Goal: Task Accomplishment & Management: Manage account settings

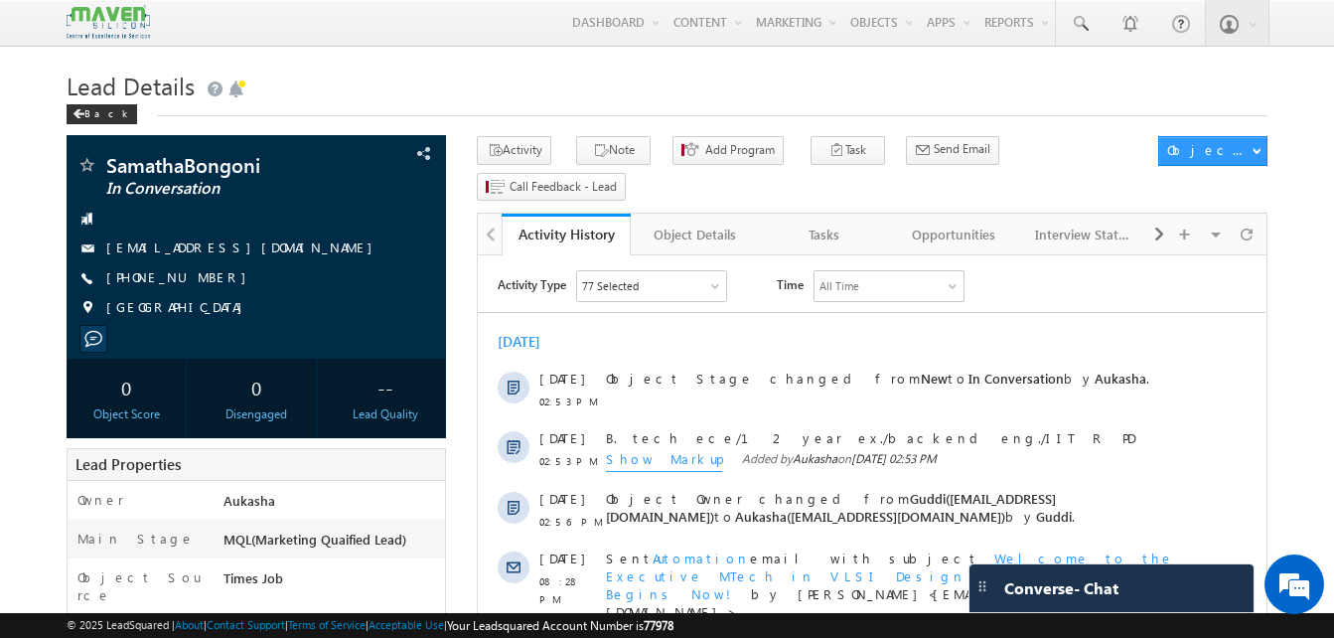
click at [658, 84] on h1 "Lead Details" at bounding box center [667, 84] width 1201 height 39
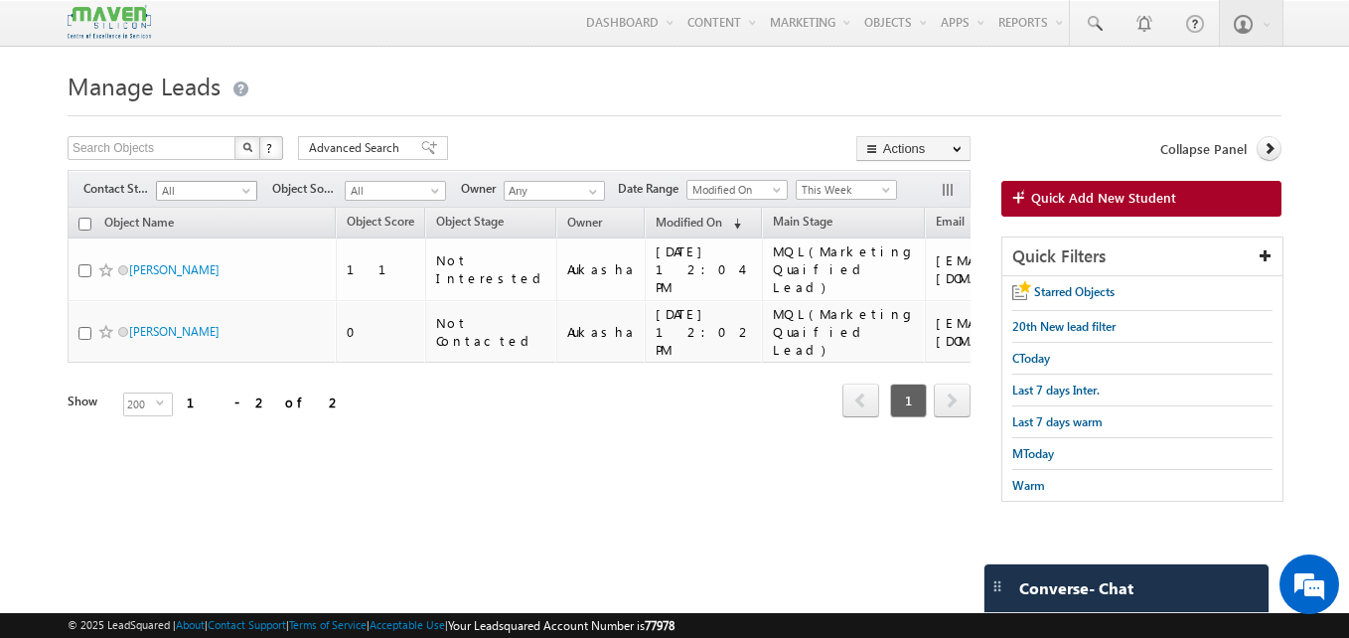
click at [235, 188] on span "All" at bounding box center [204, 191] width 94 height 18
click at [835, 190] on span "This Week" at bounding box center [844, 190] width 94 height 18
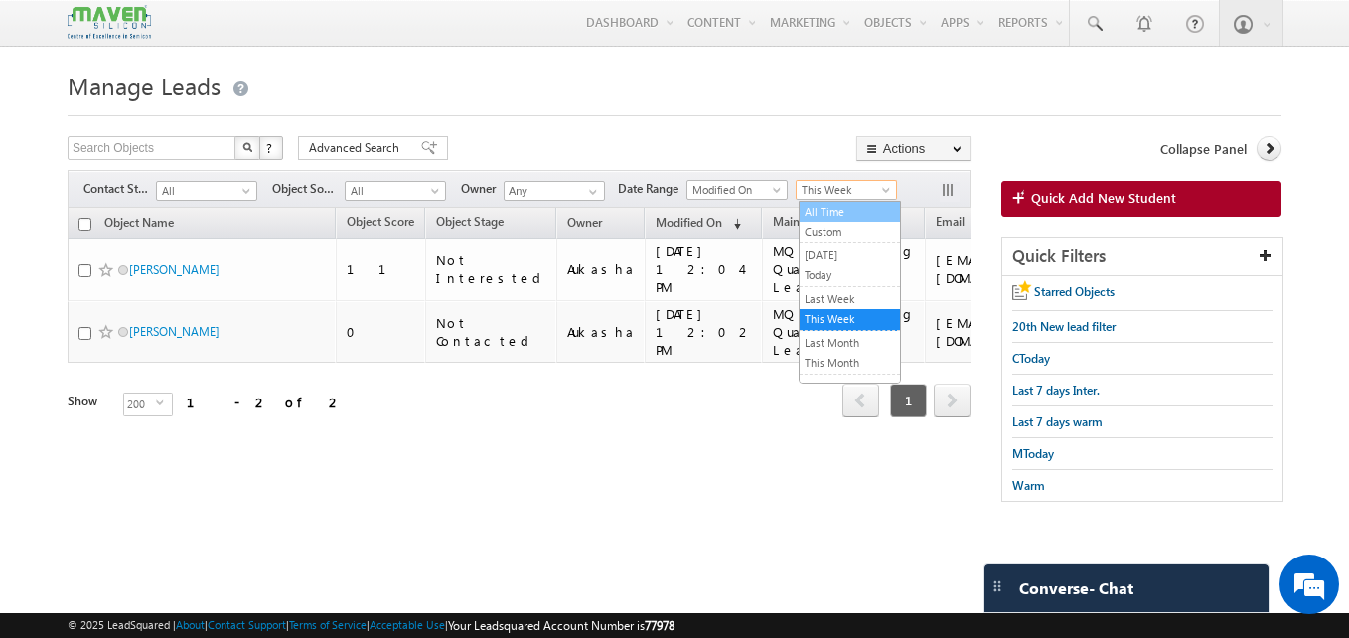
click at [836, 218] on link "All Time" at bounding box center [850, 212] width 100 height 18
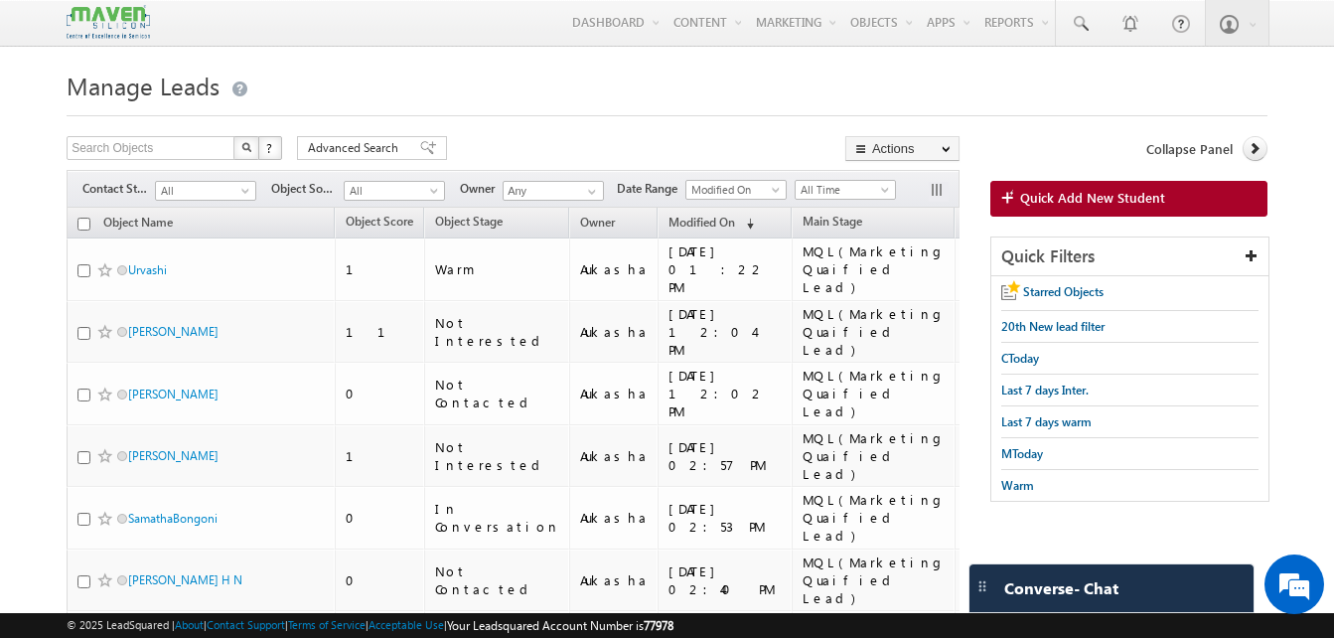
click at [460, 104] on div at bounding box center [667, 109] width 1201 height 13
click at [490, 219] on span "Object Stage" at bounding box center [469, 221] width 68 height 15
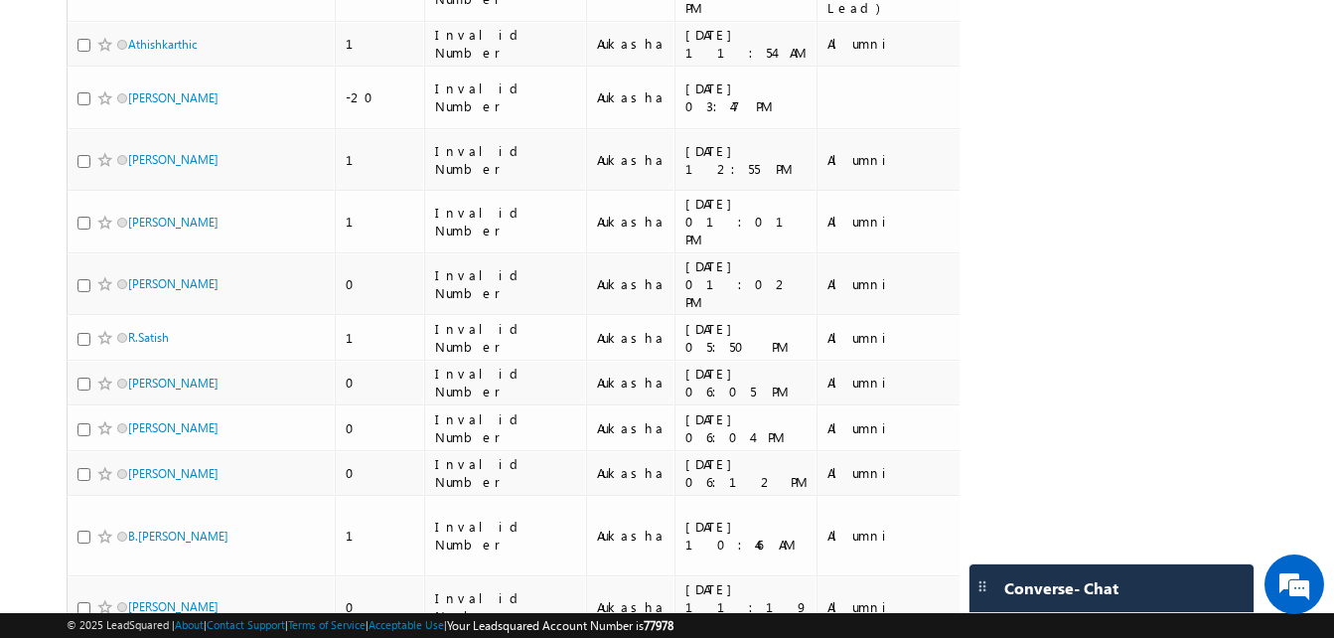
scroll to position [3116, 0]
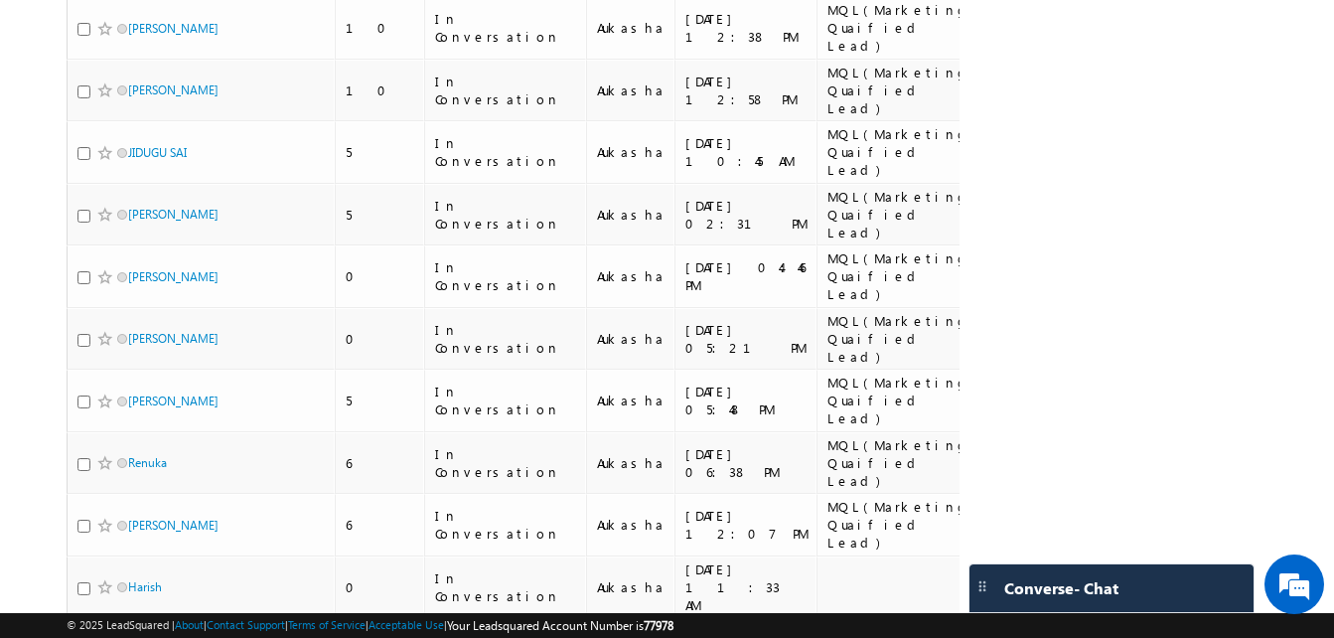
scroll to position [1661, 0]
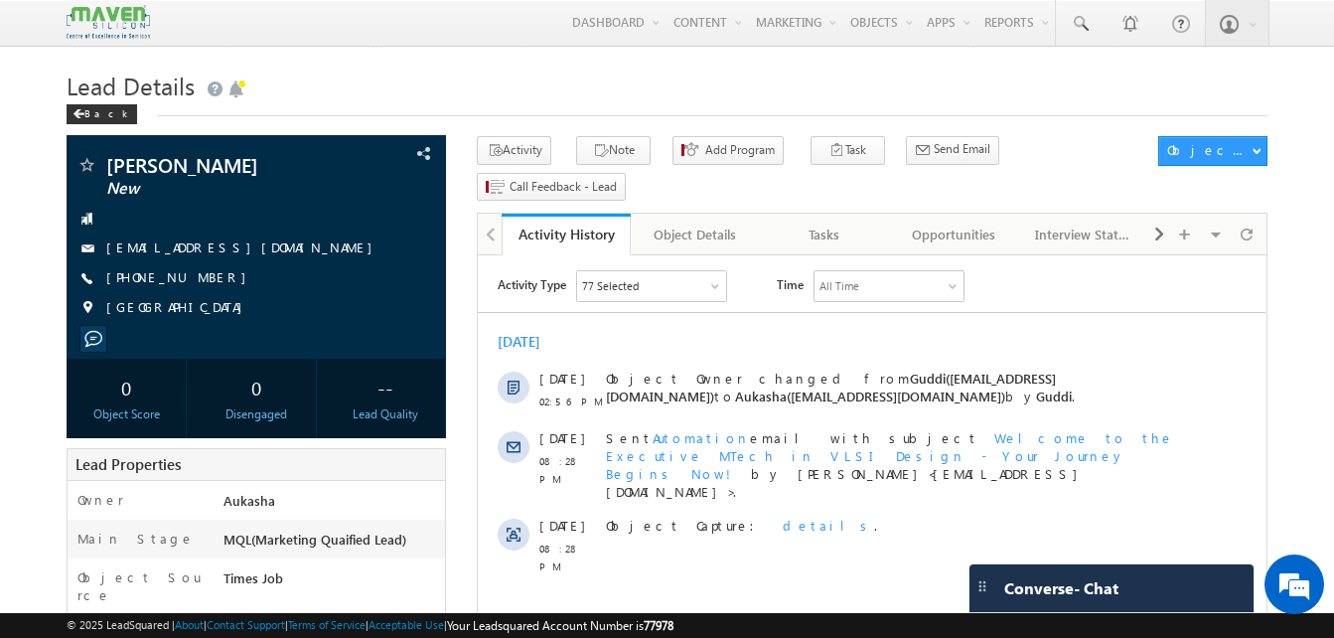
click at [634, 147] on button "Note" at bounding box center [613, 150] width 75 height 29
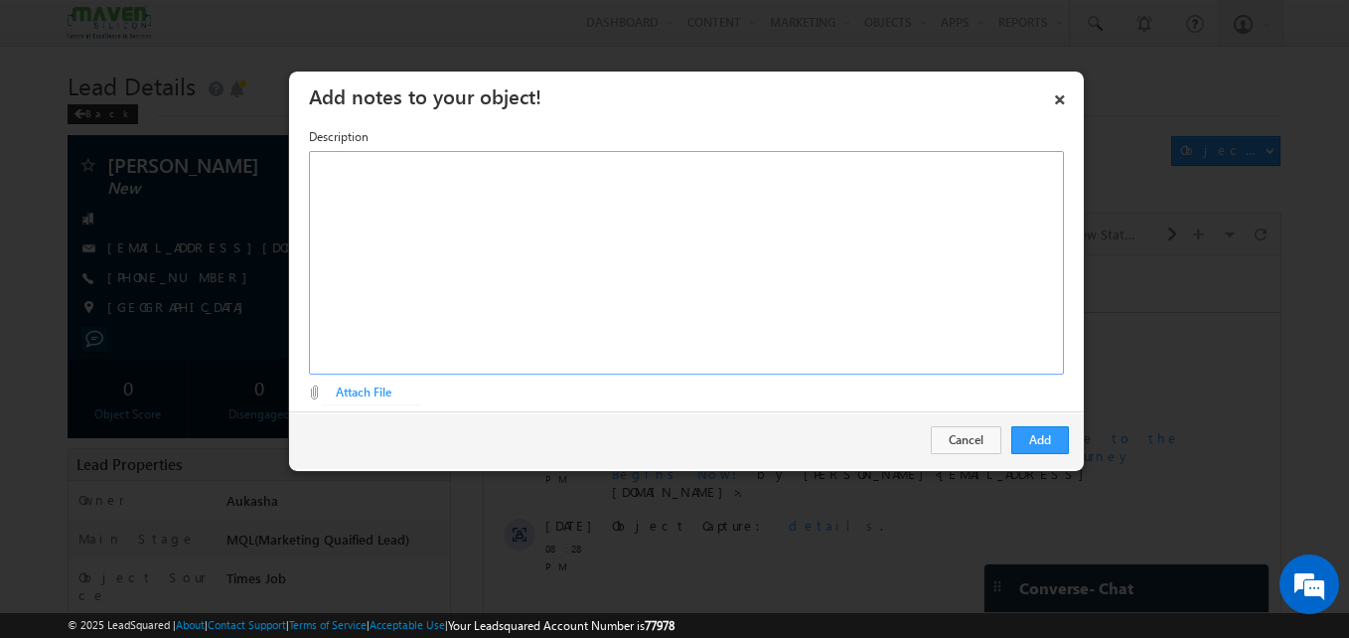
click at [514, 275] on div "Rich Text Editor, Description-inline-editor-div" at bounding box center [686, 263] width 755 height 224
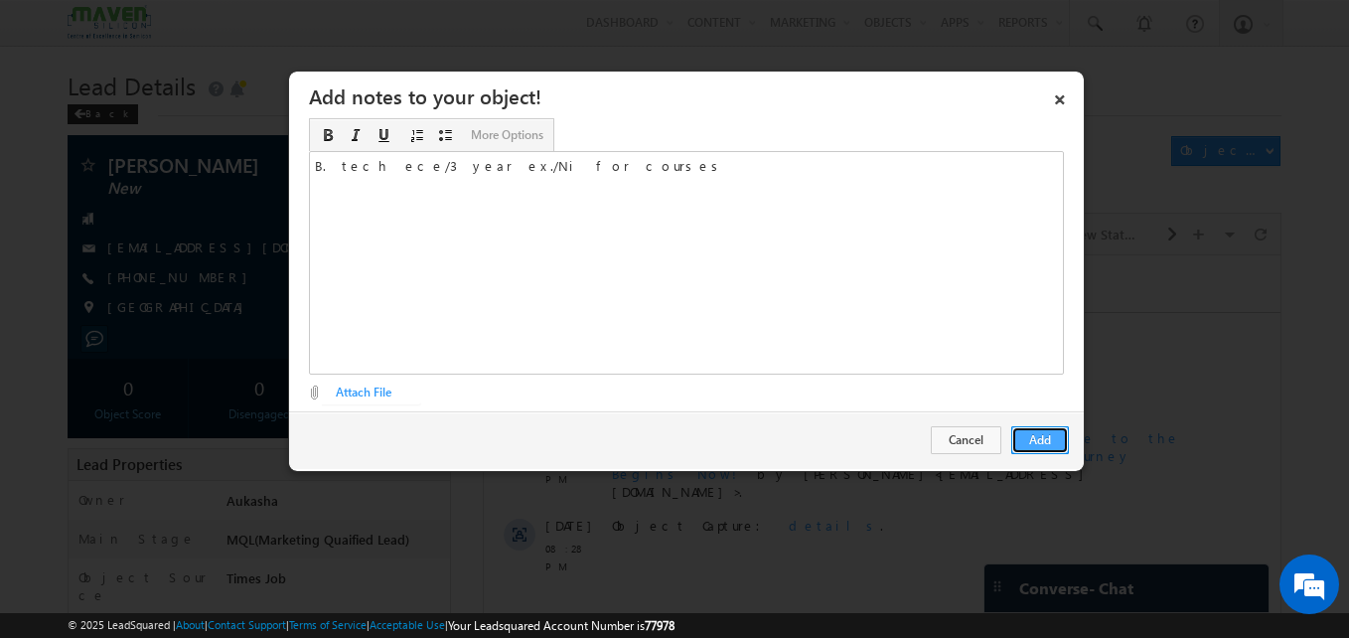
click at [1047, 442] on button "Add" at bounding box center [1041, 440] width 58 height 28
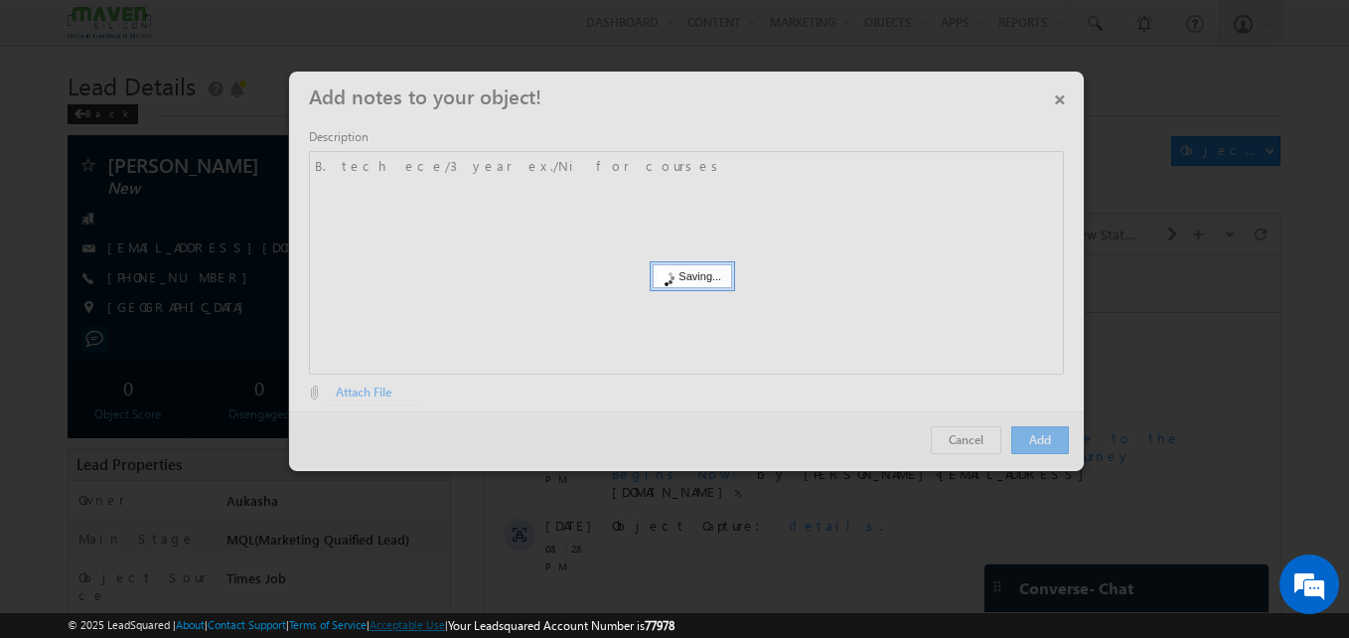
click at [437, 619] on link "Acceptable Use" at bounding box center [408, 624] width 76 height 13
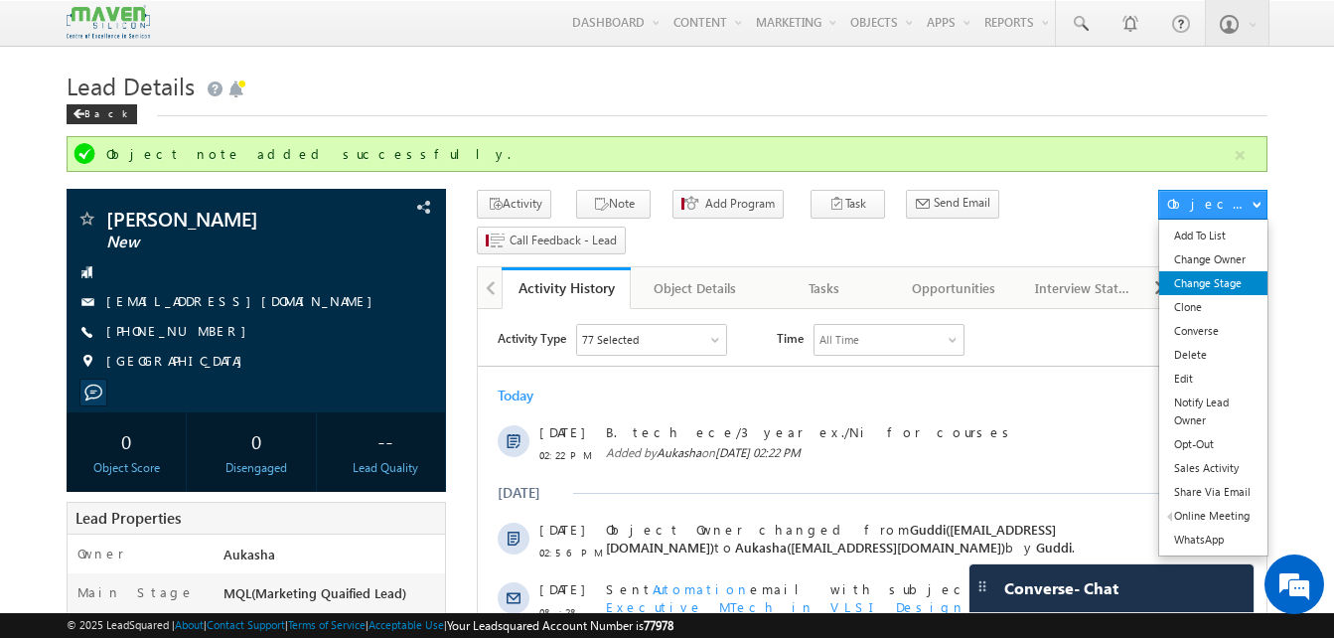
click at [1245, 288] on link "Change Stage" at bounding box center [1214, 283] width 108 height 24
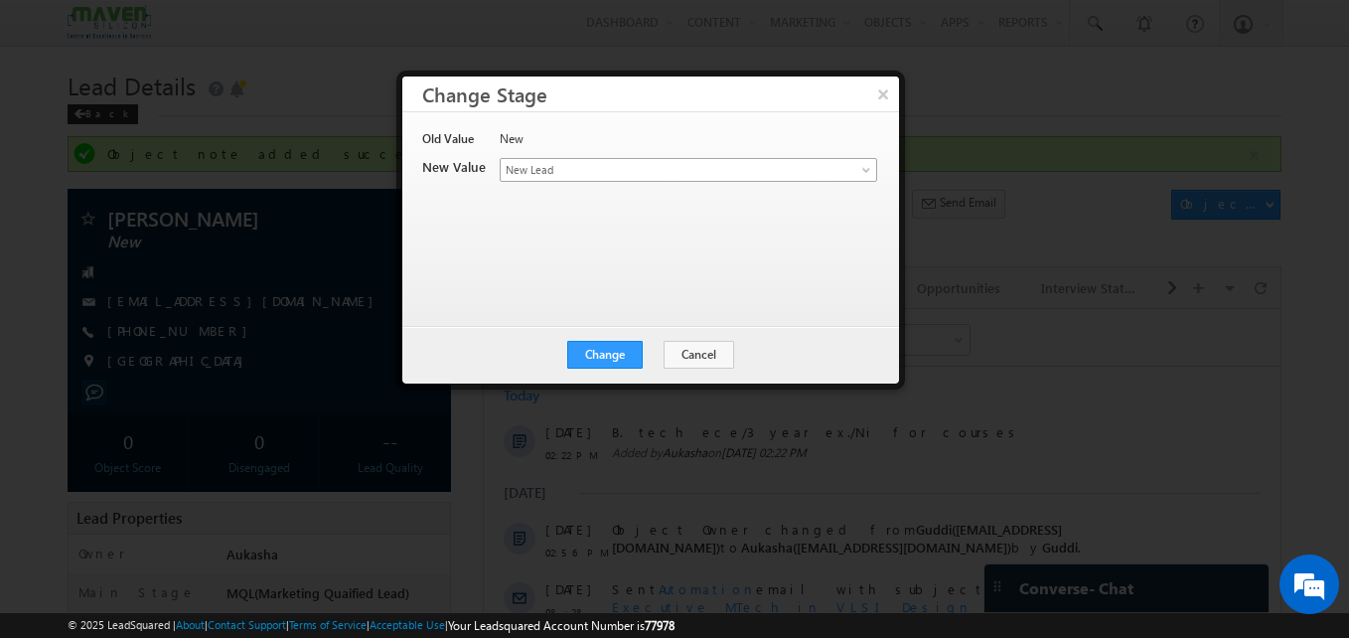
click at [722, 159] on link "New Lead" at bounding box center [689, 170] width 378 height 24
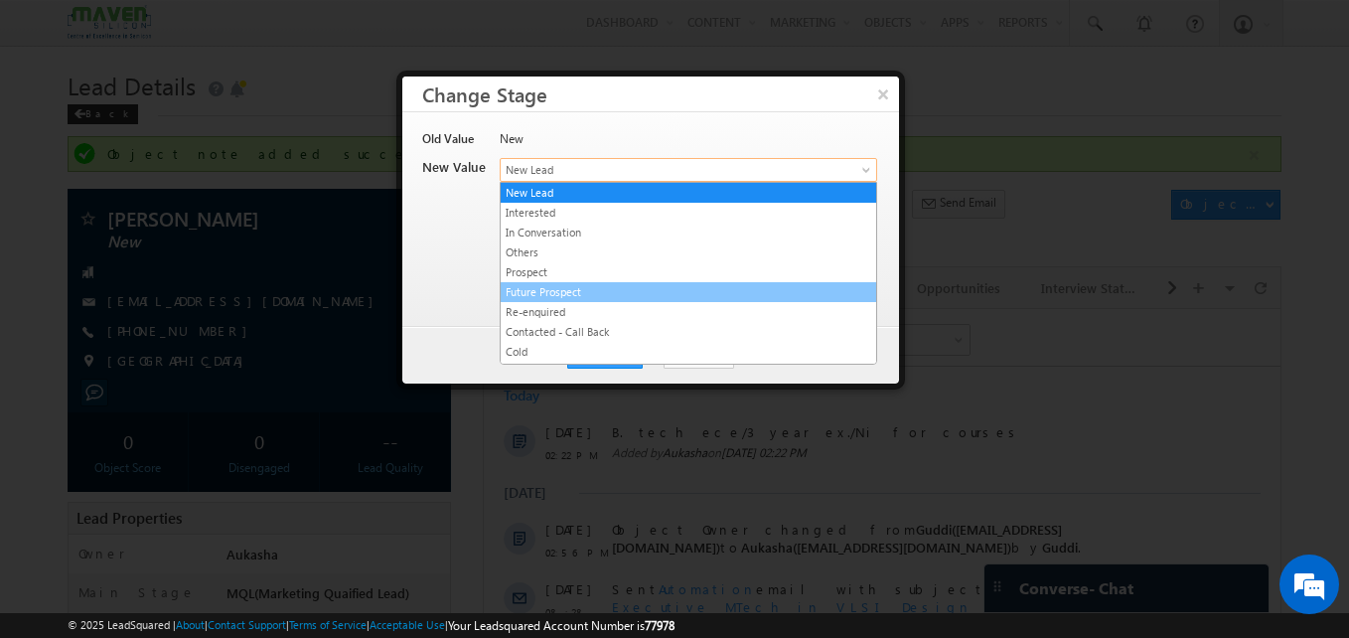
scroll to position [376, 0]
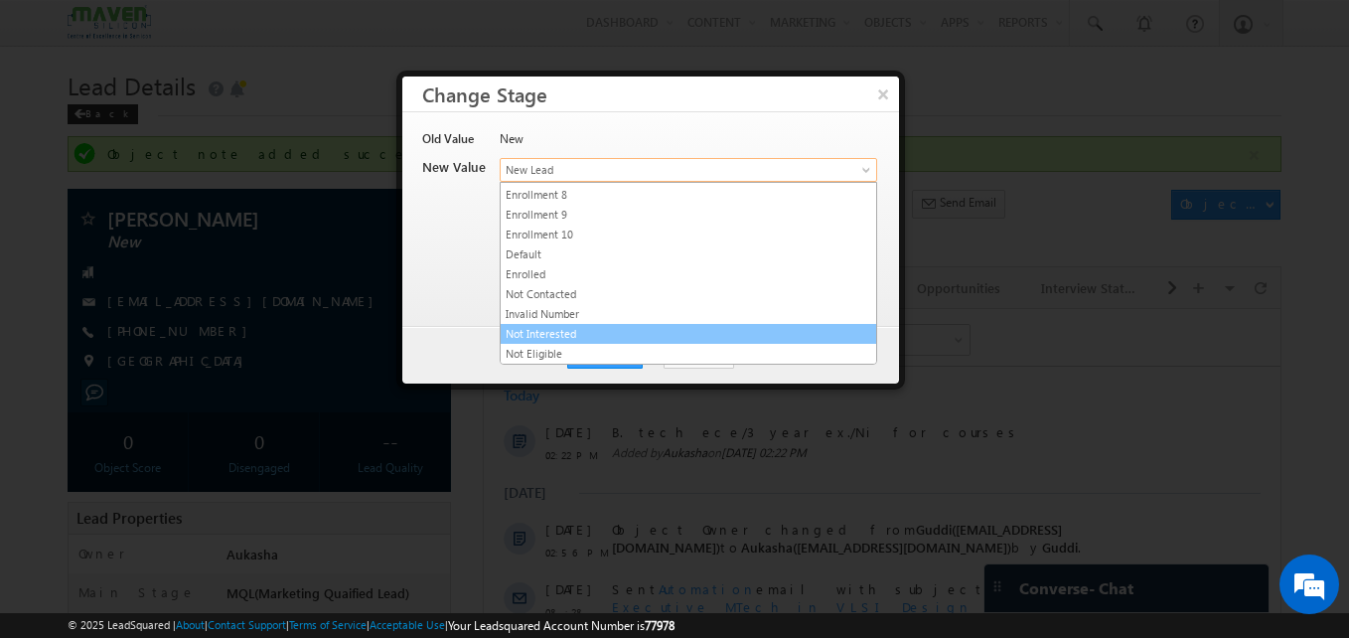
click at [609, 336] on link "Not Interested" at bounding box center [689, 334] width 376 height 18
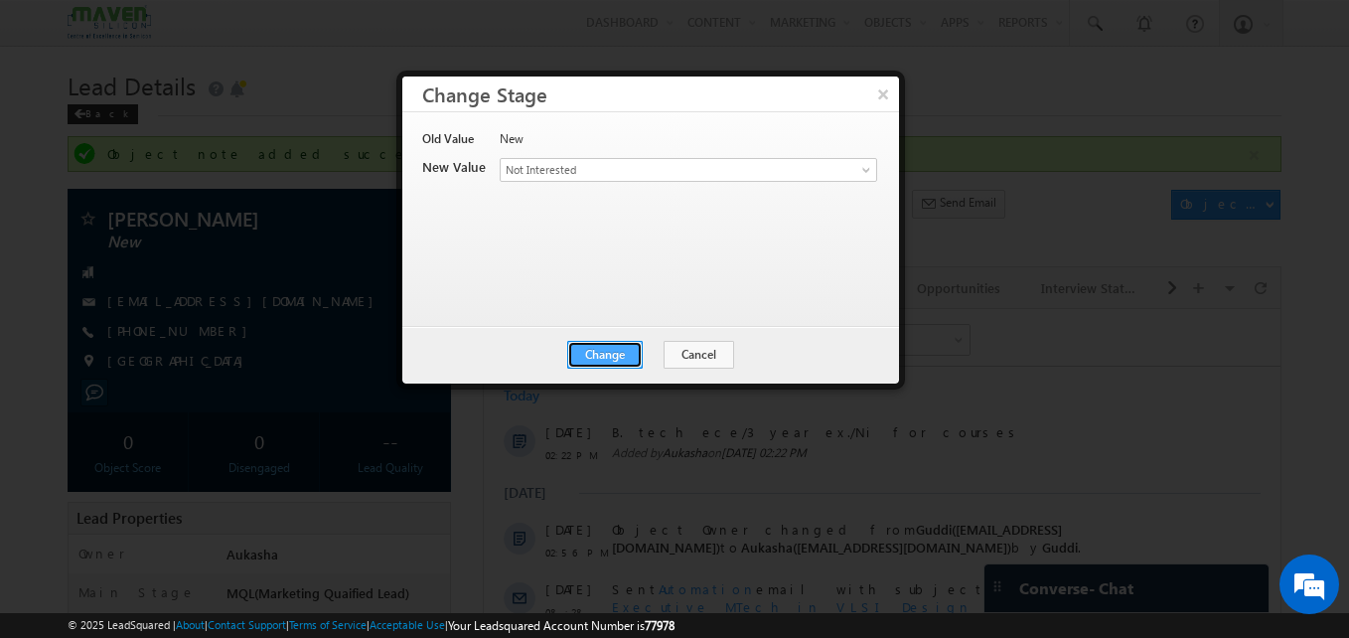
click at [629, 352] on button "Change" at bounding box center [605, 355] width 76 height 28
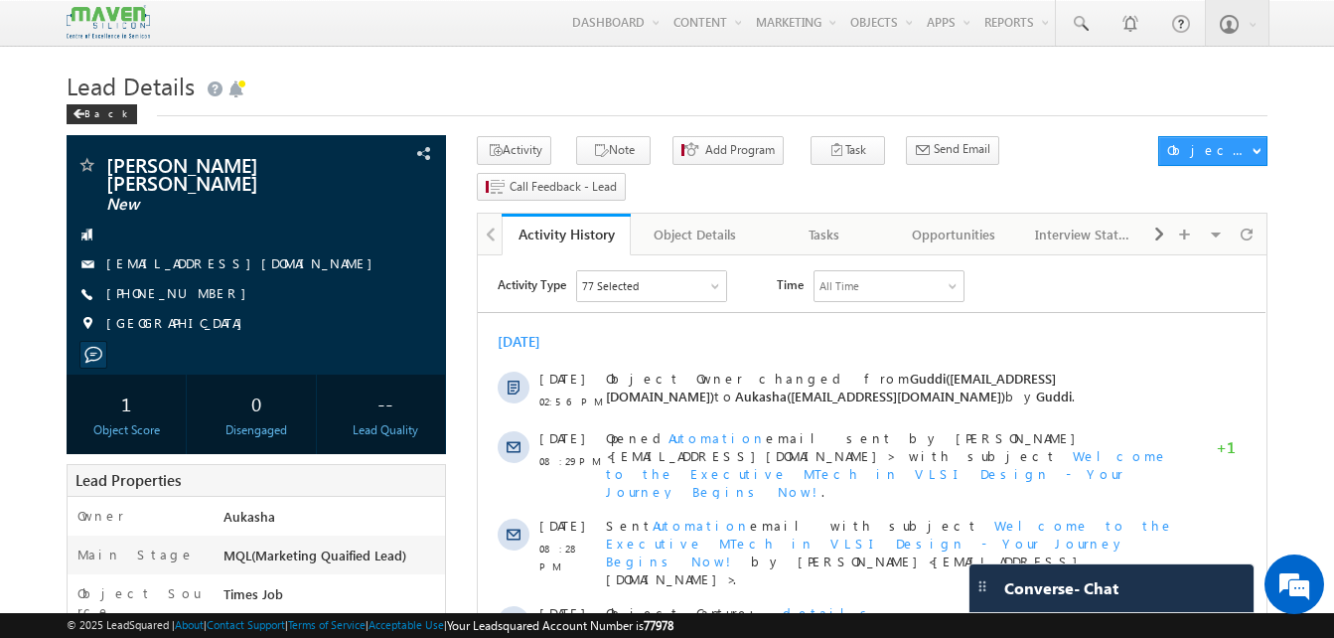
click at [408, 78] on h1 "Lead Details" at bounding box center [667, 84] width 1201 height 39
click at [594, 151] on icon "button" at bounding box center [601, 151] width 16 height 19
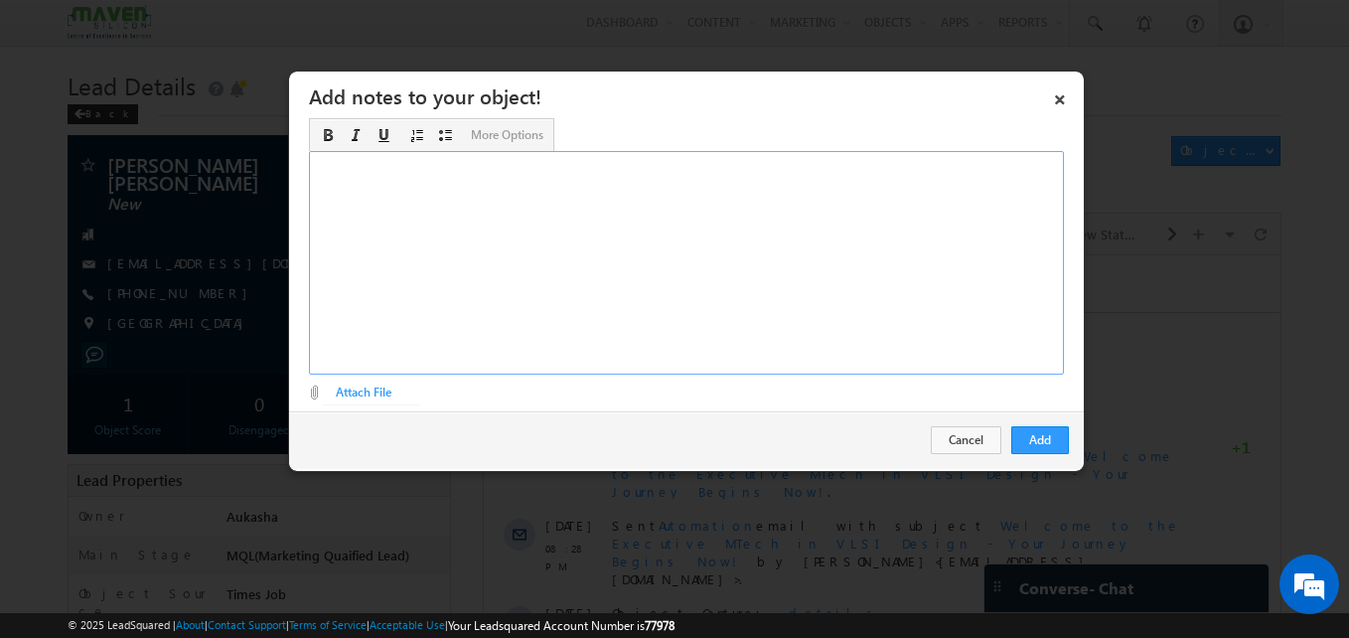
click at [461, 290] on div "Rich Text Editor, Description-inline-editor-div" at bounding box center [686, 263] width 755 height 224
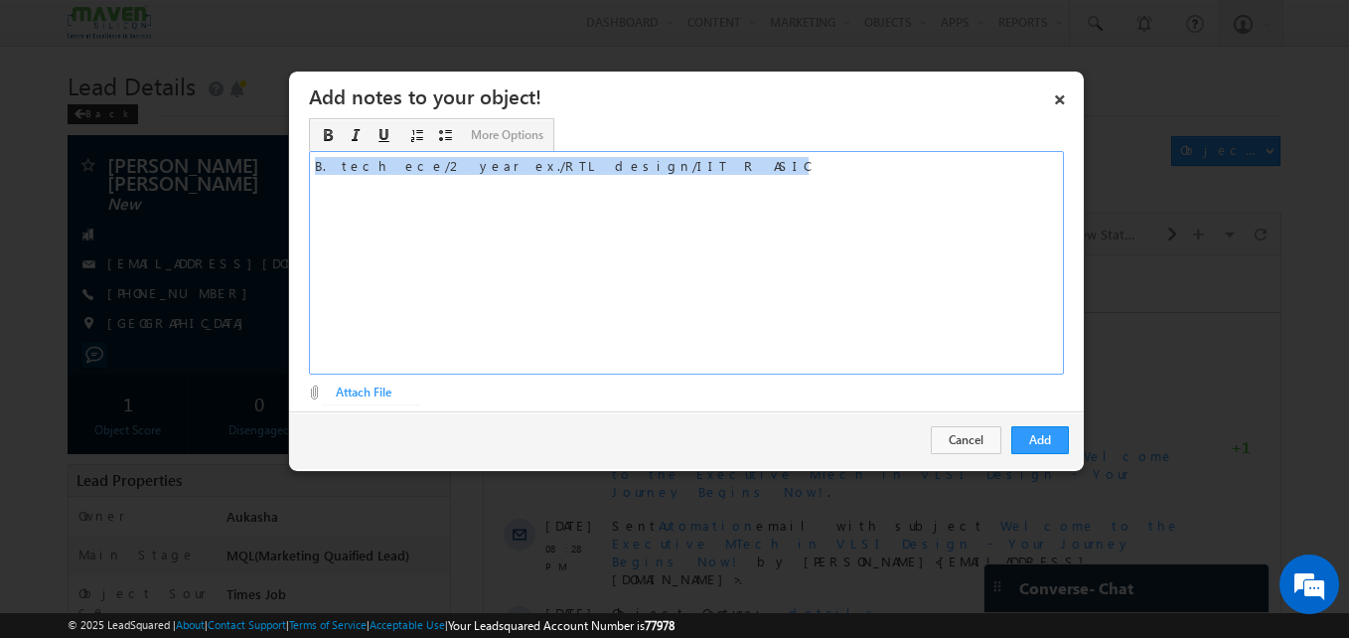
copy div "B. tech ece/2 year ex./RTL design/IIT R ASIC"
click at [1050, 448] on button "Add" at bounding box center [1041, 440] width 58 height 28
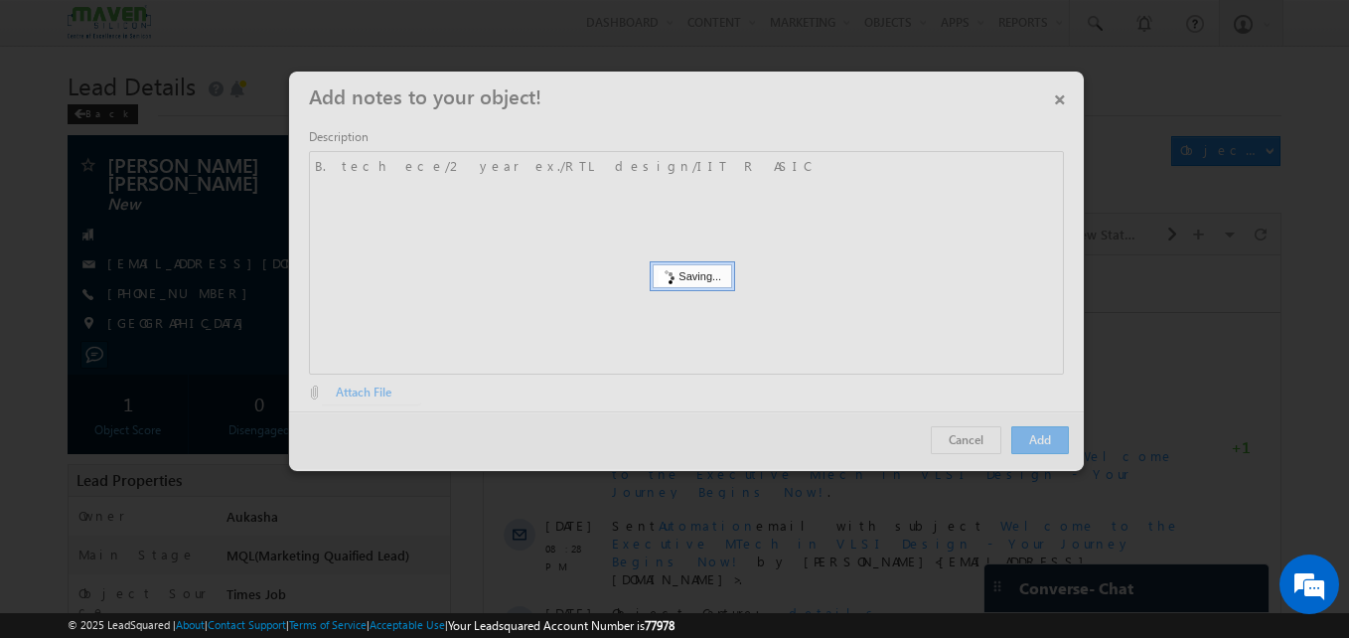
click at [1, 383] on div at bounding box center [674, 319] width 1349 height 638
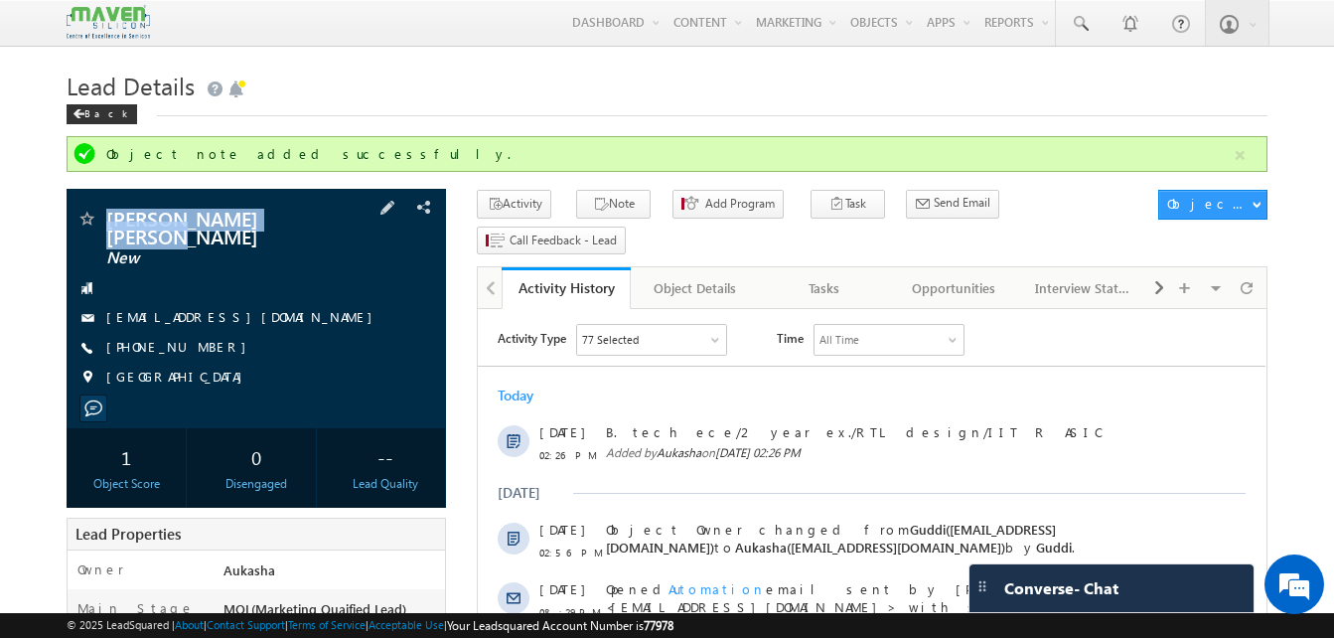
drag, startPoint x: 316, startPoint y: 224, endPoint x: 104, endPoint y: 215, distance: 211.8
click at [104, 215] on div "Venkata Saketh Samala New" at bounding box center [257, 219] width 360 height 20
copy div "Venkata Saketh Samala"
drag, startPoint x: 212, startPoint y: 332, endPoint x: 196, endPoint y: 334, distance: 16.0
click at [196, 338] on div "+91-9347870983" at bounding box center [257, 348] width 360 height 20
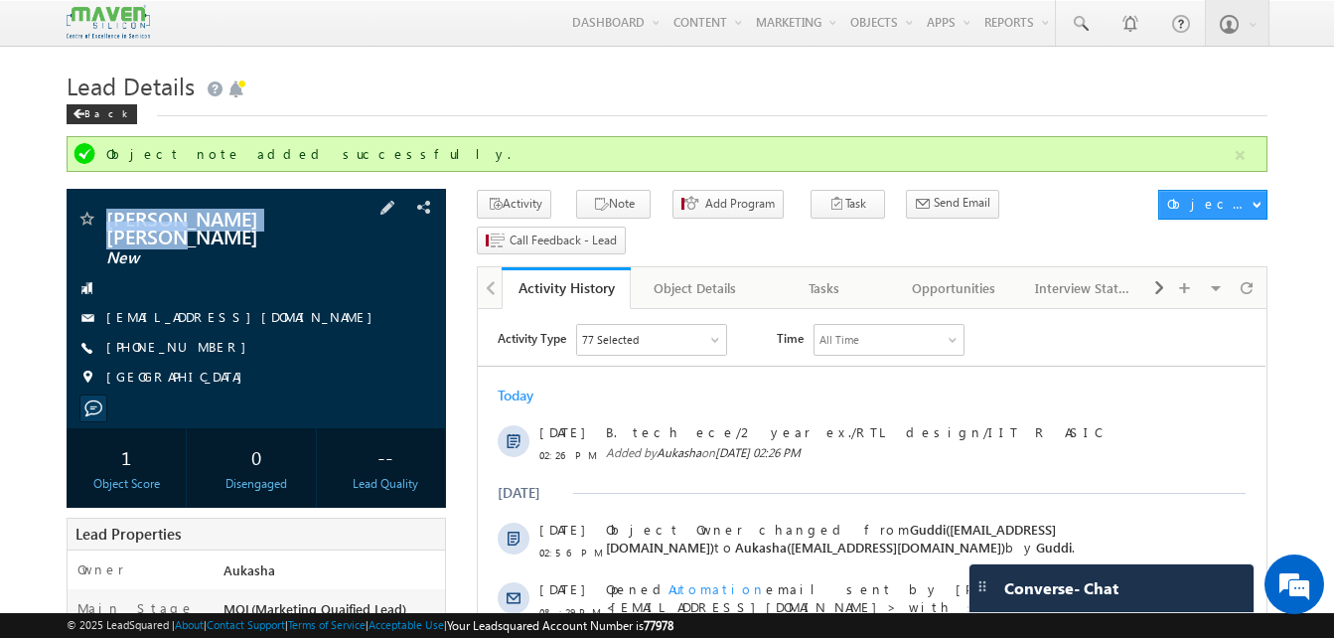
copy div "+91-9347870983"
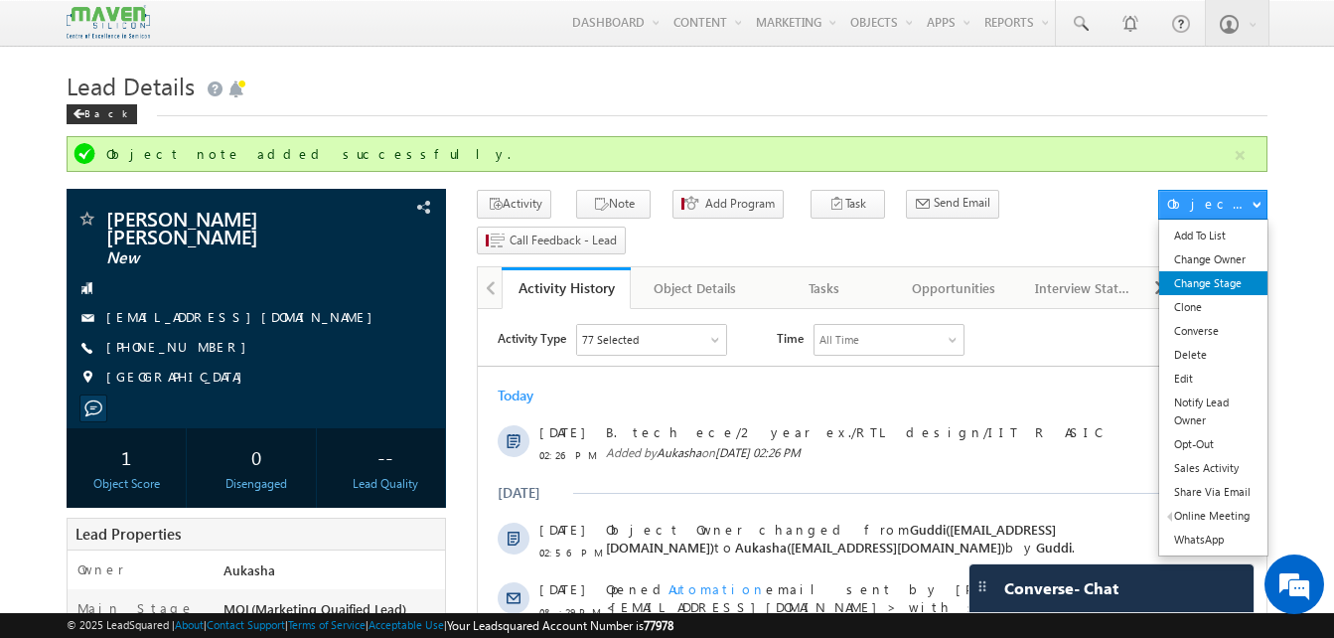
click at [1212, 286] on link "Change Stage" at bounding box center [1214, 283] width 108 height 24
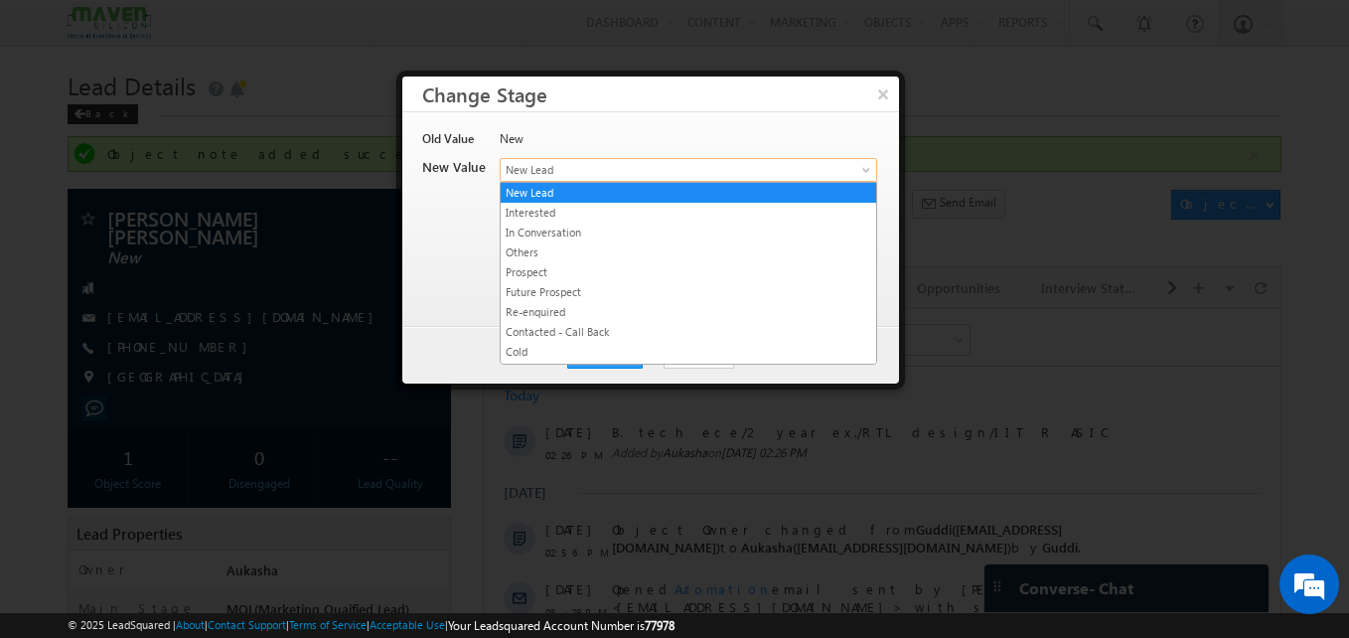
click at [652, 164] on span "New Lead" at bounding box center [656, 170] width 310 height 18
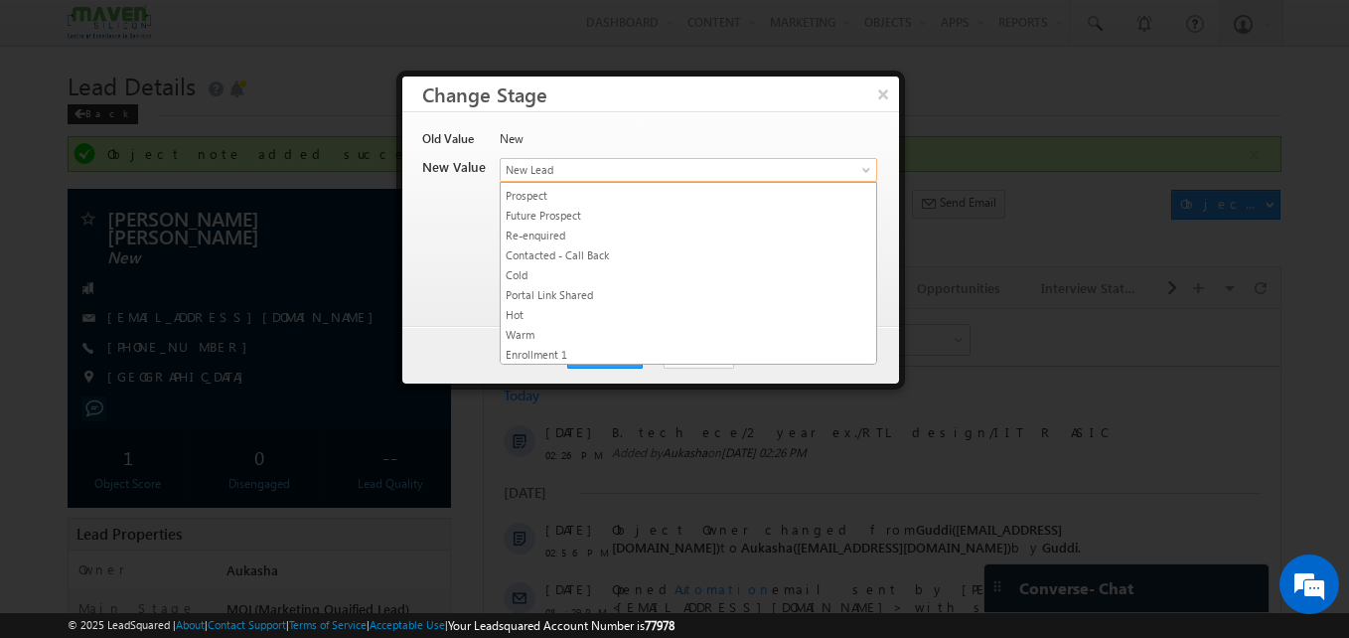
scroll to position [376, 0]
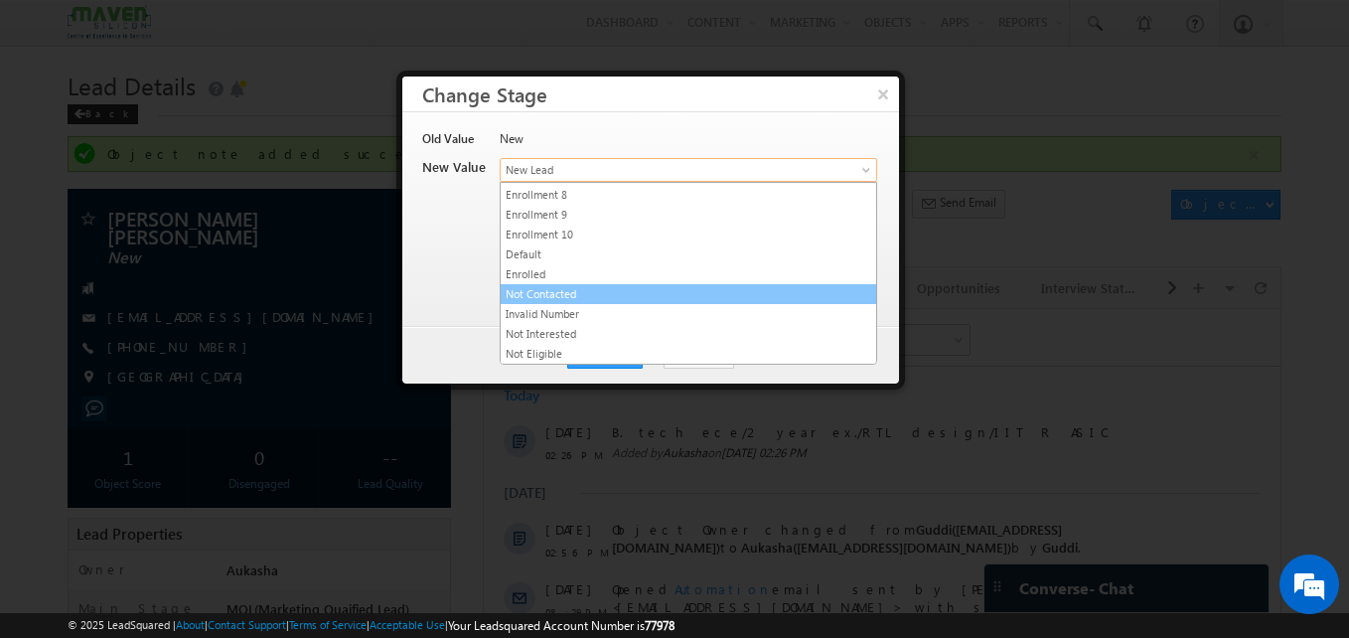
click at [595, 288] on link "Not Contacted" at bounding box center [689, 294] width 376 height 18
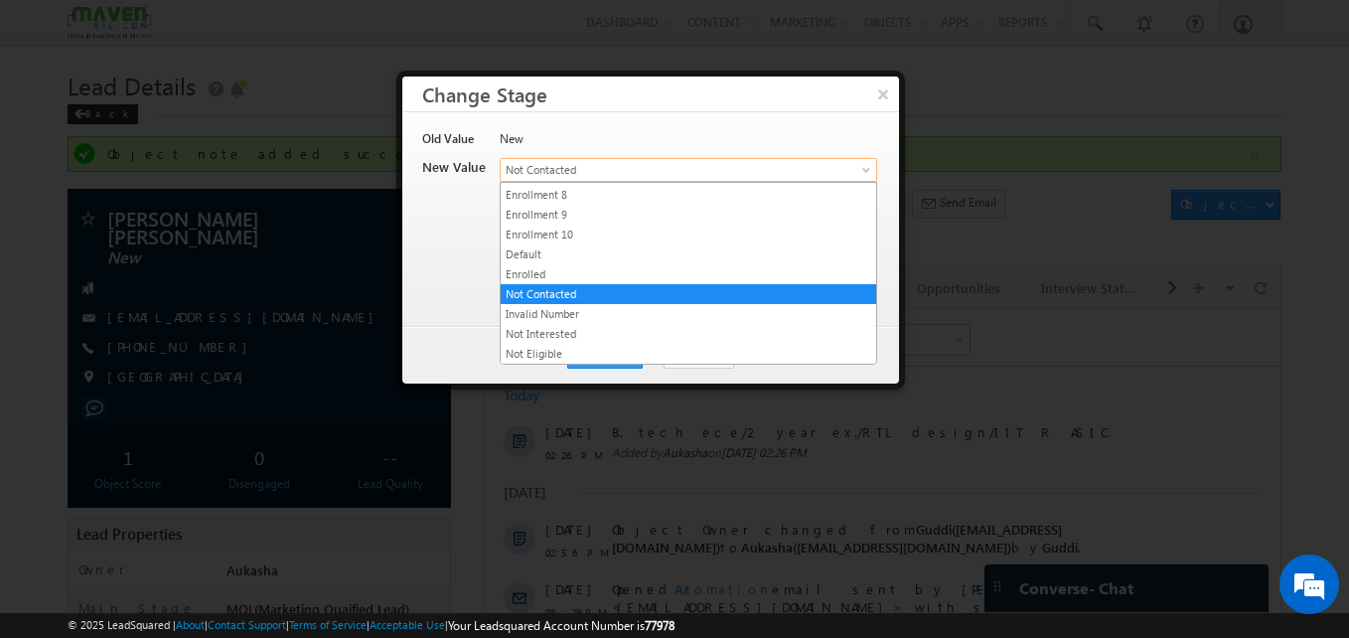
click at [562, 163] on span "Not Contacted" at bounding box center [656, 170] width 310 height 18
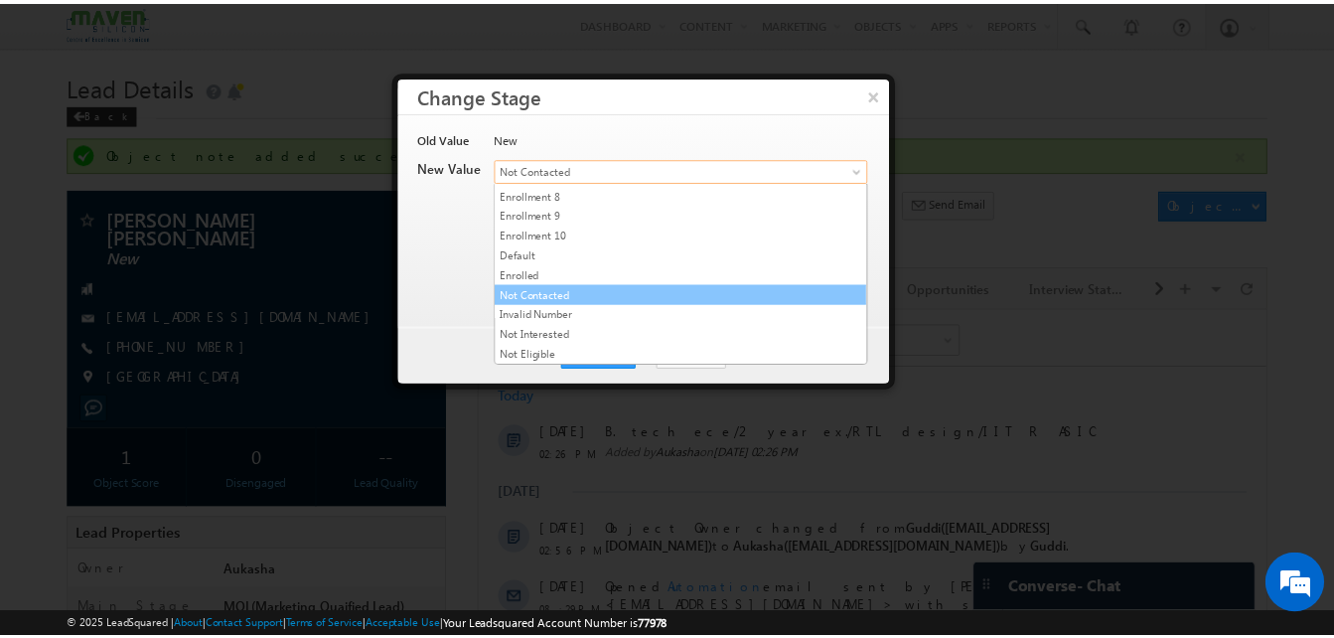
scroll to position [0, 0]
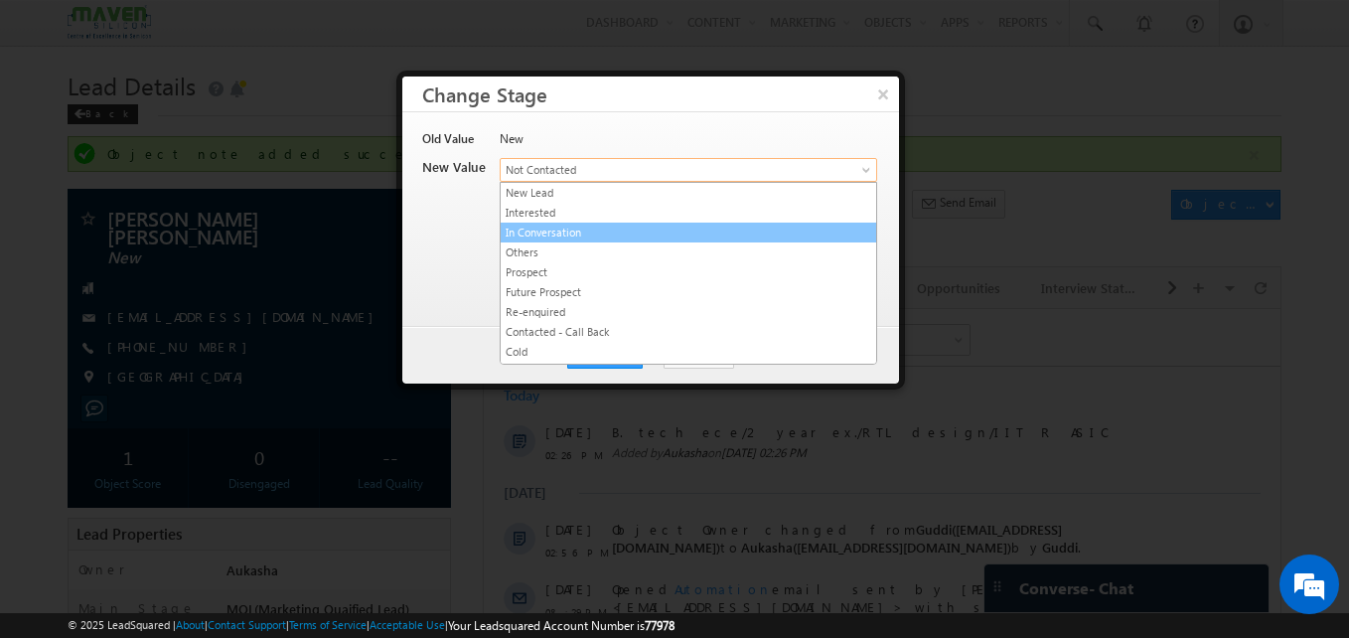
click at [553, 232] on link "In Conversation" at bounding box center [689, 233] width 376 height 18
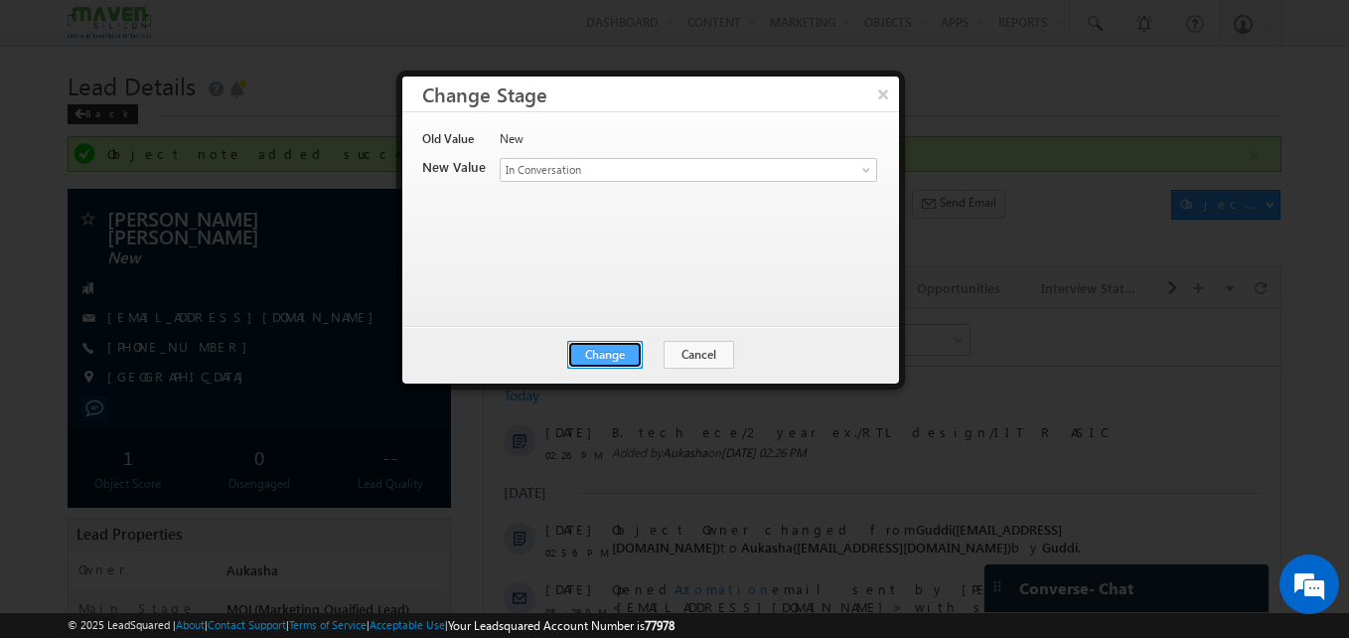
click at [640, 352] on button "Change" at bounding box center [605, 355] width 76 height 28
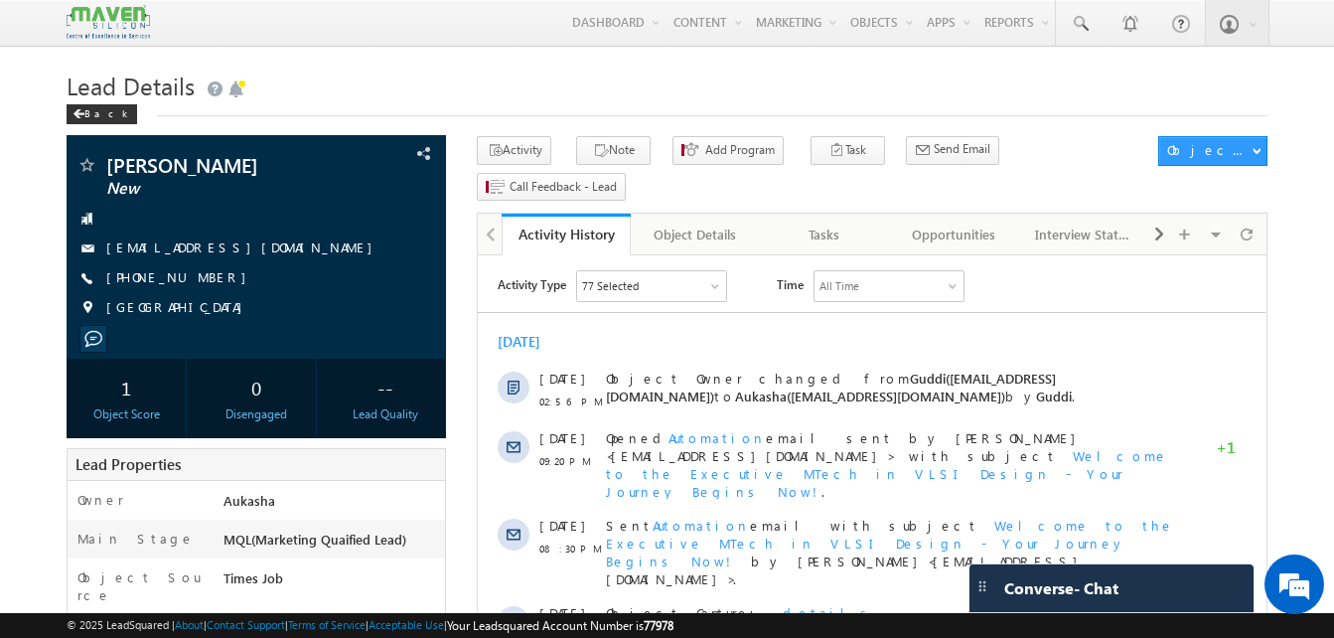
click at [600, 92] on h1 "Lead Details" at bounding box center [667, 84] width 1201 height 39
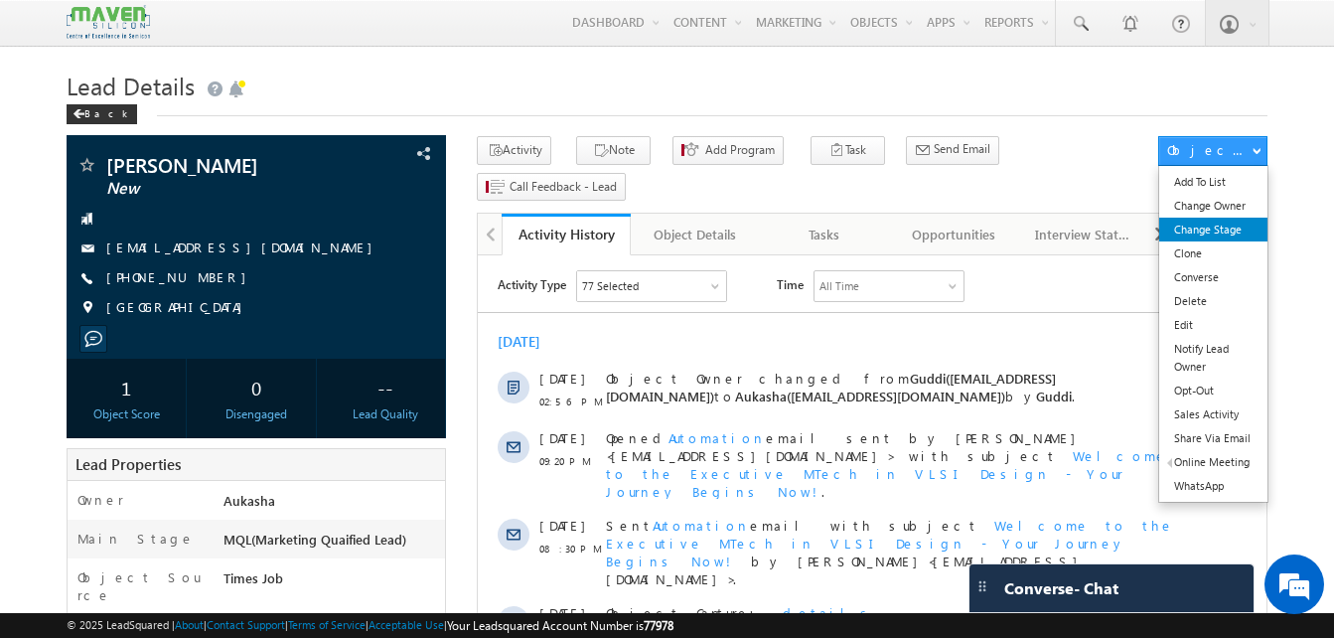
click at [1228, 224] on link "Change Stage" at bounding box center [1214, 230] width 108 height 24
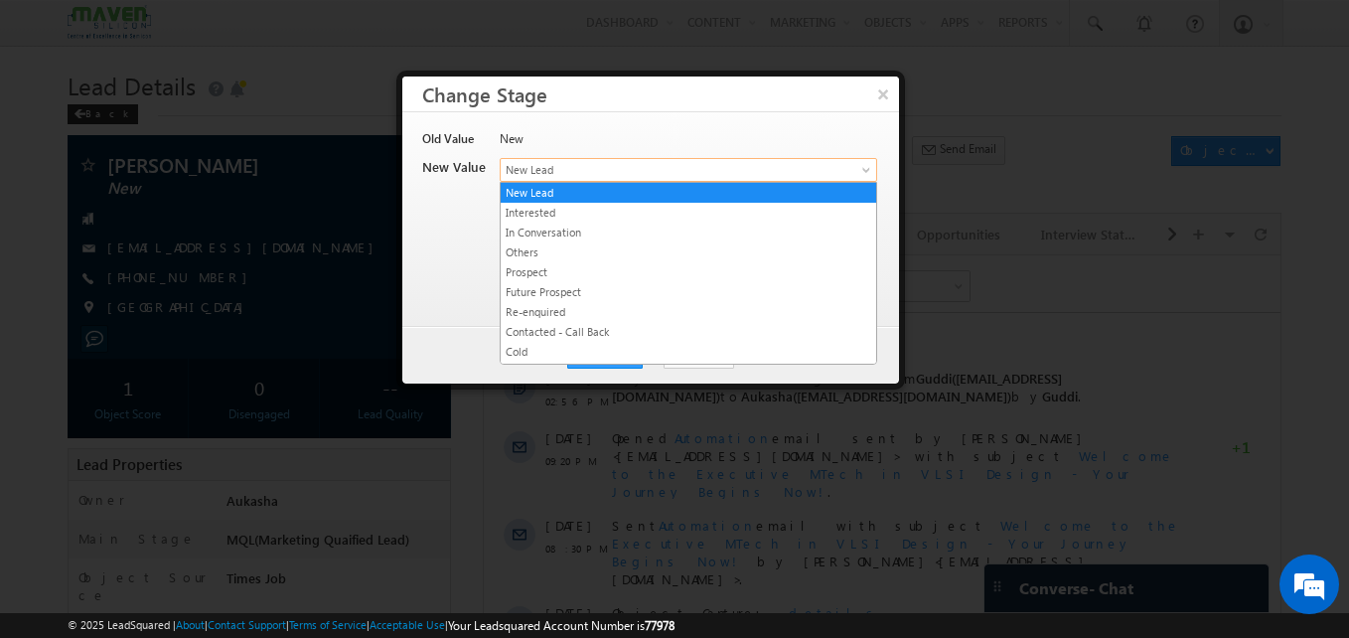
click at [578, 175] on span "New Lead" at bounding box center [656, 170] width 310 height 18
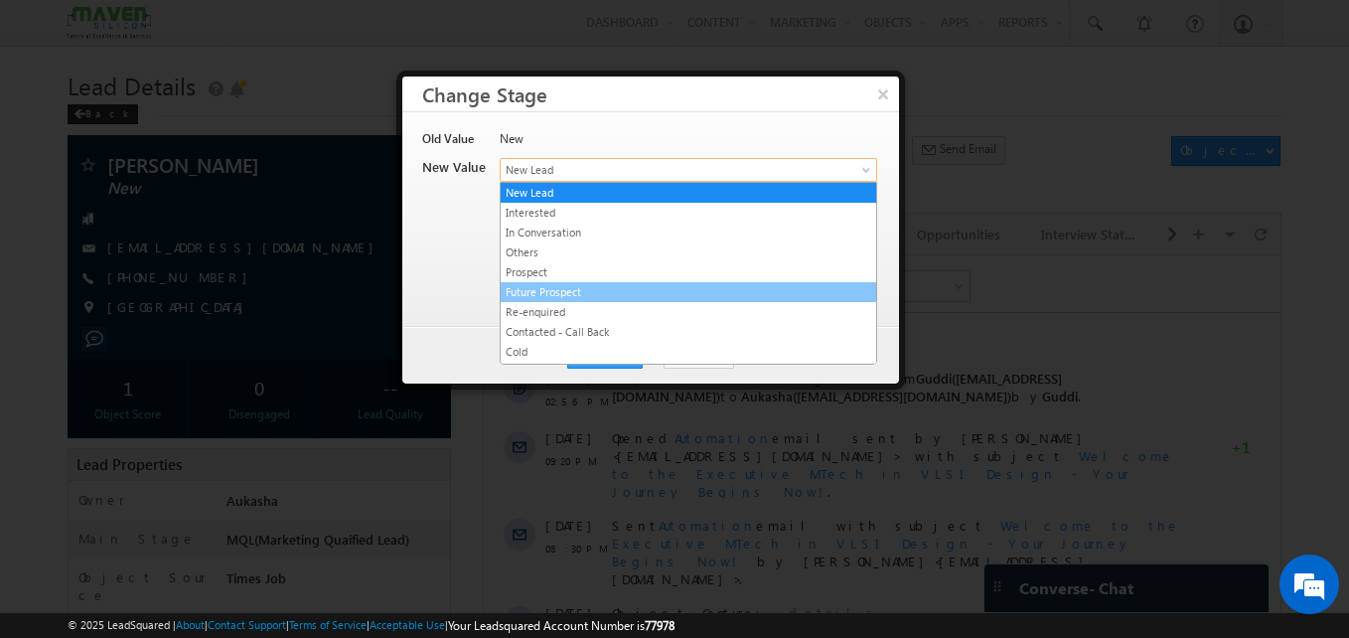
scroll to position [376, 0]
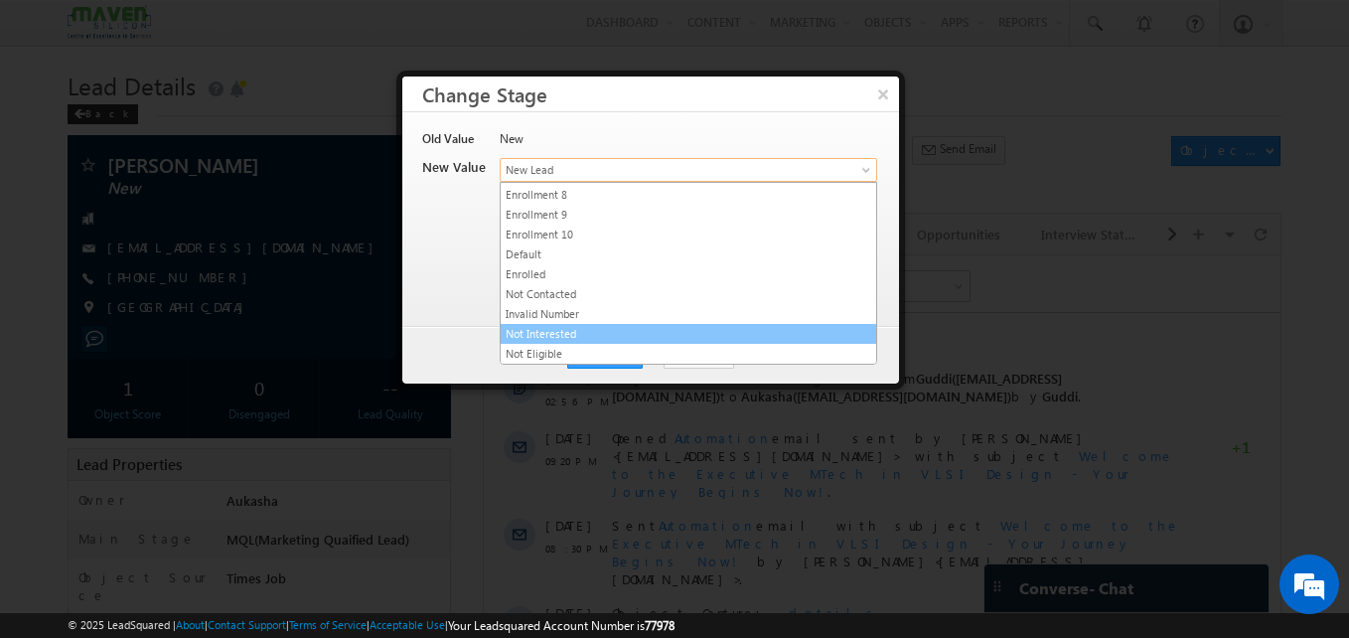
click at [580, 338] on link "Not Interested" at bounding box center [689, 334] width 376 height 18
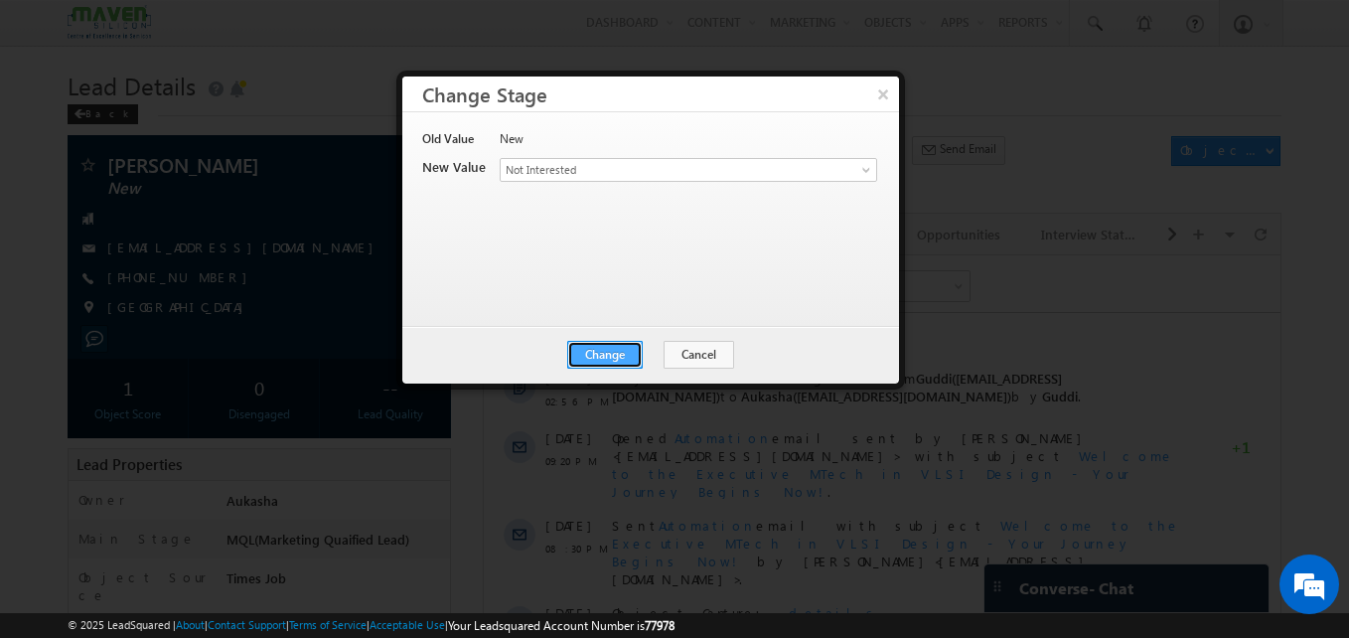
click at [611, 351] on button "Change" at bounding box center [605, 355] width 76 height 28
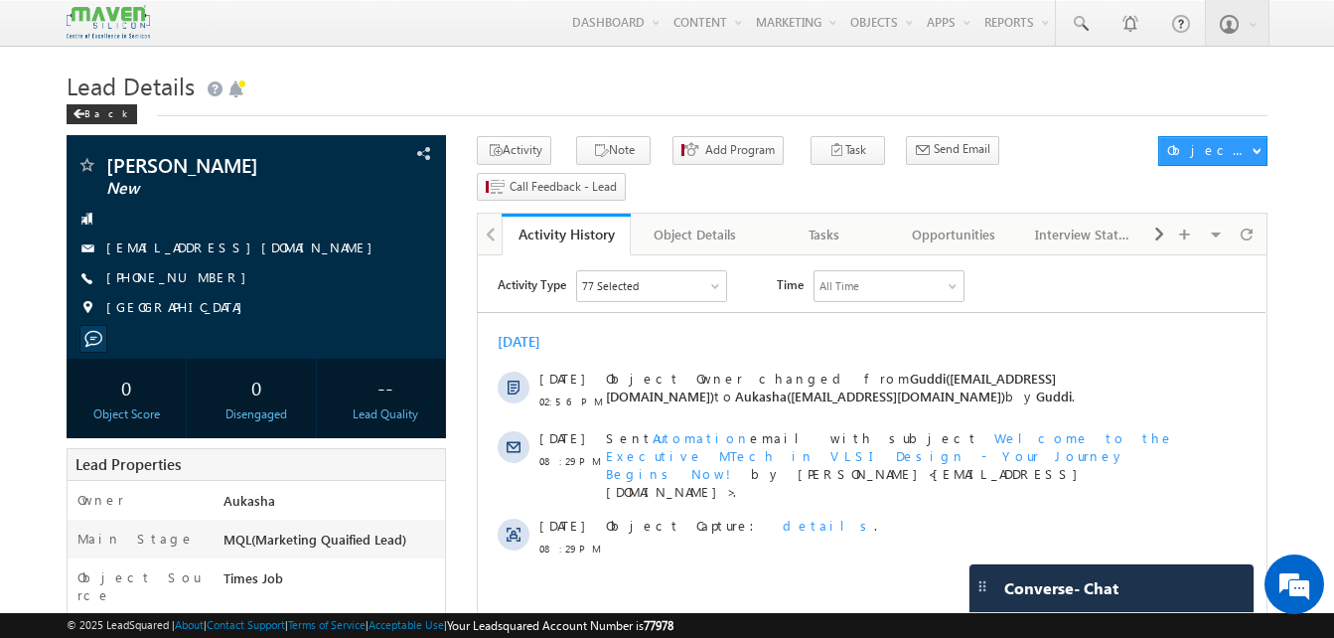
click at [314, 112] on div "Back" at bounding box center [667, 109] width 1201 height 13
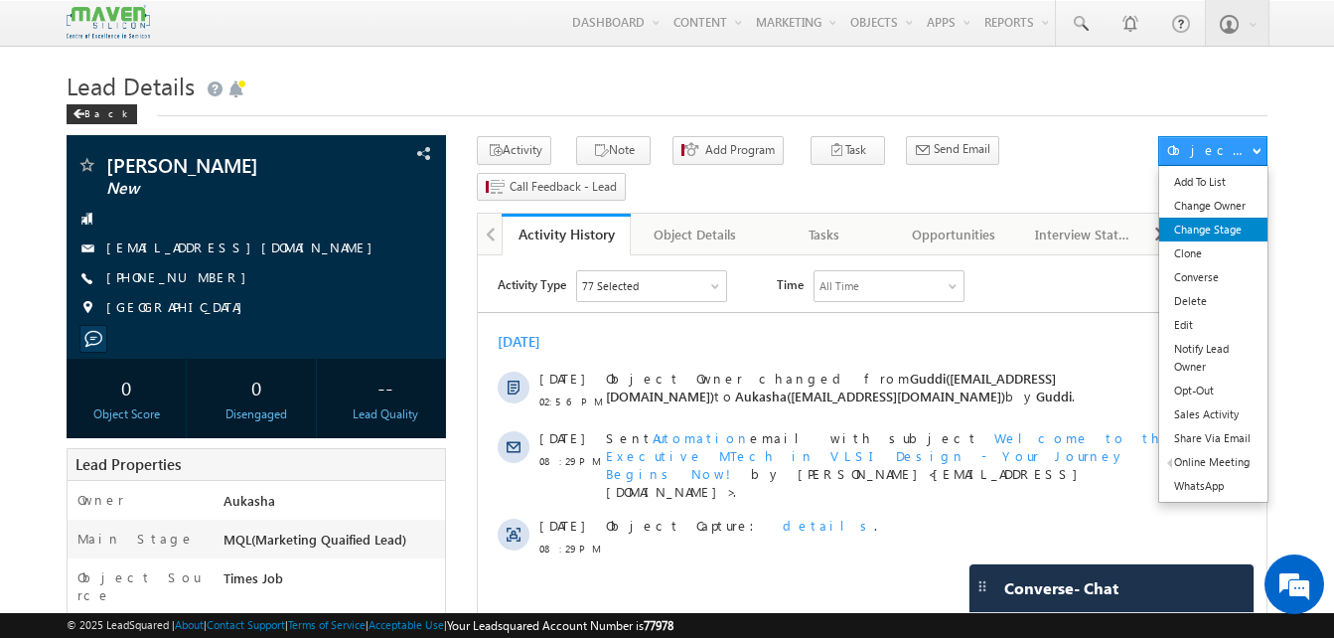
click at [1222, 224] on link "Change Stage" at bounding box center [1214, 230] width 108 height 24
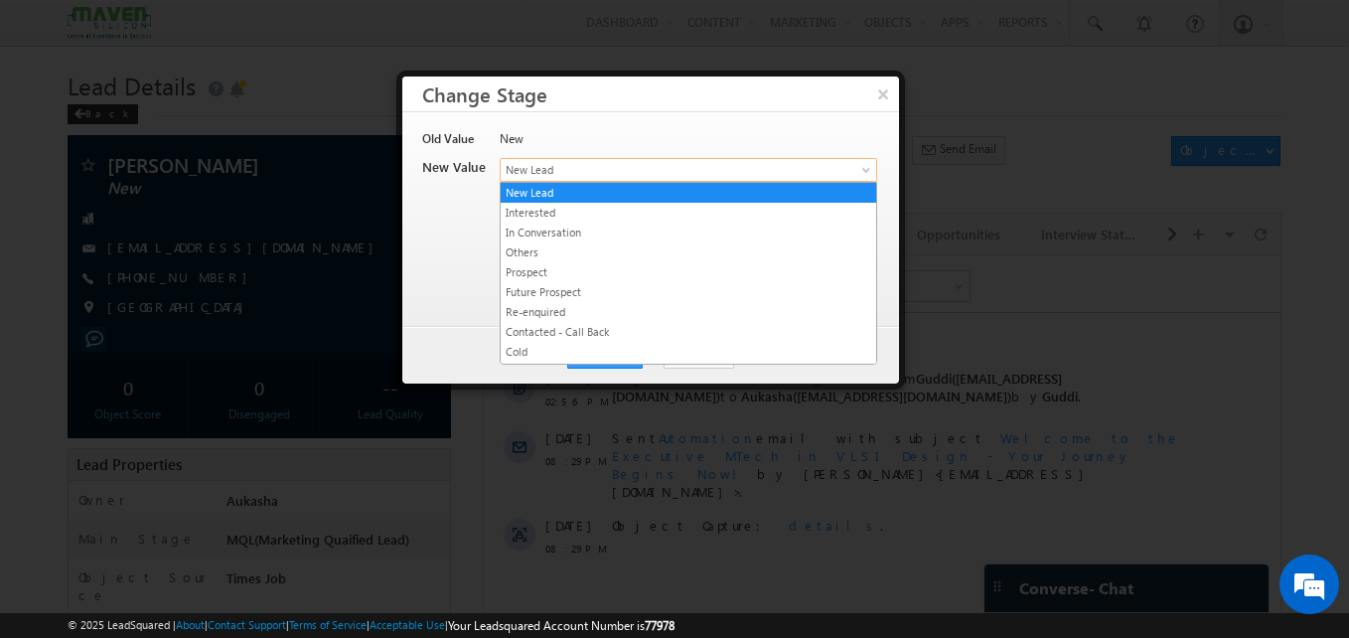
click at [577, 173] on span "New Lead" at bounding box center [656, 170] width 310 height 18
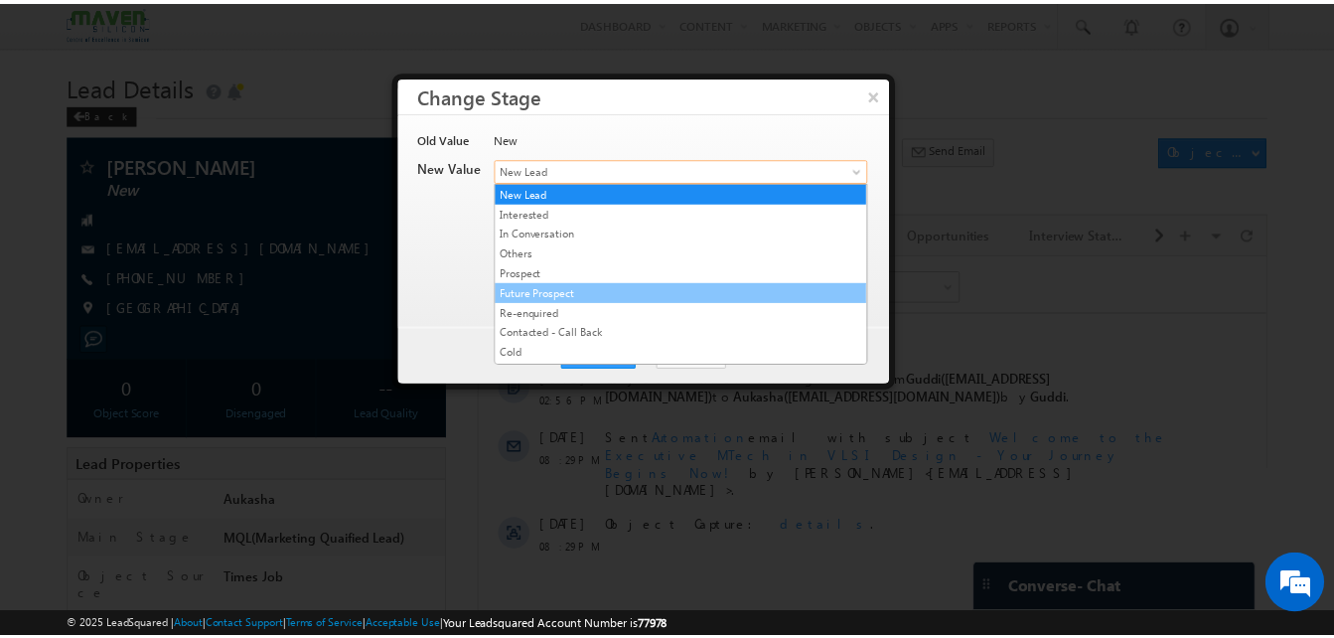
scroll to position [376, 0]
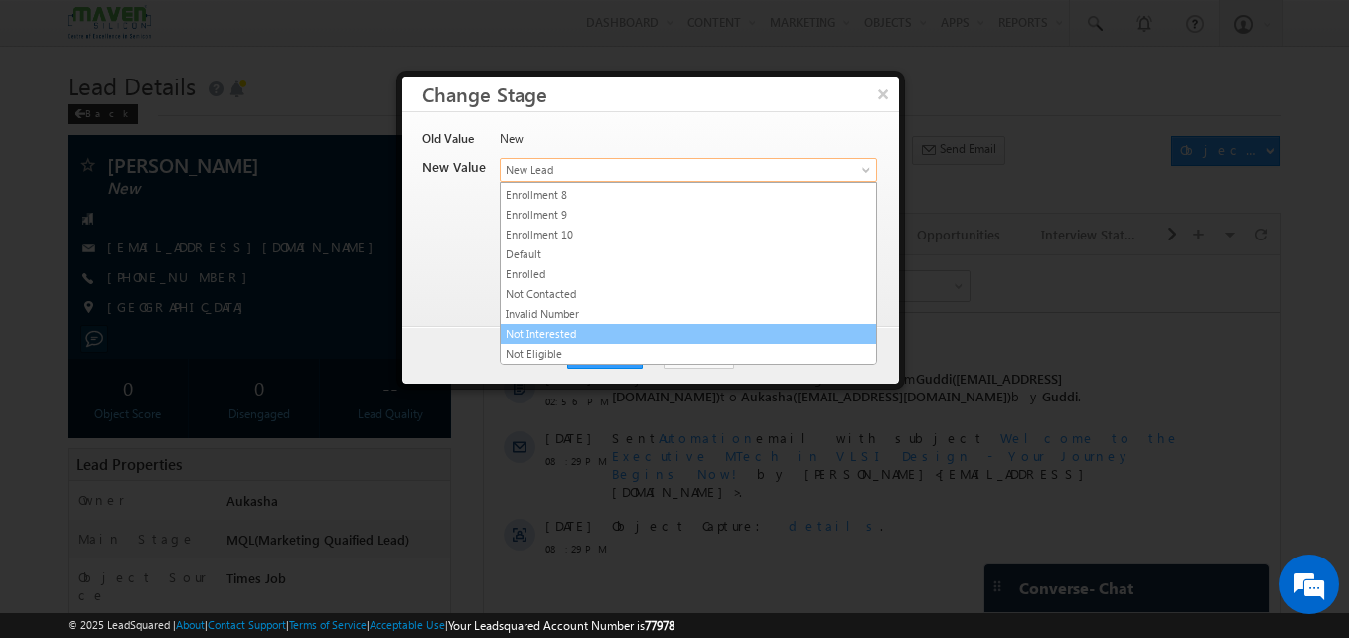
click at [592, 334] on link "Not Interested" at bounding box center [689, 334] width 376 height 18
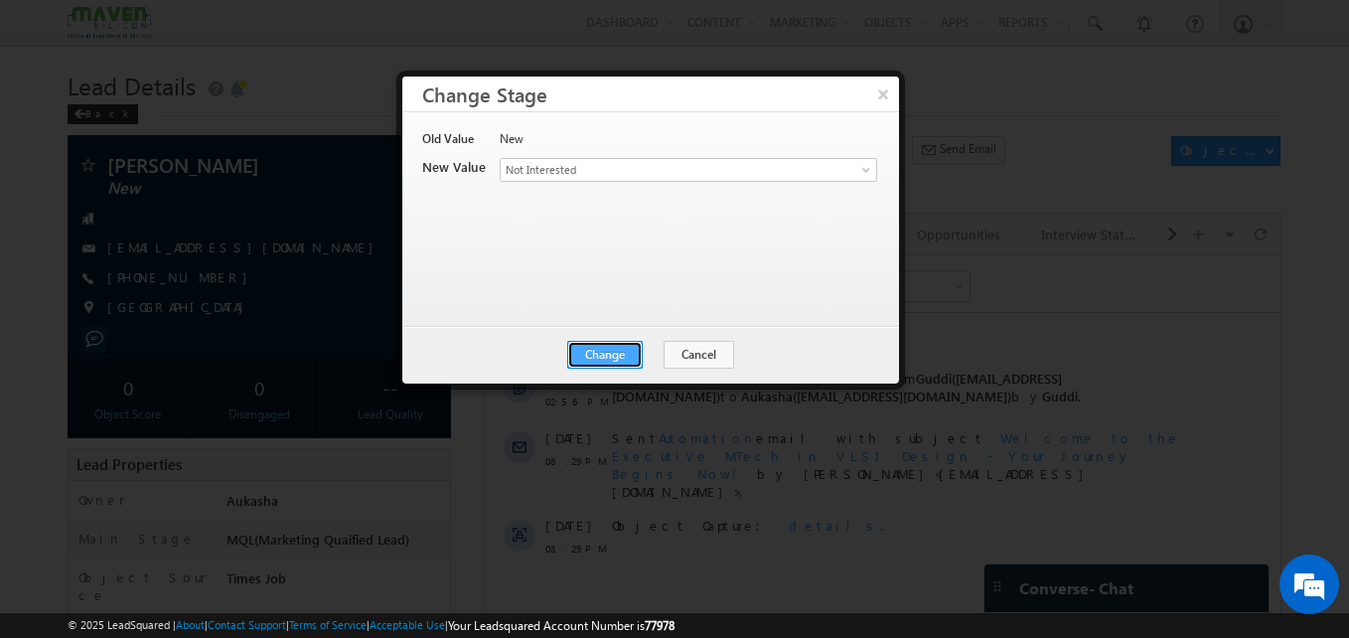
click at [635, 368] on button "Change" at bounding box center [605, 355] width 76 height 28
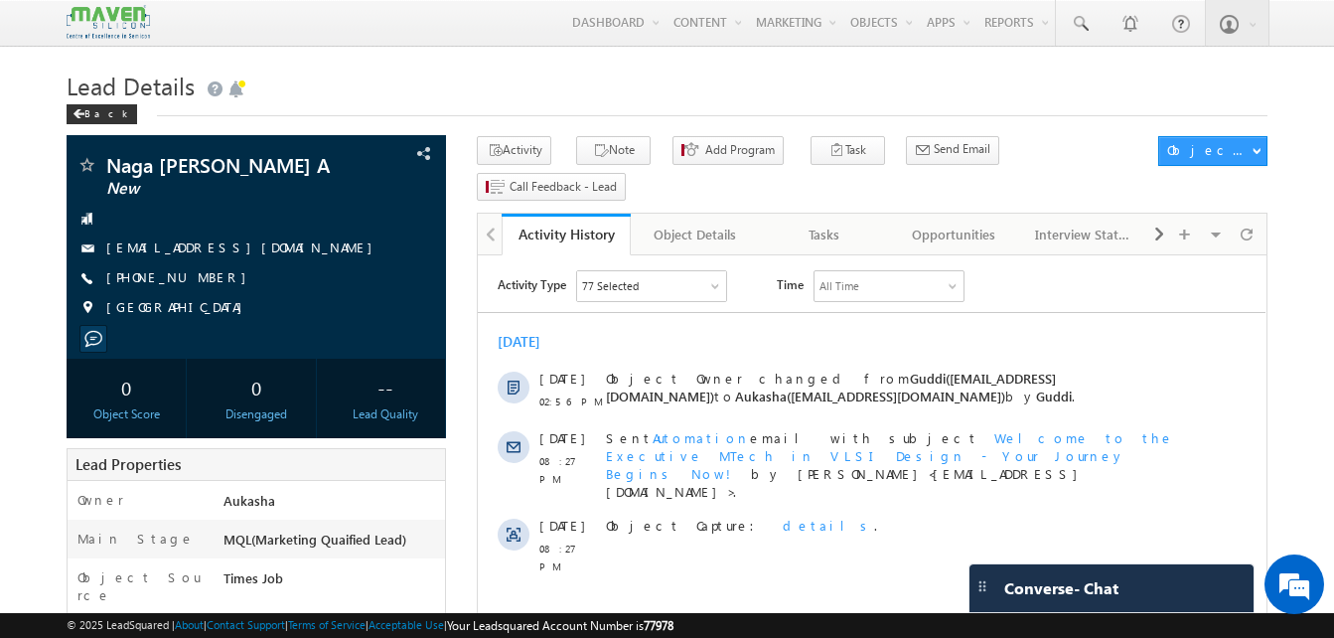
click at [592, 98] on h1 "Lead Details" at bounding box center [667, 84] width 1201 height 39
click at [576, 143] on button "Note" at bounding box center [613, 150] width 75 height 29
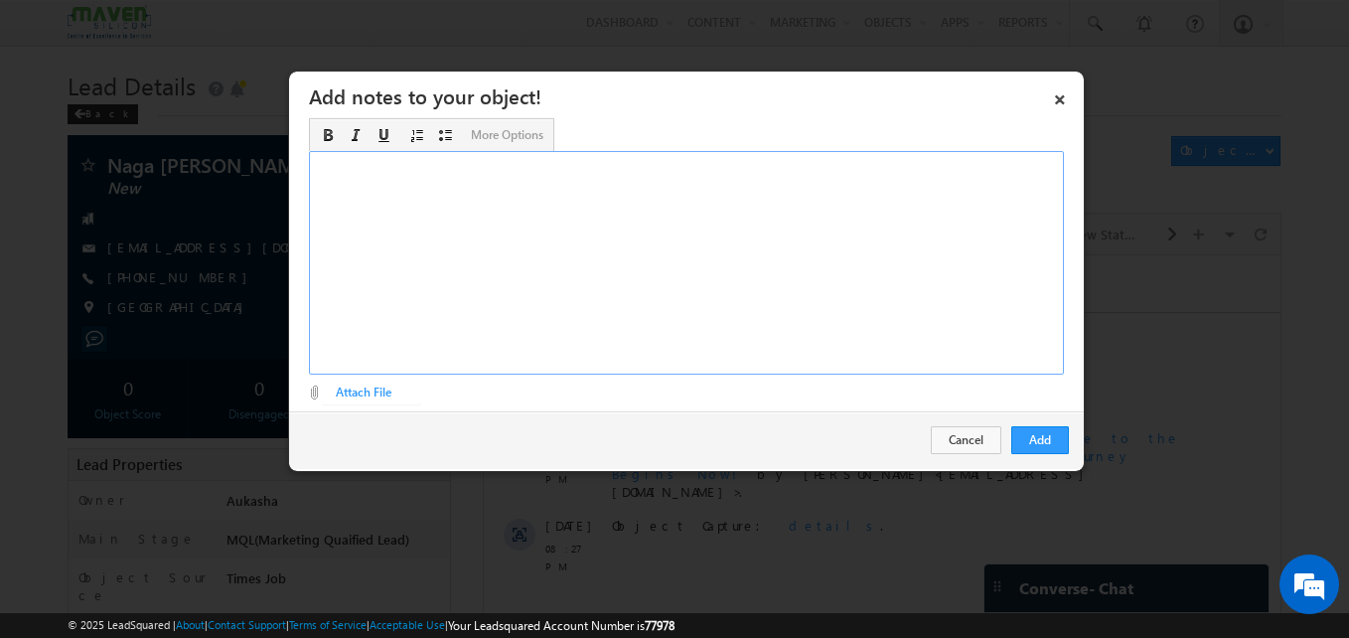
click at [542, 235] on div "Rich Text Editor, Description-inline-editor-div" at bounding box center [686, 263] width 755 height 224
copy div "B. tech ece/M. tech vlsi/Not sure ASIC"
click at [451, 161] on div "B. tech ece/M. tech vlsi/Not sure ASIC" at bounding box center [686, 263] width 755 height 224
copy div "B. tech ece/M. tech vlsi/18 year frontend ex./Not sure ASIC"
click at [1046, 443] on button "Add" at bounding box center [1041, 440] width 58 height 28
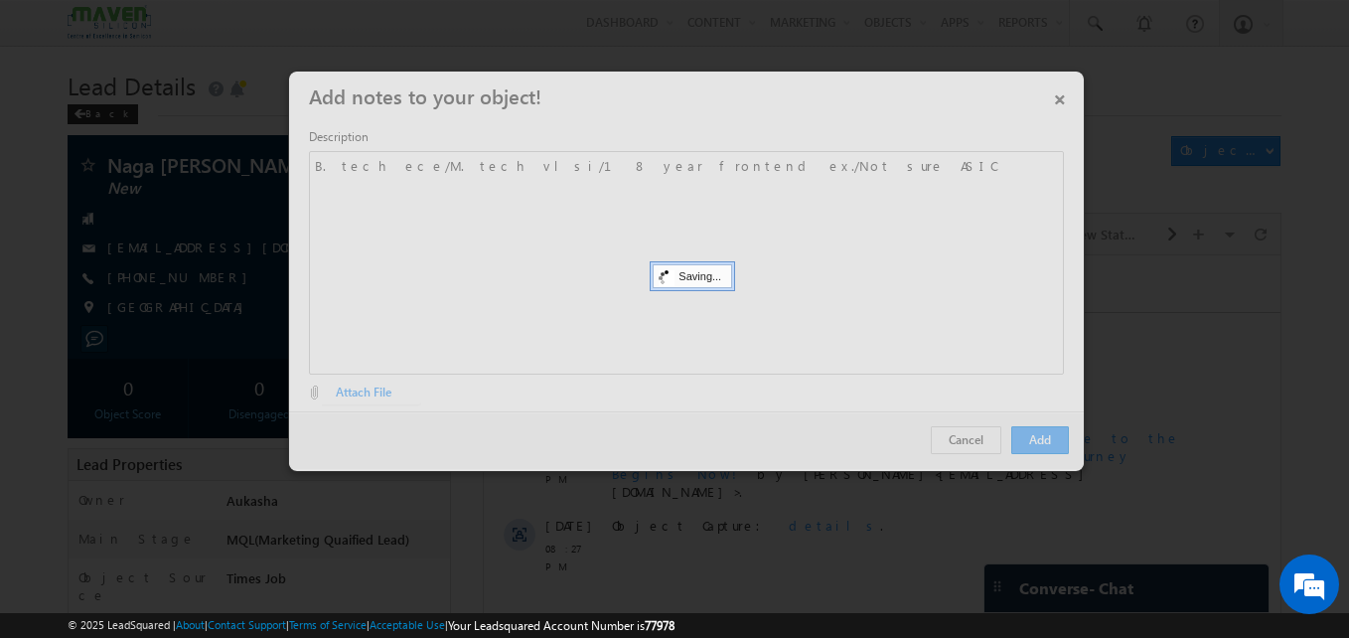
click at [70, 135] on div at bounding box center [674, 319] width 1349 height 638
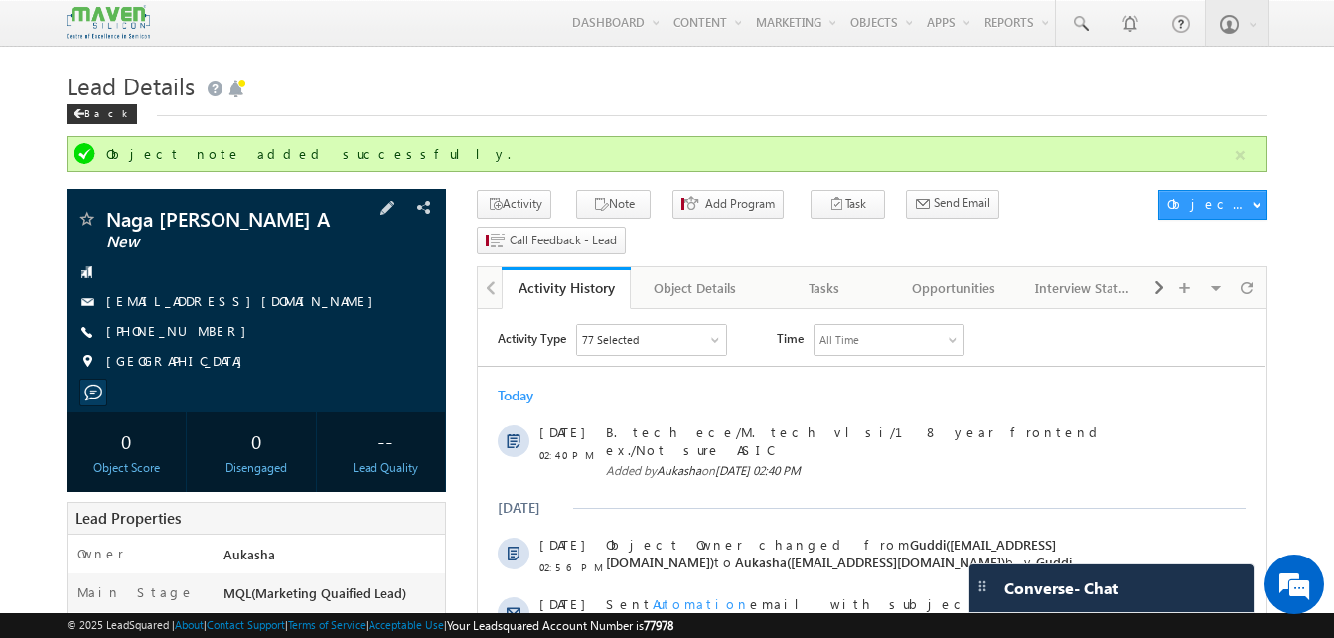
drag, startPoint x: 221, startPoint y: 336, endPoint x: 200, endPoint y: 336, distance: 20.9
click at [200, 336] on div "+91-9916523524" at bounding box center [257, 332] width 360 height 20
copy div "+91-9916523524"
drag, startPoint x: 335, startPoint y: 221, endPoint x: 106, endPoint y: 215, distance: 228.6
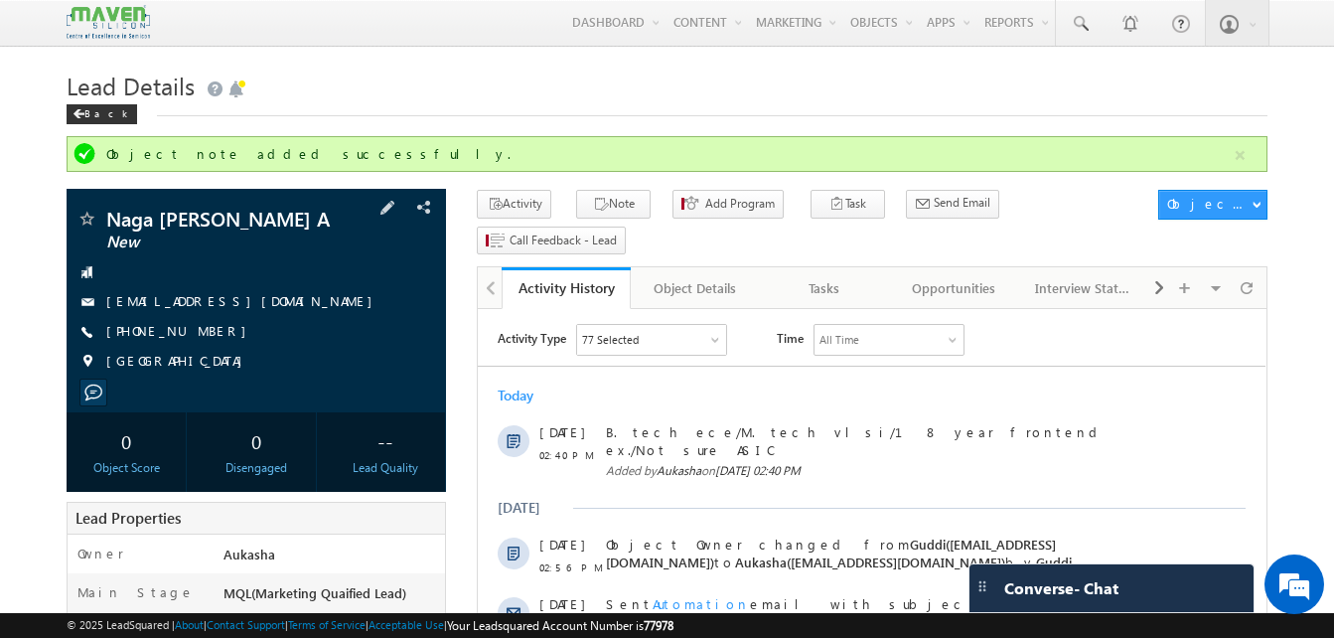
click at [106, 215] on span "Naga Surendra Reddy A" at bounding box center [223, 219] width 234 height 20
copy span "Naga Surendra Reddy A"
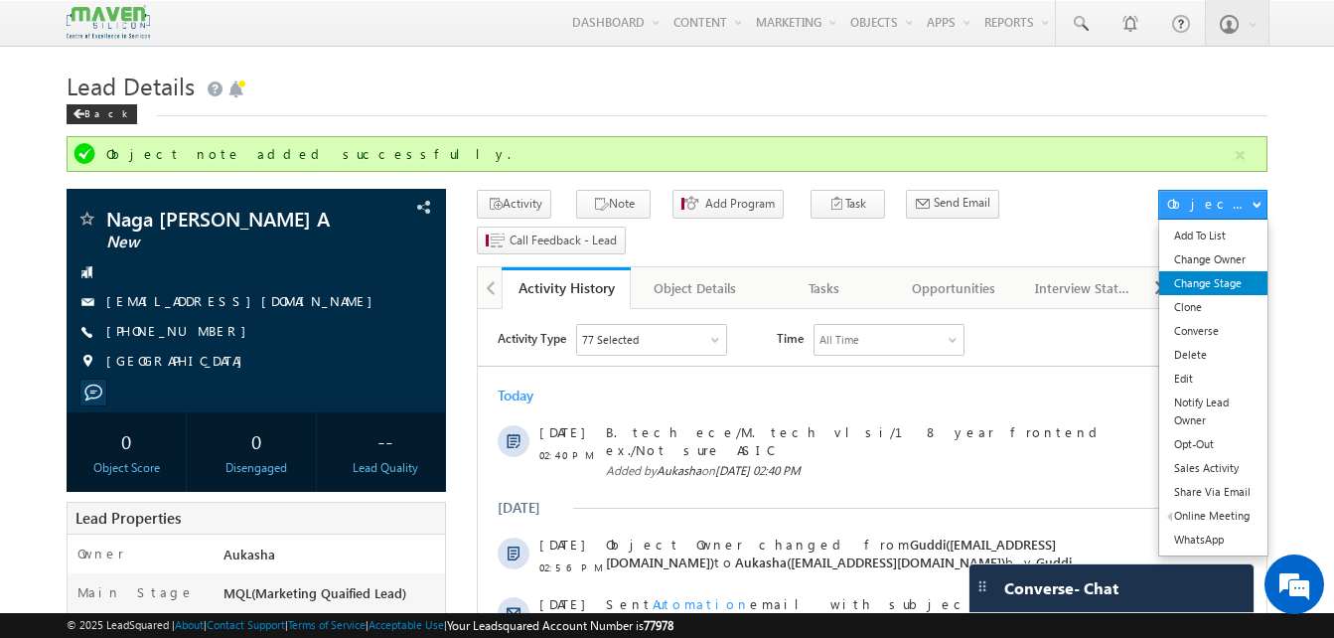
click at [1202, 288] on link "Change Stage" at bounding box center [1214, 283] width 108 height 24
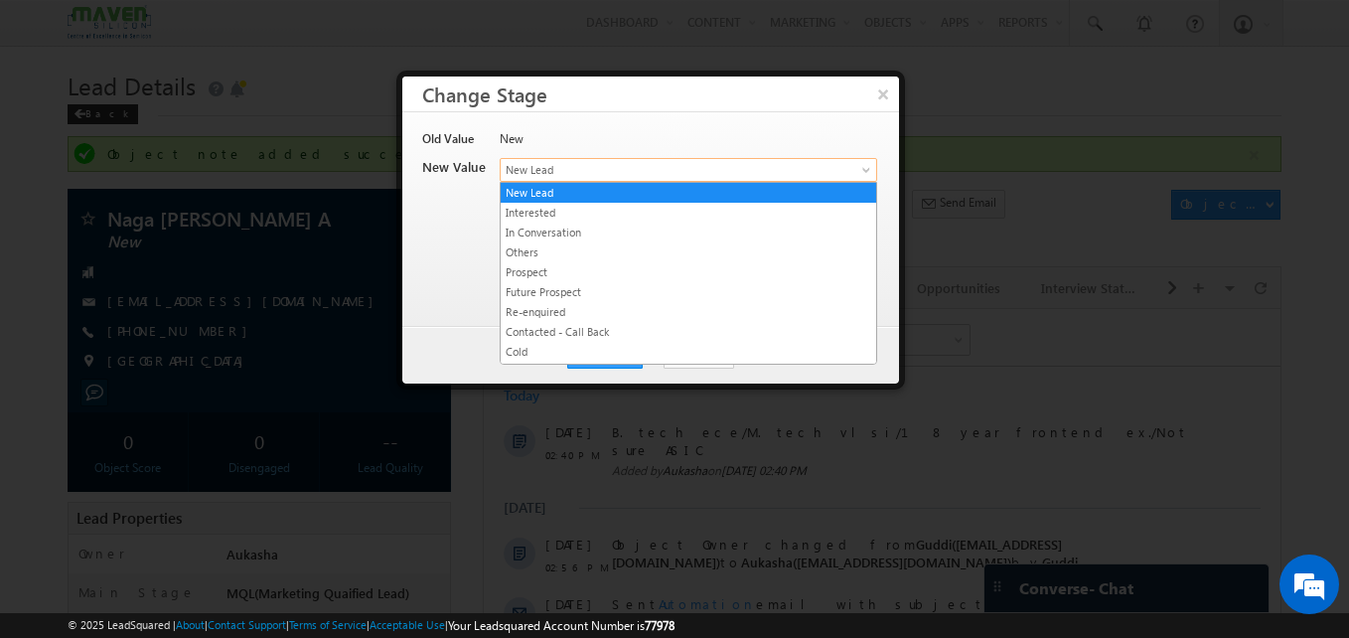
click at [753, 173] on span "New Lead" at bounding box center [656, 170] width 310 height 18
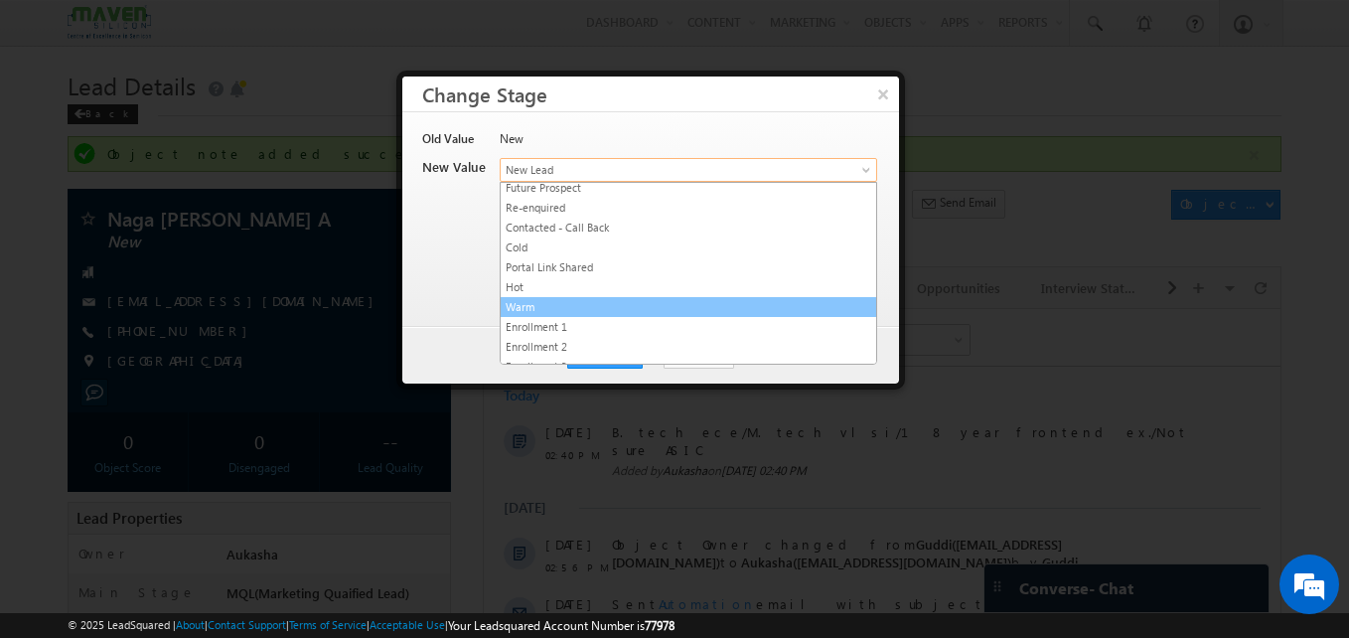
scroll to position [103, 0]
click at [581, 314] on link "Warm" at bounding box center [689, 308] width 376 height 18
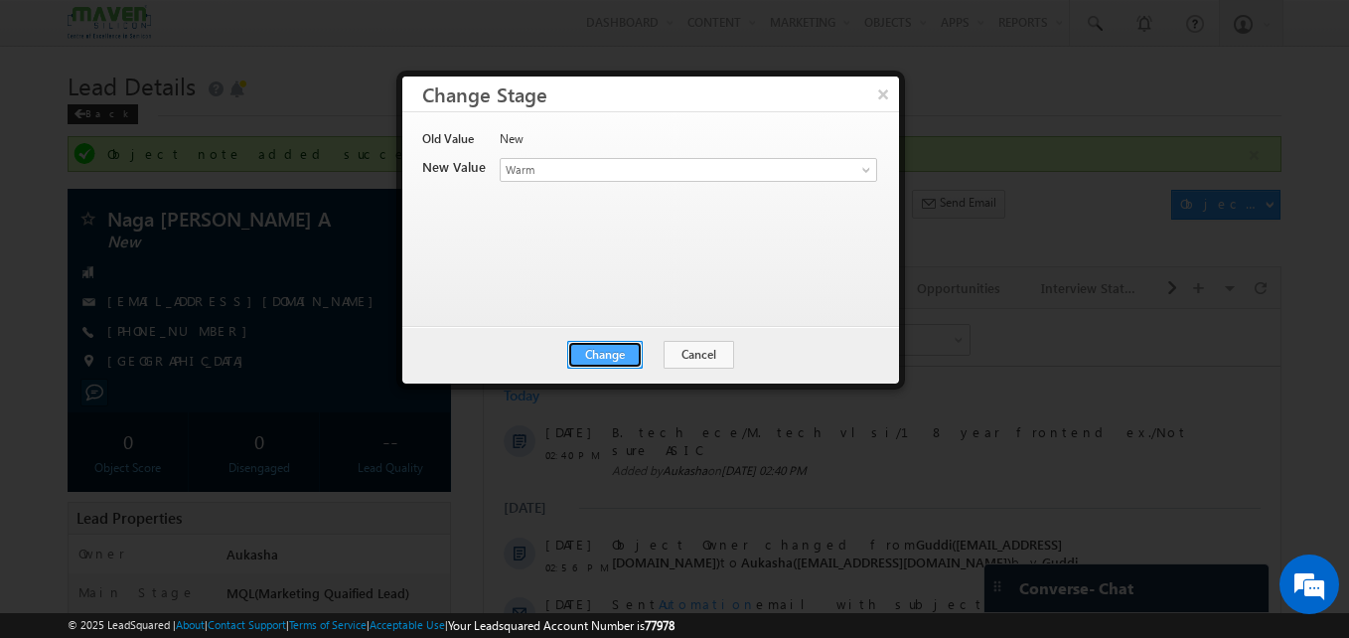
click at [625, 365] on button "Change" at bounding box center [605, 355] width 76 height 28
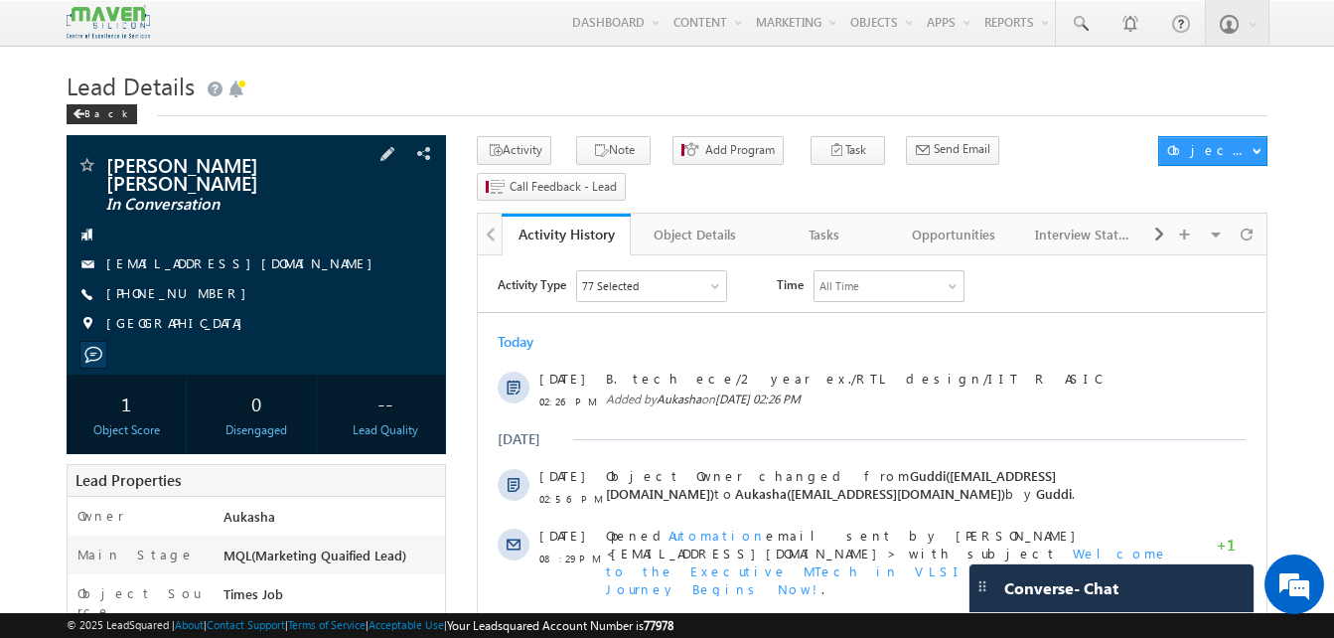
drag, startPoint x: 215, startPoint y: 279, endPoint x: 204, endPoint y: 282, distance: 11.3
click at [204, 284] on div "[PHONE_NUMBER]" at bounding box center [257, 294] width 360 height 20
copy div "[PHONE_NUMBER]"
drag, startPoint x: 346, startPoint y: 164, endPoint x: 313, endPoint y: 167, distance: 32.9
click at [313, 167] on div "[PERSON_NAME] [PERSON_NAME] In Conversation" at bounding box center [257, 165] width 360 height 20
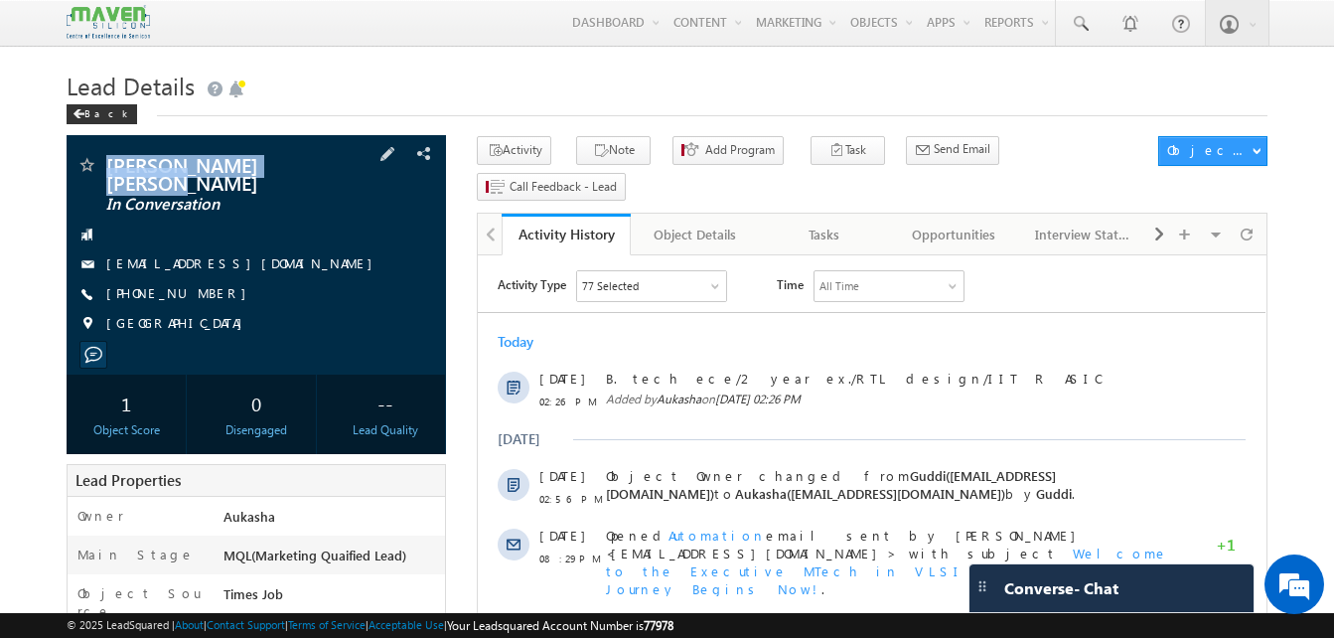
copy div "[PERSON_NAME] [PERSON_NAME]"
click at [1085, 18] on span at bounding box center [1080, 24] width 20 height 20
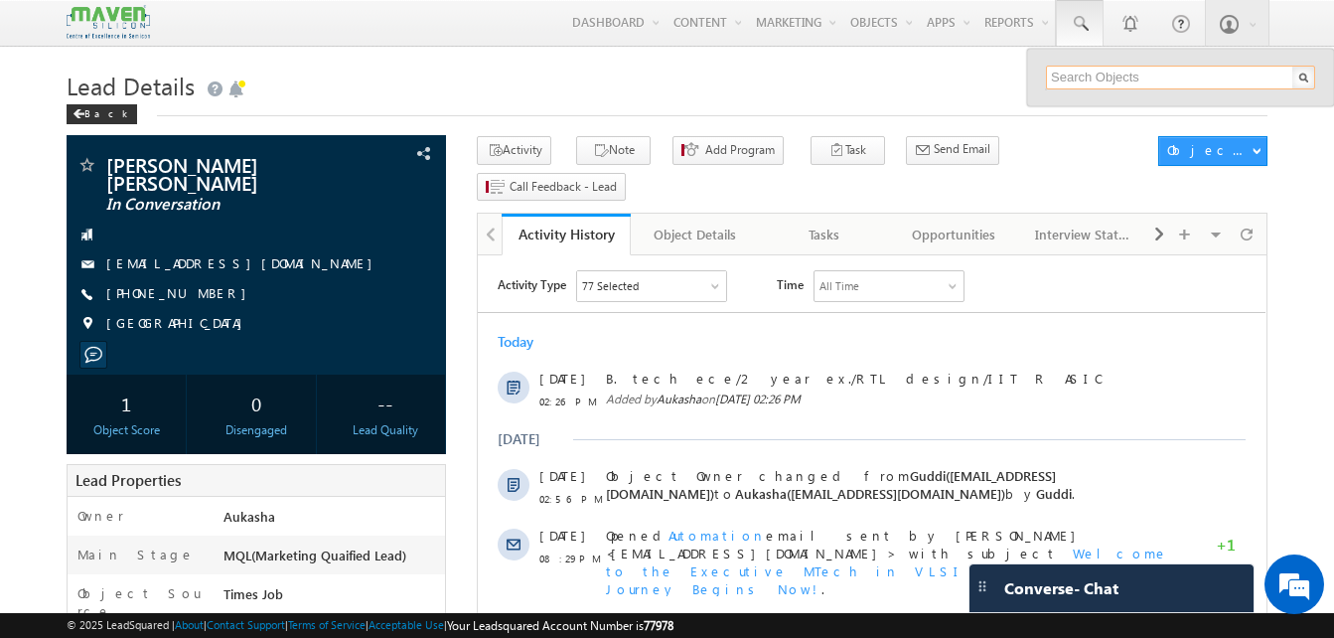
click at [1118, 71] on input "text" at bounding box center [1180, 78] width 269 height 24
paste input "7259751886"
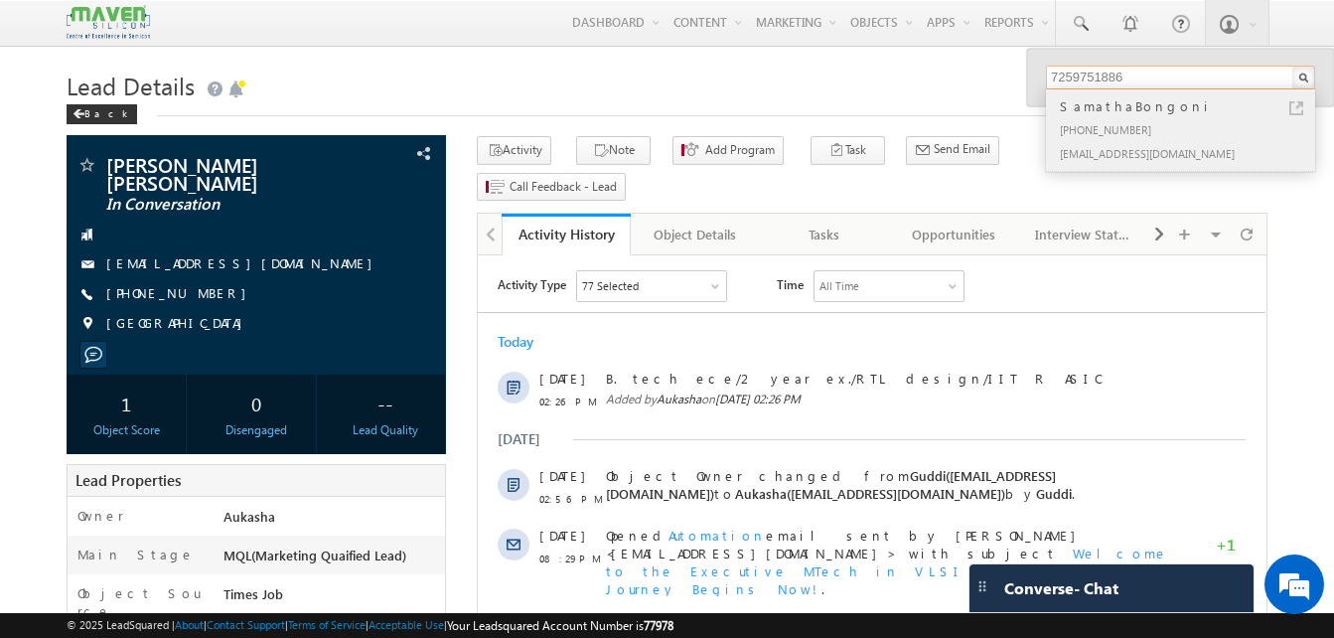
type input "7259751886"
click at [1296, 111] on link at bounding box center [1297, 108] width 14 height 14
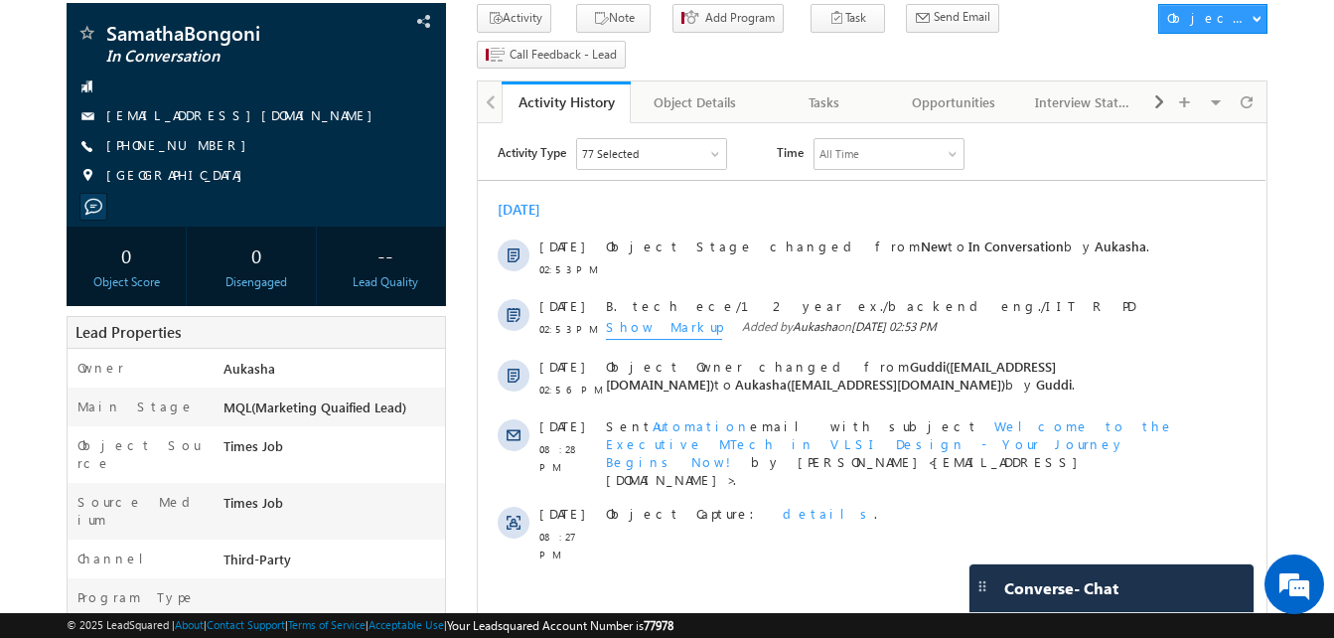
scroll to position [102, 0]
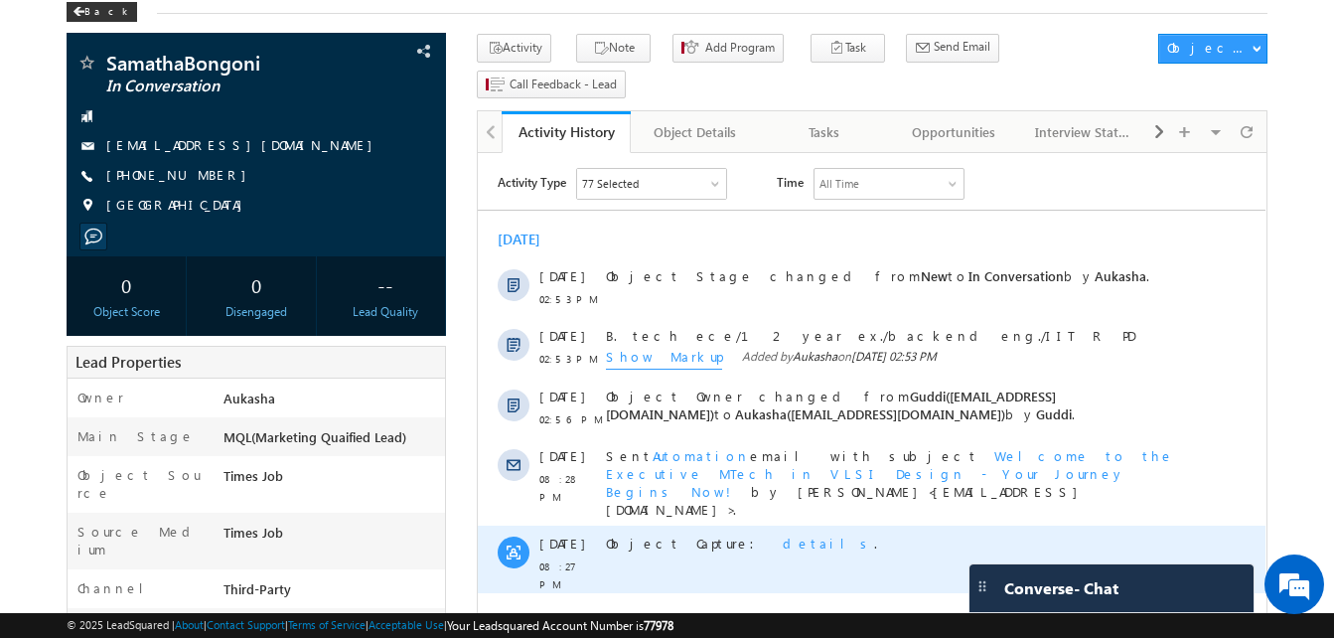
click at [783, 535] on span "details" at bounding box center [828, 543] width 91 height 17
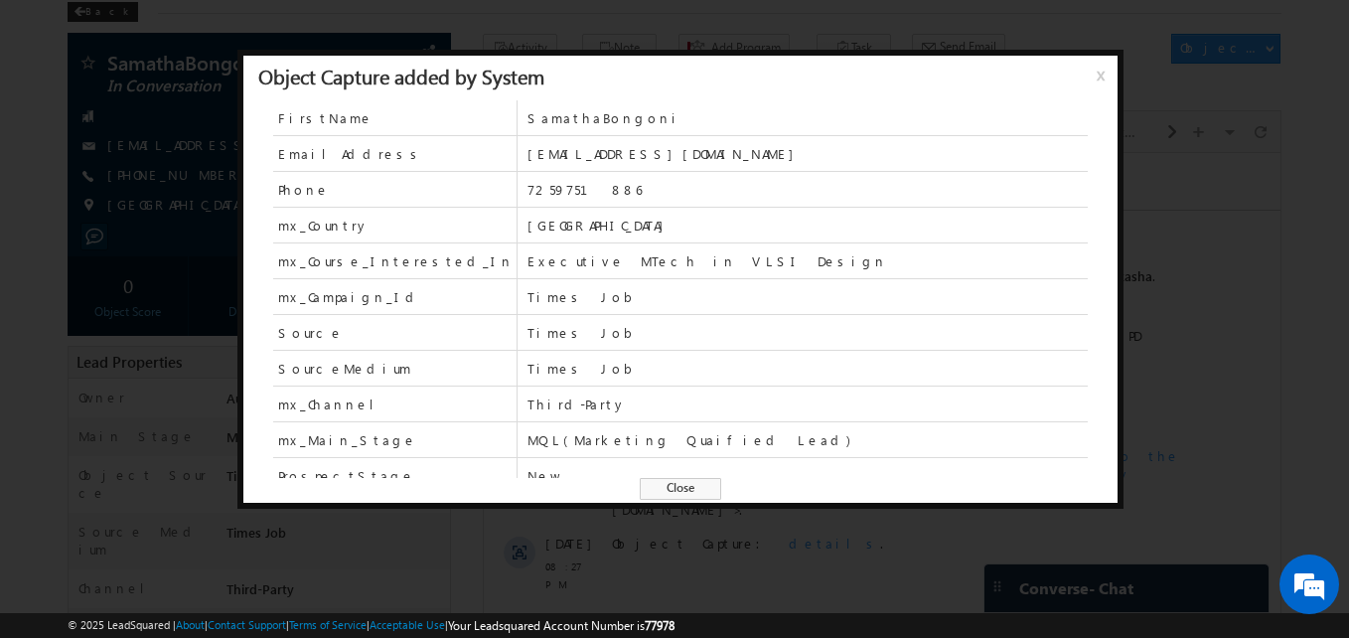
click at [657, 485] on span "Close" at bounding box center [680, 489] width 81 height 22
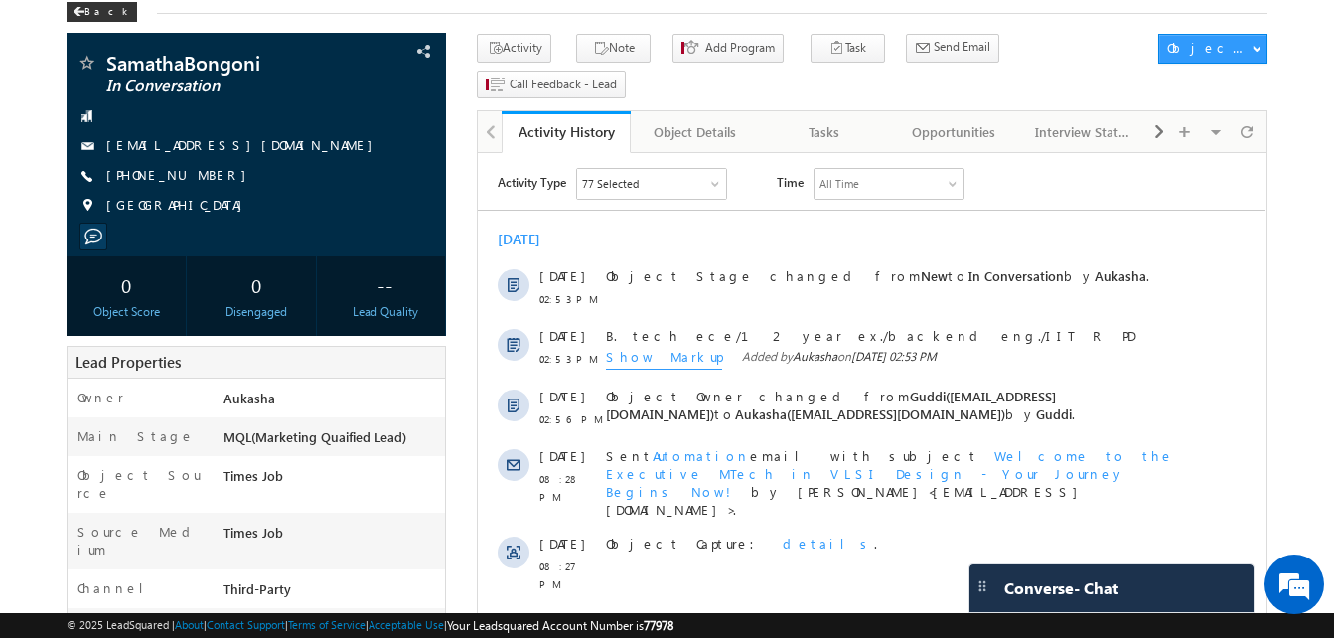
click at [623, 237] on div "[DATE]" at bounding box center [872, 240] width 788 height 18
click at [204, 174] on div "+91-7259751886" at bounding box center [257, 176] width 360 height 20
copy div "+91-7259751886"
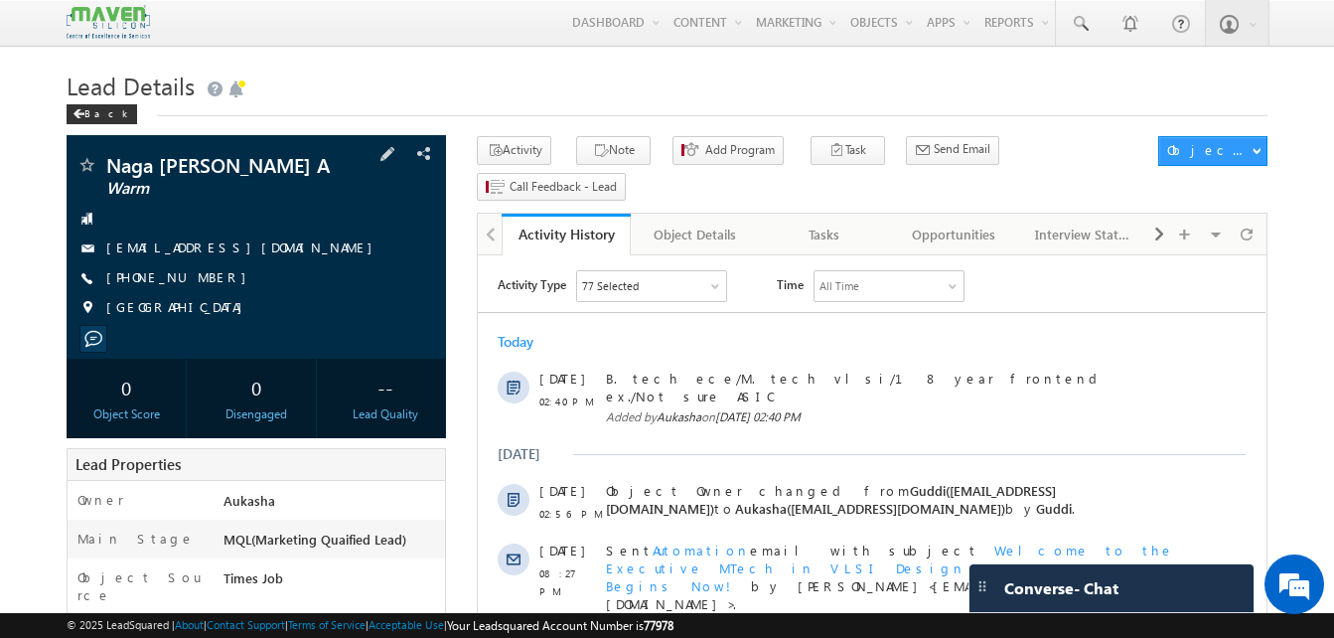
drag, startPoint x: 215, startPoint y: 280, endPoint x: 200, endPoint y: 277, distance: 15.2
click at [200, 277] on div "+91-9916523524" at bounding box center [257, 278] width 360 height 20
copy div "+91-9916523524"
drag, startPoint x: 332, startPoint y: 168, endPoint x: 105, endPoint y: 159, distance: 226.7
click at [105, 159] on div "Naga Surendra Reddy A Warm" at bounding box center [257, 165] width 360 height 20
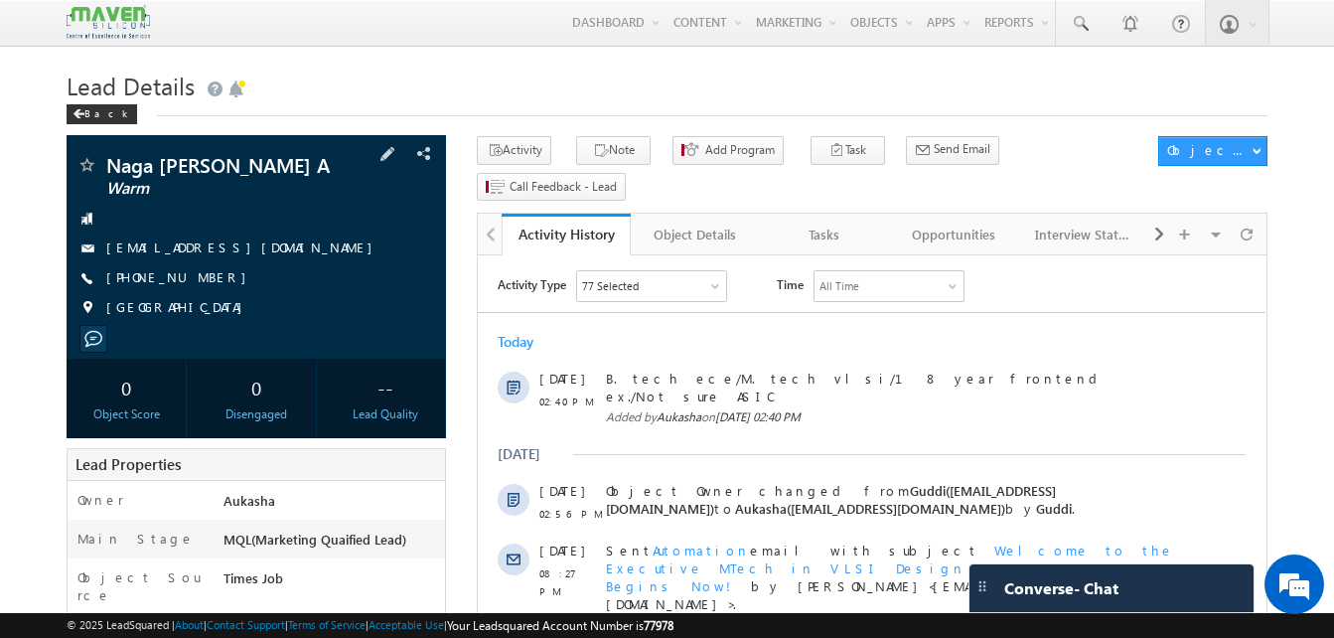
copy div "Naga Surendra Reddy A"
click at [626, 81] on h1 "Lead Details" at bounding box center [667, 84] width 1201 height 39
click at [491, 114] on div "Back" at bounding box center [667, 109] width 1201 height 13
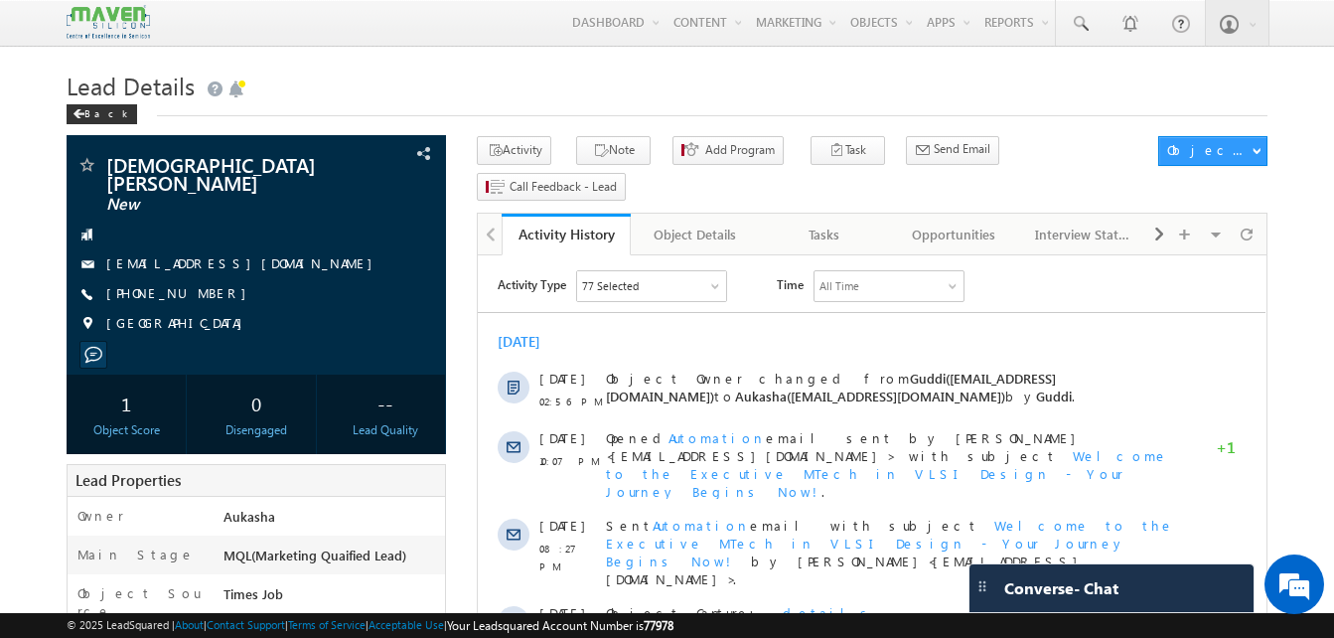
click at [494, 81] on h1 "Lead Details" at bounding box center [667, 84] width 1201 height 39
click at [603, 144] on button "Note" at bounding box center [613, 150] width 75 height 29
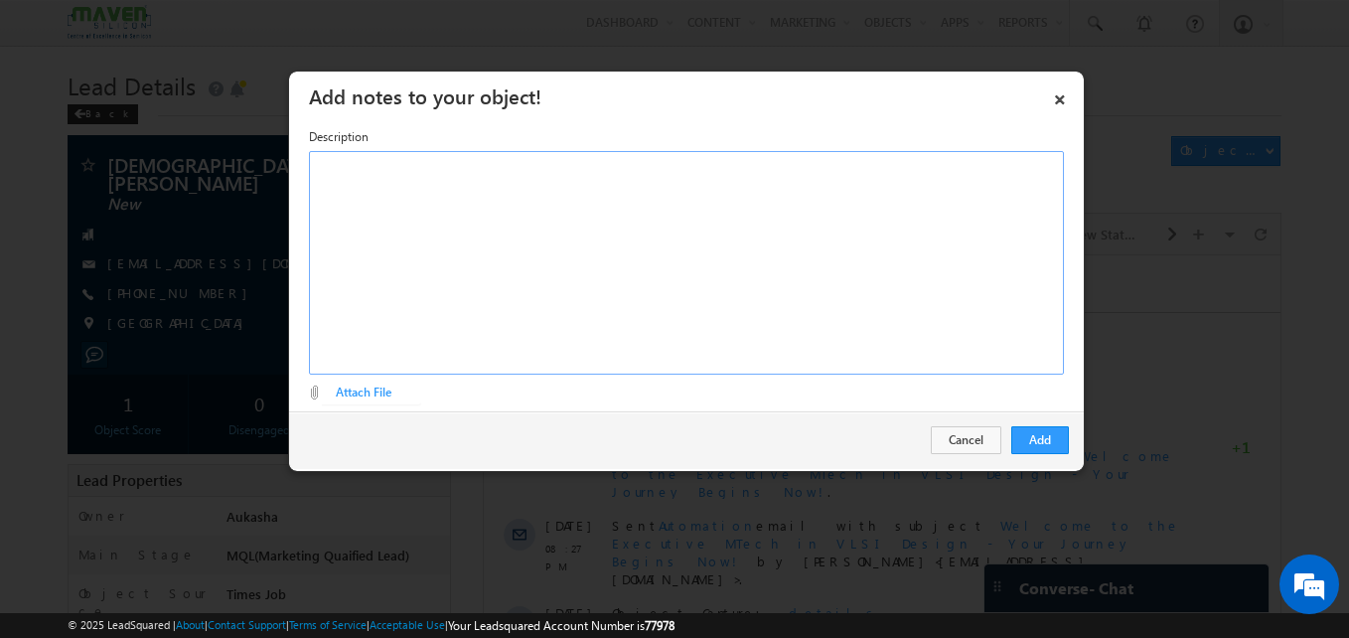
click at [479, 203] on div "Rich Text Editor, Description-inline-editor-div" at bounding box center [686, 263] width 755 height 224
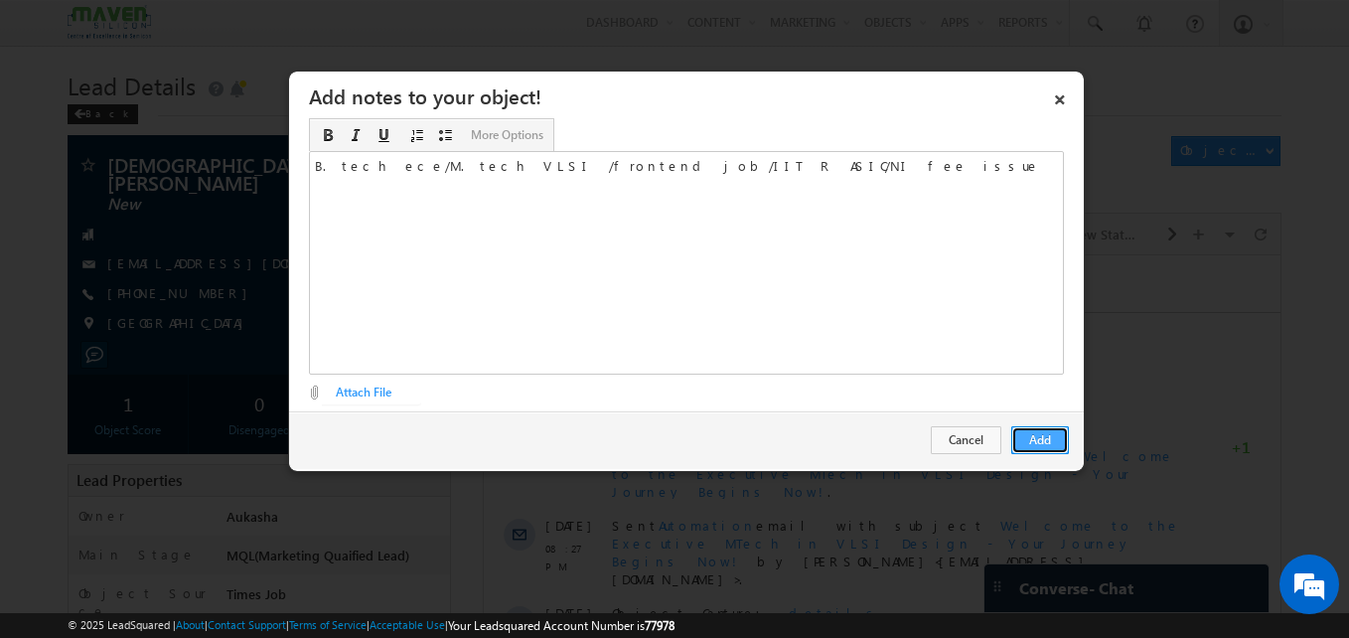
click at [1042, 430] on button "Add" at bounding box center [1041, 440] width 58 height 28
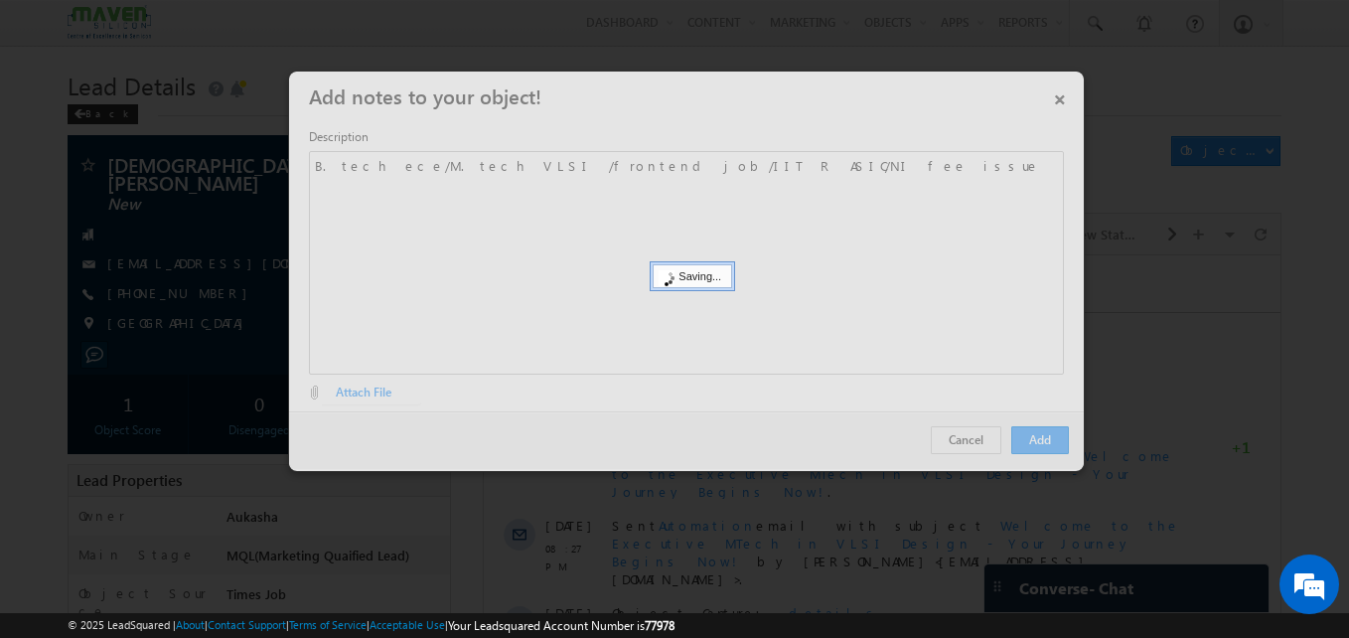
click at [112, 376] on div at bounding box center [674, 319] width 1349 height 638
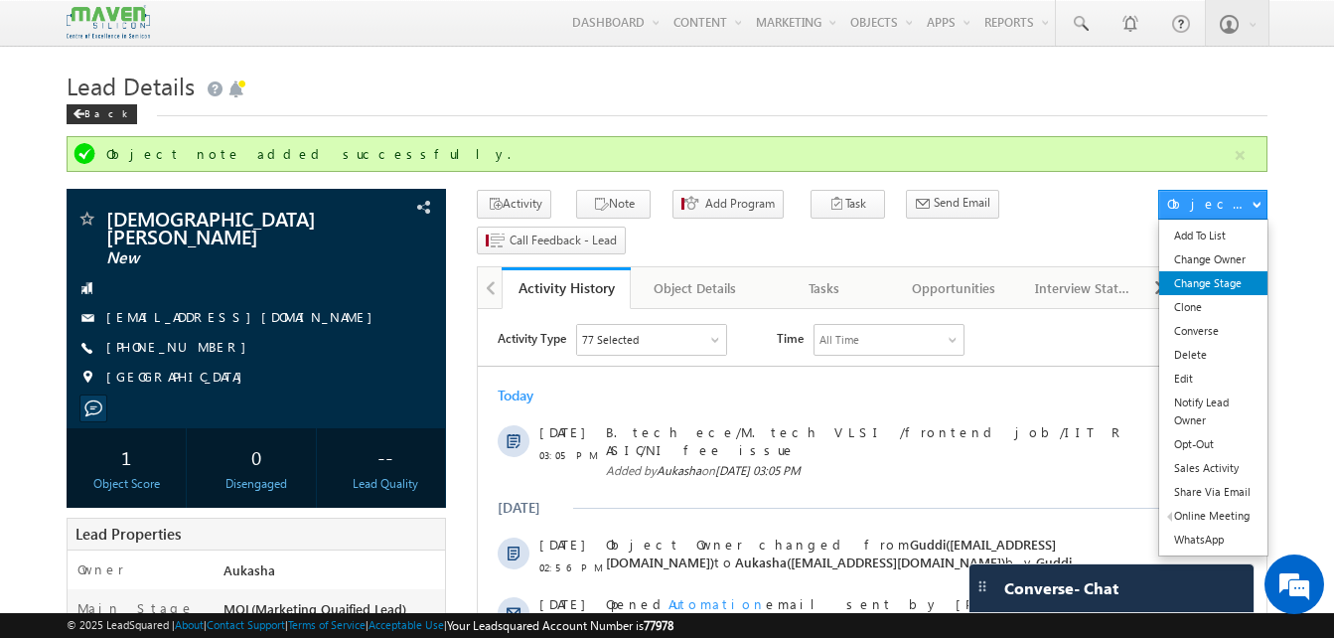
click at [1230, 294] on link "Change Stage" at bounding box center [1214, 283] width 108 height 24
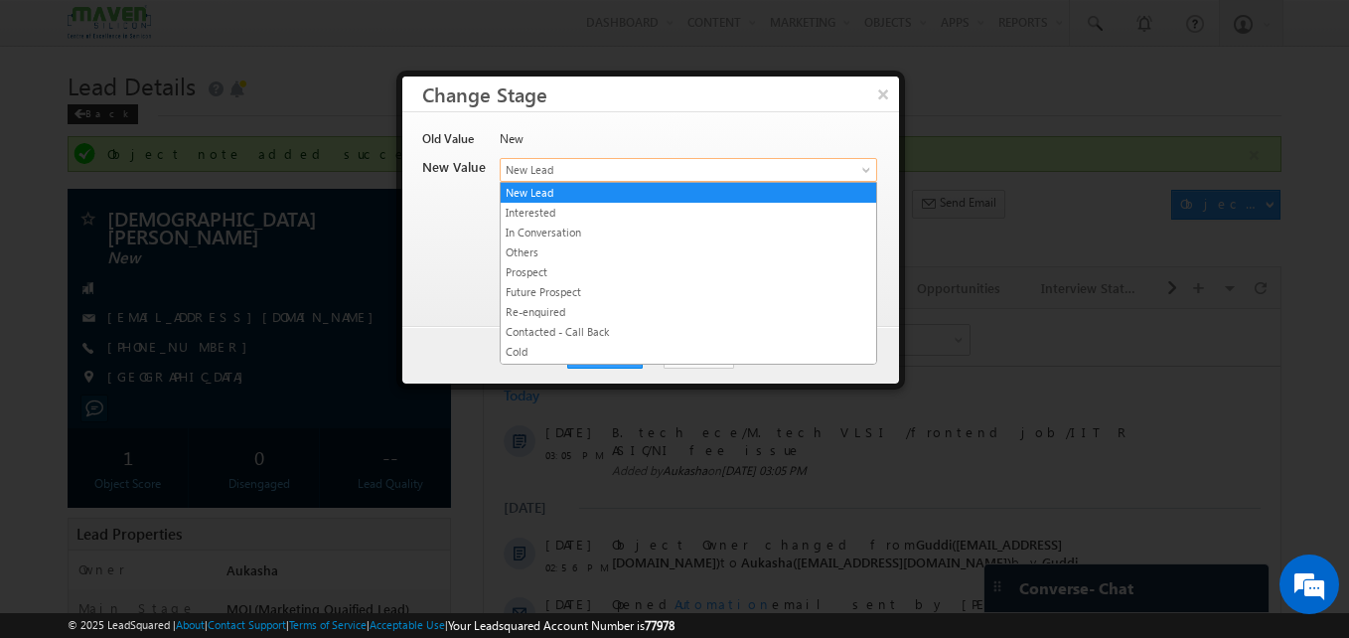
drag, startPoint x: 628, startPoint y: 169, endPoint x: 699, endPoint y: 245, distance: 104.1
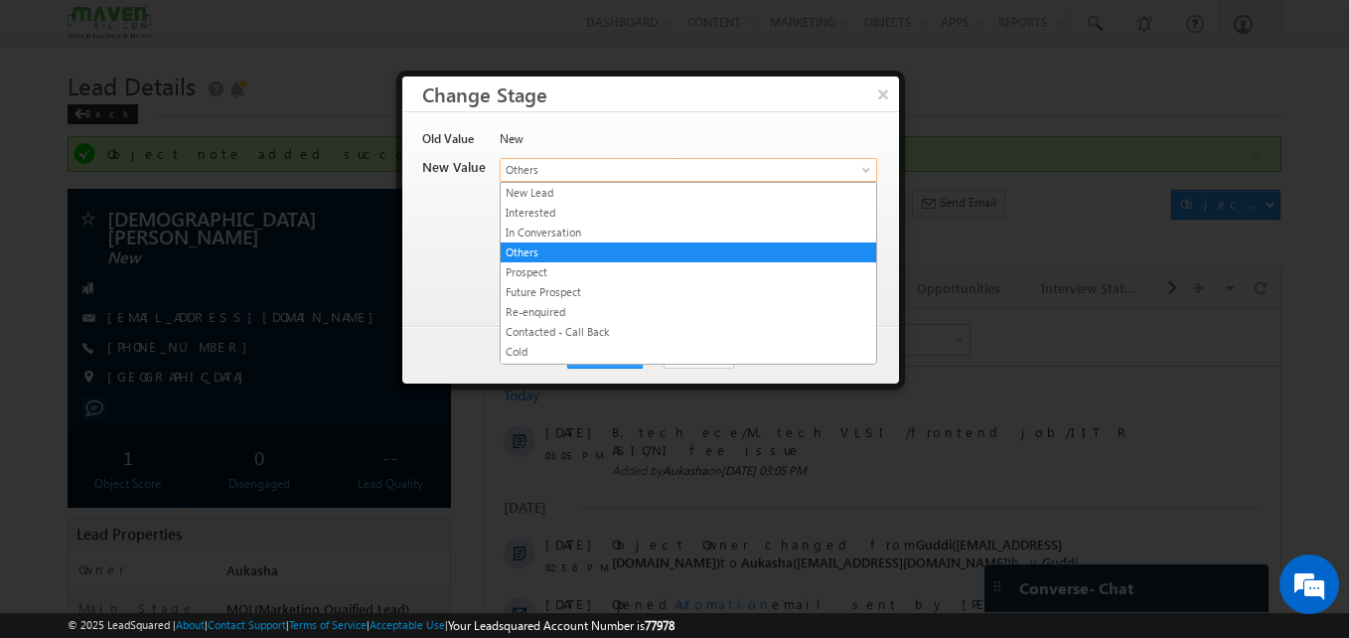
drag, startPoint x: 649, startPoint y: 170, endPoint x: 711, endPoint y: 257, distance: 107.5
click at [675, 169] on span "Others" at bounding box center [656, 170] width 310 height 18
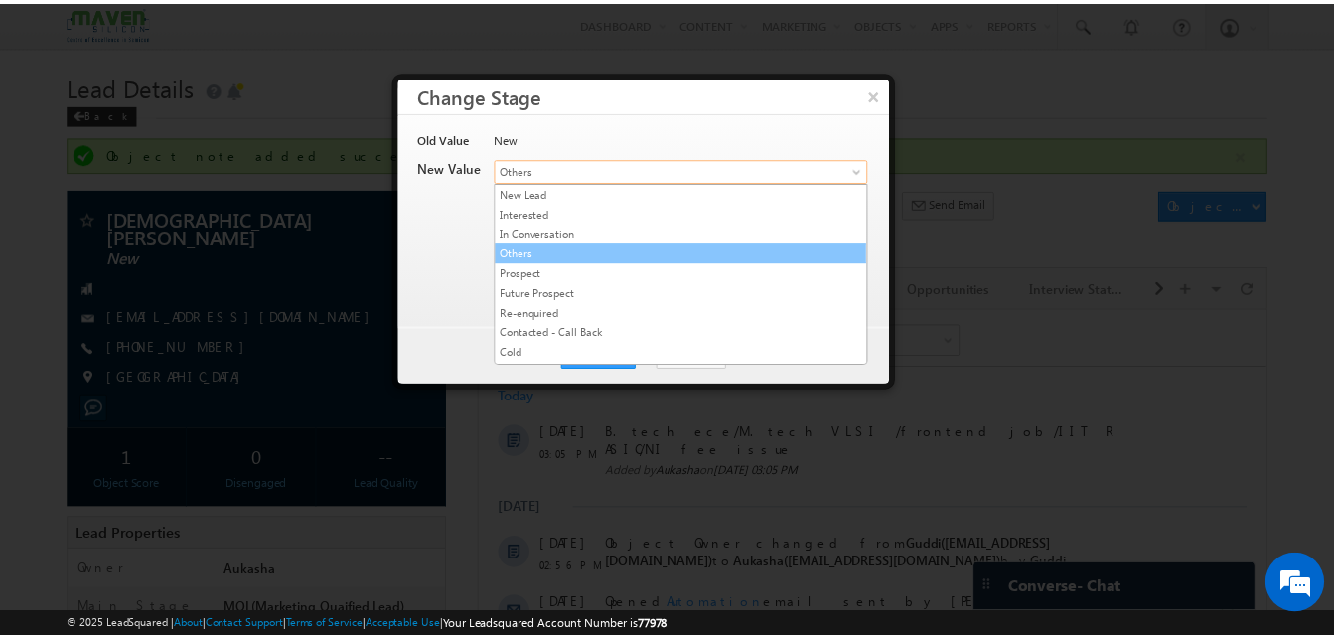
scroll to position [376, 0]
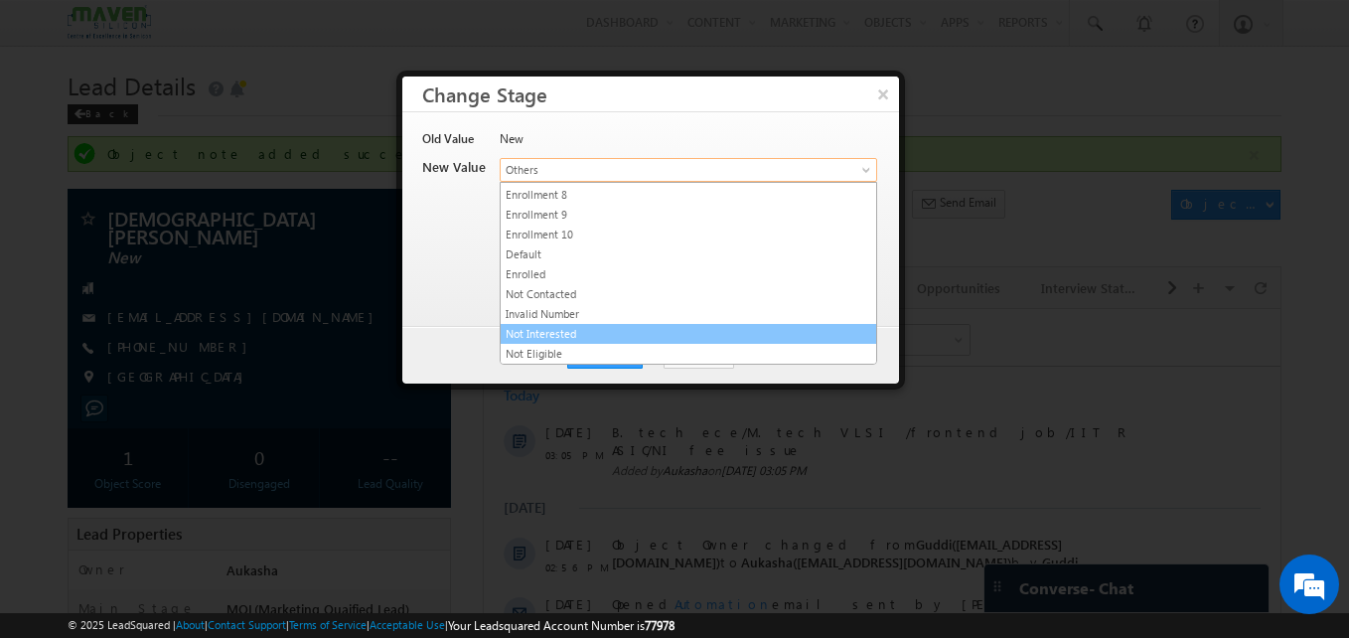
click at [555, 335] on link "Not Interested" at bounding box center [689, 334] width 376 height 18
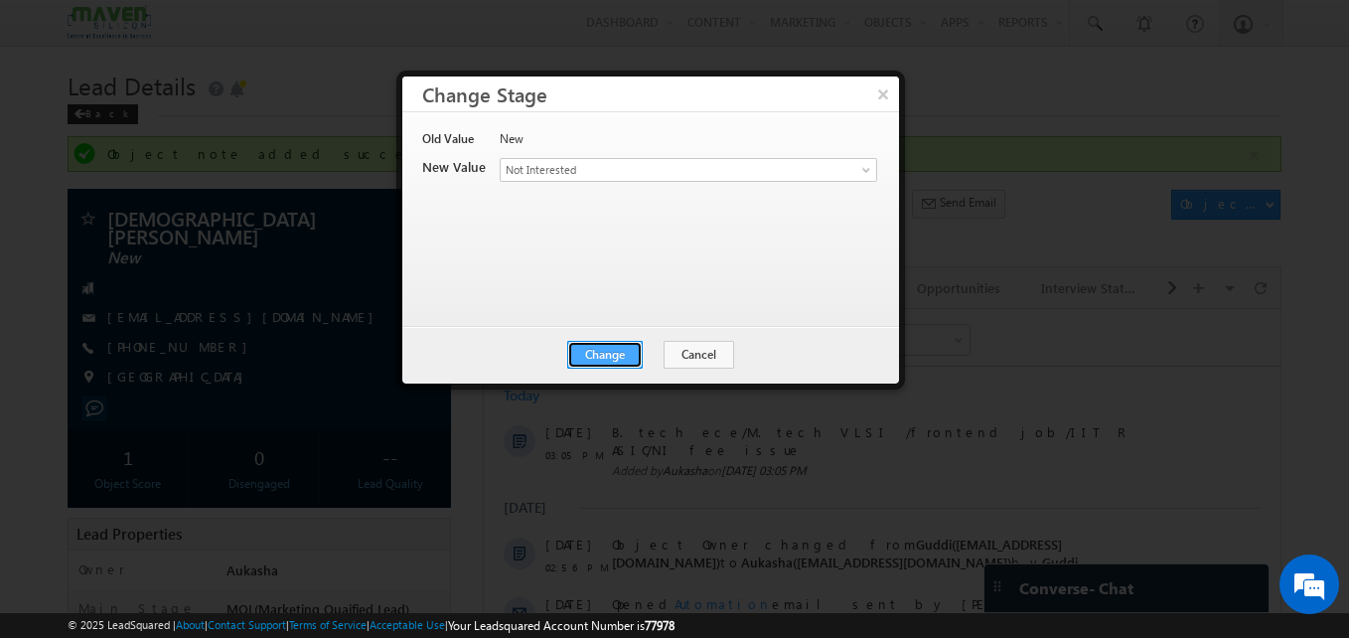
click at [621, 355] on button "Change" at bounding box center [605, 355] width 76 height 28
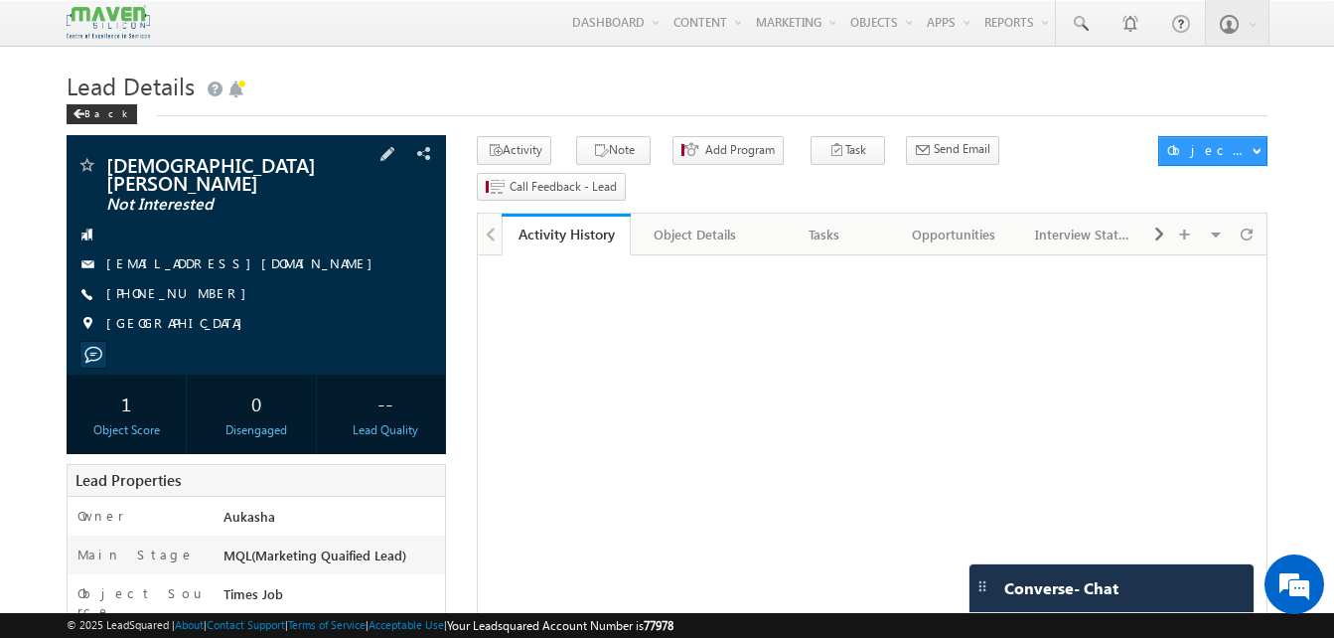
drag, startPoint x: 0, startPoint y: 239, endPoint x: 221, endPoint y: 281, distance: 224.5
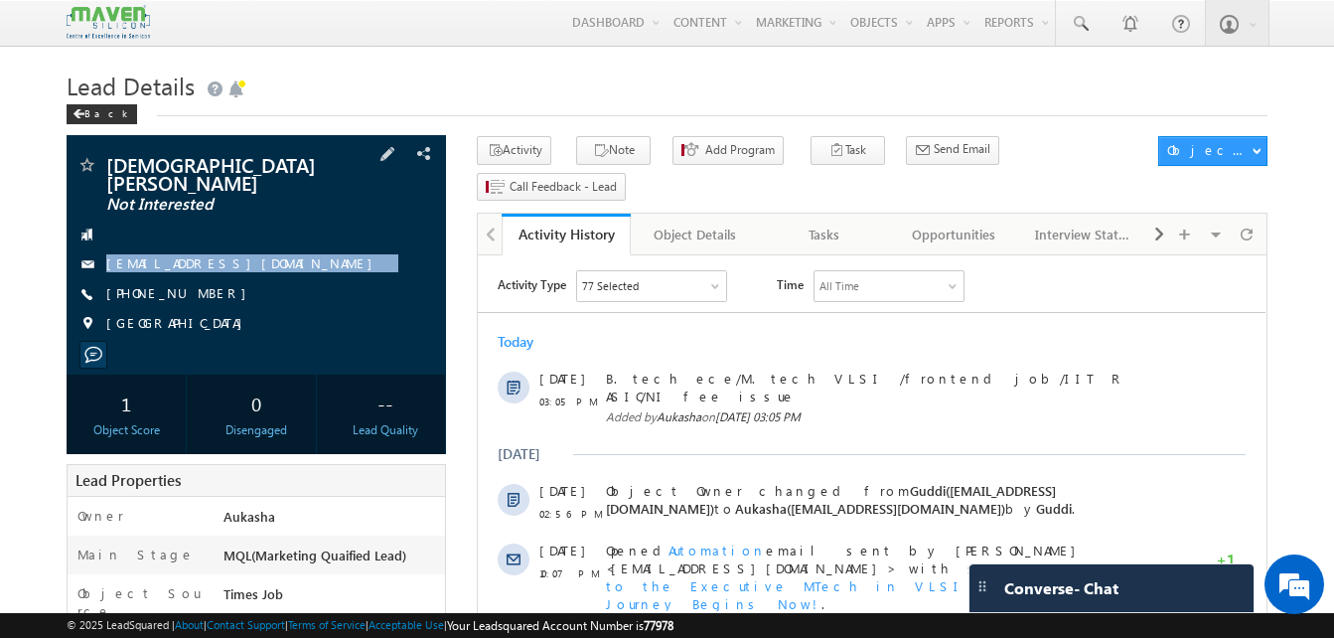
click at [221, 284] on div "[PHONE_NUMBER]" at bounding box center [257, 294] width 360 height 20
drag, startPoint x: 221, startPoint y: 281, endPoint x: 201, endPoint y: 280, distance: 19.9
click at [201, 284] on div "[PHONE_NUMBER]" at bounding box center [257, 294] width 360 height 20
copy div "[PHONE_NUMBER]"
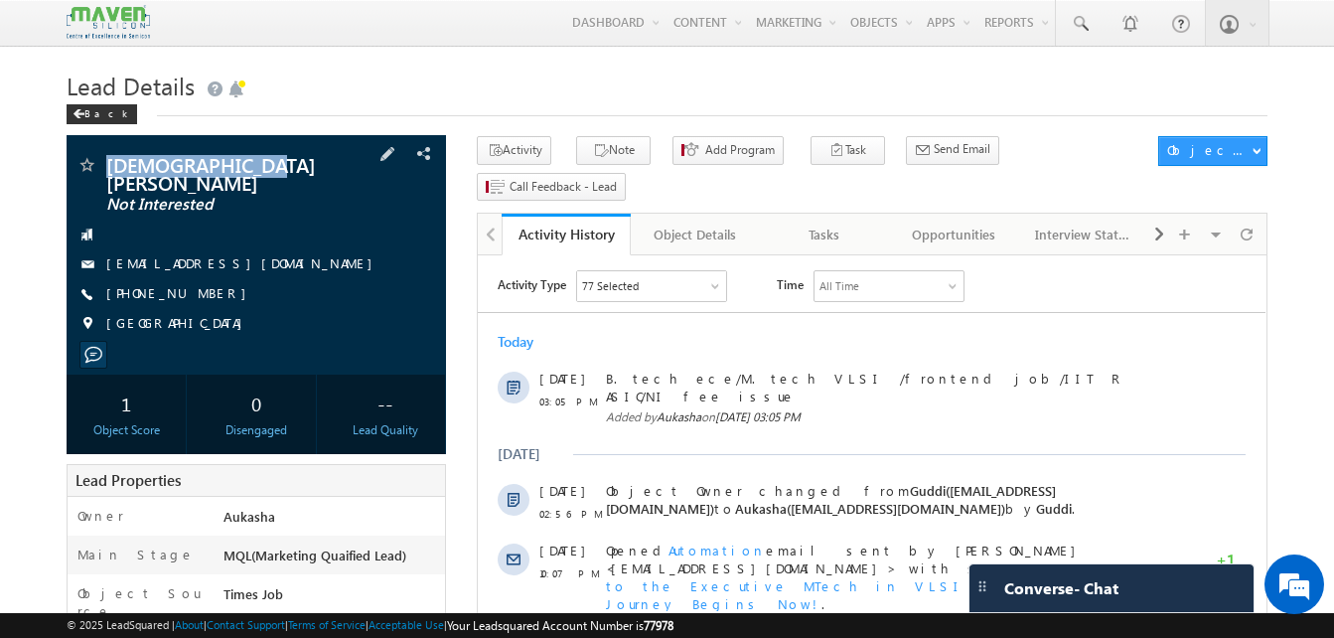
drag, startPoint x: 306, startPoint y: 167, endPoint x: 98, endPoint y: 158, distance: 207.9
click at [98, 158] on div "[DEMOGRAPHIC_DATA][PERSON_NAME] Not Interested" at bounding box center [257, 165] width 360 height 20
copy div "[DEMOGRAPHIC_DATA][PERSON_NAME]"
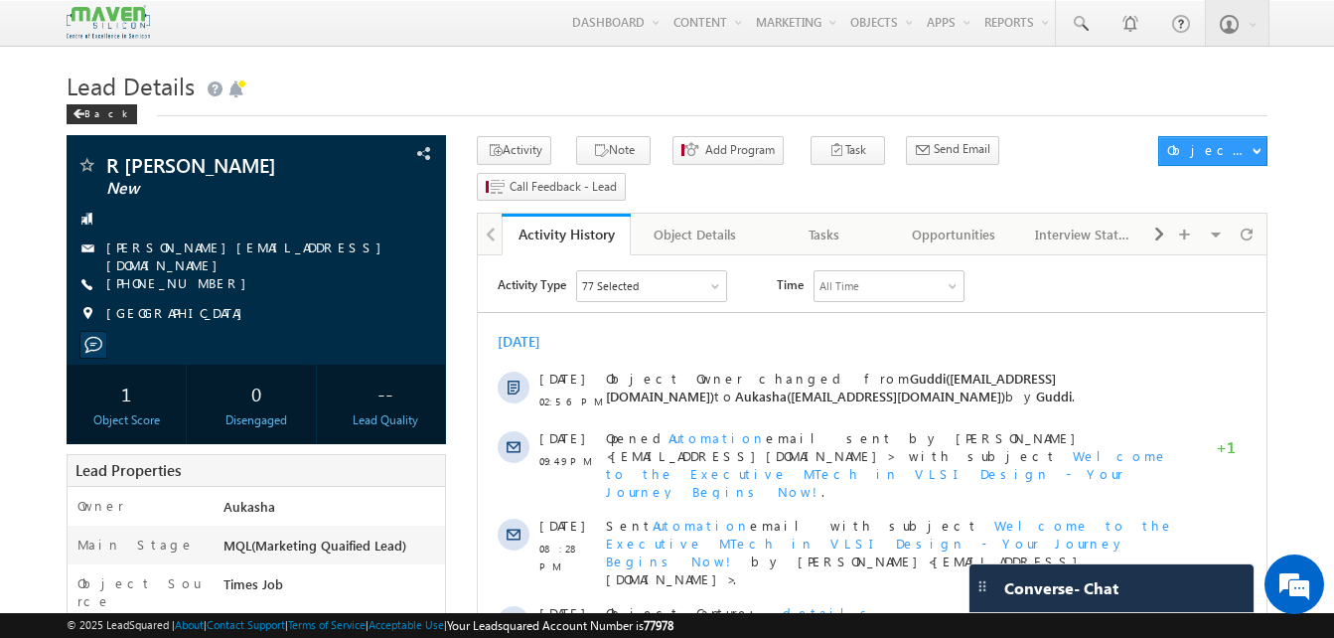
click at [571, 91] on h1 "Lead Details" at bounding box center [667, 84] width 1201 height 39
click at [748, 89] on h1 "Lead Details" at bounding box center [667, 84] width 1201 height 39
click at [593, 150] on icon "button" at bounding box center [601, 151] width 16 height 19
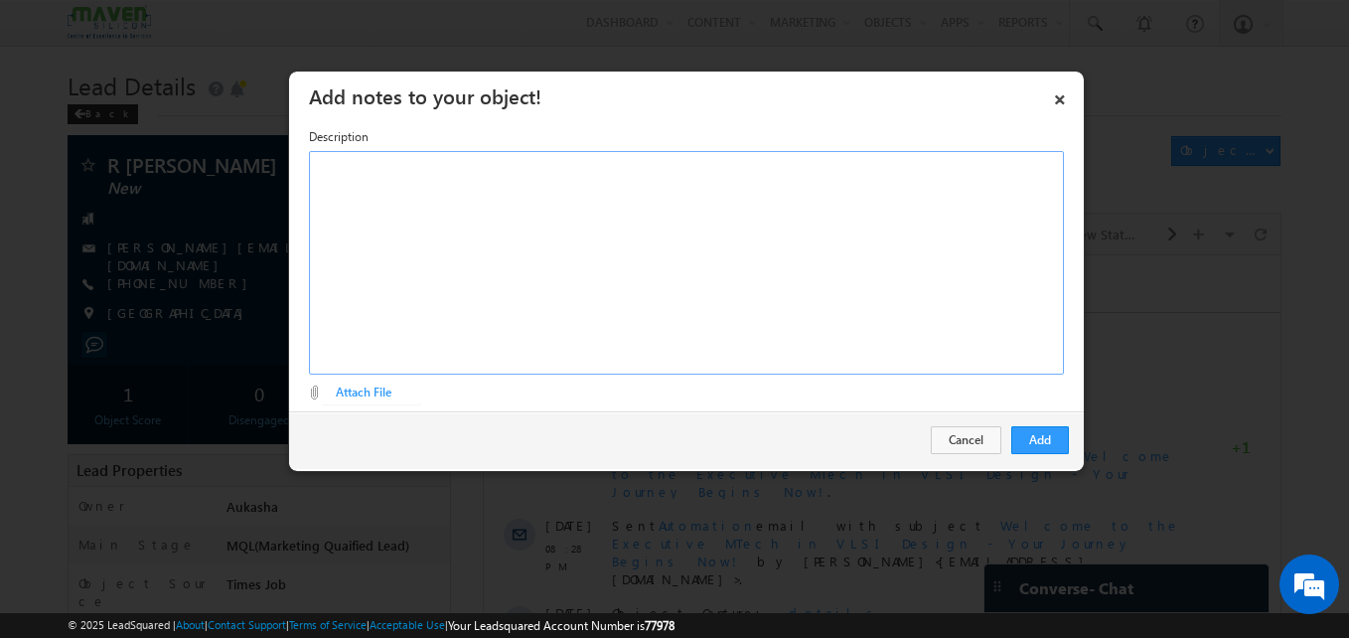
click at [623, 253] on div "Rich Text Editor, Description-inline-editor-div" at bounding box center [686, 263] width 755 height 224
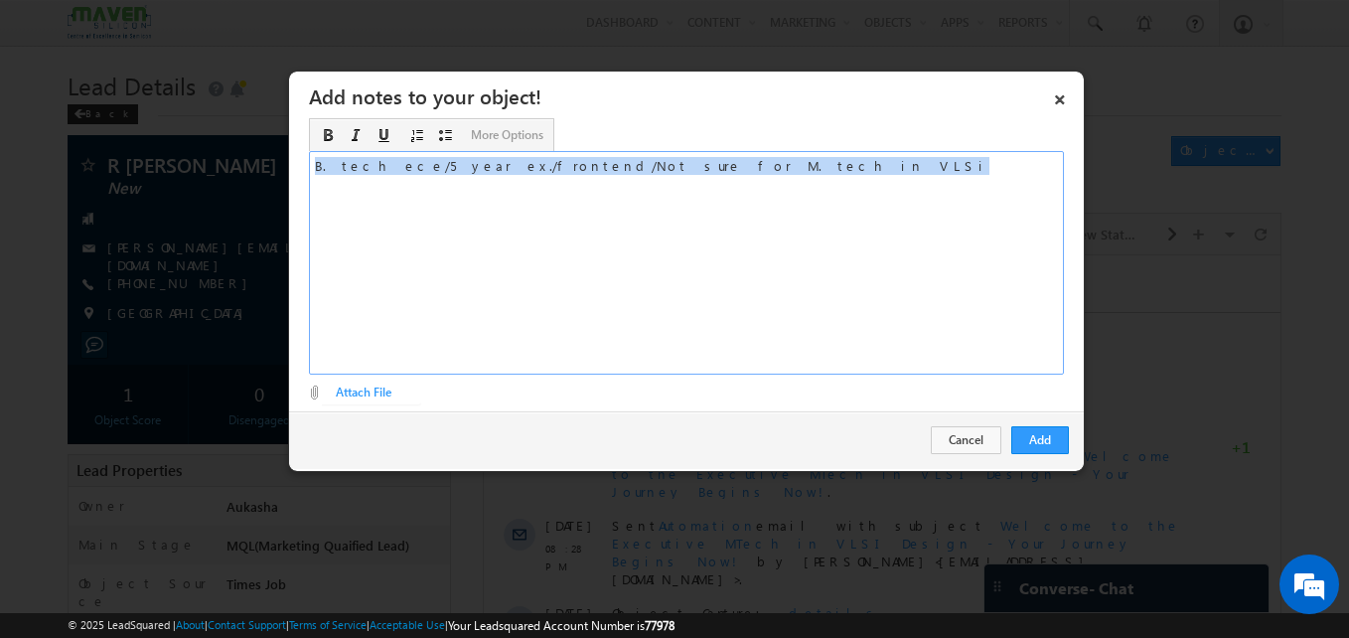
copy div "B. tech ece/5 year ex./frontend/Not sure for M. tech in VLSi"
click at [1030, 435] on button "Add" at bounding box center [1041, 440] width 58 height 28
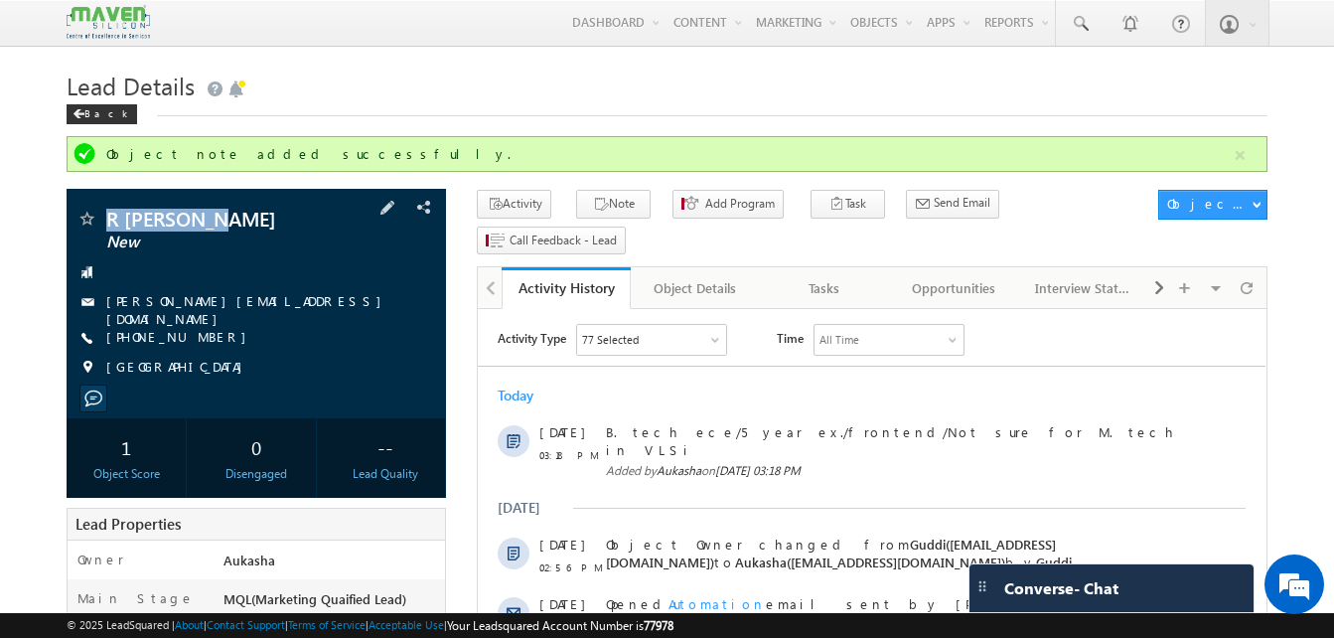
drag, startPoint x: 223, startPoint y: 215, endPoint x: 105, endPoint y: 223, distance: 117.5
click at [105, 223] on div "R ushakiran New" at bounding box center [257, 219] width 360 height 20
copy div "R ushakiran"
drag, startPoint x: 217, startPoint y: 330, endPoint x: 202, endPoint y: 331, distance: 14.9
click at [202, 331] on div "+91-8639164484" at bounding box center [257, 338] width 360 height 20
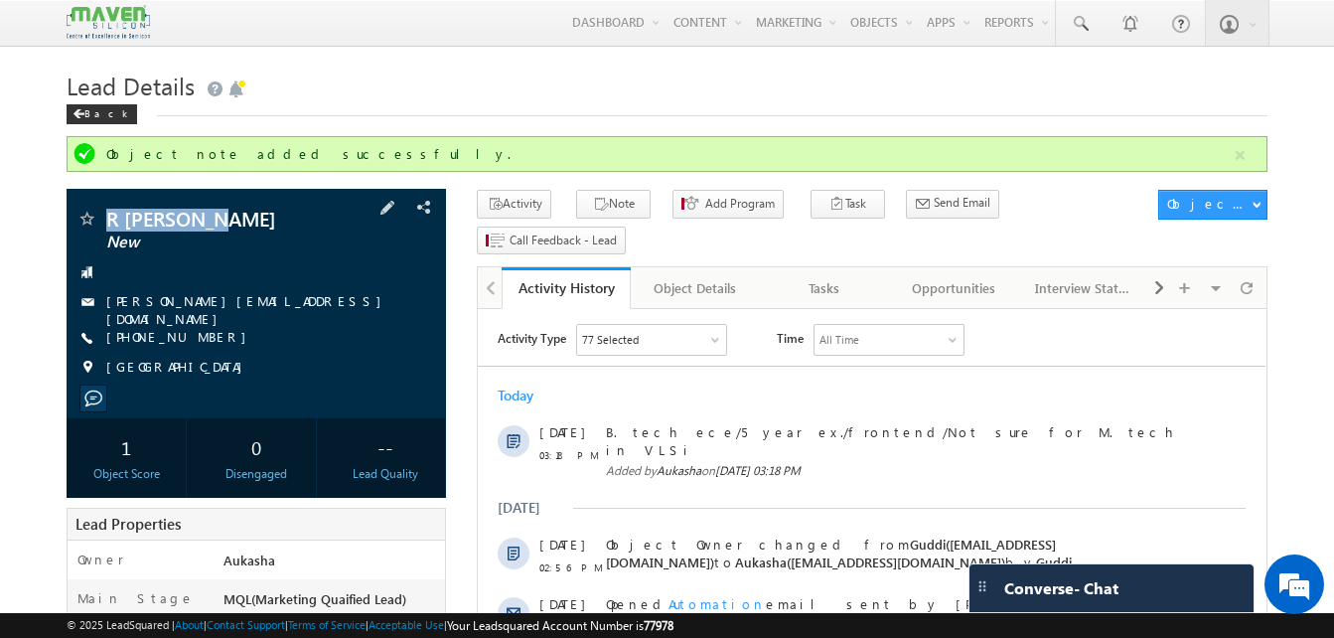
copy div "+91-8639164484"
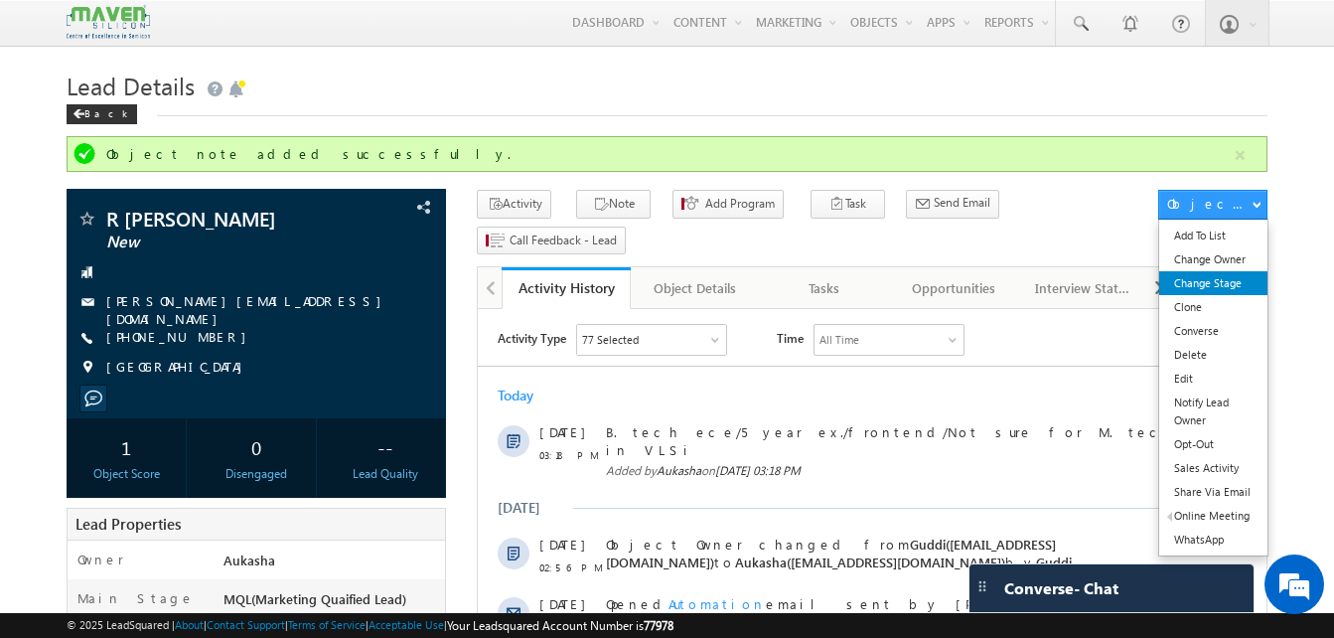
click at [1249, 282] on link "Change Stage" at bounding box center [1214, 283] width 108 height 24
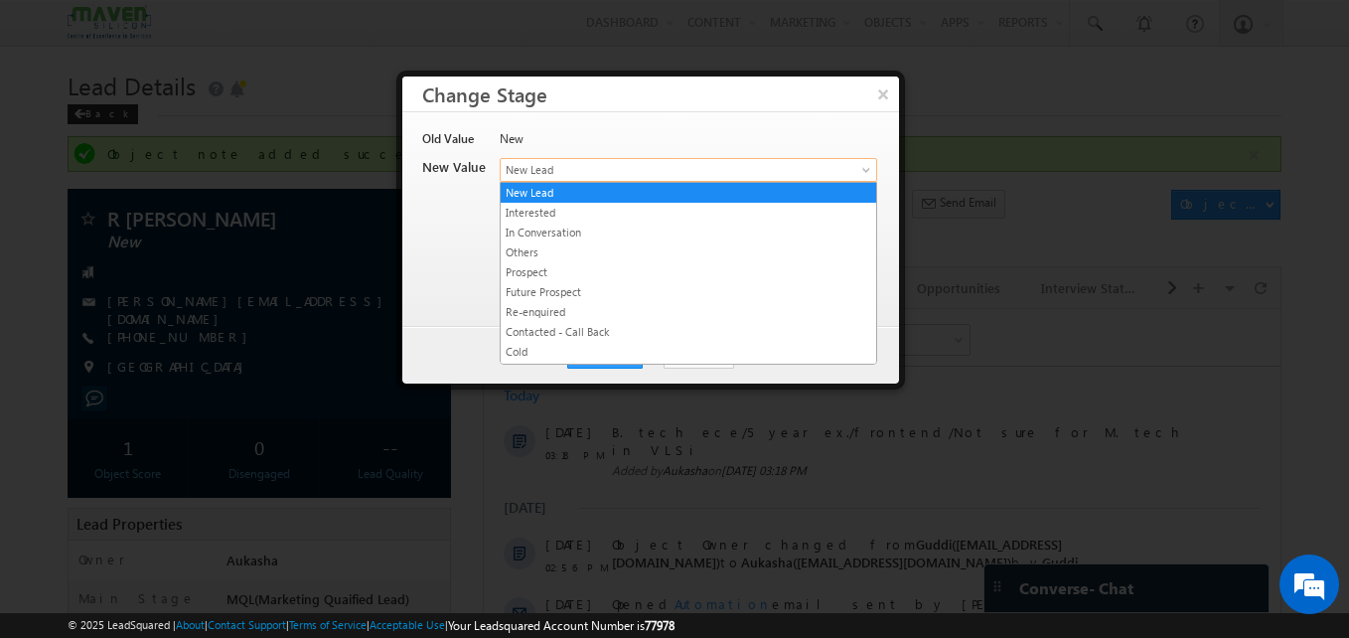
click at [601, 172] on span "New Lead" at bounding box center [656, 170] width 310 height 18
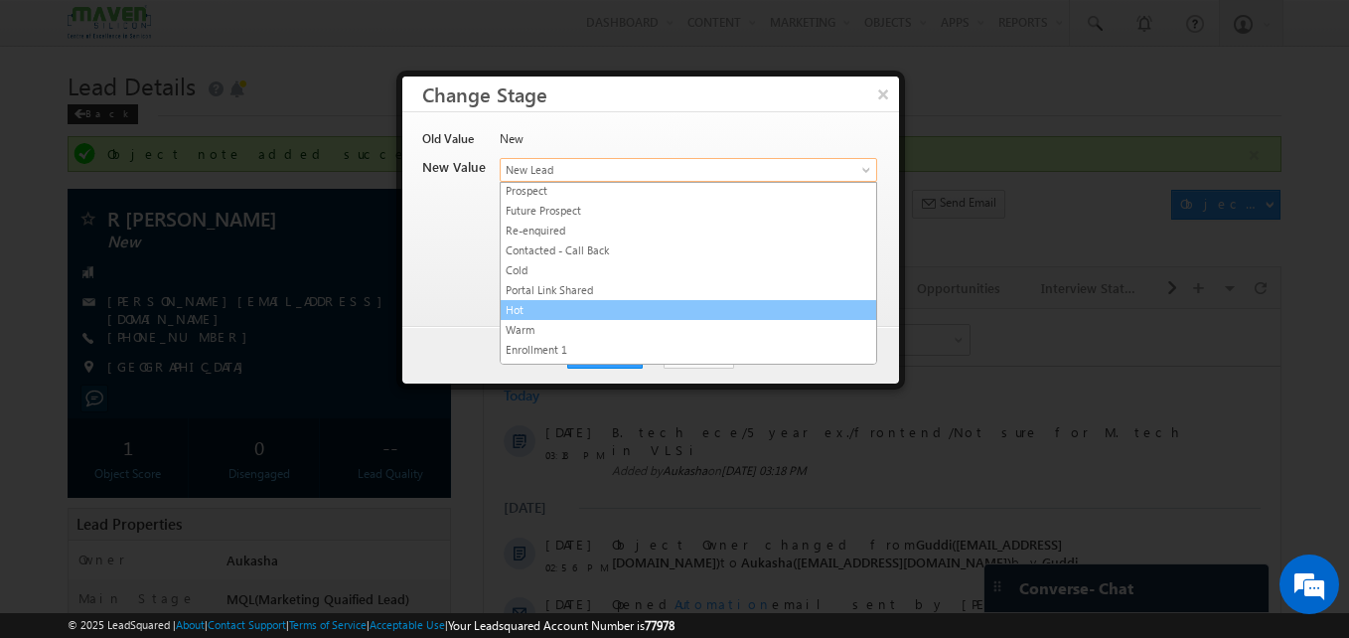
scroll to position [82, 0]
click at [573, 318] on li "Hot" at bounding box center [689, 309] width 376 height 20
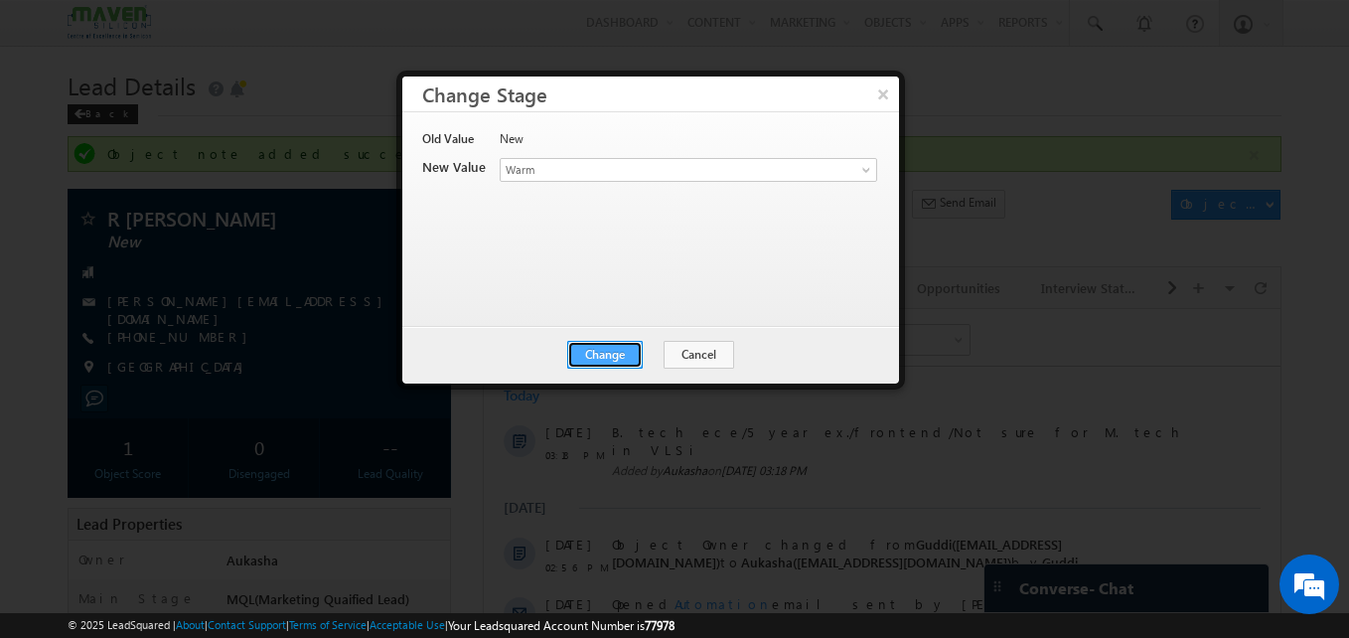
click at [600, 360] on button "Change" at bounding box center [605, 355] width 76 height 28
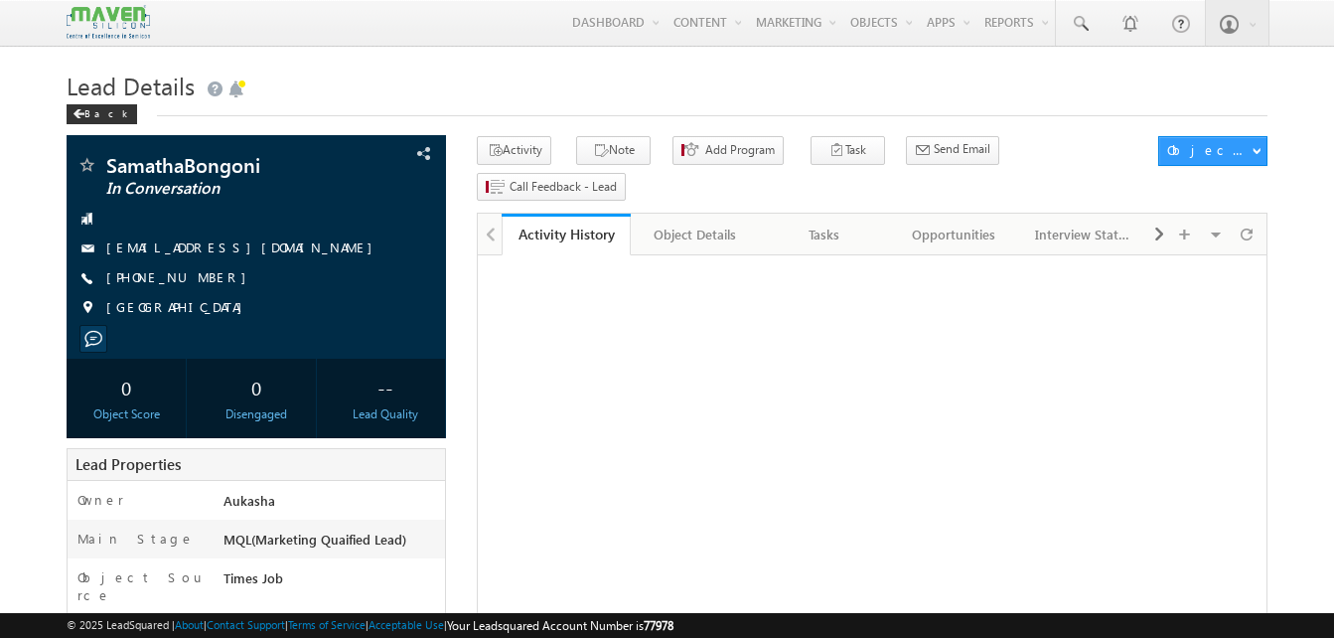
drag, startPoint x: 0, startPoint y: 0, endPoint x: -4, endPoint y: 128, distance: 128.2
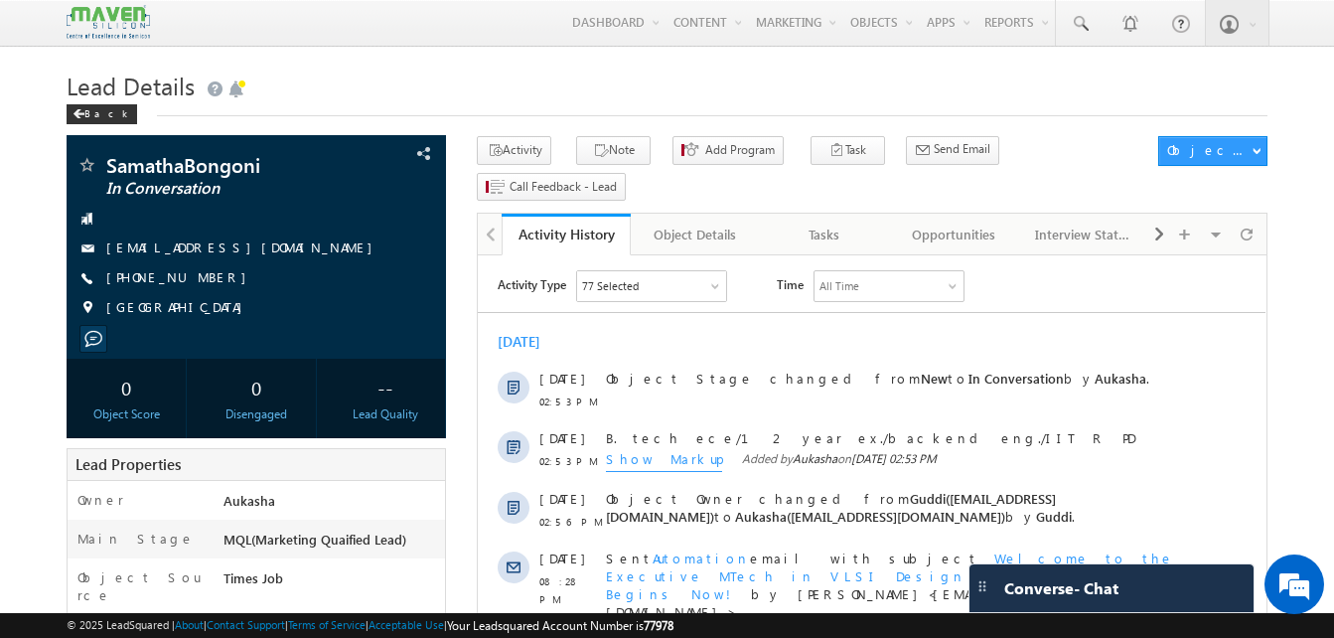
drag, startPoint x: 219, startPoint y: 285, endPoint x: 203, endPoint y: 282, distance: 16.2
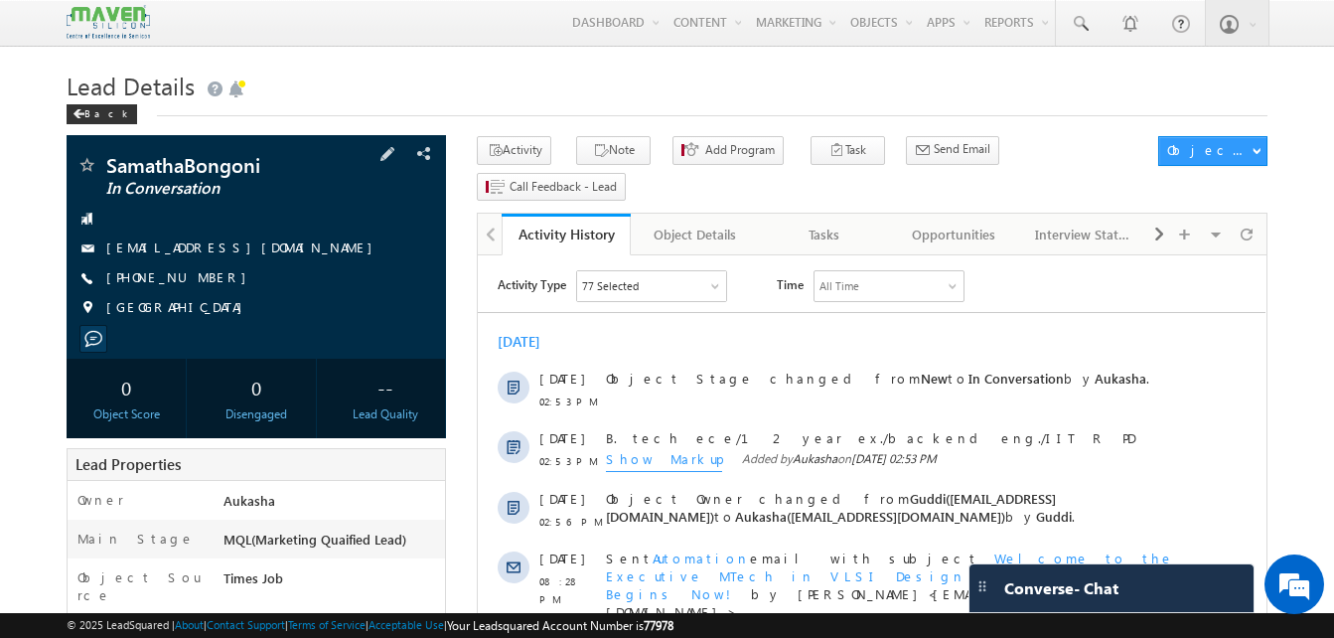
click at [203, 282] on div "[PHONE_NUMBER]" at bounding box center [257, 278] width 360 height 20
copy div "[PHONE_NUMBER]"
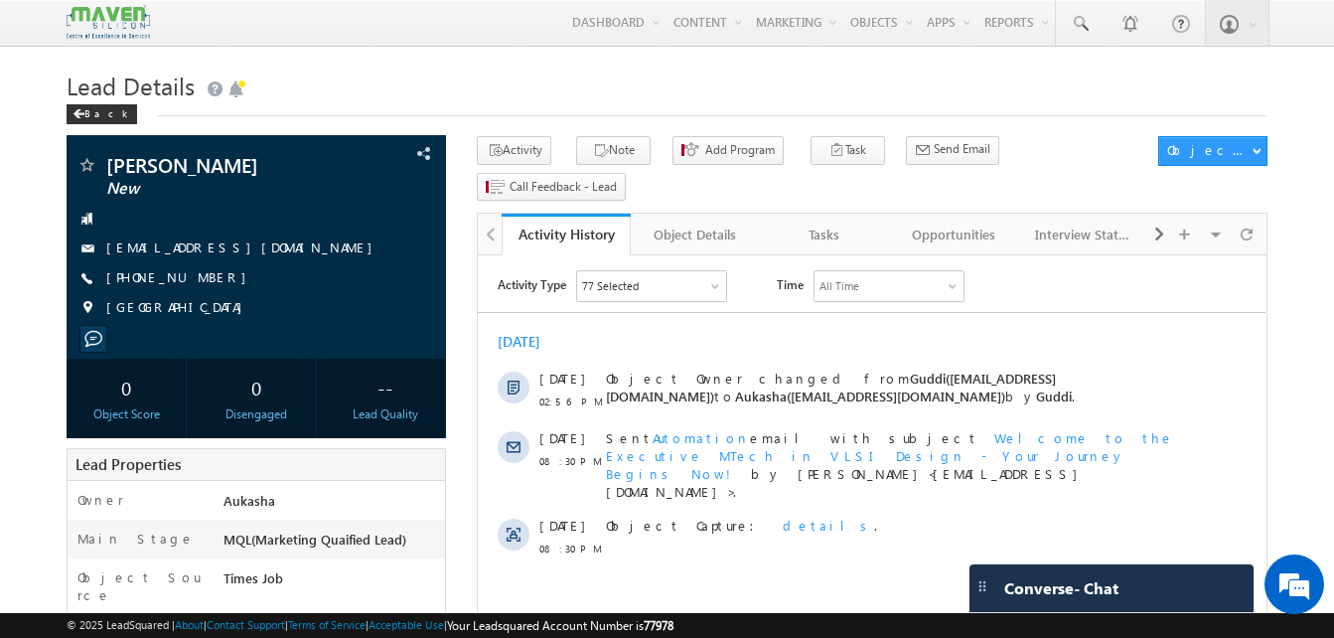
drag, startPoint x: 219, startPoint y: 283, endPoint x: 203, endPoint y: 282, distance: 15.9
click at [203, 282] on div "[PHONE_NUMBER]" at bounding box center [257, 278] width 360 height 20
copy div "[PHONE_NUMBER]"
drag, startPoint x: 219, startPoint y: 169, endPoint x: 102, endPoint y: 155, distance: 117.1
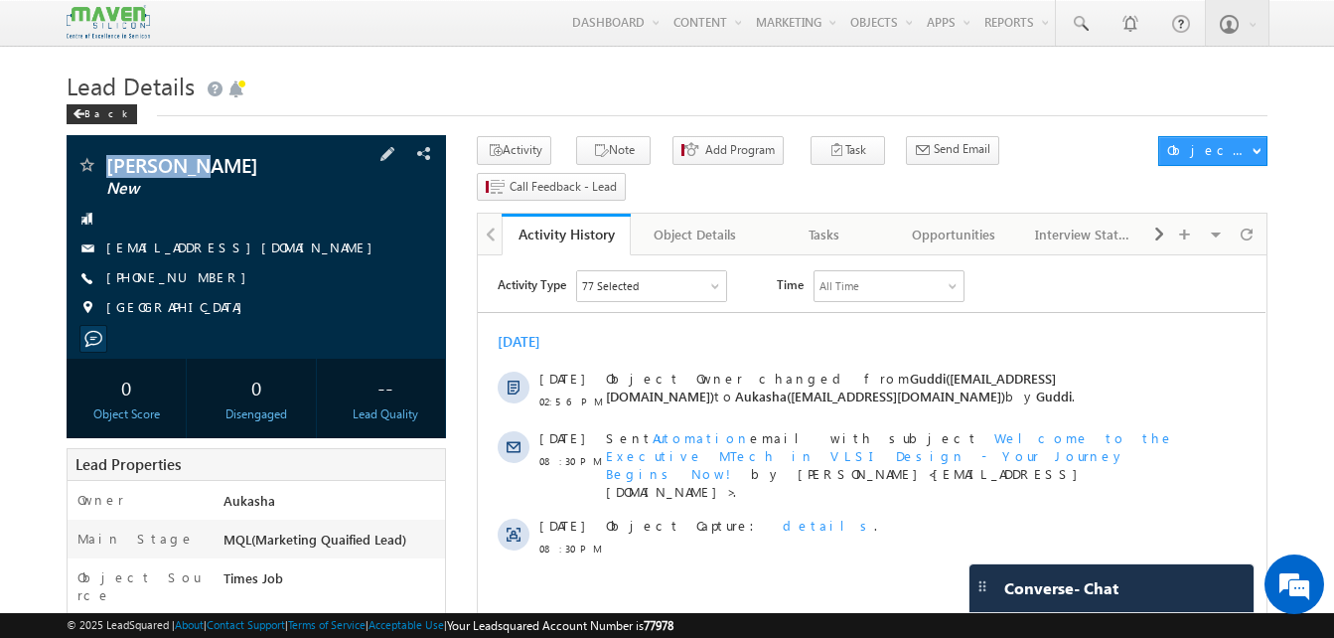
click at [102, 155] on div "[PERSON_NAME] New [EMAIL_ADDRESS][DOMAIN_NAME]" at bounding box center [257, 247] width 380 height 224
copy div "[PERSON_NAME]"
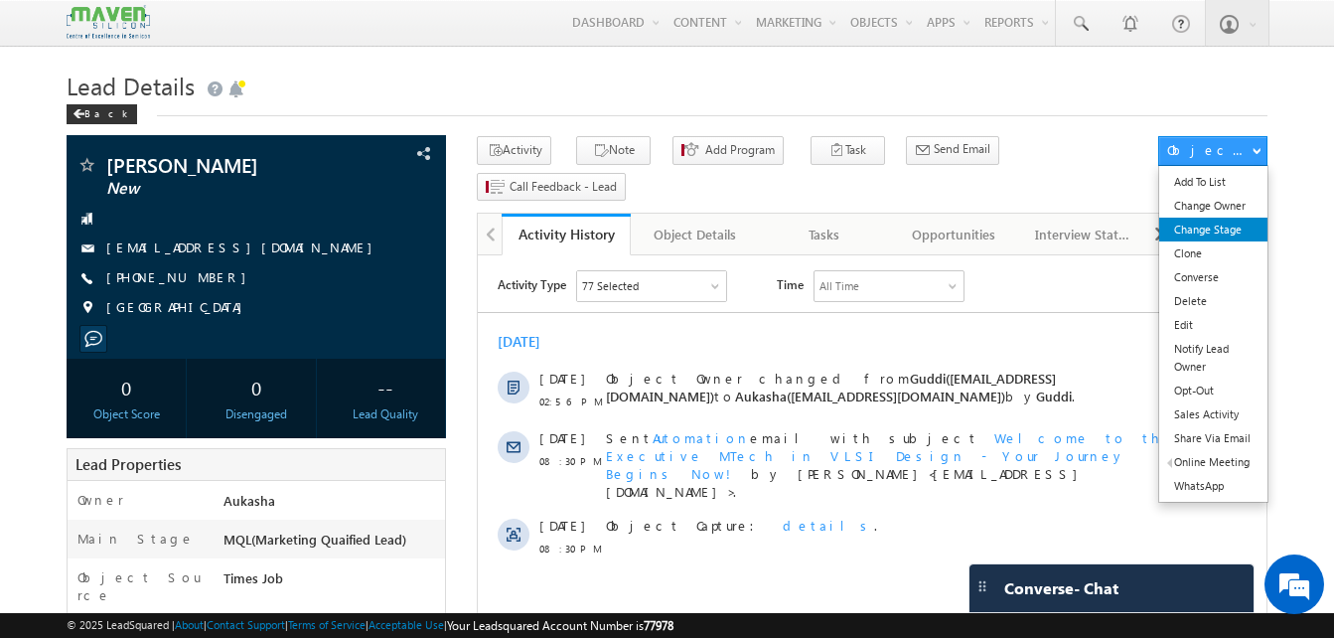
click at [1223, 225] on link "Change Stage" at bounding box center [1214, 230] width 108 height 24
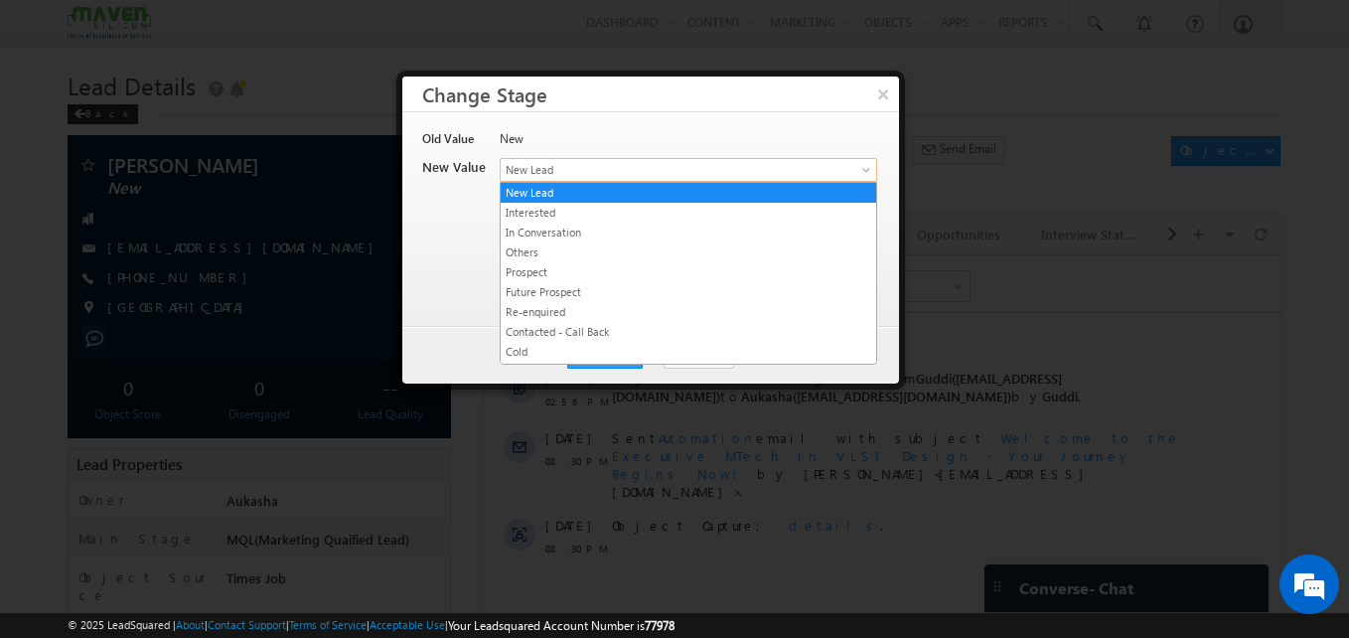
click at [600, 165] on span "New Lead" at bounding box center [656, 170] width 310 height 18
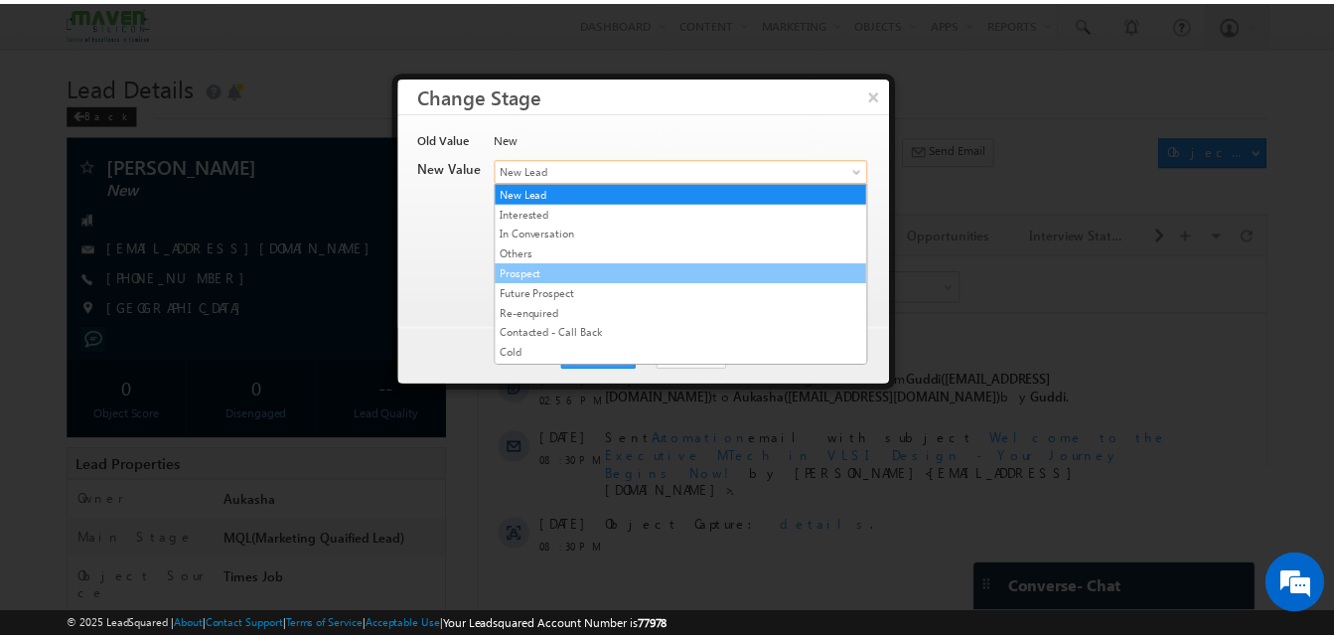
scroll to position [376, 0]
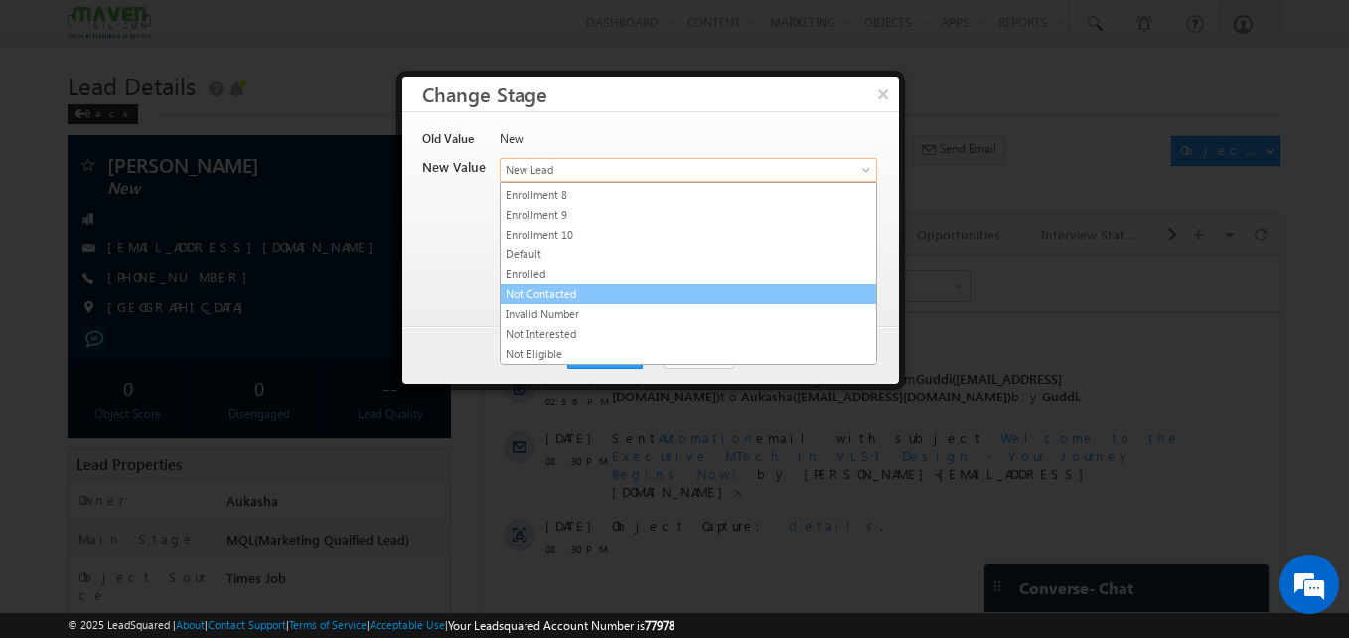
click at [605, 287] on link "Not Contacted" at bounding box center [689, 294] width 376 height 18
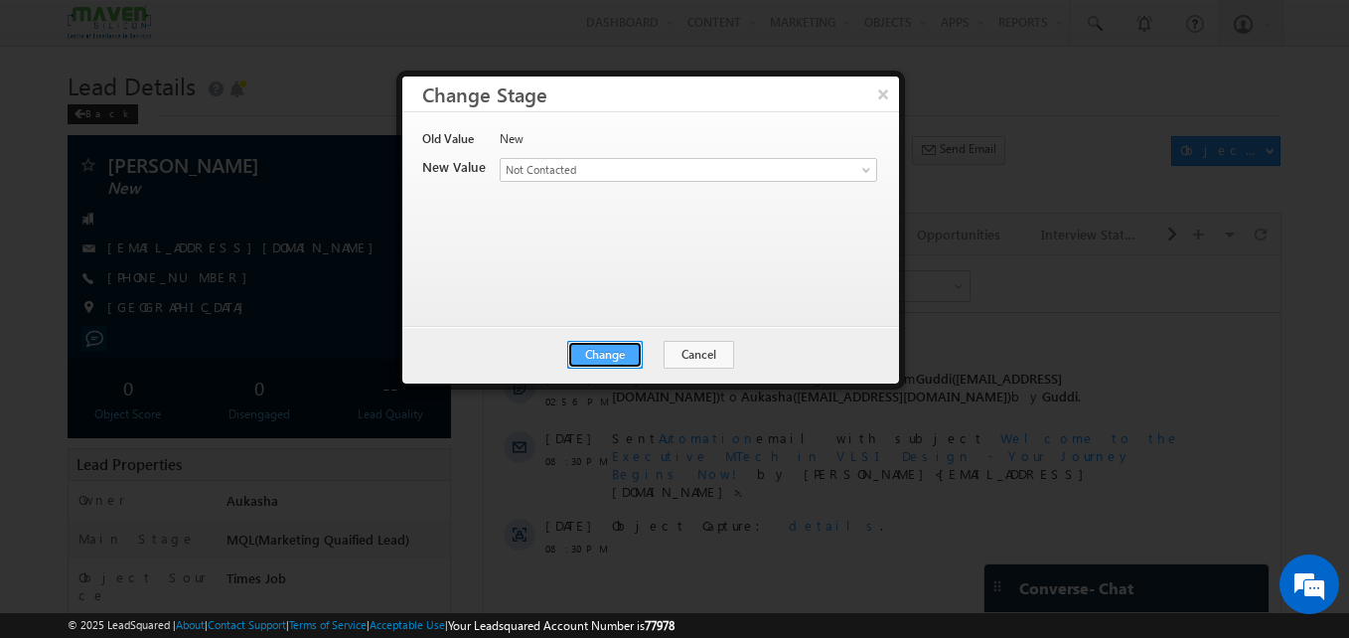
click at [631, 359] on button "Change" at bounding box center [605, 355] width 76 height 28
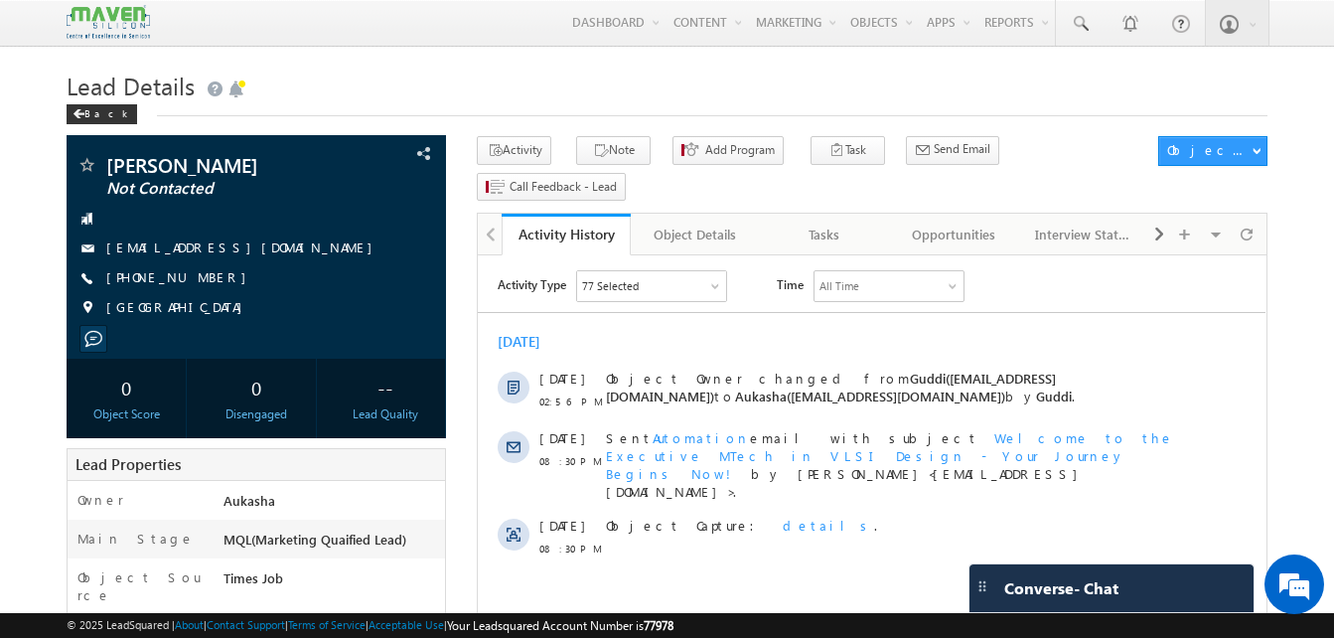
click at [457, 102] on h1 "Lead Details" at bounding box center [667, 84] width 1201 height 39
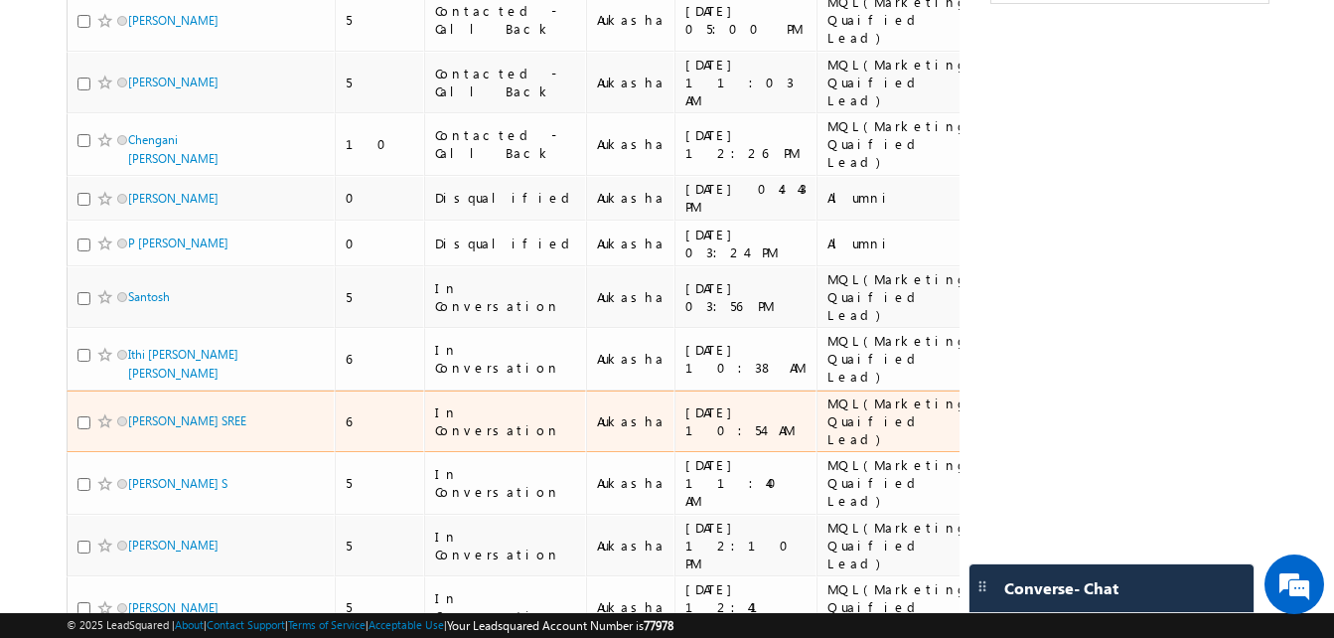
scroll to position [497, 0]
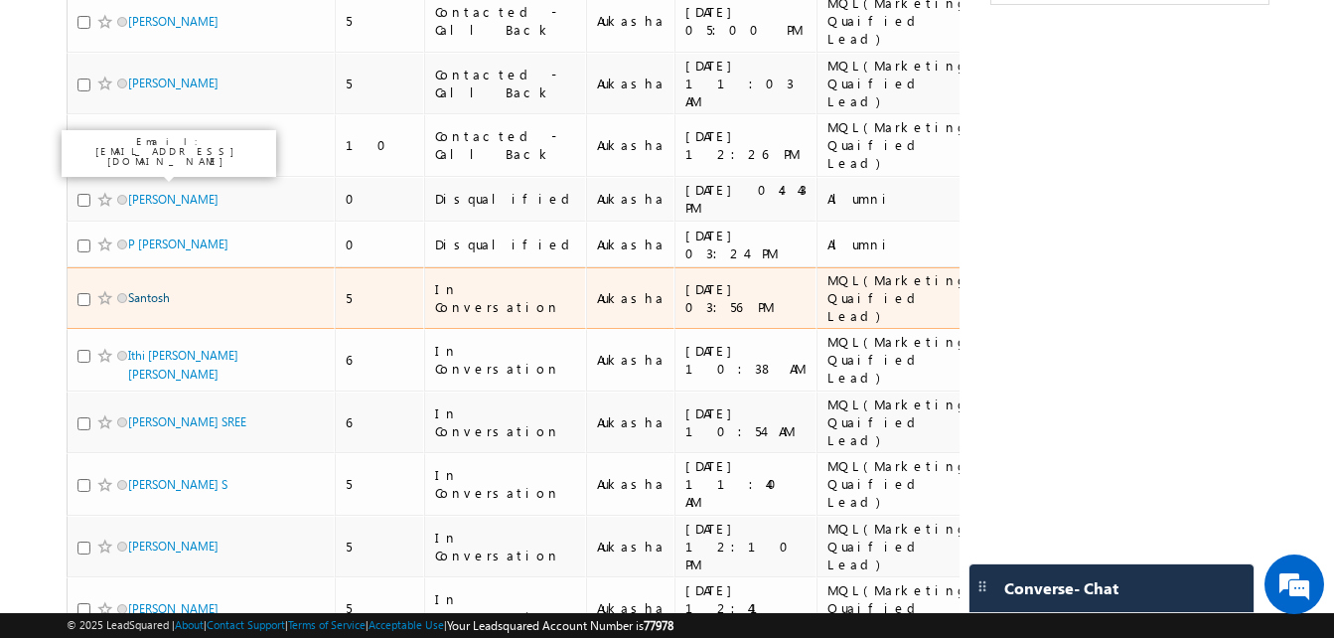
click at [152, 290] on link "Santosh" at bounding box center [149, 297] width 42 height 15
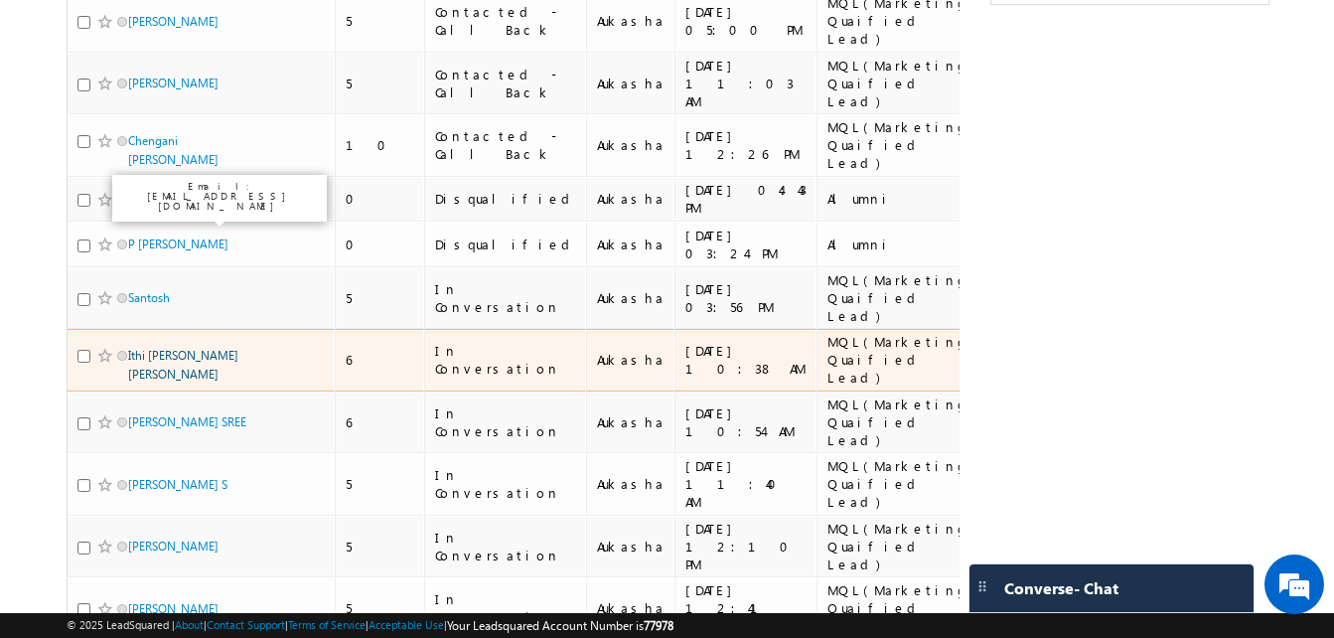
click at [168, 348] on link "Ithi Kanaka MahaLakshmi Poojitha" at bounding box center [183, 365] width 110 height 34
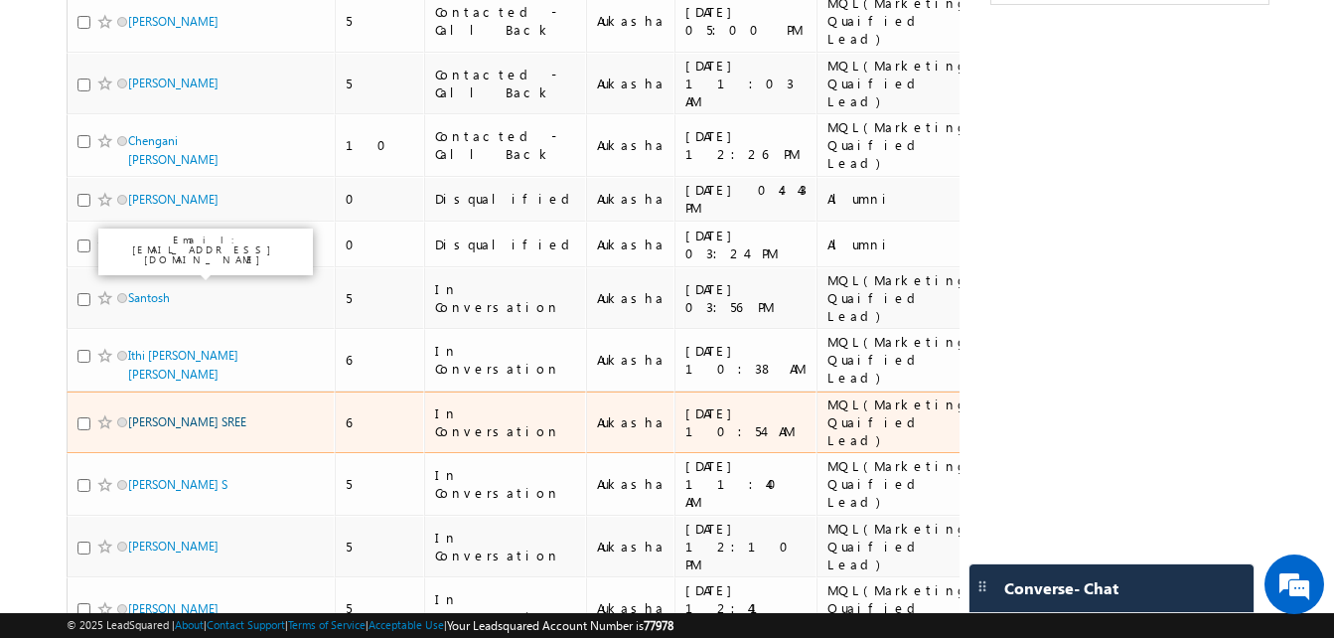
click at [170, 414] on link "UMMADI SUMANA SREE" at bounding box center [187, 421] width 118 height 15
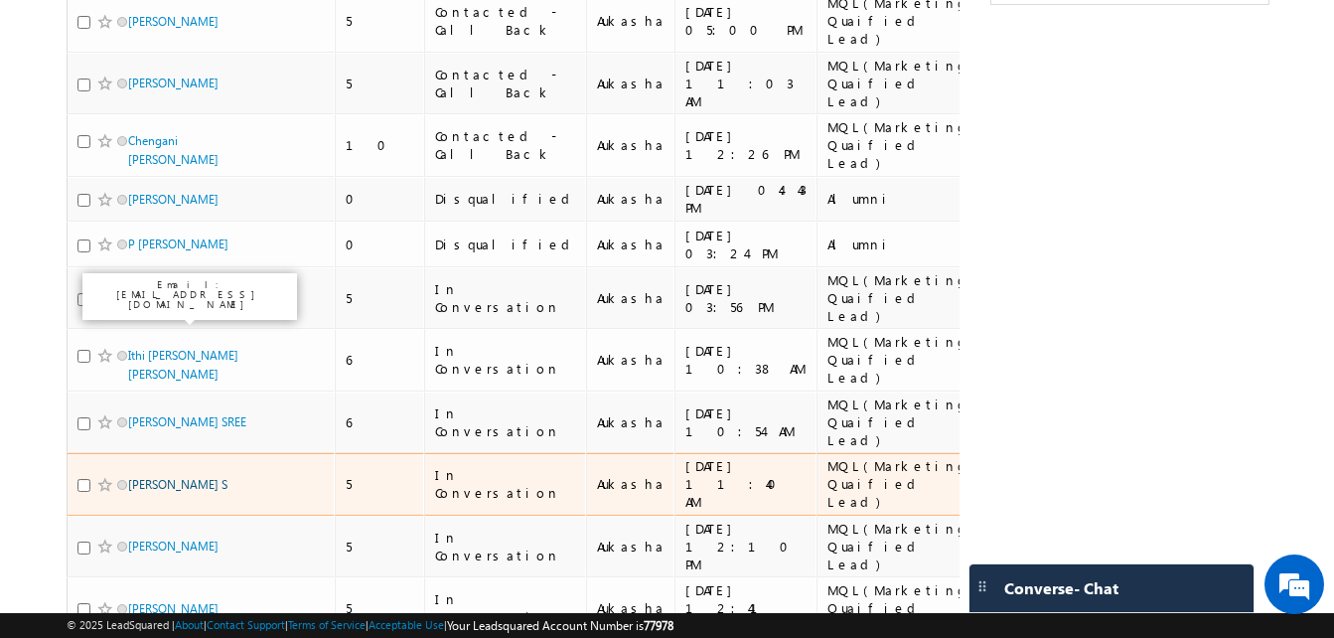
click at [170, 477] on link "[PERSON_NAME] S" at bounding box center [177, 484] width 99 height 15
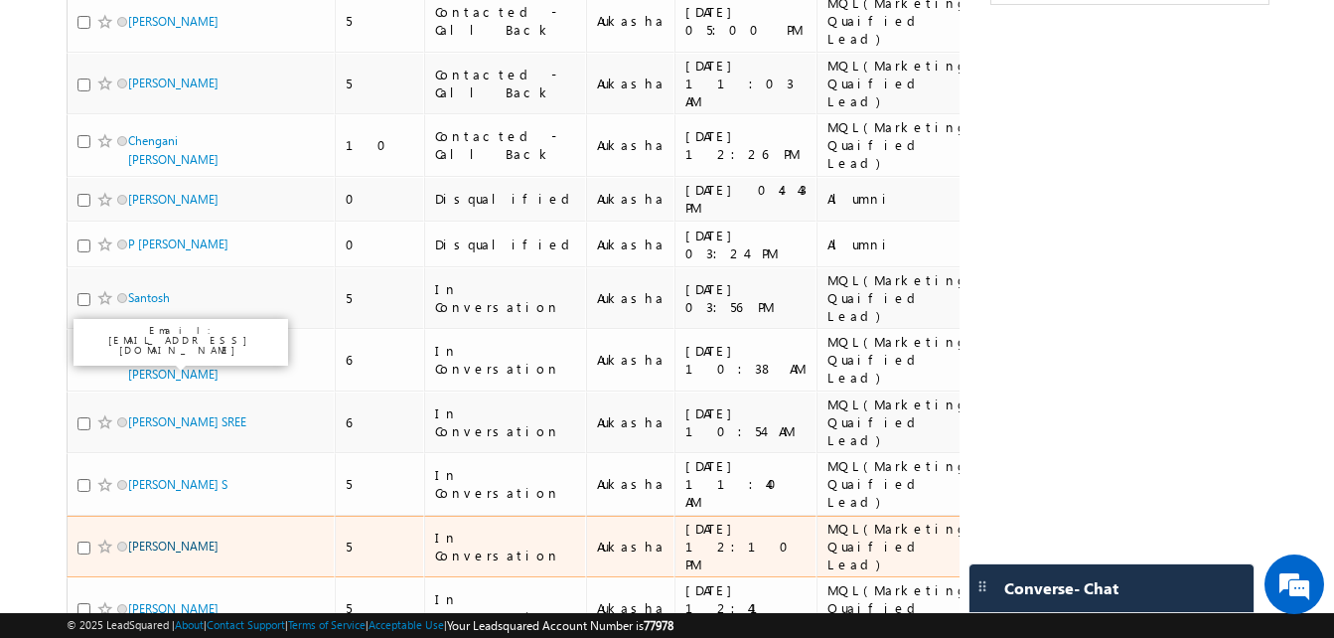
click at [164, 539] on link "Harsh Tiwari" at bounding box center [173, 546] width 90 height 15
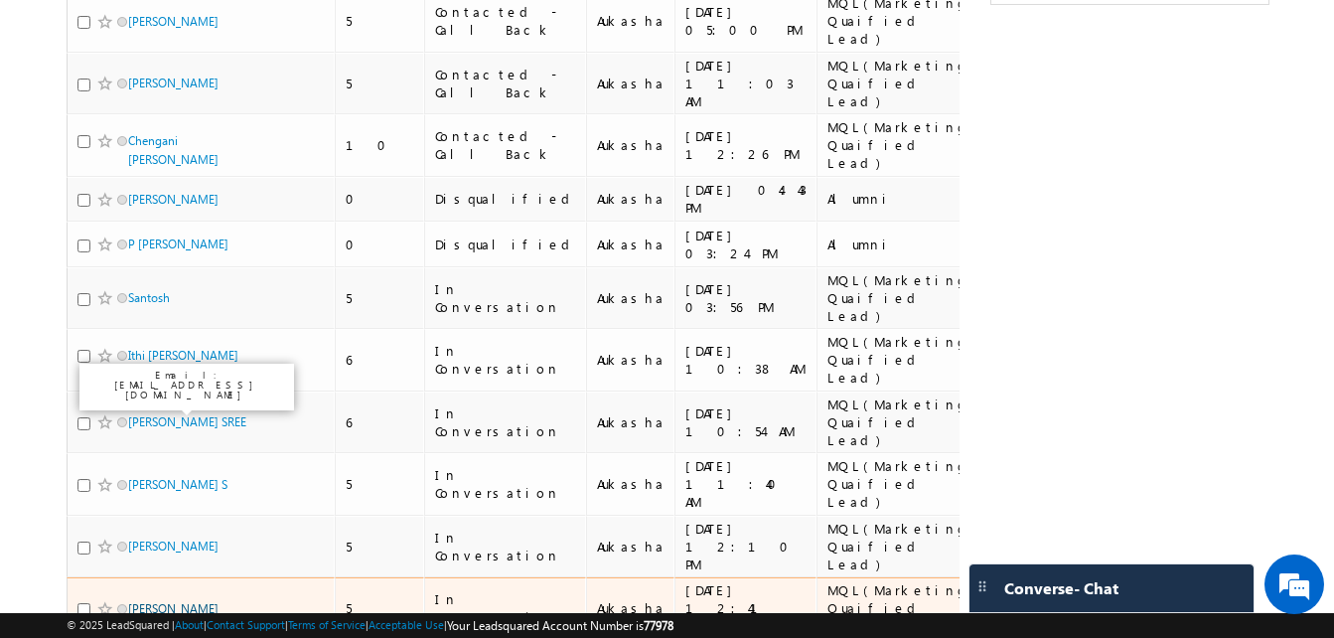
click at [169, 601] on link "Rushi Solanke" at bounding box center [173, 608] width 90 height 15
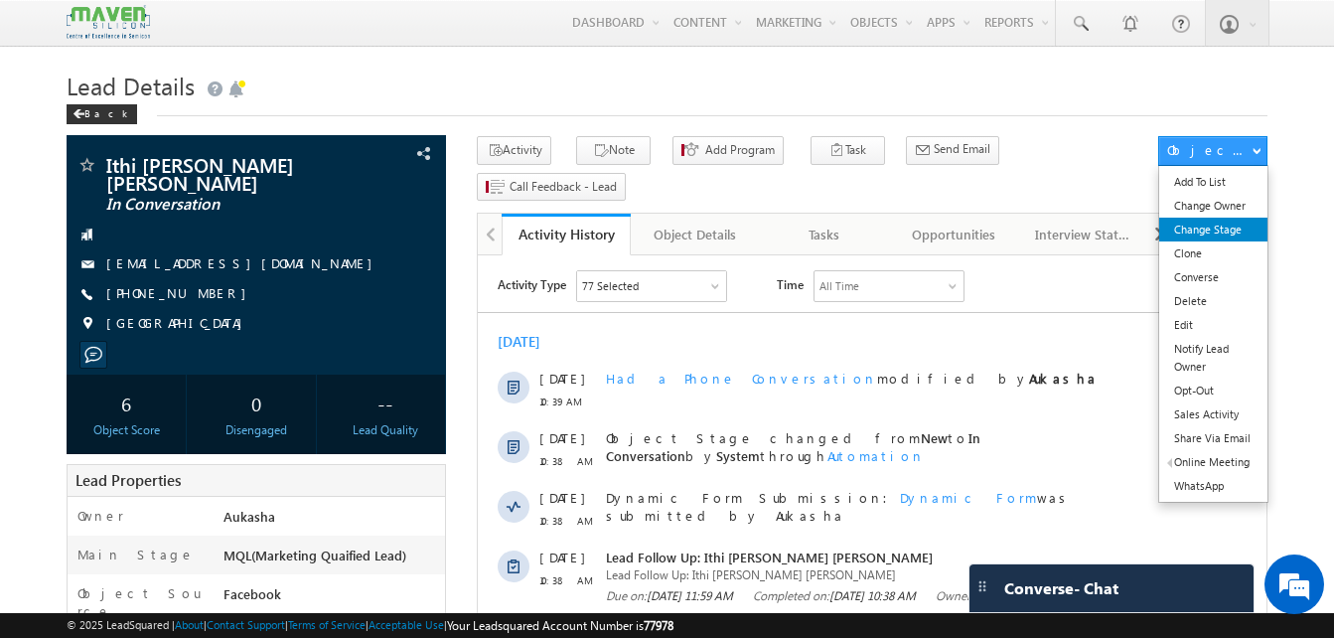
click at [1223, 229] on link "Change Stage" at bounding box center [1214, 230] width 108 height 24
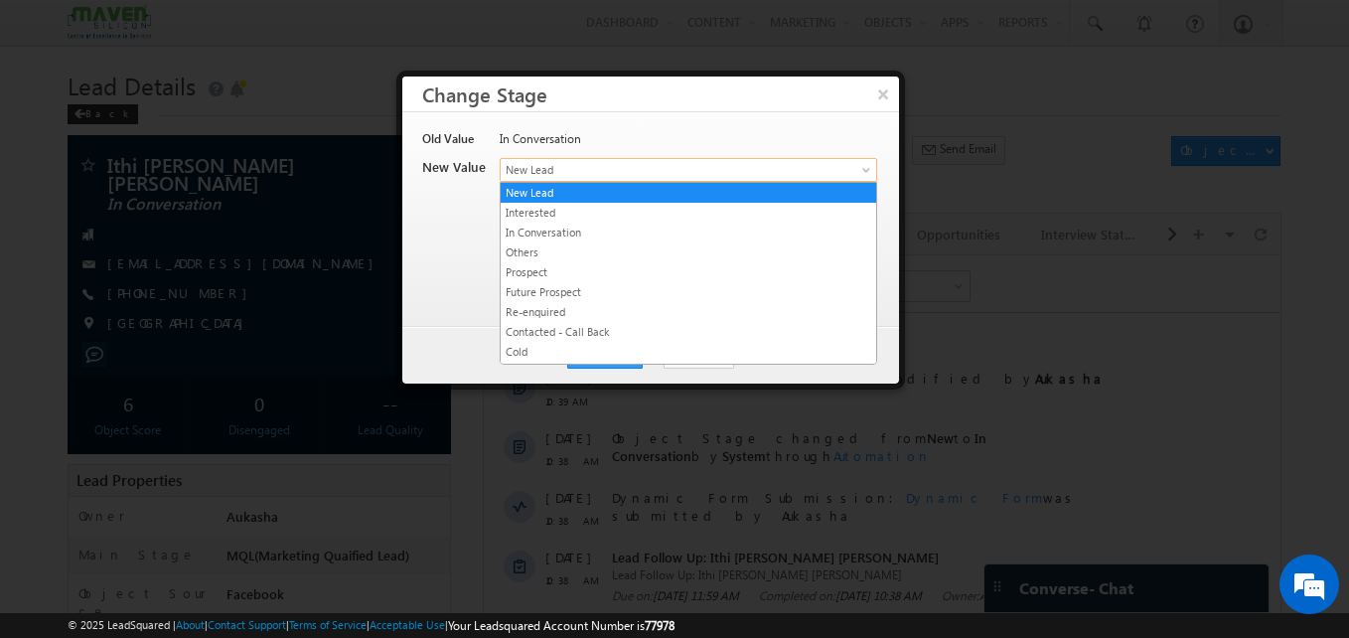
click at [629, 170] on span "New Lead" at bounding box center [656, 170] width 310 height 18
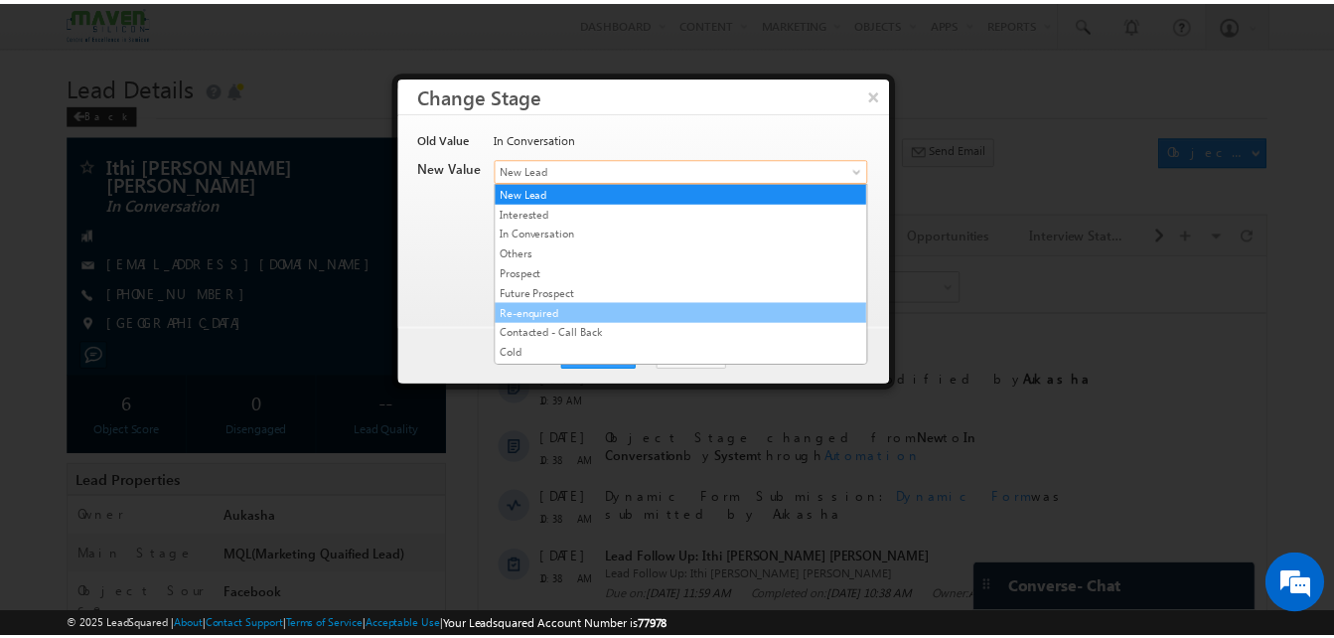
scroll to position [376, 0]
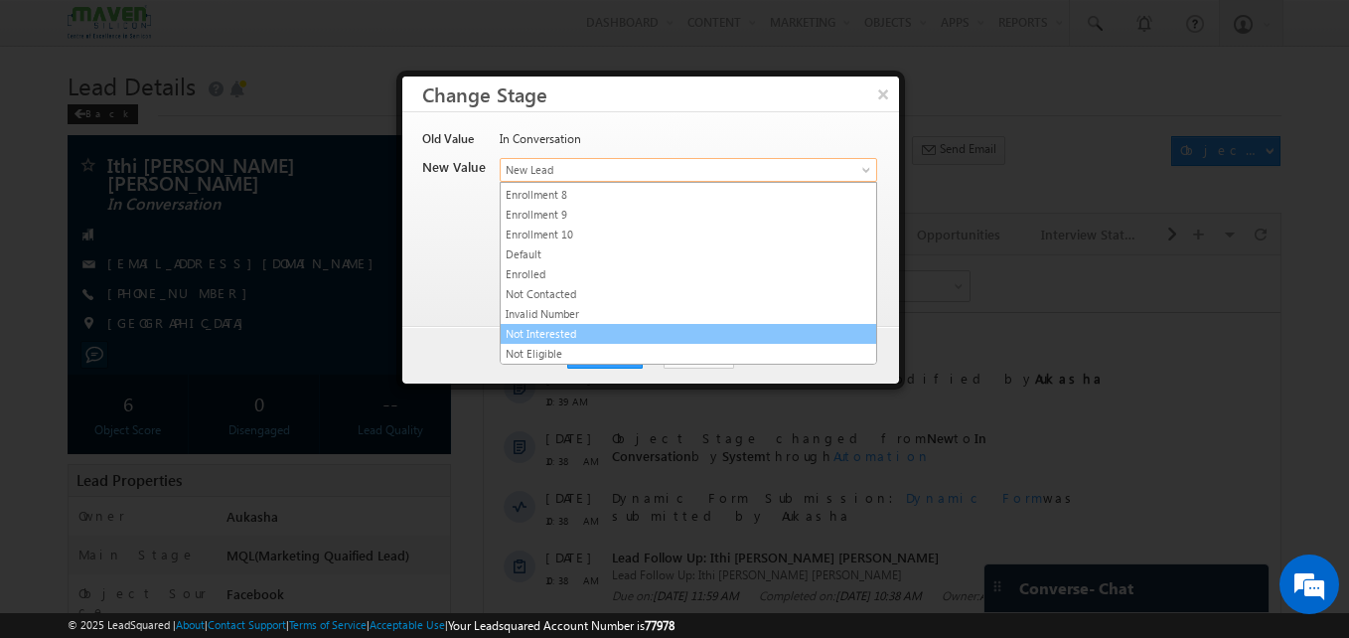
click at [601, 334] on link "Not Interested" at bounding box center [689, 334] width 376 height 18
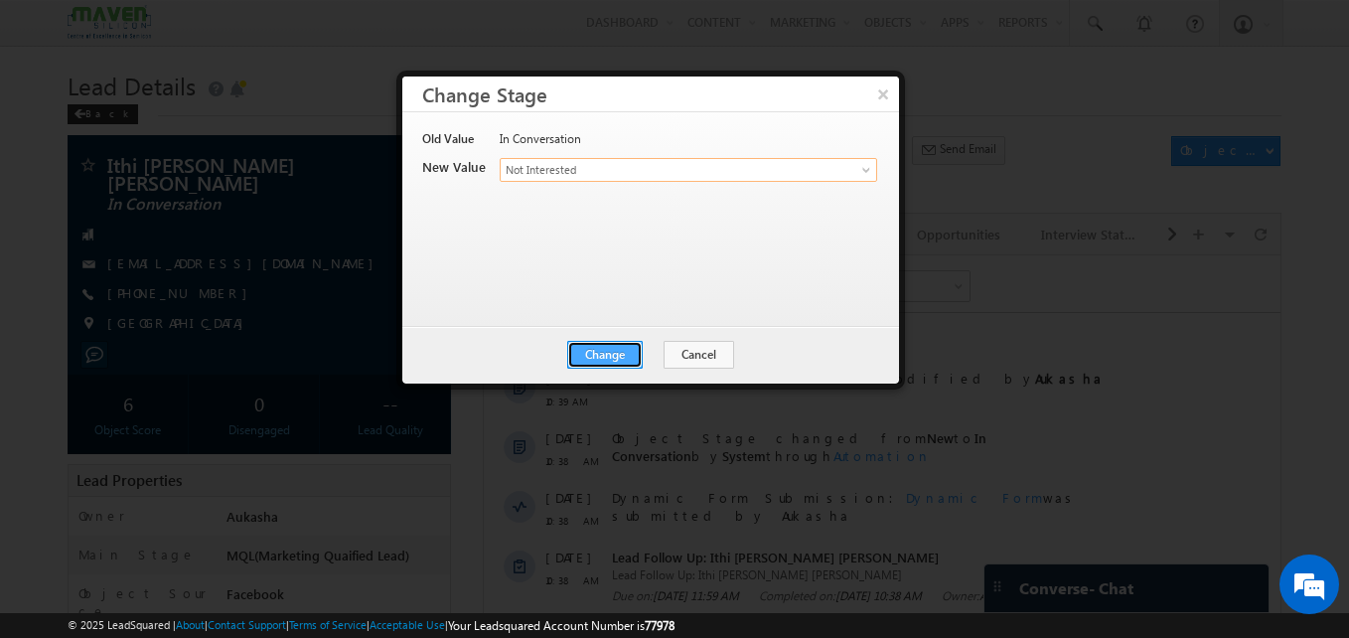
click at [620, 357] on button "Change" at bounding box center [605, 355] width 76 height 28
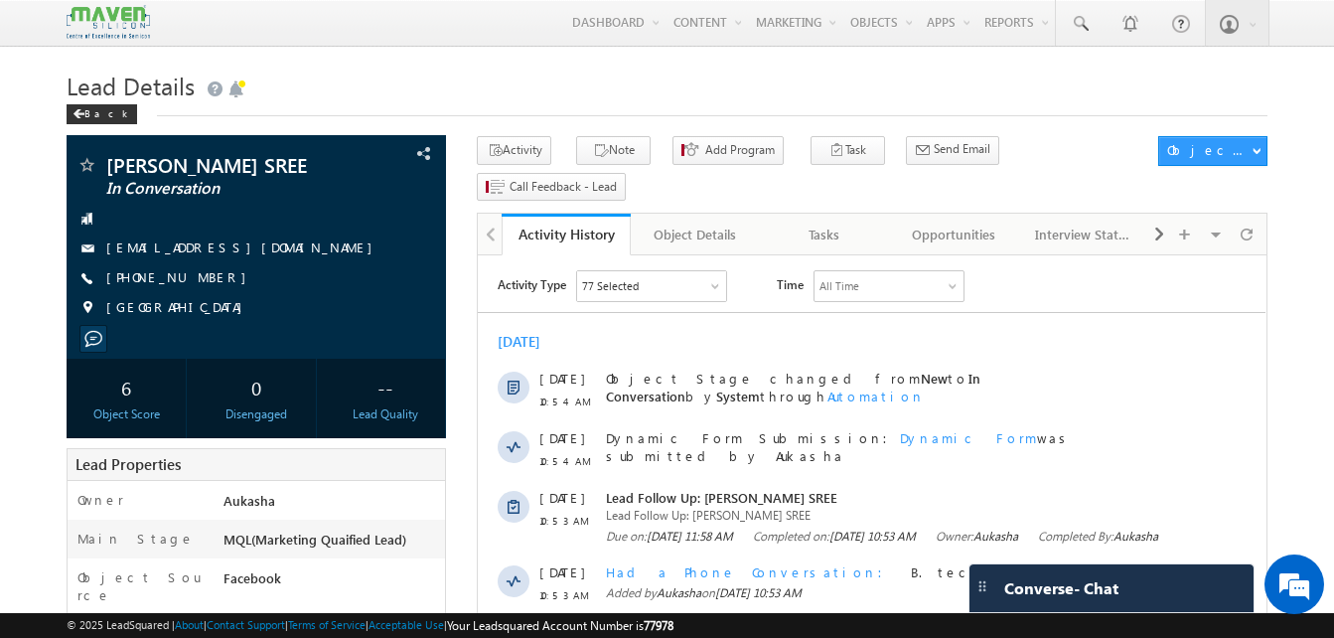
click at [442, 78] on h1 "Lead Details" at bounding box center [667, 84] width 1201 height 39
click at [576, 161] on button "Note" at bounding box center [613, 150] width 75 height 29
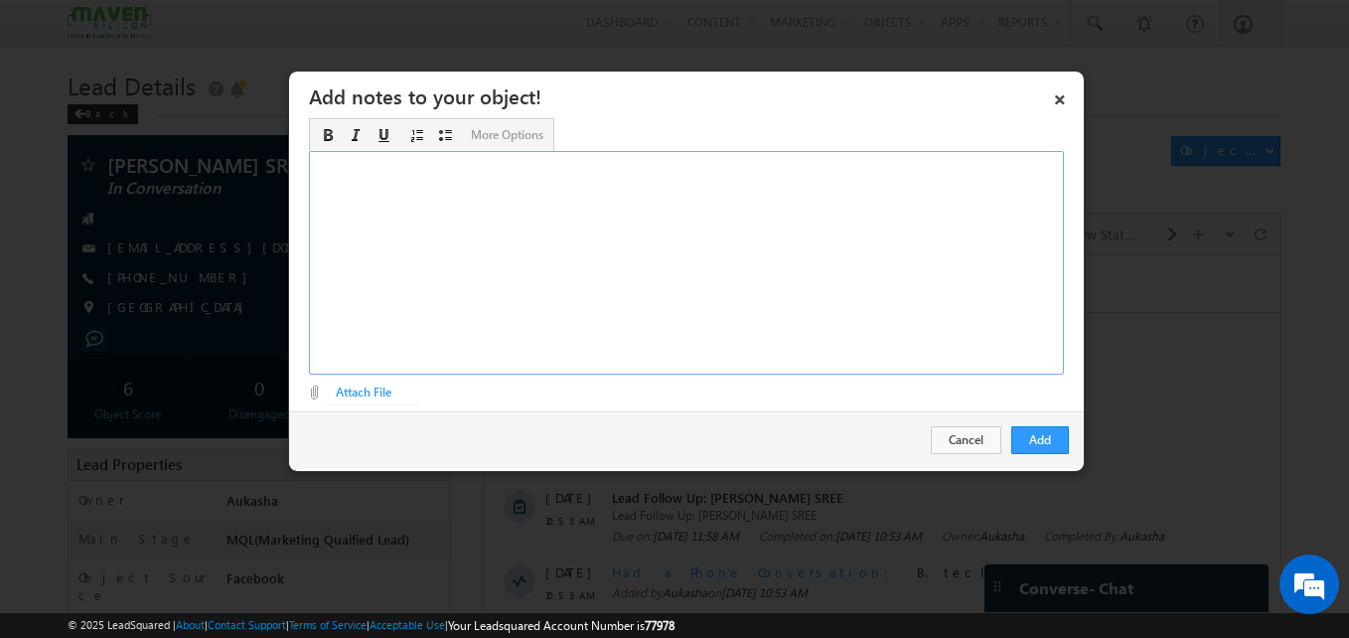
click at [705, 258] on div "Rich Text Editor, Description-inline-editor-div" at bounding box center [686, 263] width 755 height 224
click at [1065, 446] on button "Add" at bounding box center [1041, 440] width 58 height 28
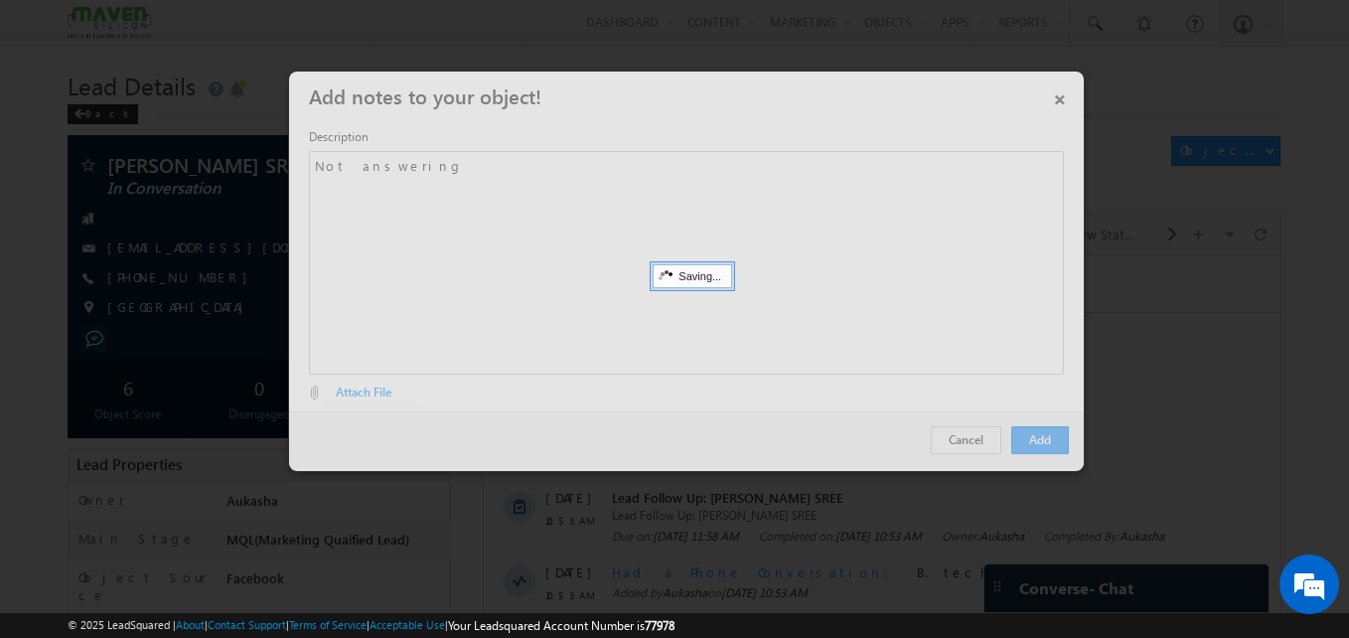
click at [44, 249] on div at bounding box center [674, 319] width 1349 height 638
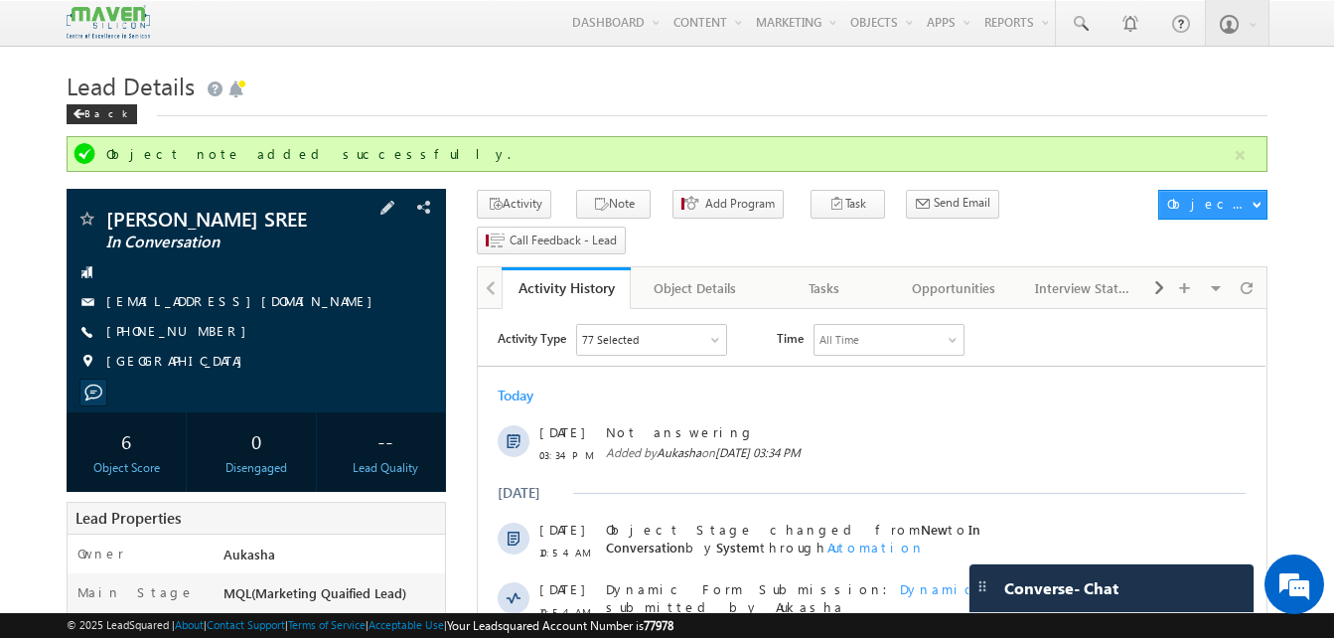
drag, startPoint x: 219, startPoint y: 331, endPoint x: 200, endPoint y: 333, distance: 19.0
click at [200, 333] on div "[PHONE_NUMBER]" at bounding box center [257, 332] width 360 height 20
copy div "[PHONE_NUMBER]"
click at [1071, 102] on h1 "Lead Details" at bounding box center [667, 84] width 1201 height 39
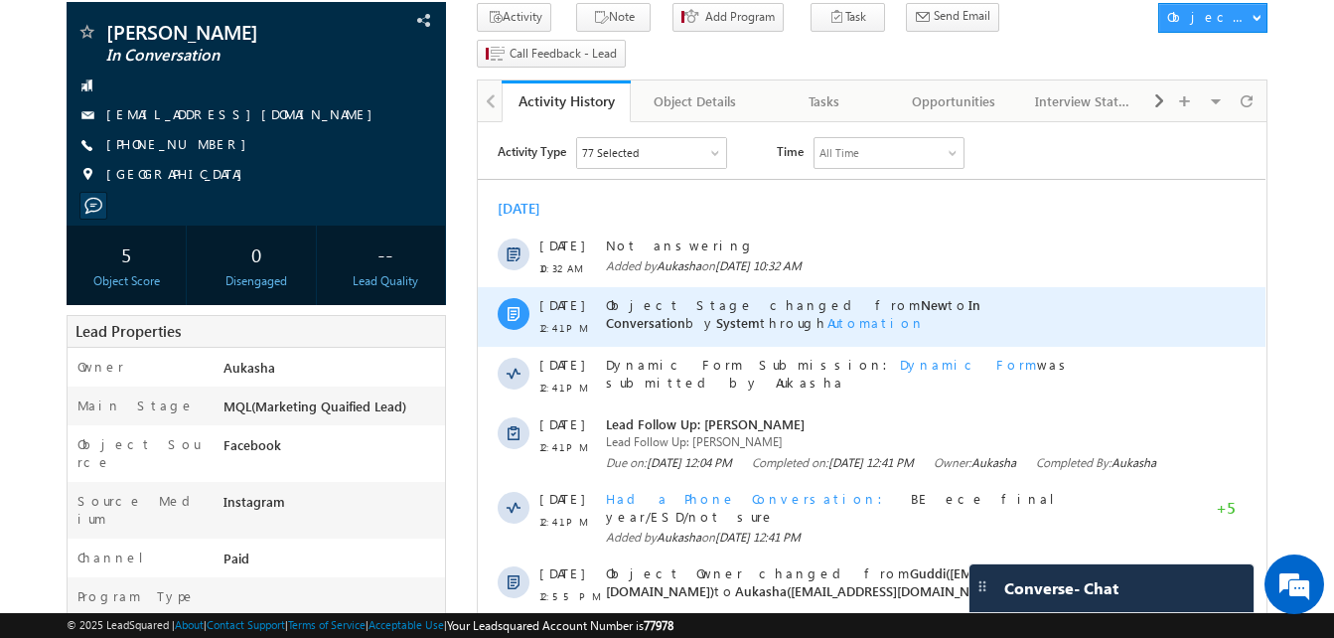
scroll to position [132, 0]
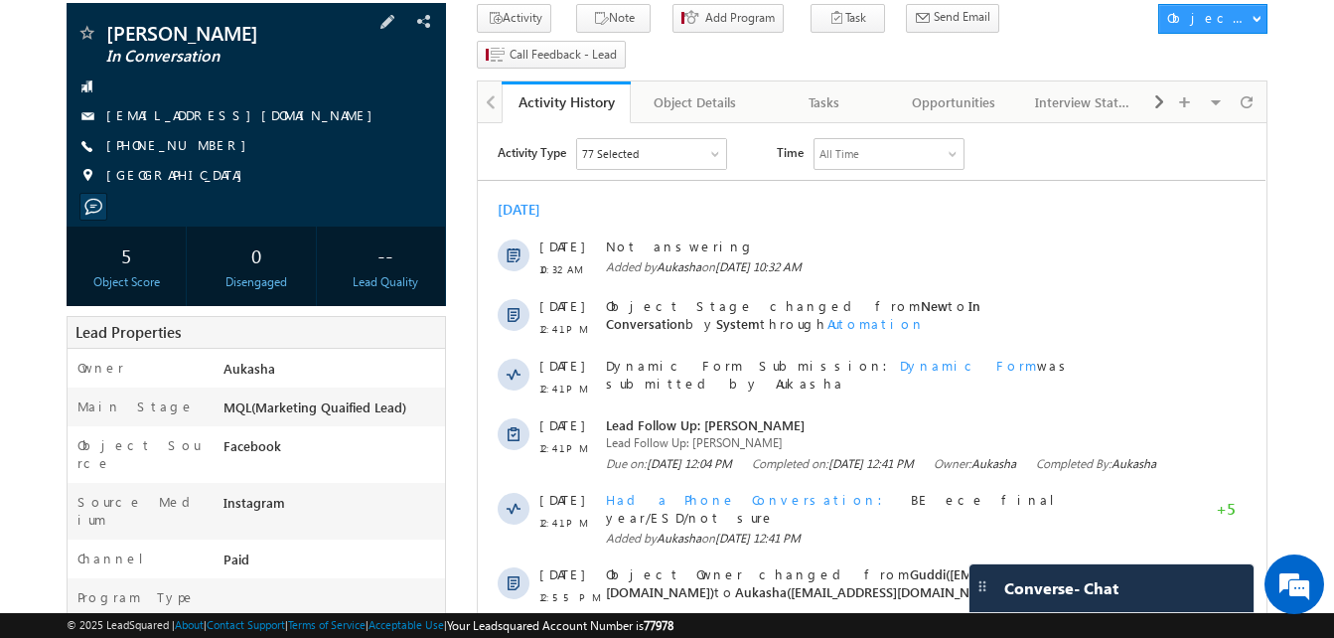
drag, startPoint x: 215, startPoint y: 149, endPoint x: 202, endPoint y: 148, distance: 13.0
click at [202, 148] on div "[PHONE_NUMBER]" at bounding box center [257, 146] width 360 height 20
copy div "[PHONE_NUMBER]"
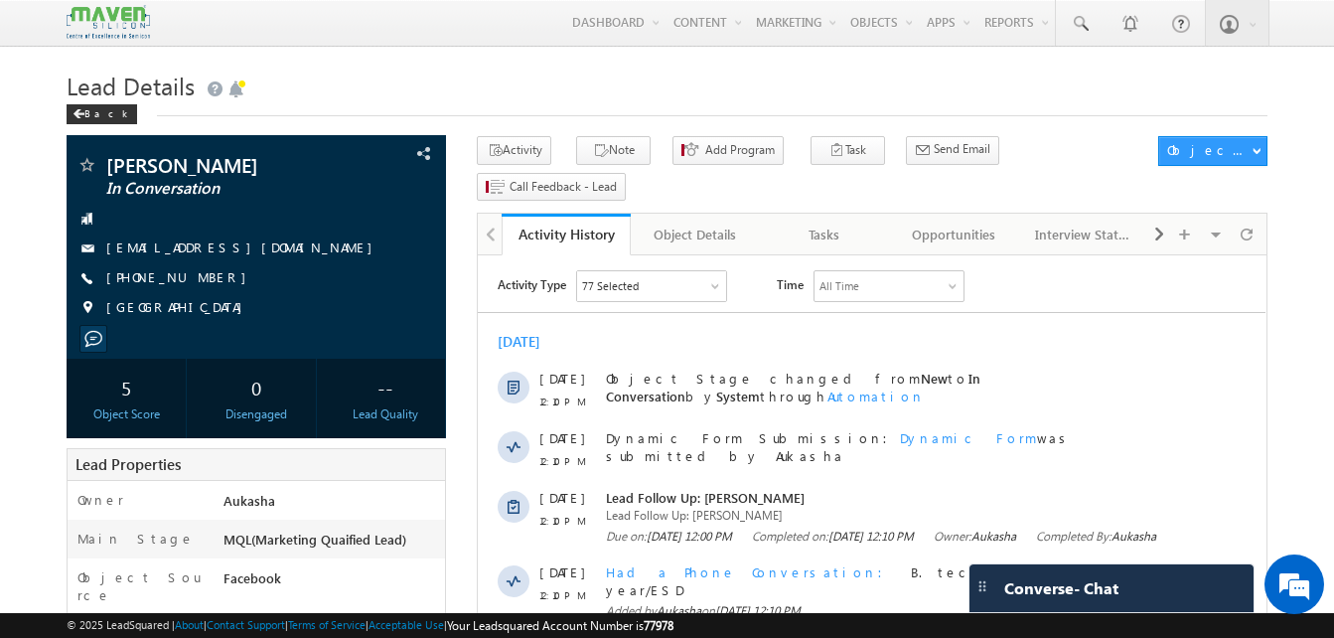
click at [733, 98] on h1 "Lead Details" at bounding box center [667, 84] width 1201 height 39
drag, startPoint x: 217, startPoint y: 275, endPoint x: 203, endPoint y: 282, distance: 15.6
click at [203, 282] on div "+91-8978318705" at bounding box center [257, 278] width 360 height 20
copy div "+91-8978318705"
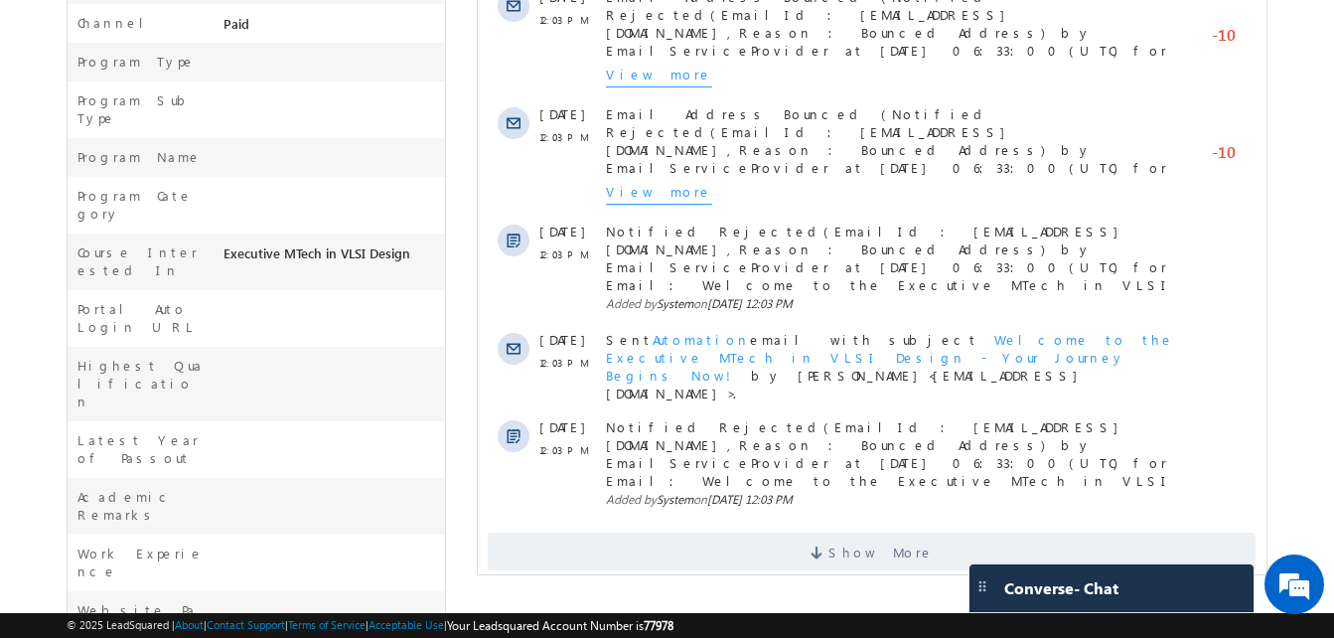
scroll to position [709, 0]
click at [624, 533] on span "Show More" at bounding box center [872, 553] width 768 height 40
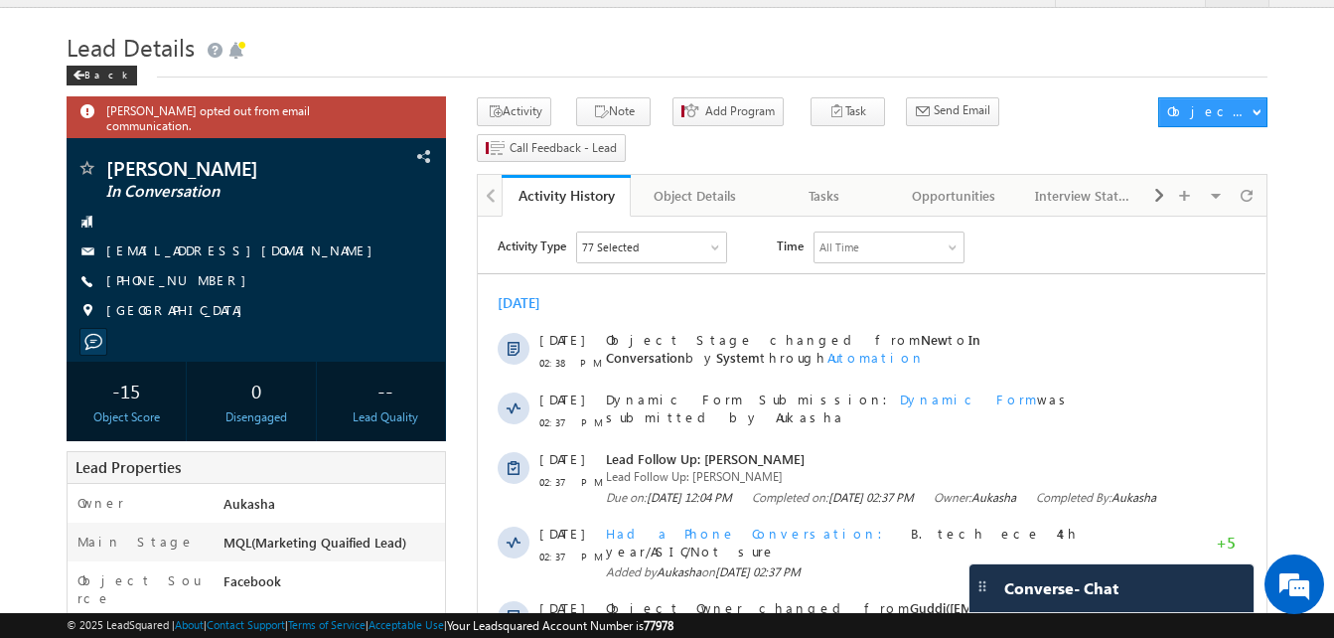
scroll to position [27, 0]
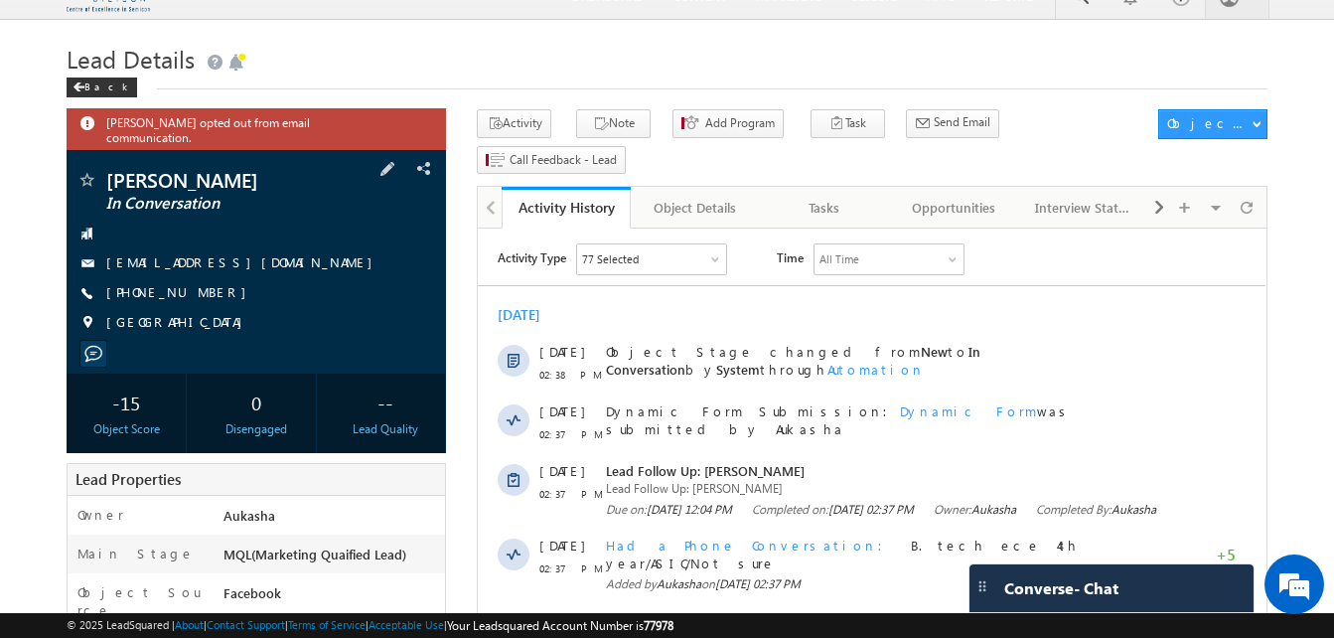
drag, startPoint x: 217, startPoint y: 278, endPoint x: 200, endPoint y: 281, distance: 17.2
click at [200, 283] on div "[PHONE_NUMBER]" at bounding box center [257, 293] width 360 height 20
copy div "[PHONE_NUMBER]"
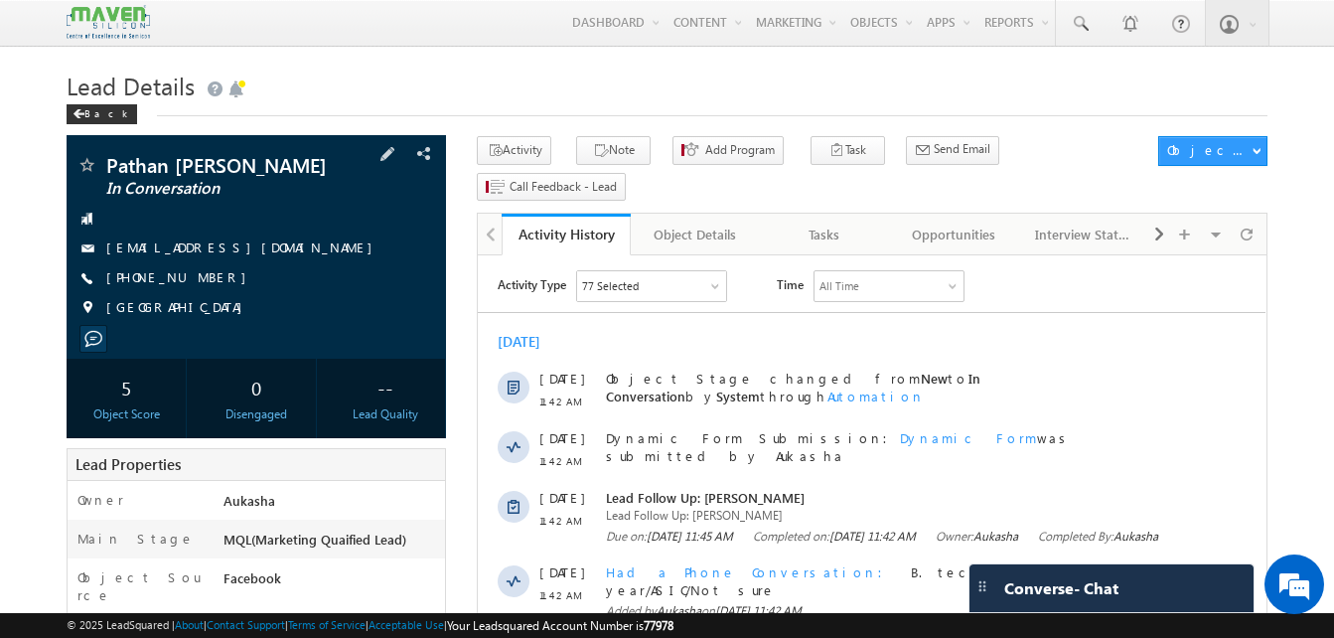
click at [204, 280] on div "[PHONE_NUMBER]" at bounding box center [257, 278] width 360 height 20
copy div "+91-9154884500"
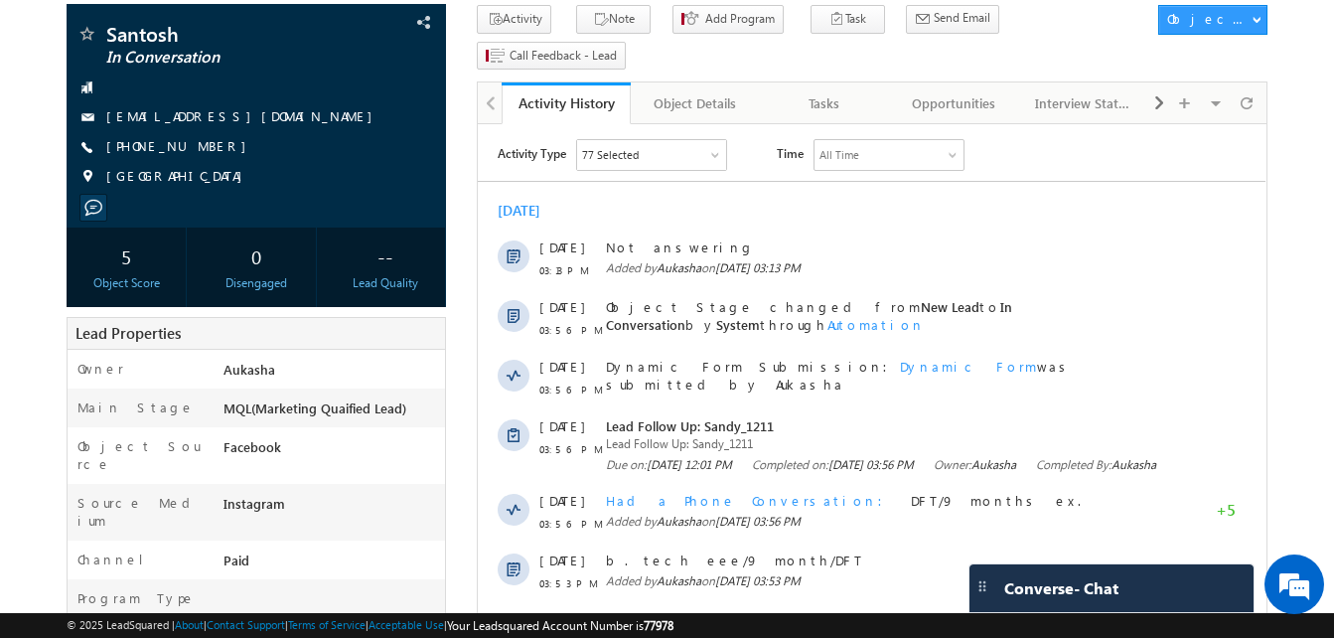
scroll to position [680, 0]
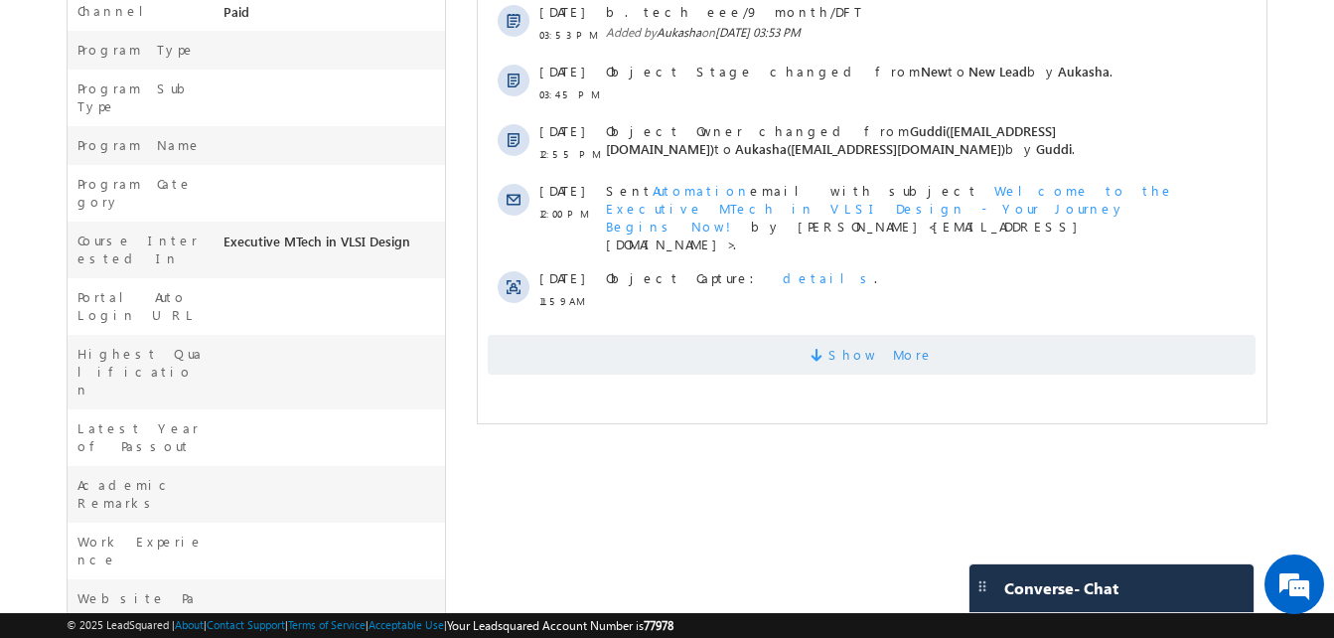
click at [805, 336] on span "Show More" at bounding box center [872, 355] width 768 height 40
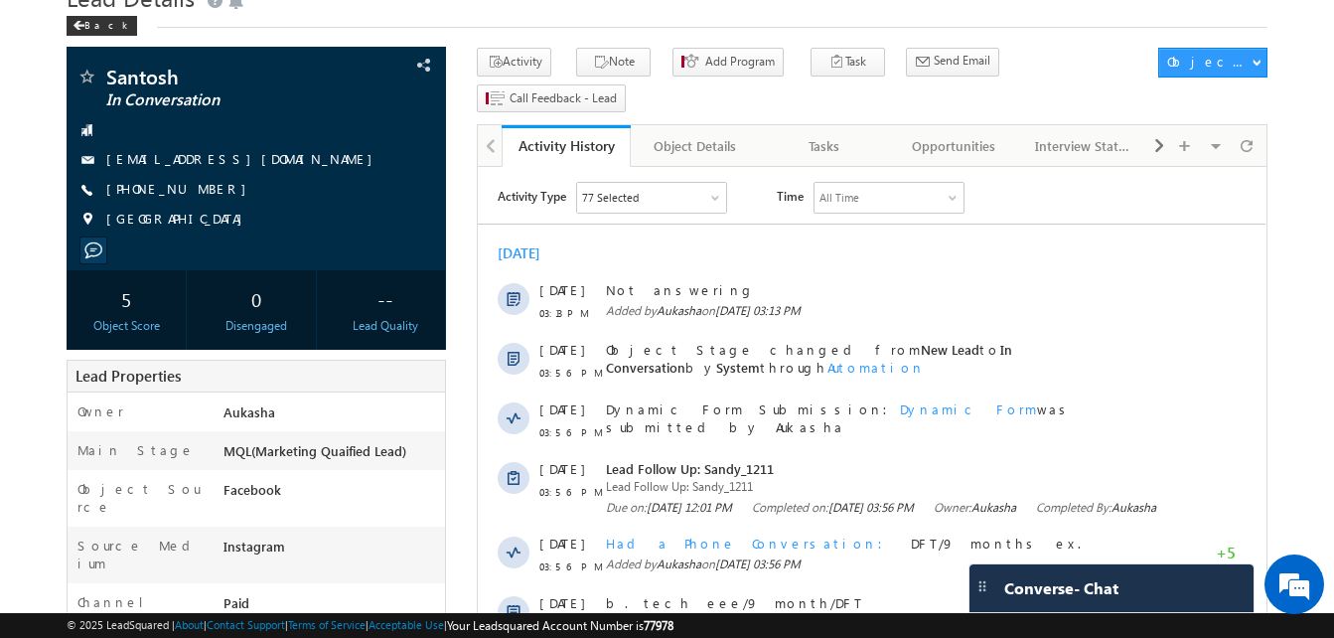
scroll to position [85, 0]
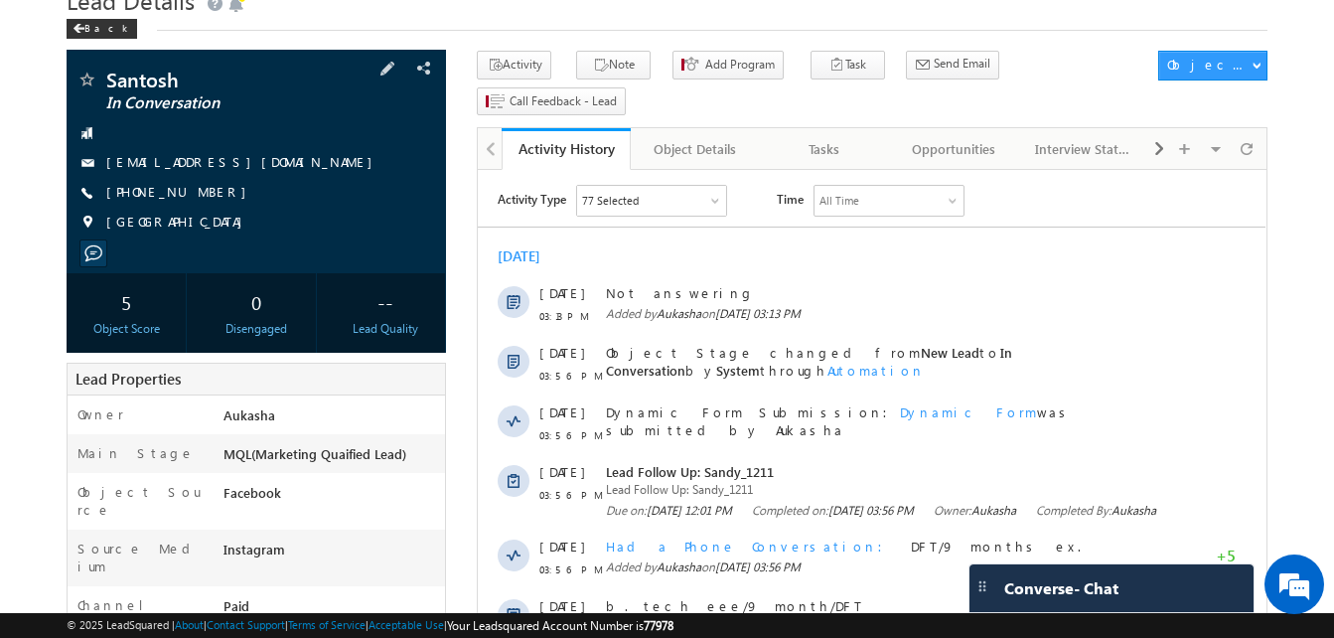
drag, startPoint x: 219, startPoint y: 196, endPoint x: 201, endPoint y: 196, distance: 17.9
click at [201, 196] on div "[PHONE_NUMBER]" at bounding box center [257, 193] width 360 height 20
copy div "[PHONE_NUMBER]"
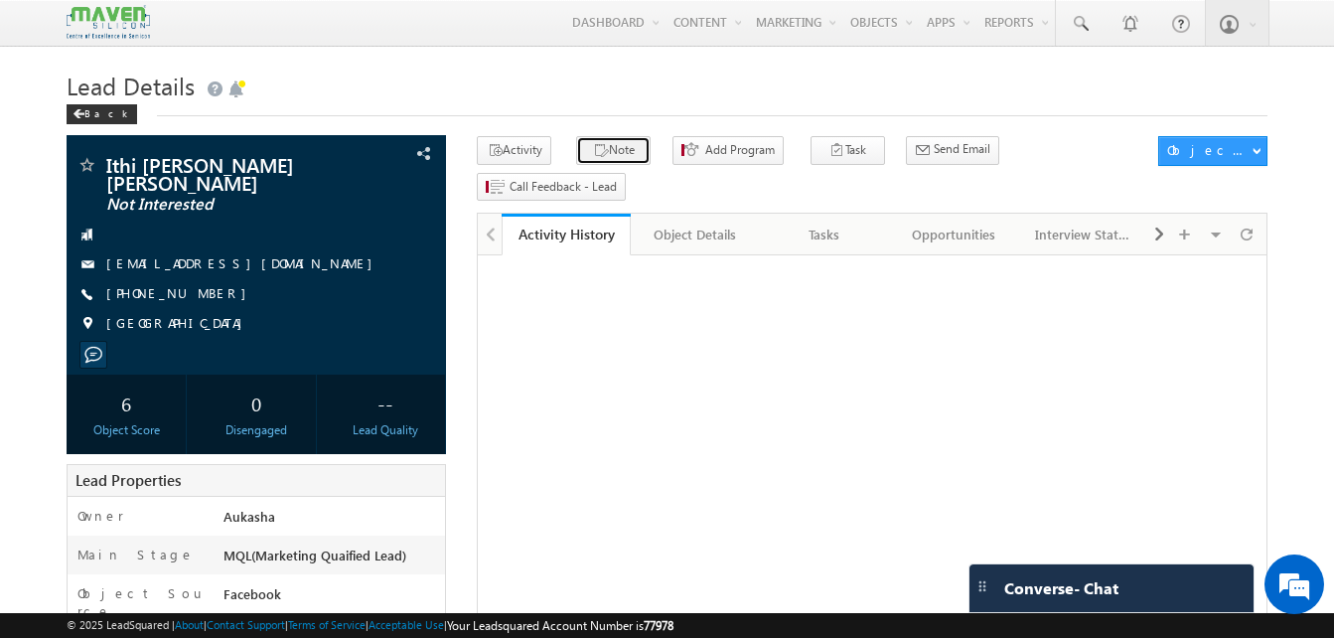
click at [593, 148] on icon "button" at bounding box center [601, 151] width 16 height 19
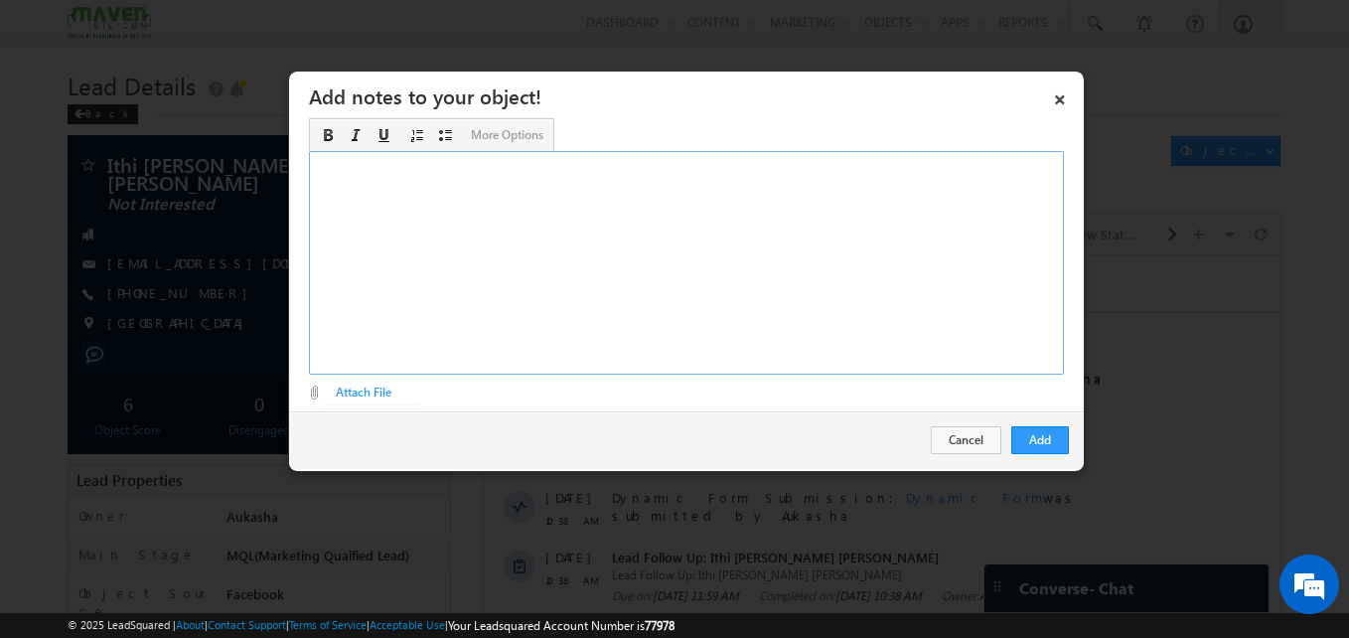
click at [594, 259] on div "Rich Text Editor, Description-inline-editor-div" at bounding box center [686, 263] width 755 height 224
click at [1046, 441] on button "Add" at bounding box center [1041, 440] width 58 height 28
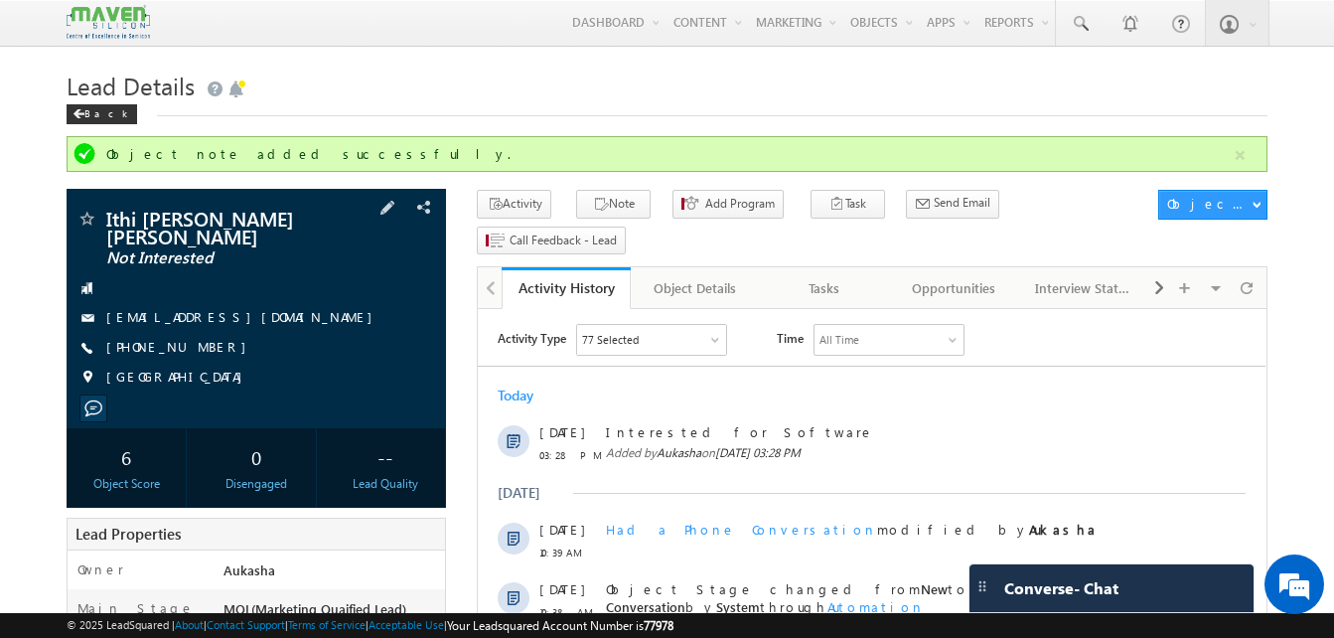
click at [202, 351] on div "+91-9177166997" at bounding box center [257, 348] width 360 height 20
copy div "+91-9177166997"
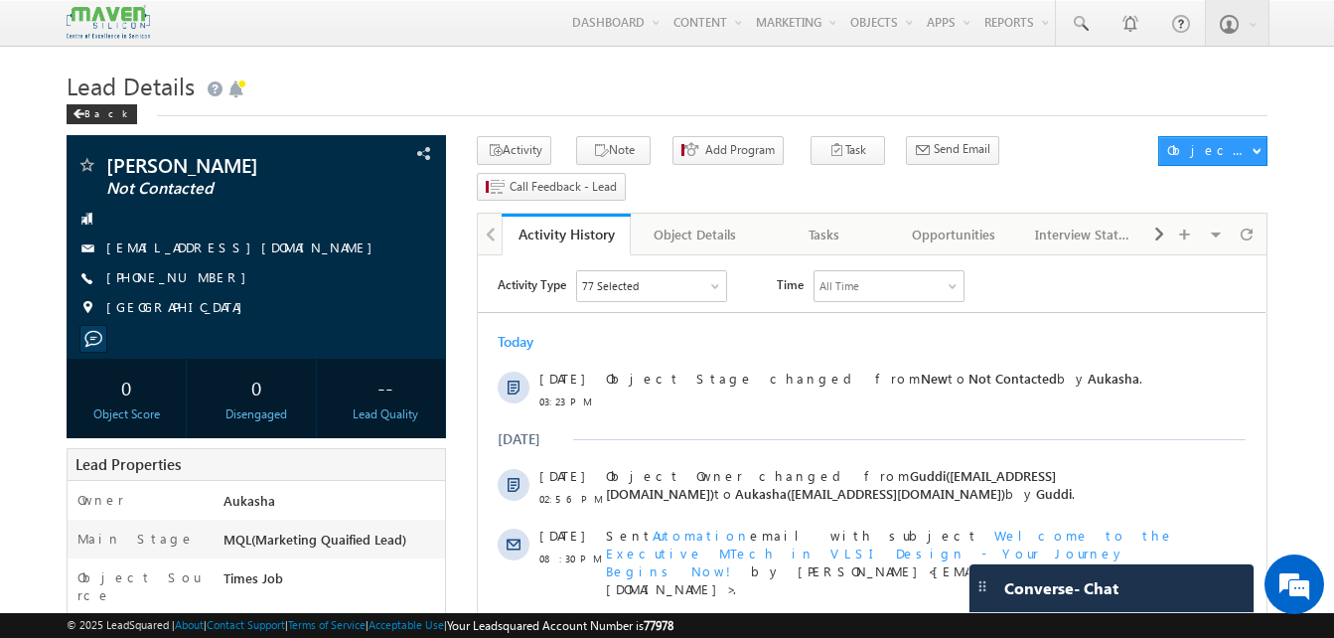
click at [563, 73] on h1 "Lead Details" at bounding box center [667, 84] width 1201 height 39
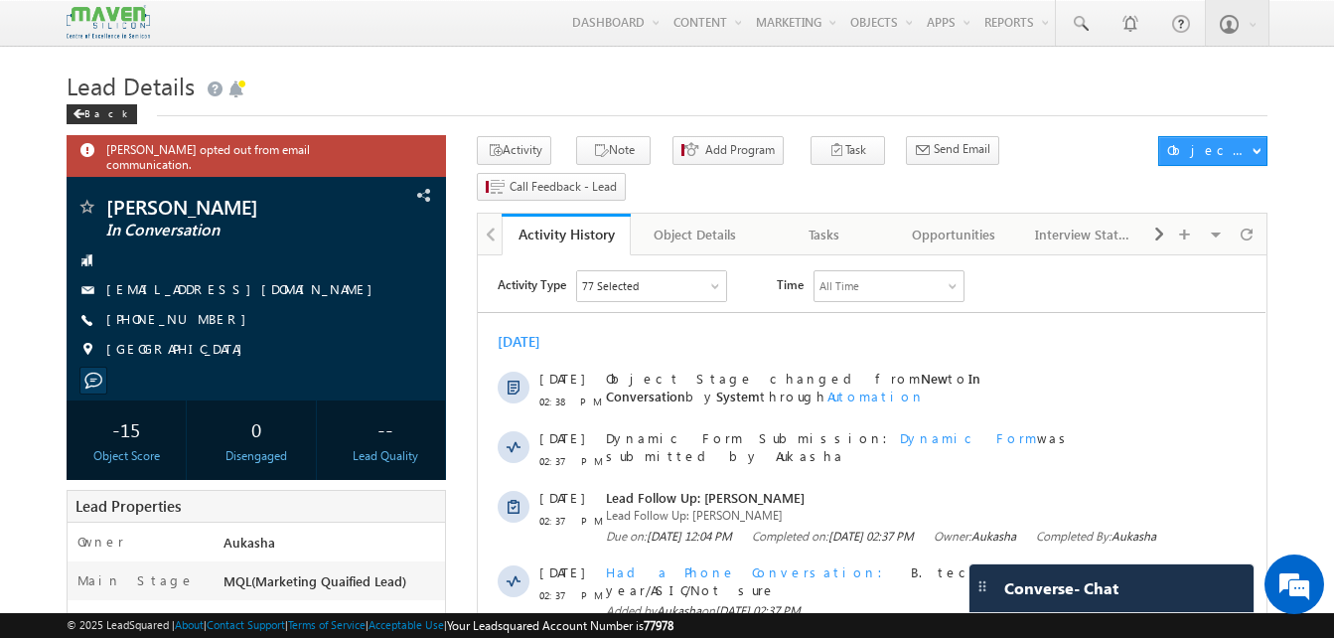
click at [596, 83] on h1 "Lead Details" at bounding box center [667, 84] width 1201 height 39
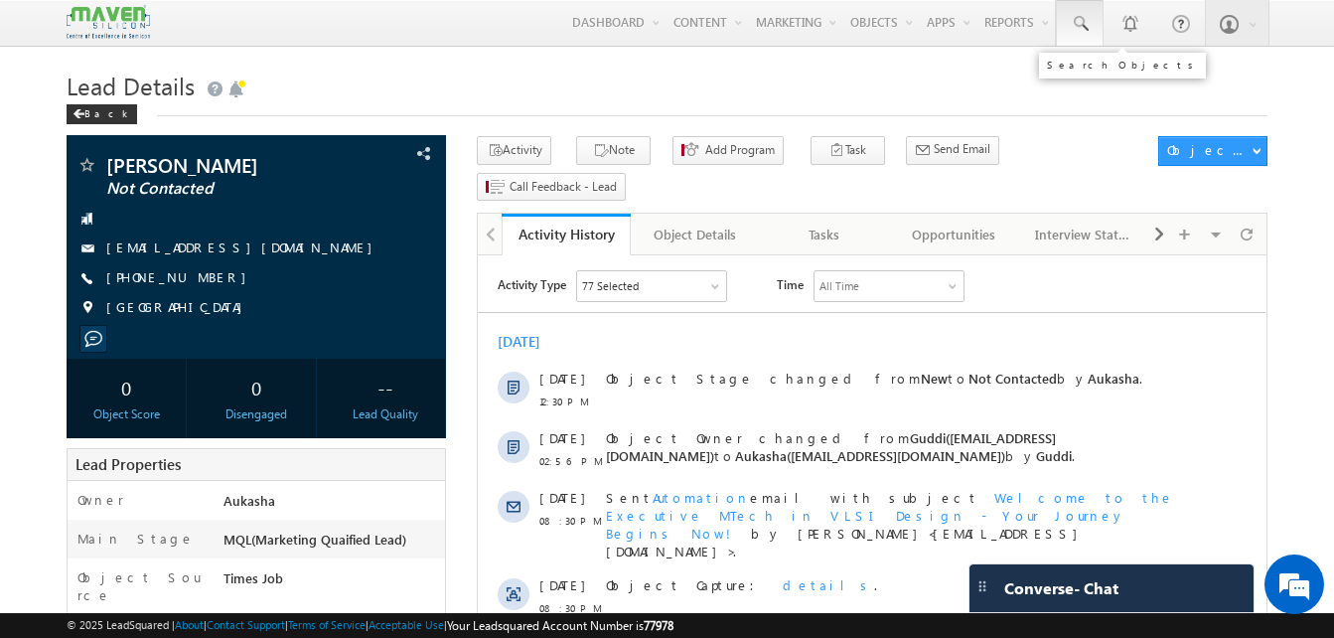
click at [1086, 24] on span at bounding box center [1080, 24] width 20 height 20
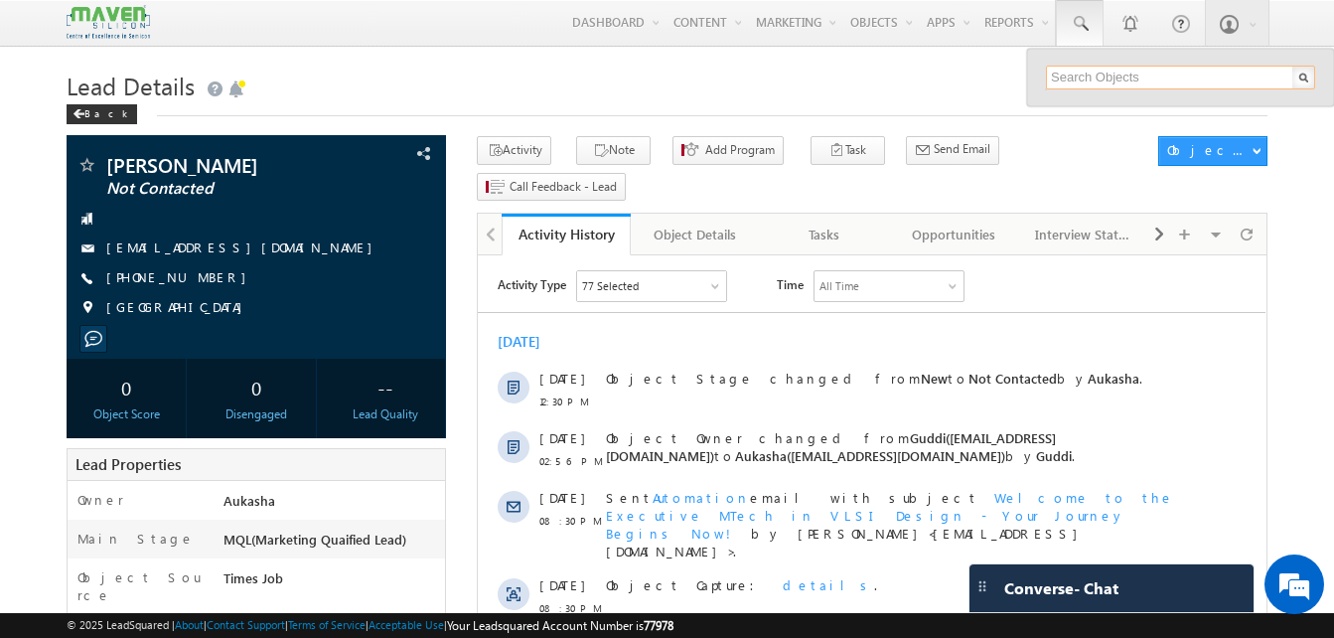
click at [1092, 78] on input "text" at bounding box center [1180, 78] width 269 height 24
paste input "8086203918"
click at [1159, 82] on input "8086203918" at bounding box center [1180, 78] width 269 height 24
paste input "9886430170"
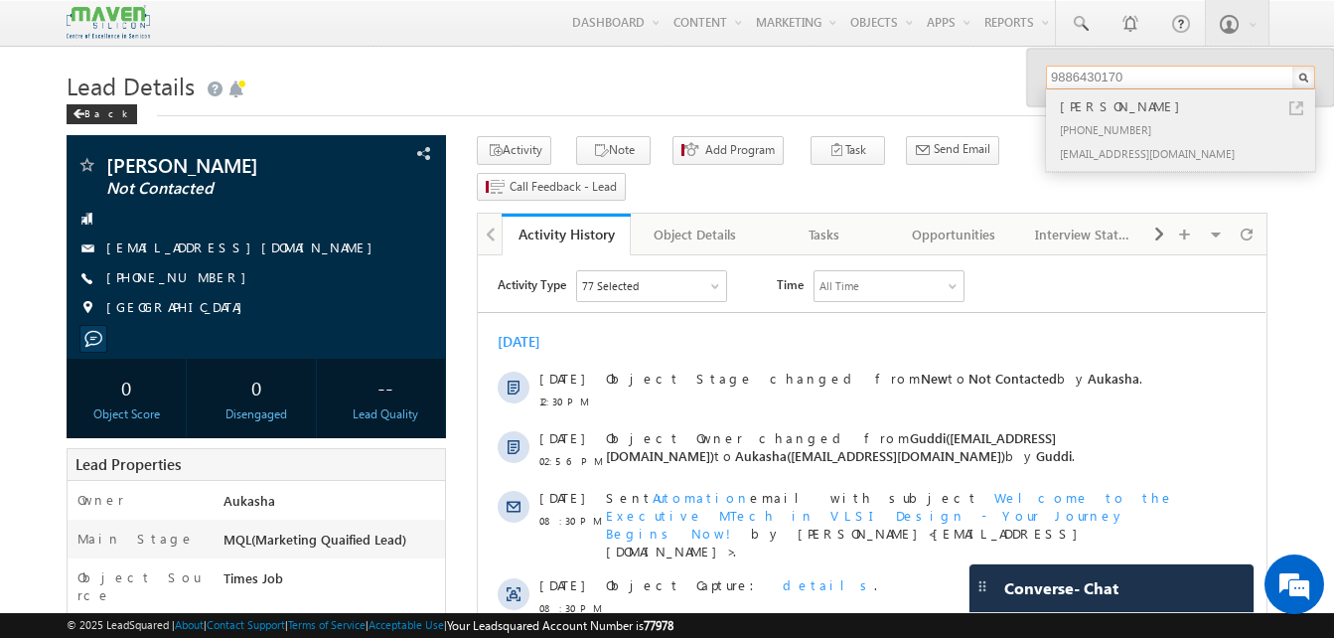
type input "9886430170"
click at [1297, 107] on link at bounding box center [1297, 108] width 14 height 14
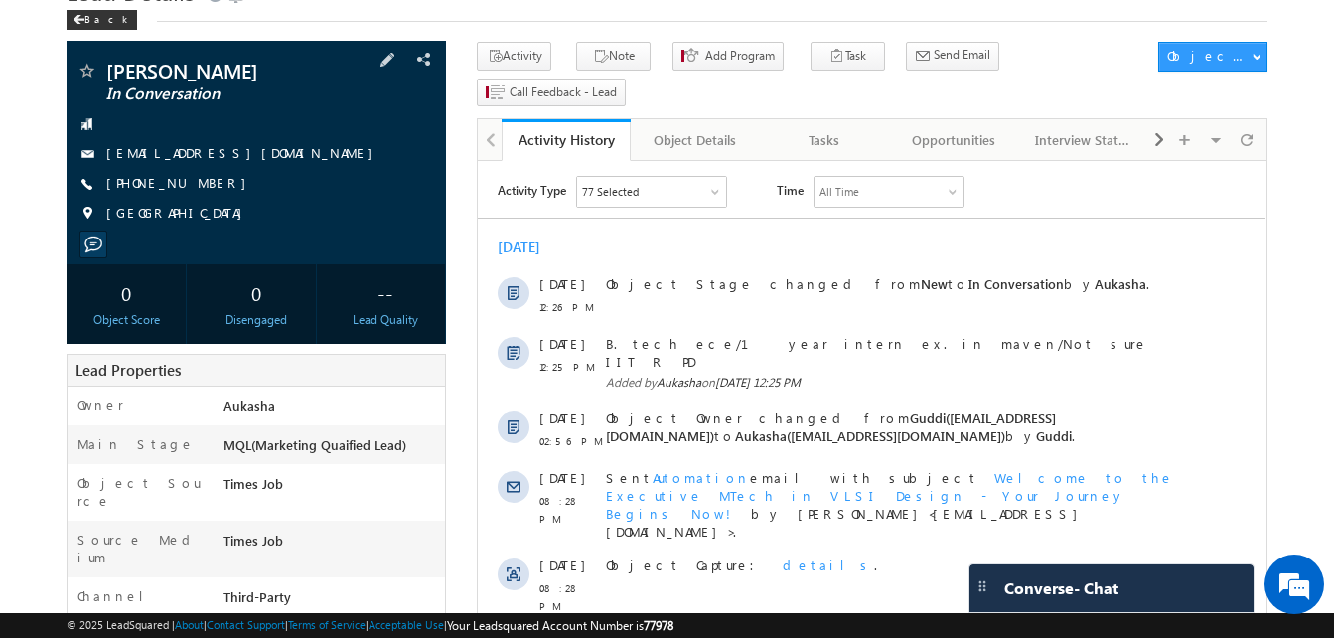
drag, startPoint x: 218, startPoint y: 185, endPoint x: 203, endPoint y: 182, distance: 15.2
click at [203, 182] on div "[PHONE_NUMBER]" at bounding box center [257, 184] width 360 height 20
copy div "[PHONE_NUMBER]"
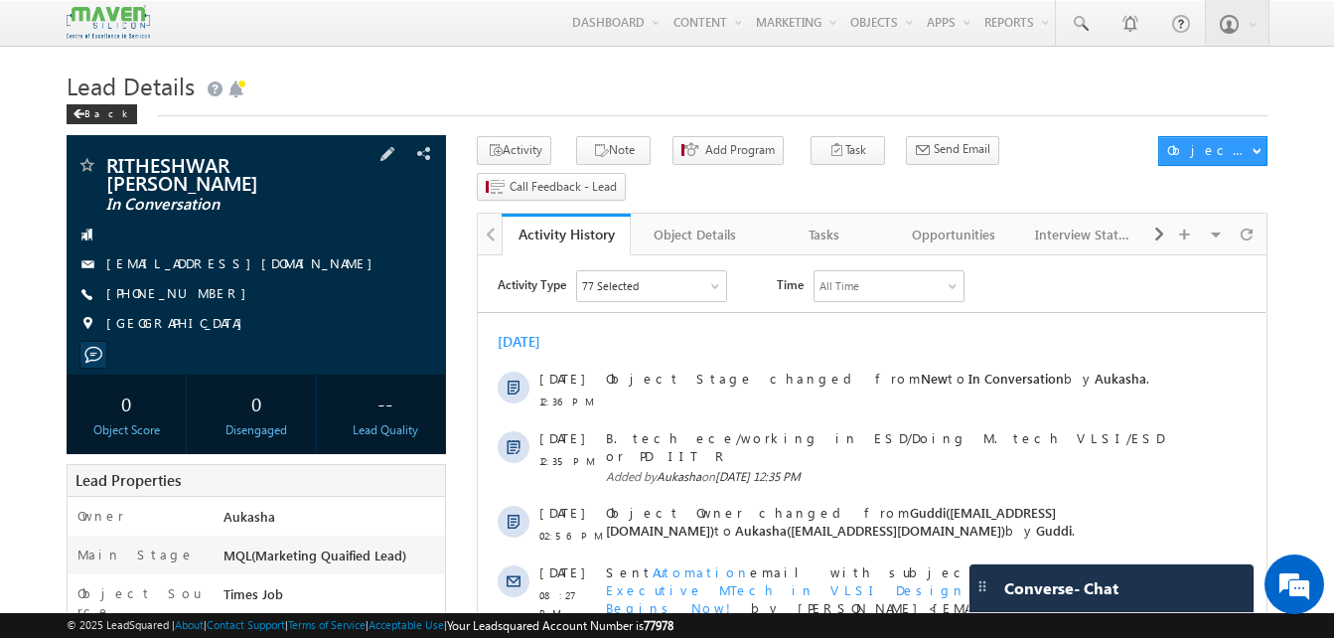
click at [204, 291] on div "+91-6362832014" at bounding box center [257, 294] width 360 height 20
copy div "+91-6362832014"
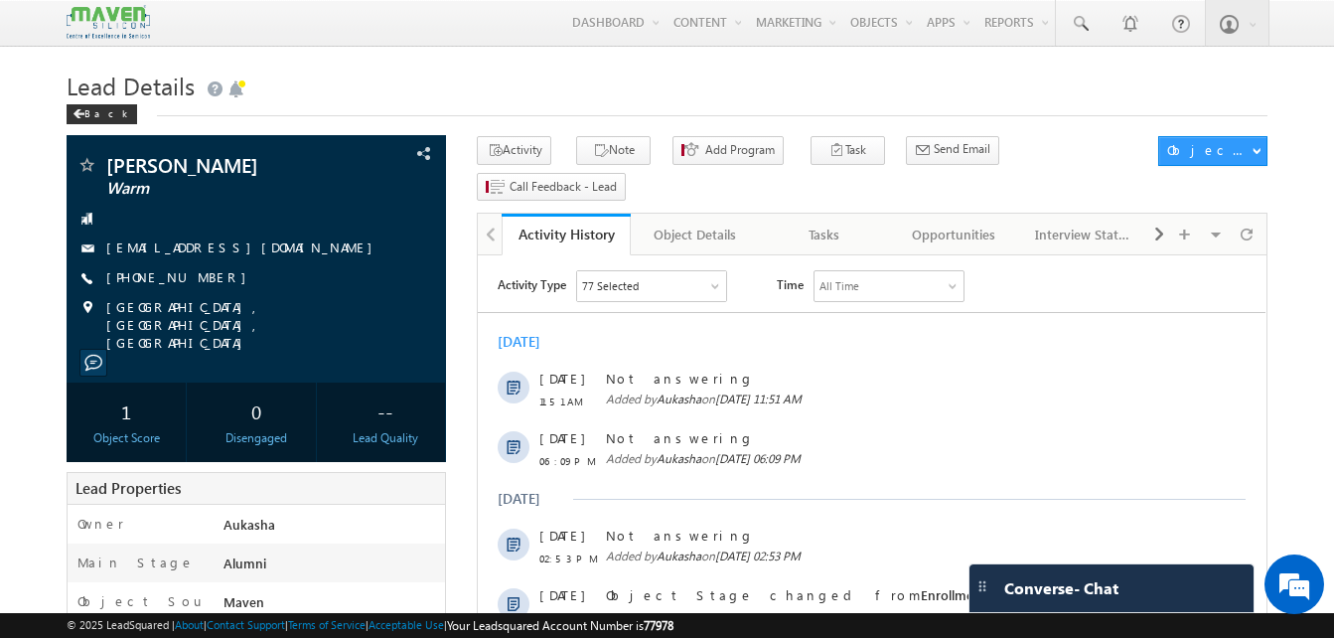
click at [205, 277] on div "[PHONE_NUMBER]" at bounding box center [257, 278] width 360 height 20
click at [204, 278] on div "[PHONE_NUMBER]" at bounding box center [257, 278] width 360 height 20
copy div "[PHONE_NUMBER]"
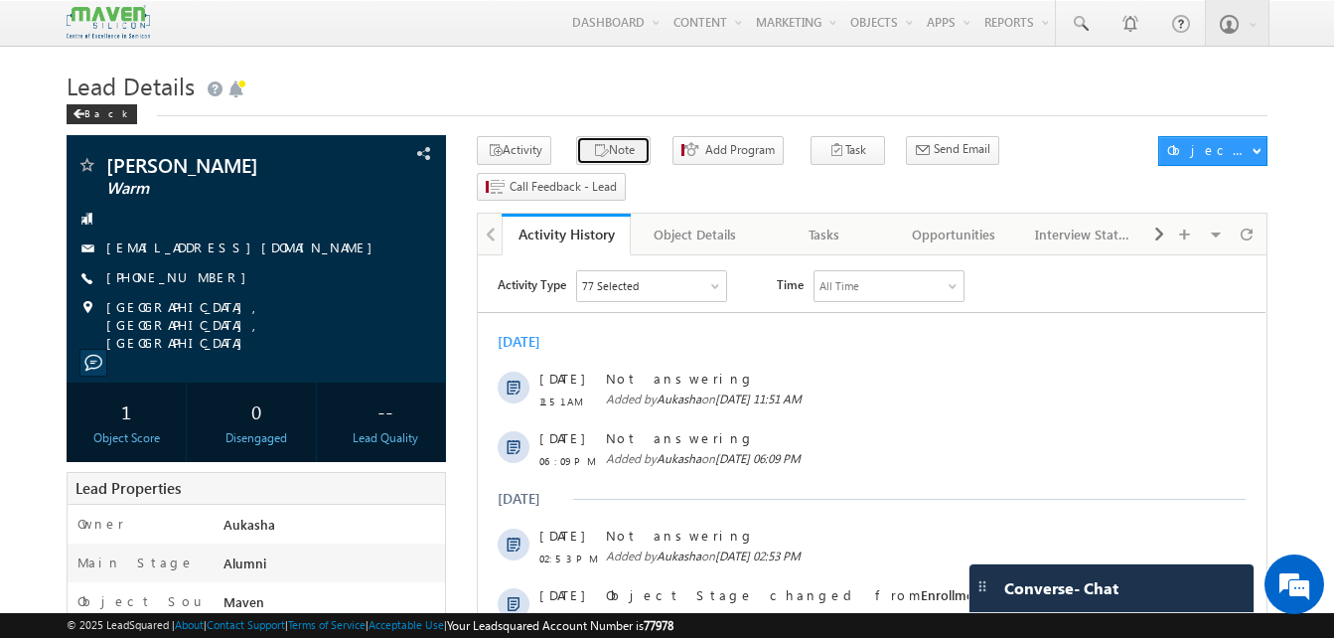
click at [611, 153] on button "Note" at bounding box center [613, 150] width 75 height 29
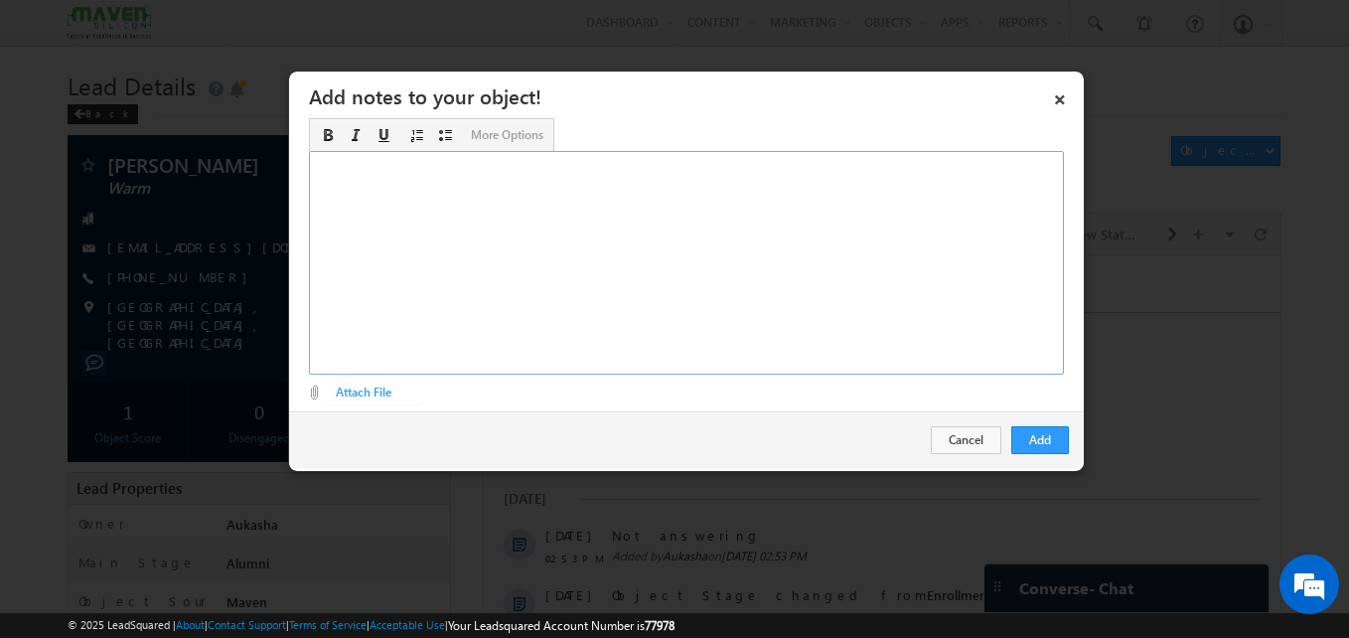
click at [739, 279] on div "Rich Text Editor, Description-inline-editor-div" at bounding box center [686, 263] width 755 height 224
click at [342, 165] on div "Not5 answering" at bounding box center [686, 263] width 755 height 224
click at [1058, 431] on button "Add" at bounding box center [1041, 440] width 58 height 28
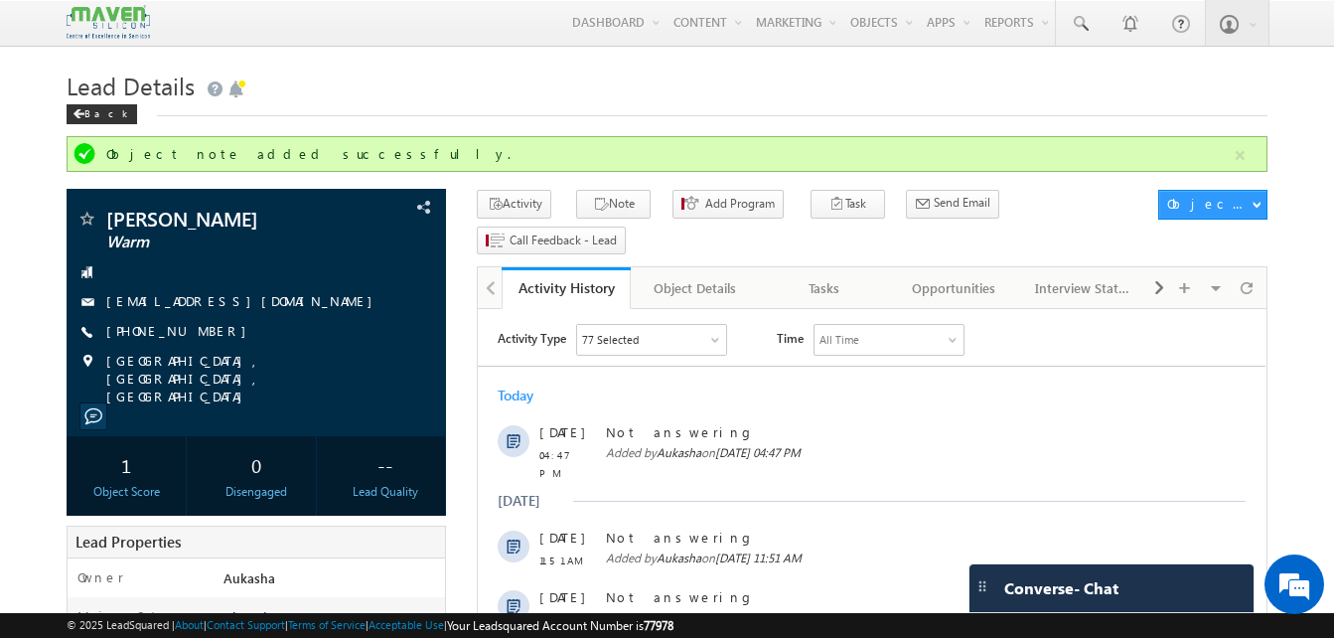
click at [698, 101] on h1 "Lead Details" at bounding box center [667, 84] width 1201 height 39
drag, startPoint x: 217, startPoint y: 339, endPoint x: 204, endPoint y: 333, distance: 14.2
click at [204, 333] on div "+91-9886430170" at bounding box center [257, 332] width 360 height 20
copy div "+91-9886430170"
click at [1084, 35] on link at bounding box center [1080, 23] width 48 height 46
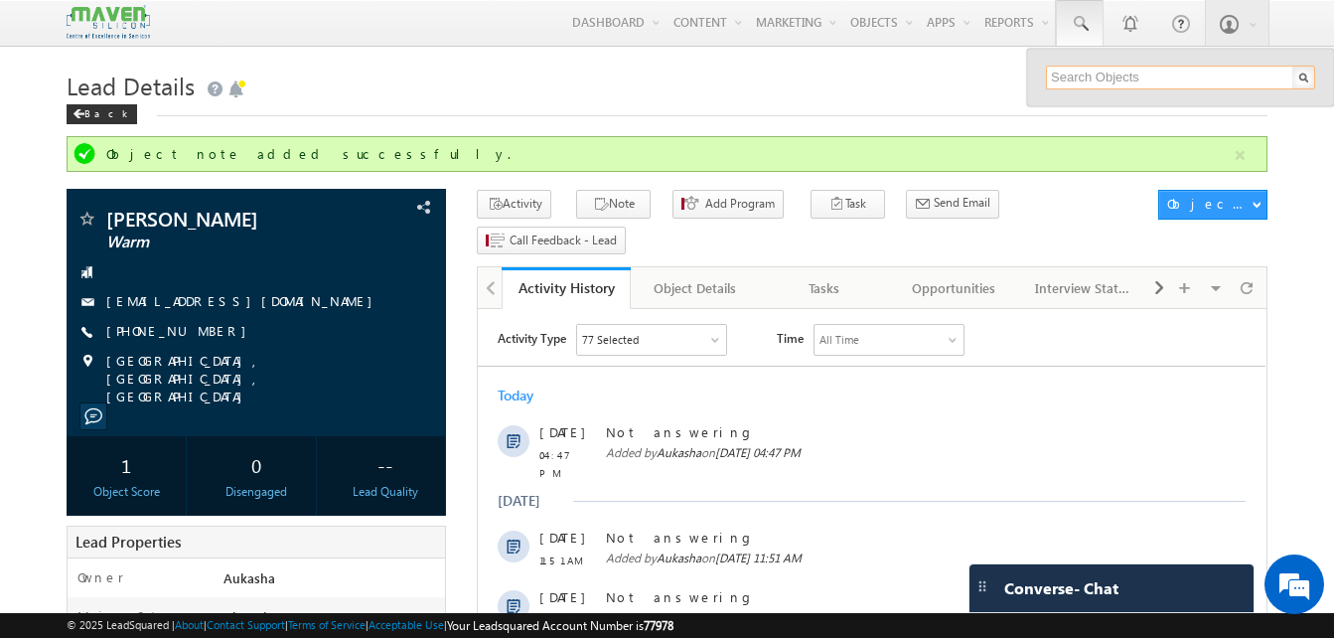
click at [1123, 72] on input "text" at bounding box center [1180, 78] width 269 height 24
paste input "7011652001"
paste input "6303803419"
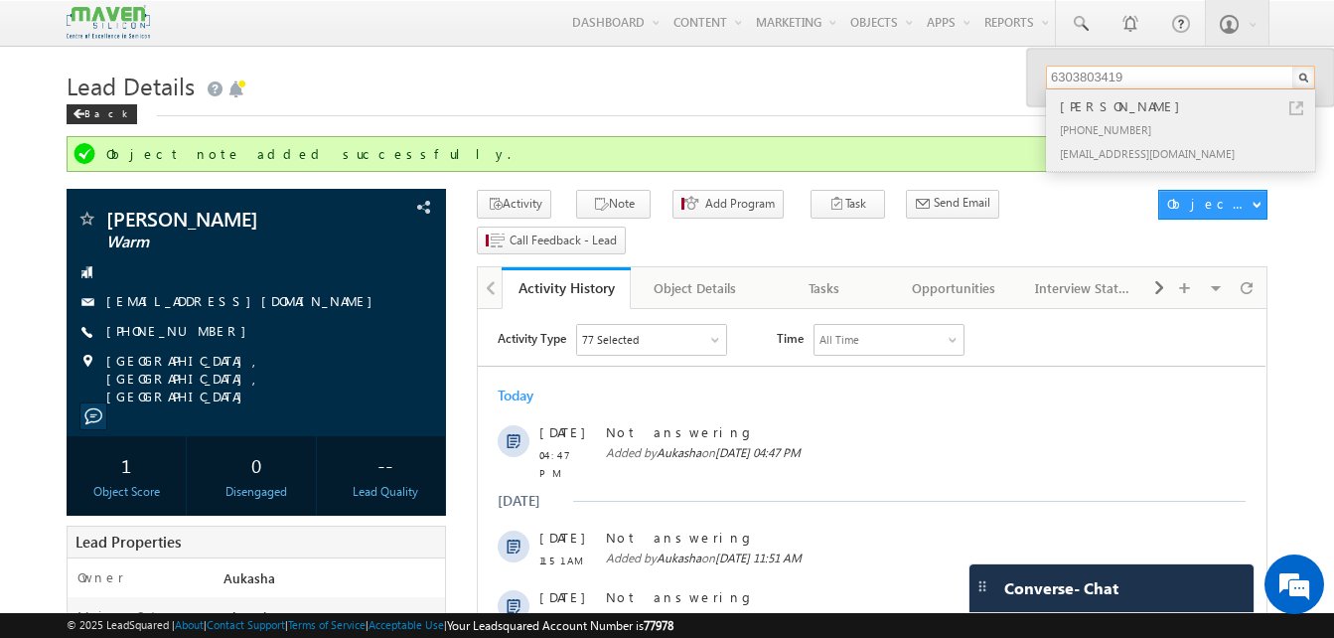
type input "6303803419"
click at [1296, 104] on link at bounding box center [1297, 108] width 14 height 14
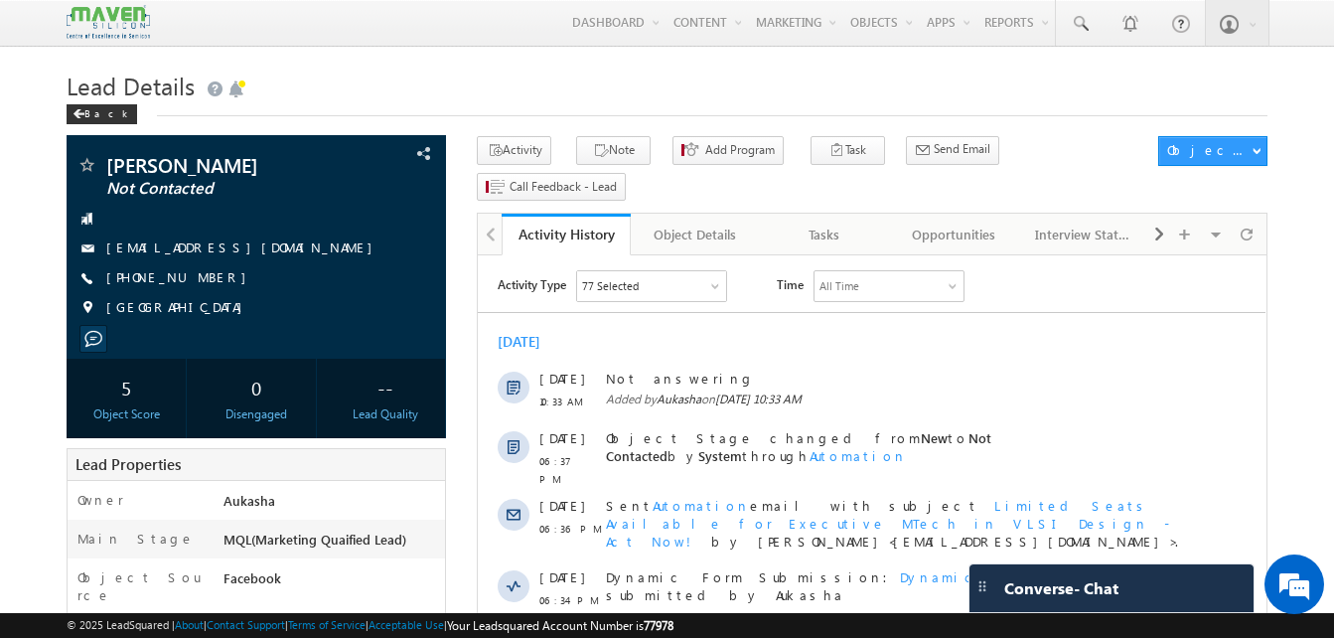
click at [692, 94] on h1 "Lead Details" at bounding box center [667, 84] width 1201 height 39
click at [559, 85] on h1 "Lead Details" at bounding box center [667, 84] width 1201 height 39
click at [1082, 15] on span at bounding box center [1080, 24] width 20 height 20
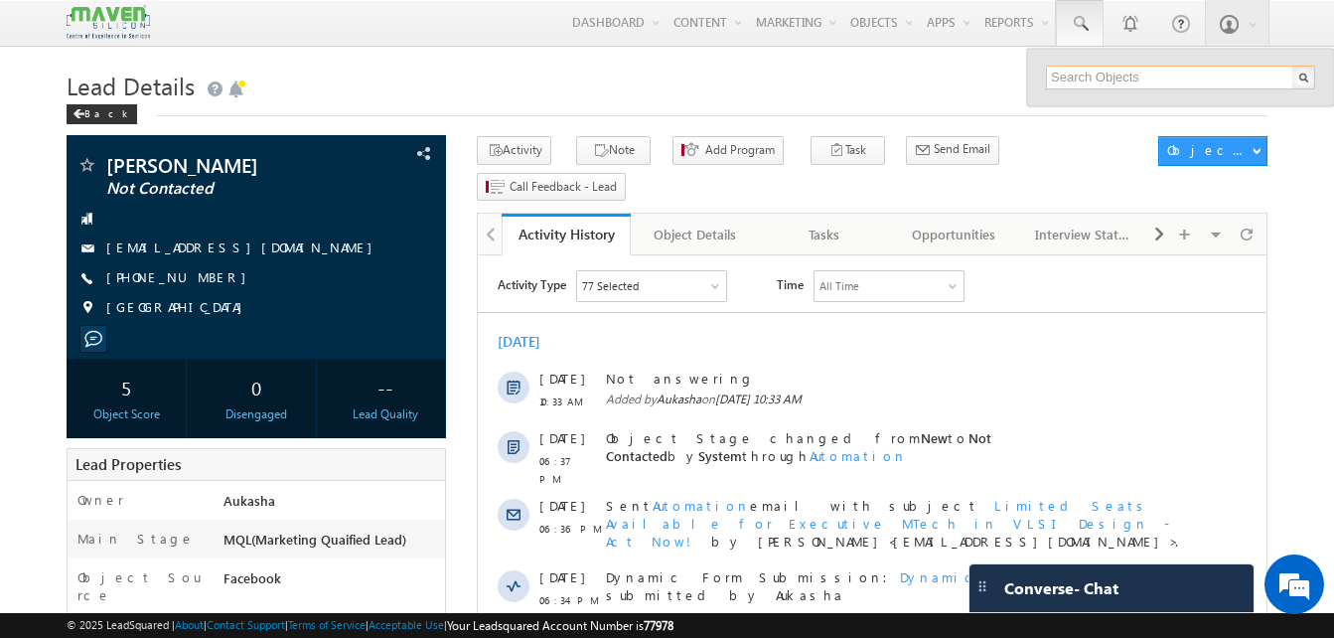
click at [1095, 75] on input "text" at bounding box center [1180, 78] width 269 height 24
paste input "9704802897"
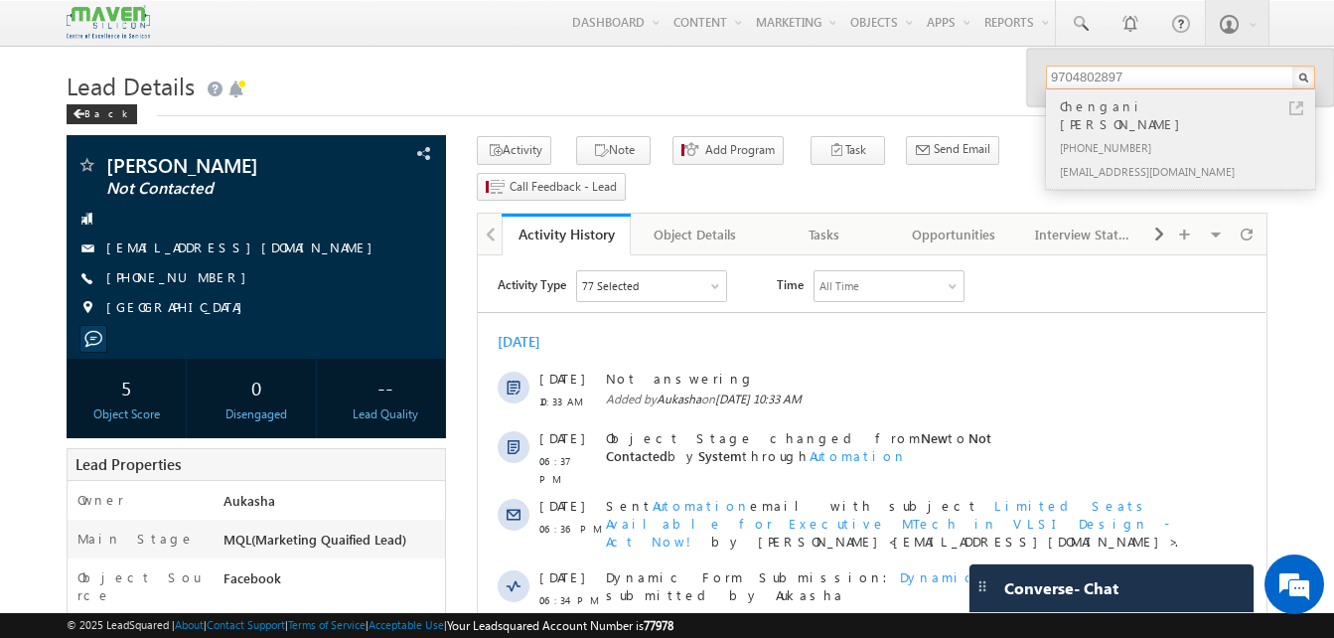
type input "9704802897"
click at [1155, 135] on div "[PHONE_NUMBER]" at bounding box center [1189, 147] width 266 height 24
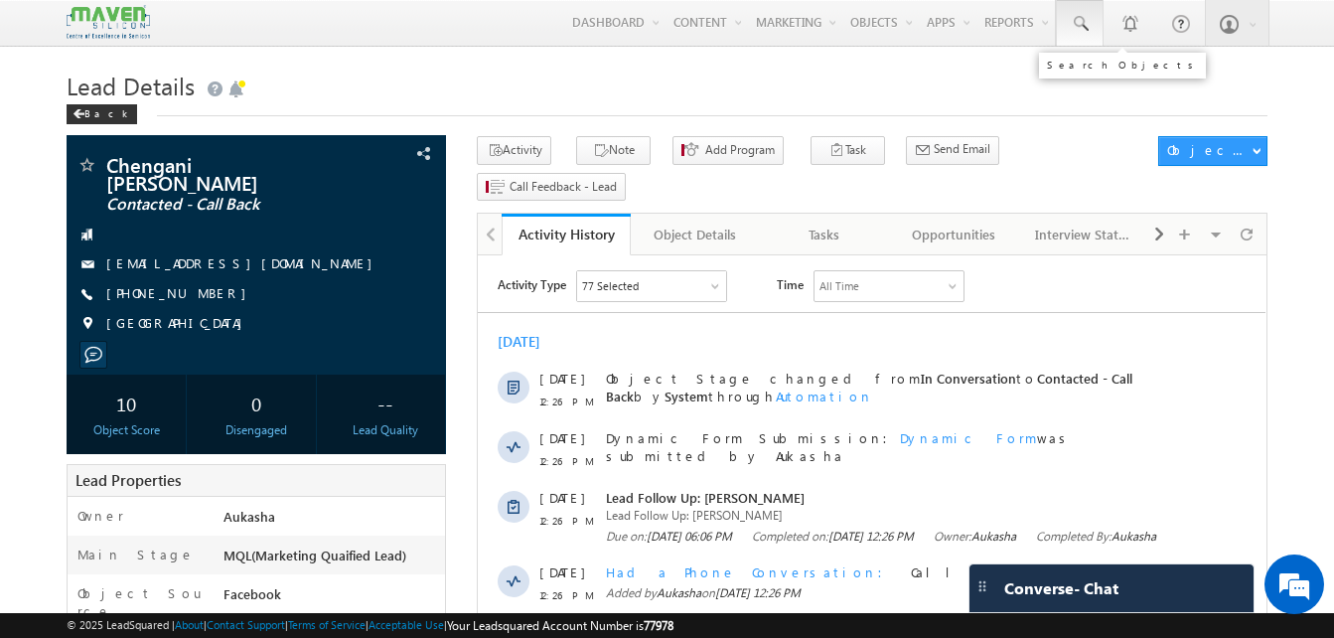
click at [1071, 9] on link at bounding box center [1080, 23] width 48 height 46
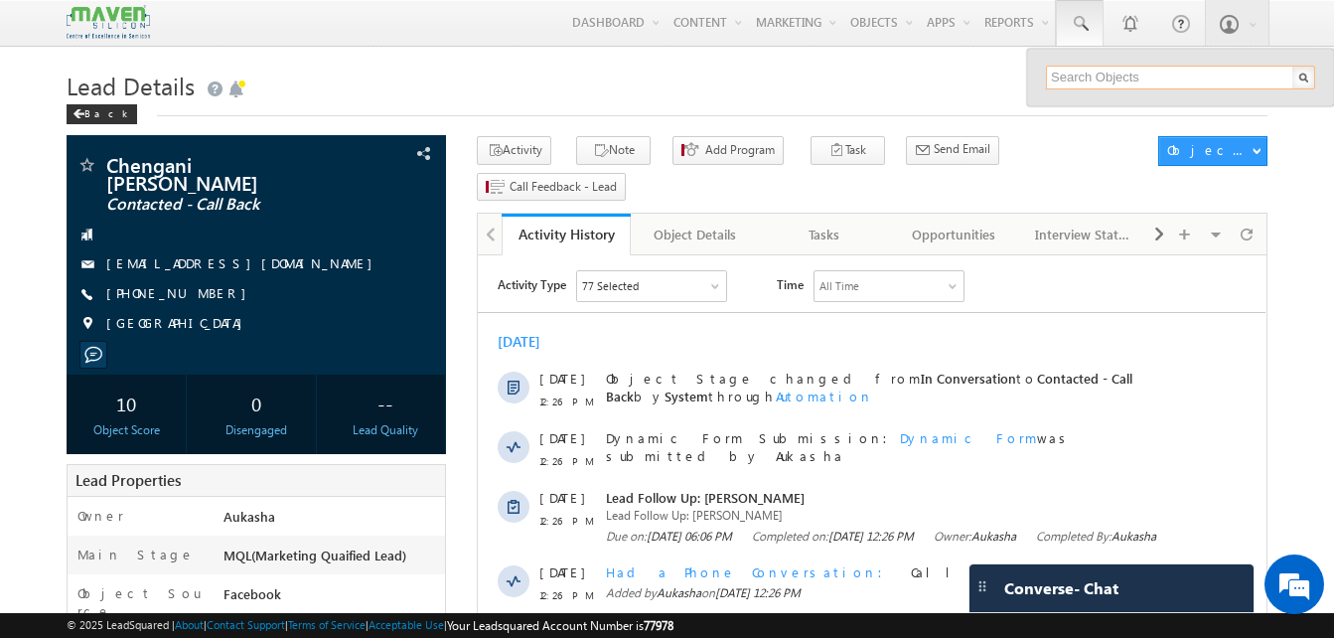
paste input "8978318705"
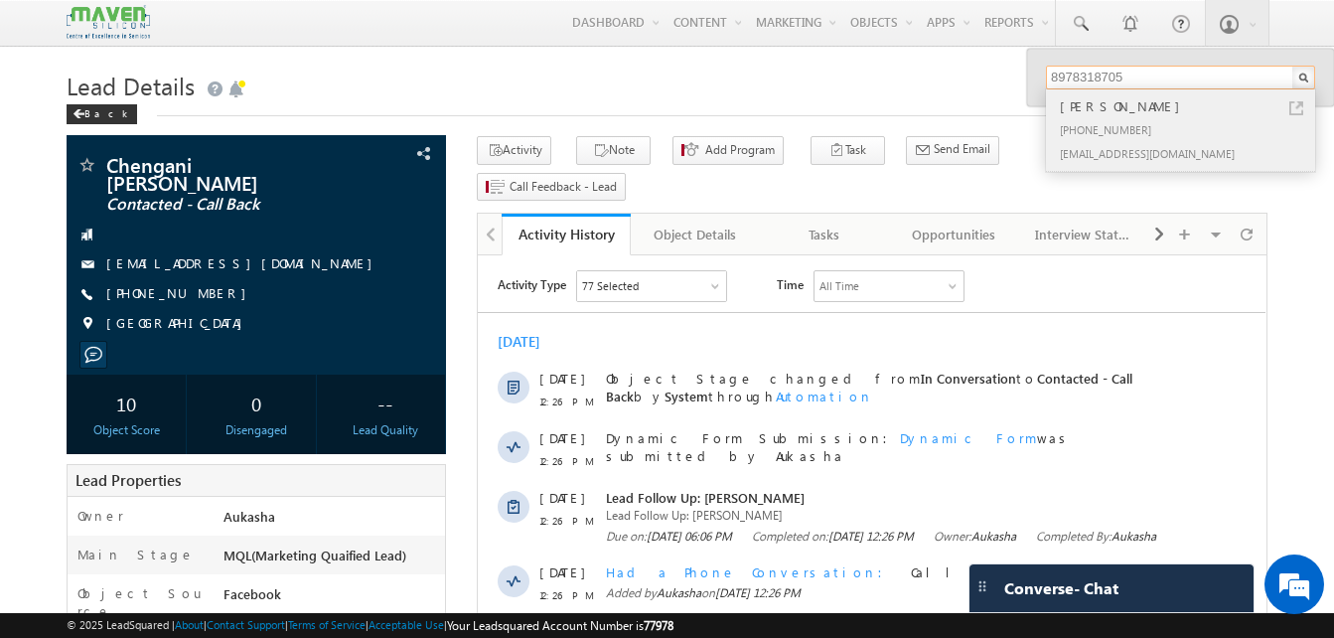
type input "8978318705"
click at [1297, 105] on link at bounding box center [1297, 108] width 14 height 14
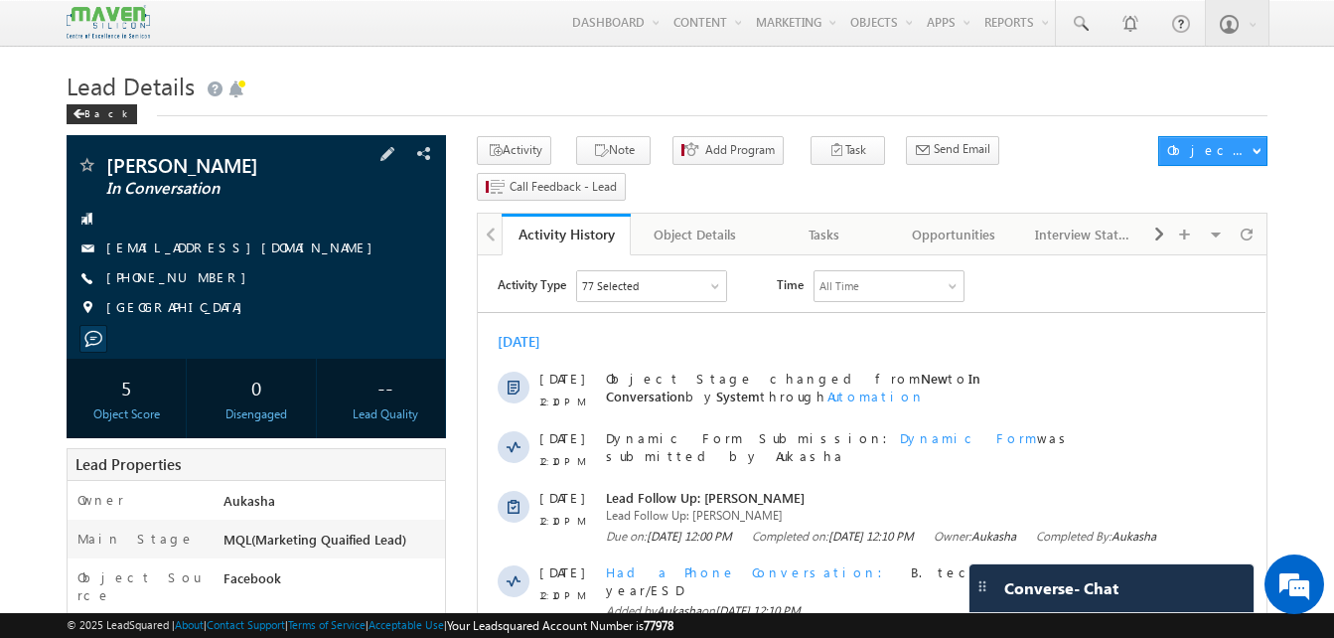
click at [200, 281] on div "[PHONE_NUMBER]" at bounding box center [257, 278] width 360 height 20
copy div "[PHONE_NUMBER]"
click at [1086, 27] on span at bounding box center [1080, 24] width 20 height 20
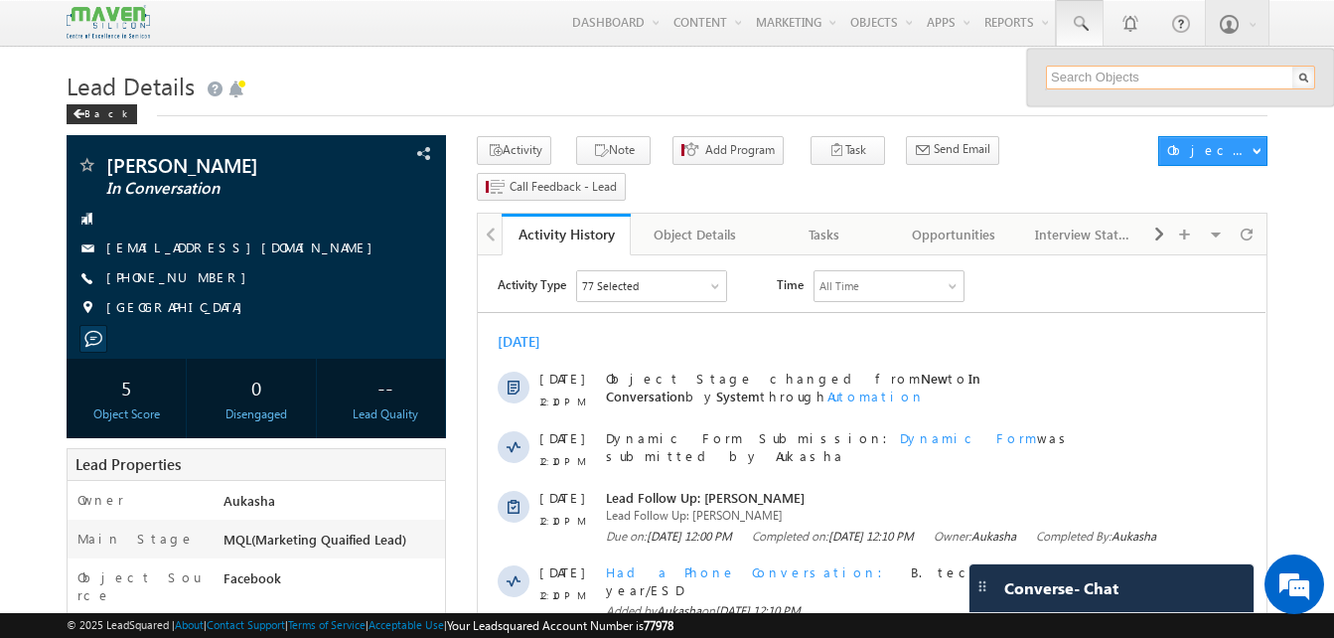
click at [1104, 73] on input "text" at bounding box center [1180, 78] width 269 height 24
paste input "7011652001"
paste input "993004788"
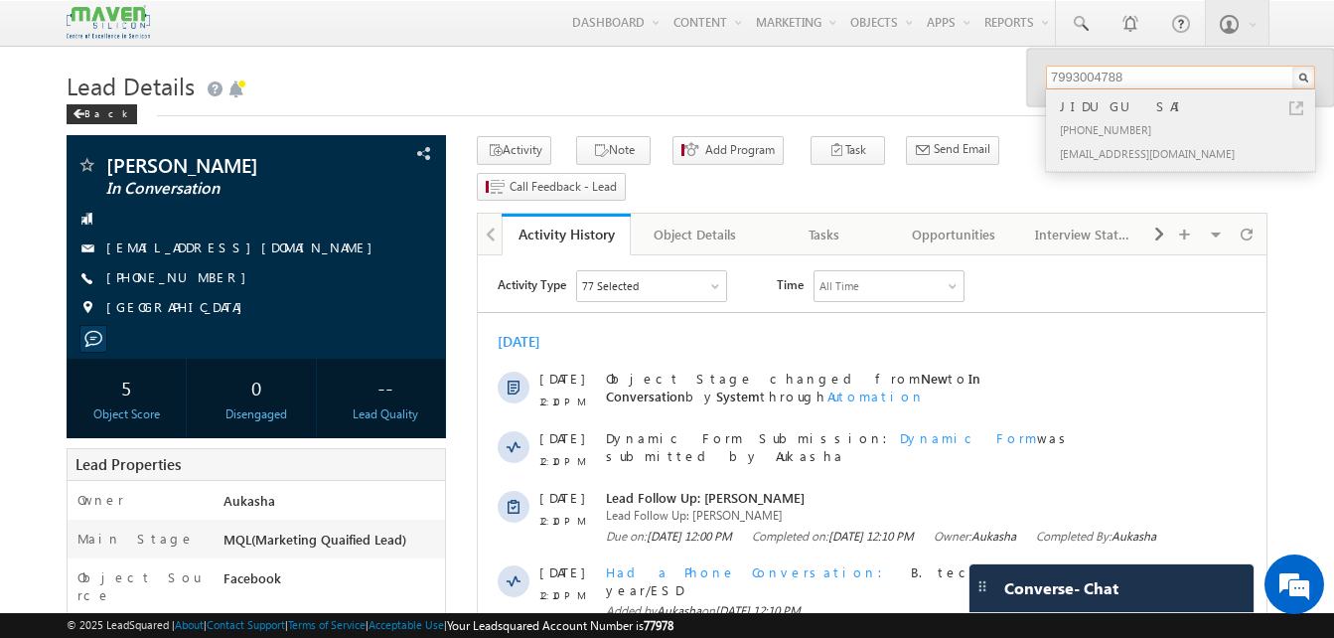
type input "7993004788"
click at [1295, 108] on link at bounding box center [1297, 108] width 14 height 14
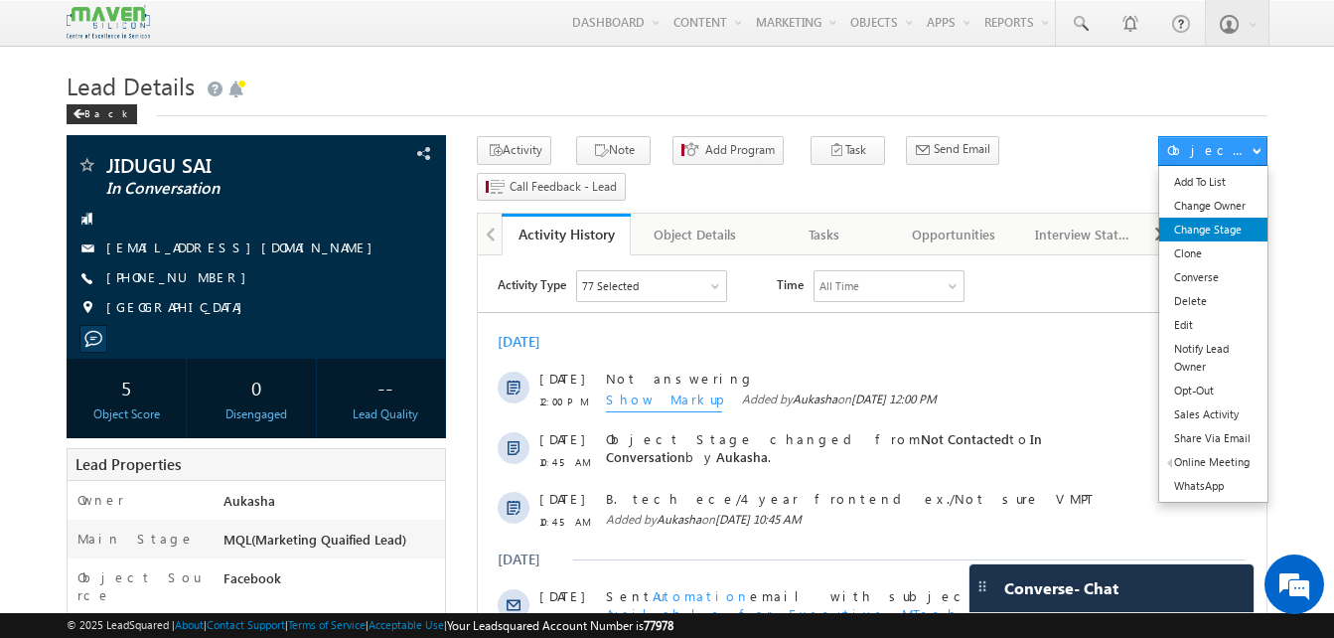
click at [1226, 237] on link "Change Stage" at bounding box center [1214, 230] width 108 height 24
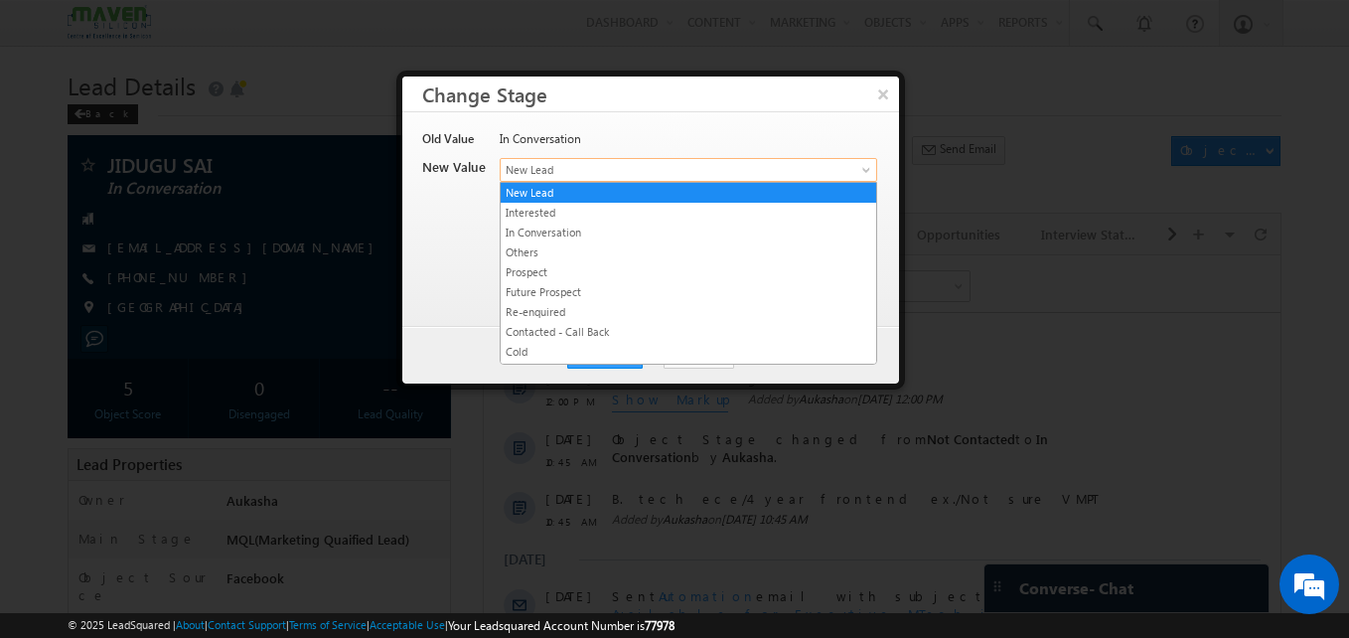
click at [528, 164] on span "New Lead" at bounding box center [656, 170] width 310 height 18
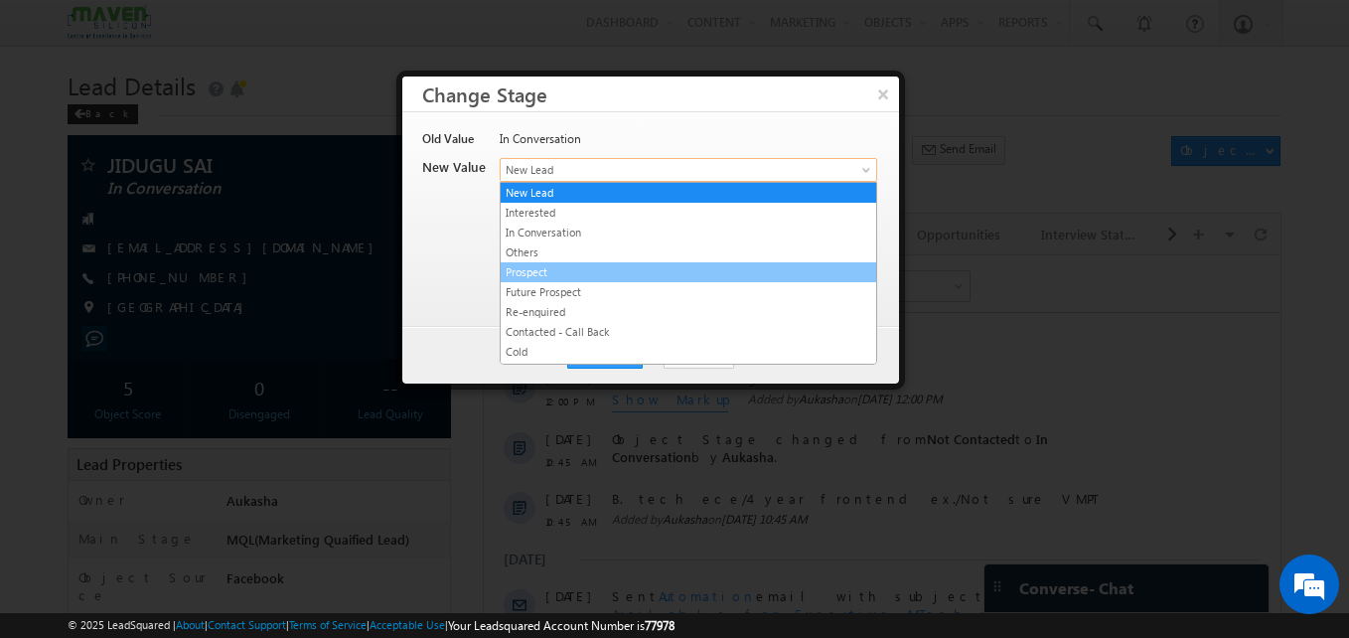
scroll to position [376, 0]
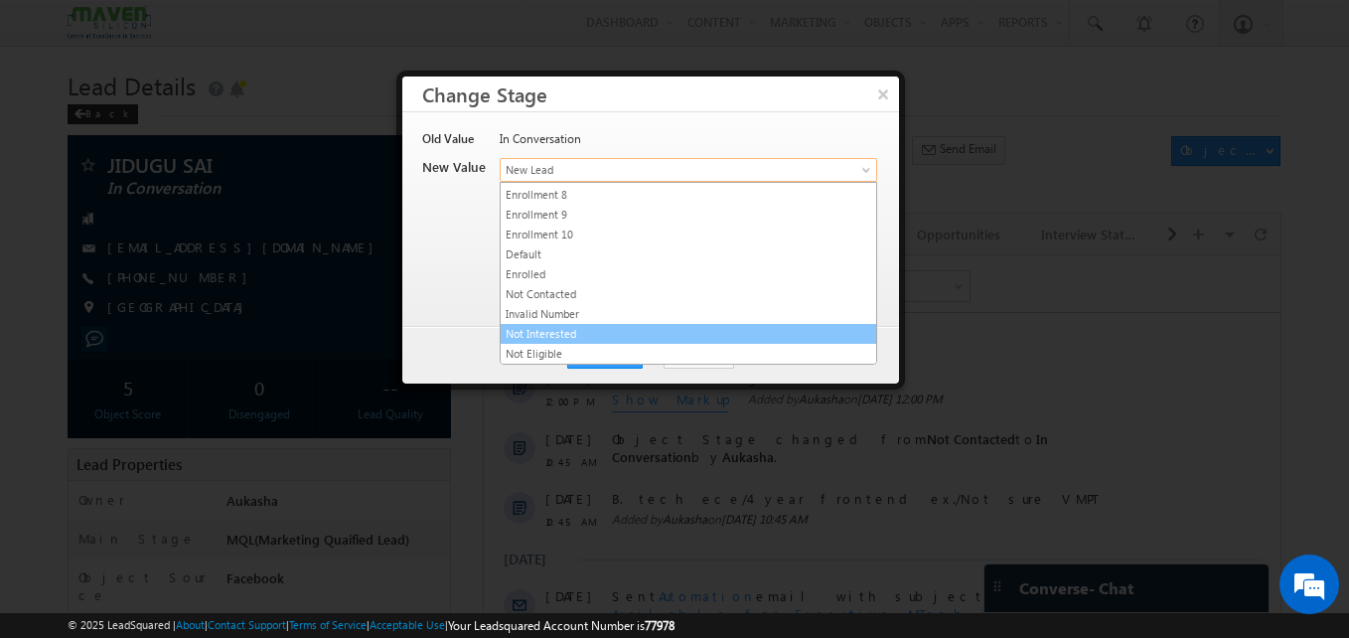
click at [585, 333] on link "Not Interested" at bounding box center [689, 334] width 376 height 18
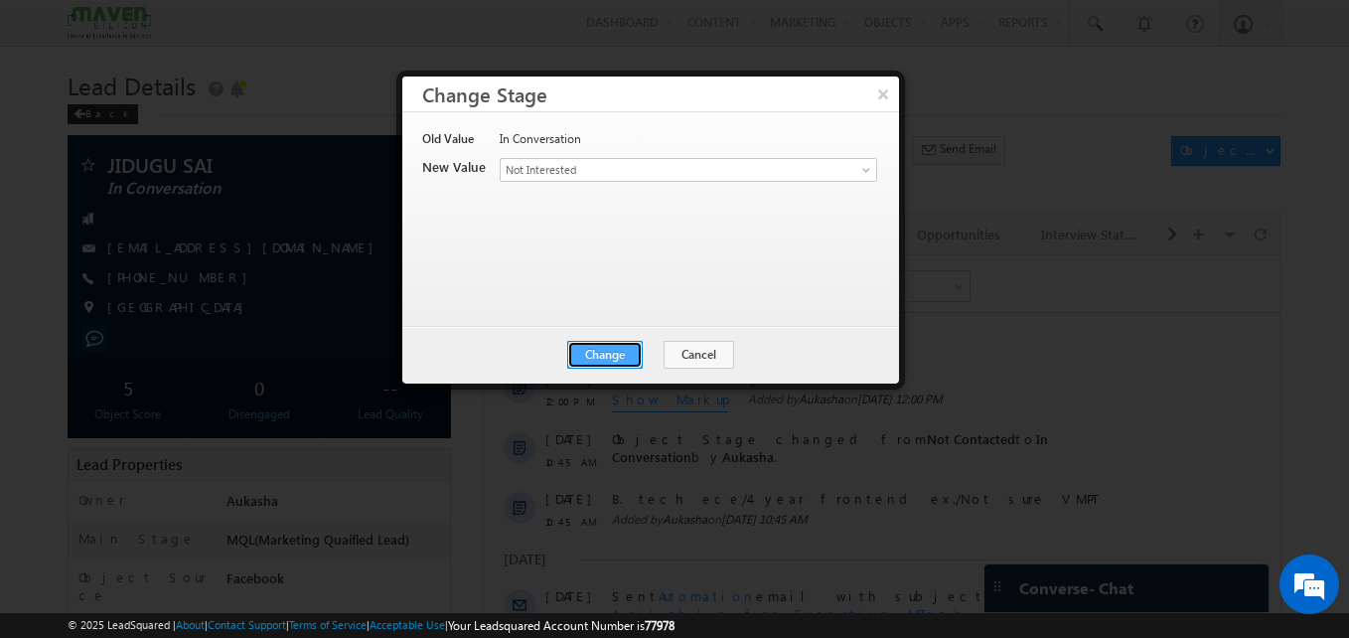
click at [613, 347] on button "Change" at bounding box center [605, 355] width 76 height 28
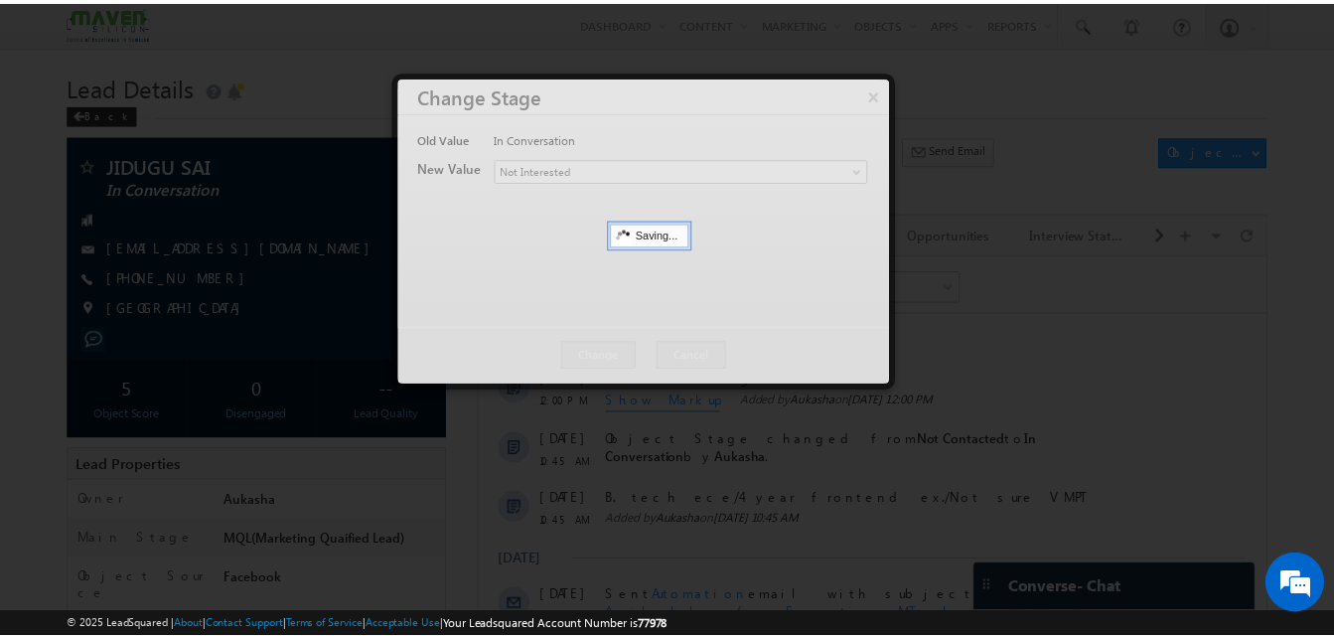
scroll to position [0, 0]
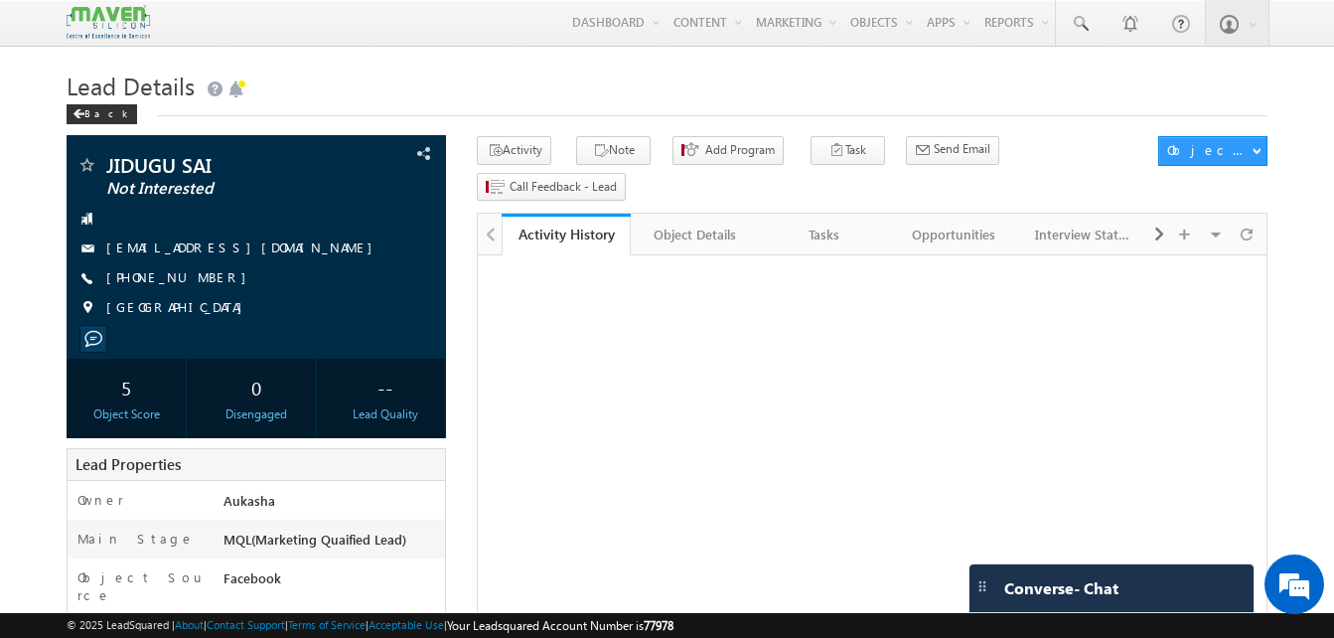
click at [824, 223] on div "Tasks" at bounding box center [824, 235] width 95 height 24
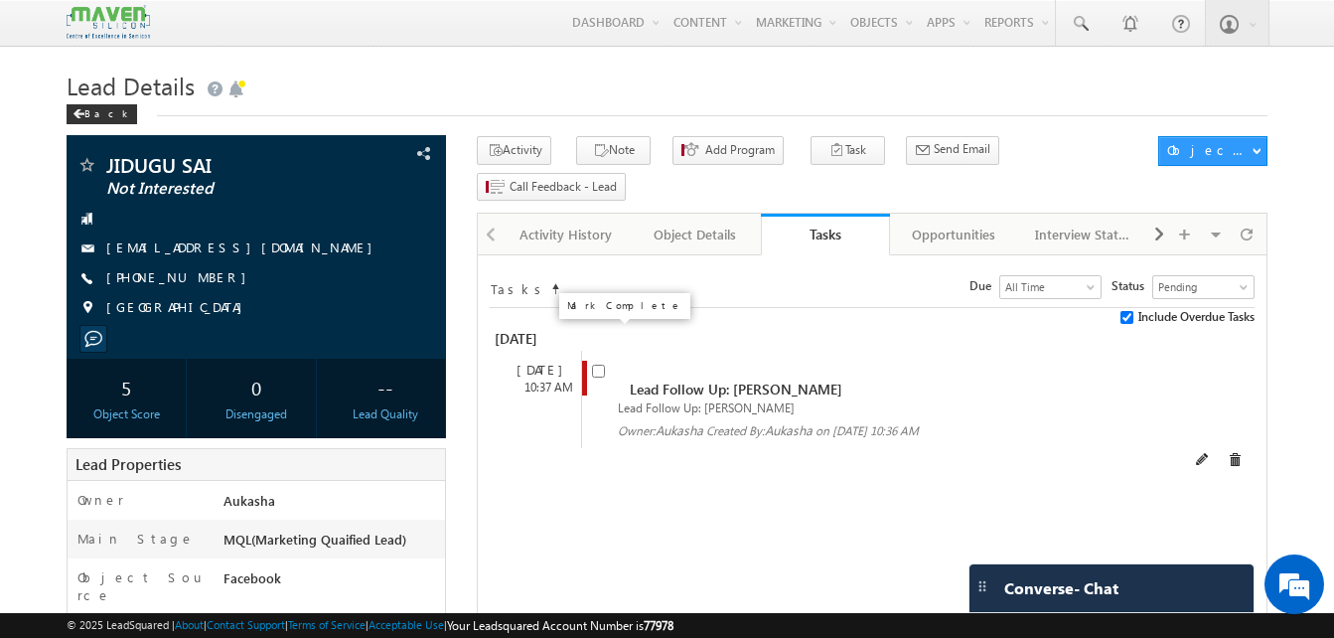
click at [601, 365] on input "checkbox" at bounding box center [598, 371] width 13 height 13
checkbox input "false"
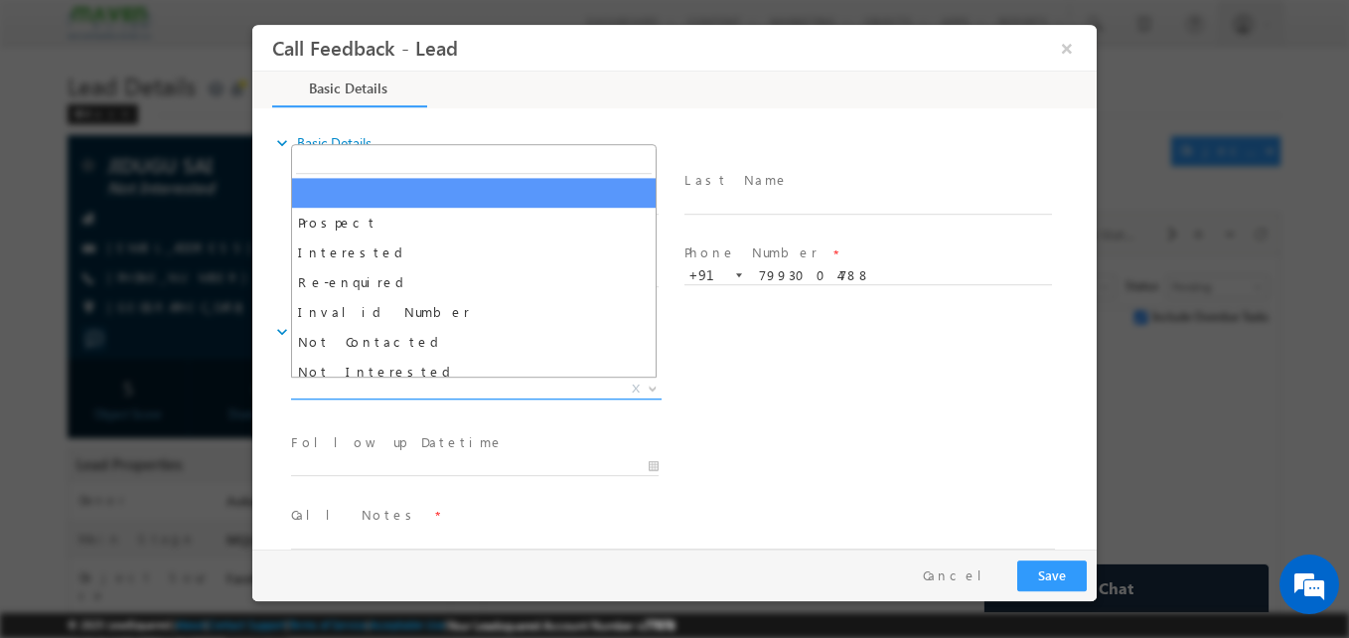
click at [488, 387] on span "X" at bounding box center [476, 390] width 371 height 20
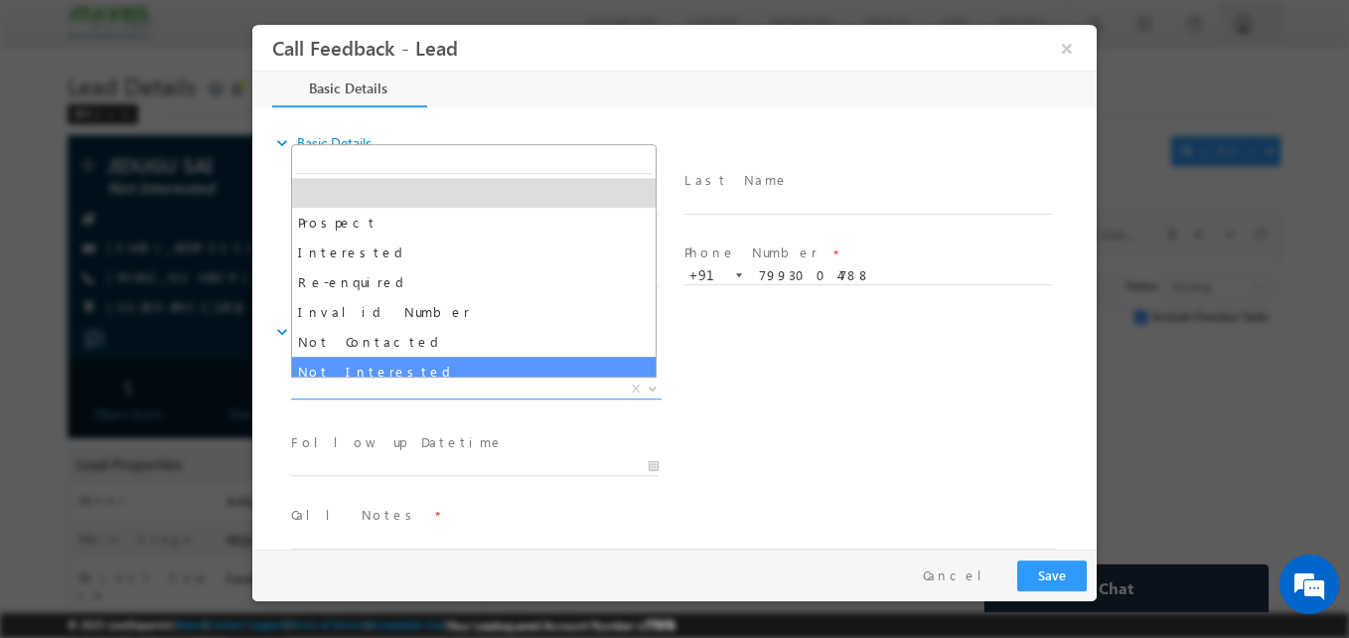
select select "Not Interested"
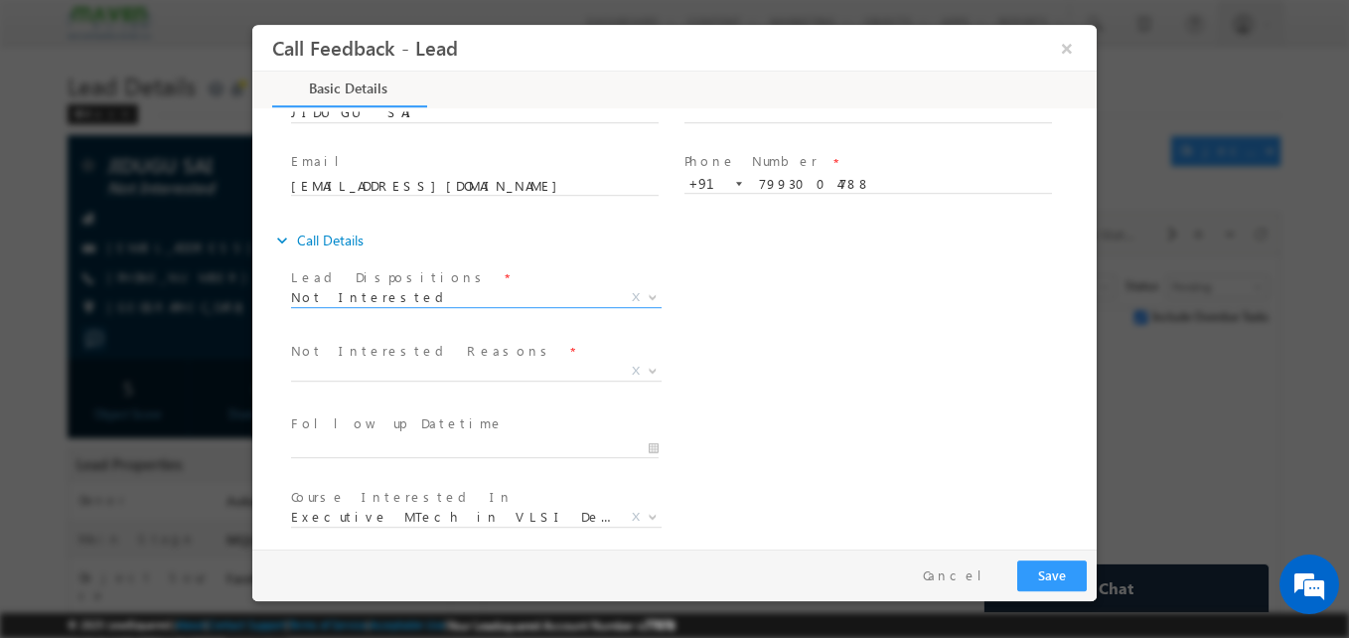
scroll to position [92, 0]
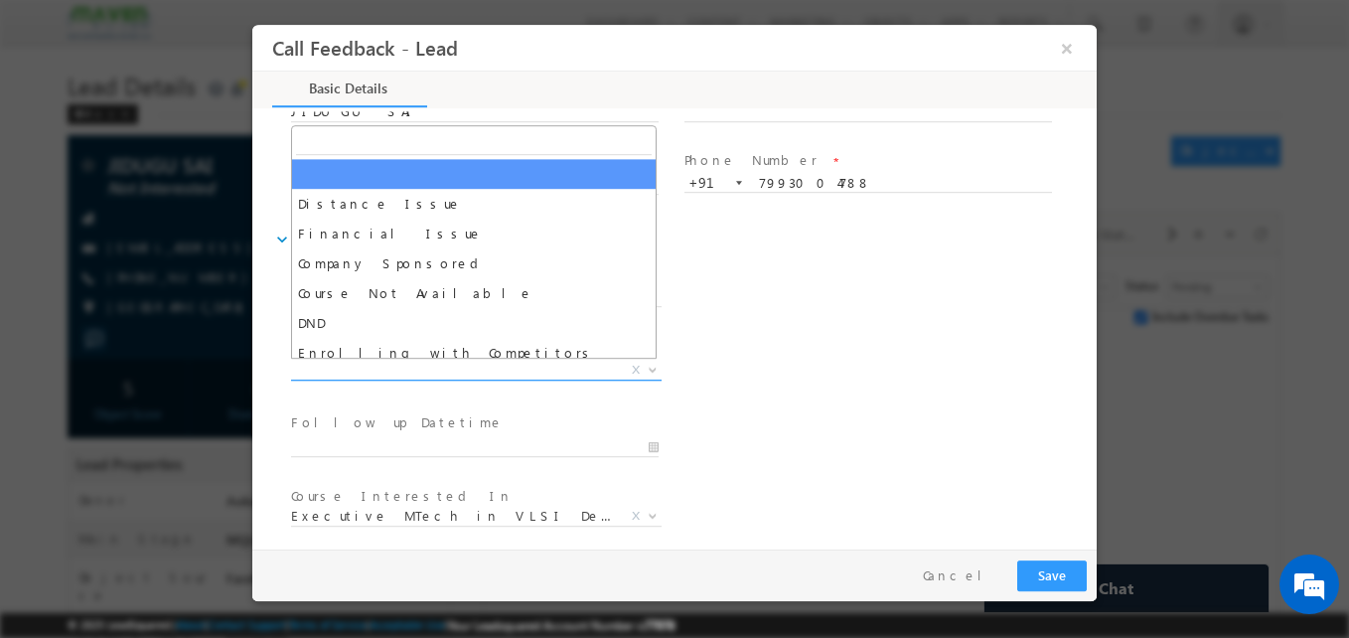
click at [505, 378] on span "X" at bounding box center [476, 371] width 371 height 20
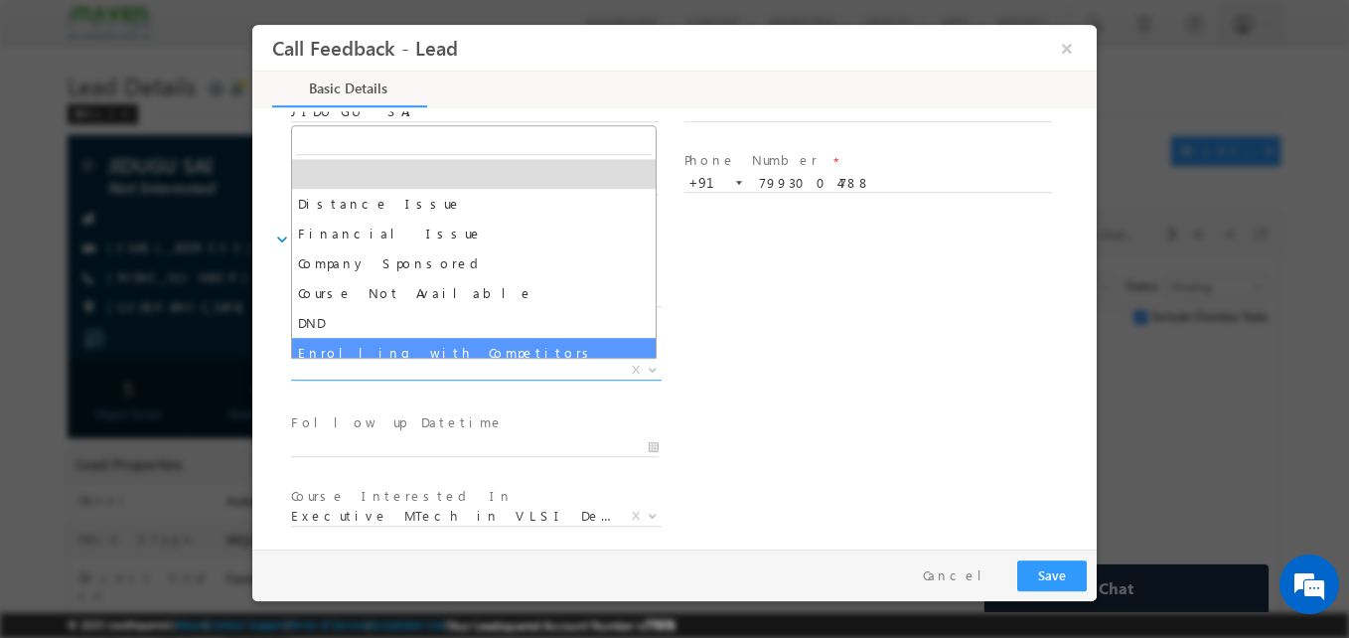
scroll to position [40, 0]
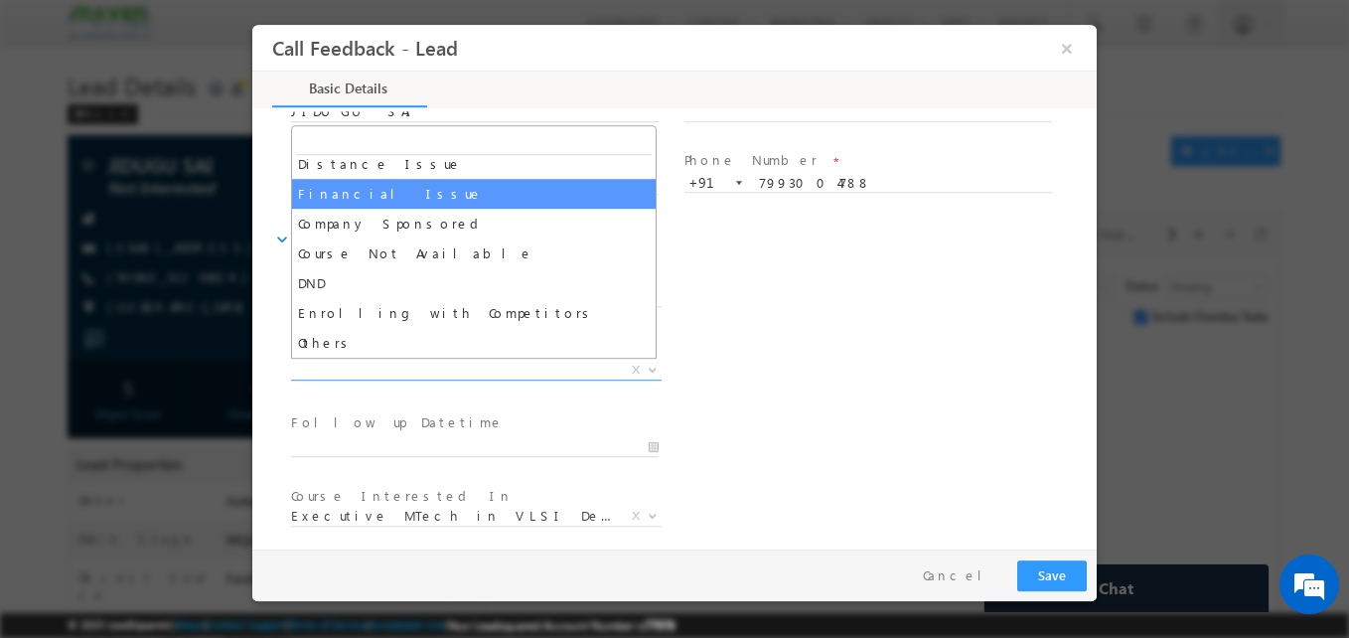
select select "Financial Issue"
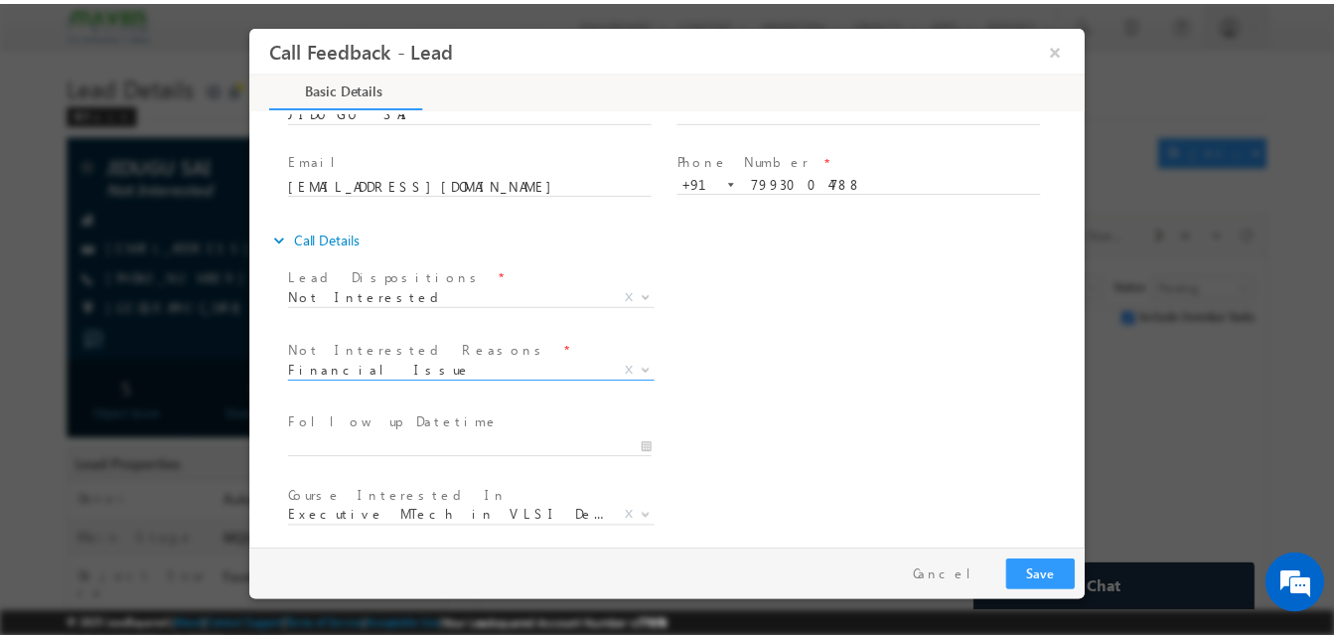
scroll to position [179, 0]
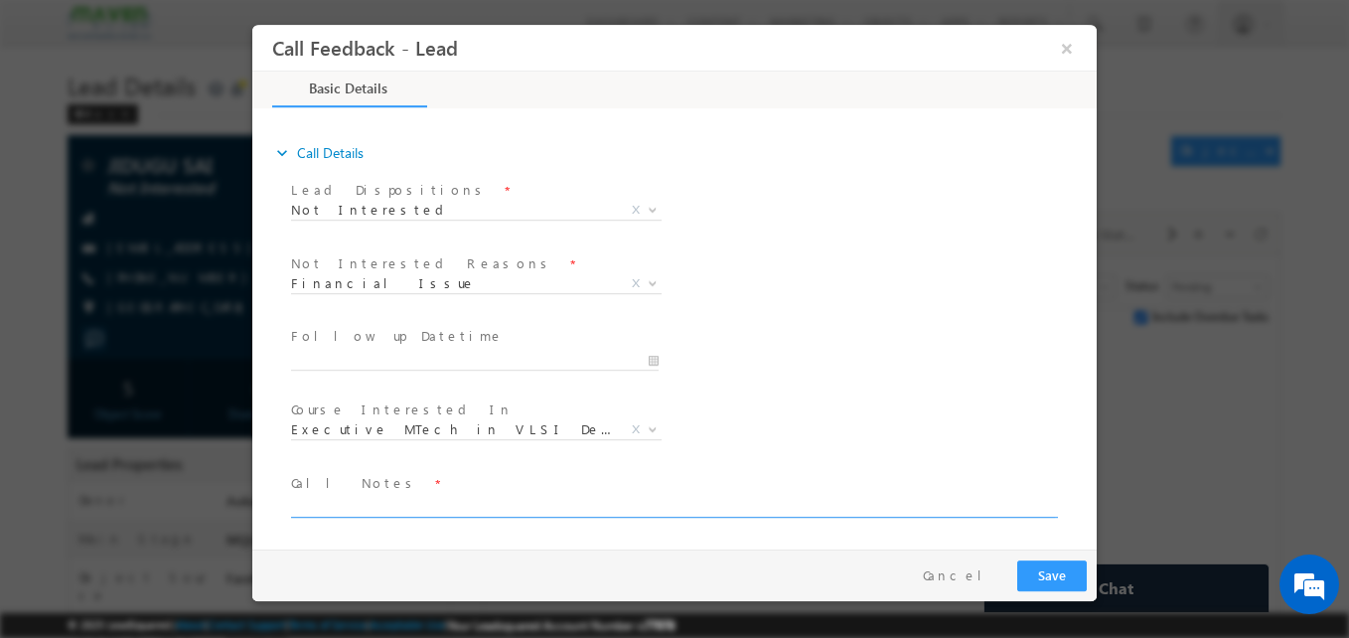
click at [385, 503] on textarea at bounding box center [673, 506] width 764 height 23
type textarea "n"
type textarea "Money issue"
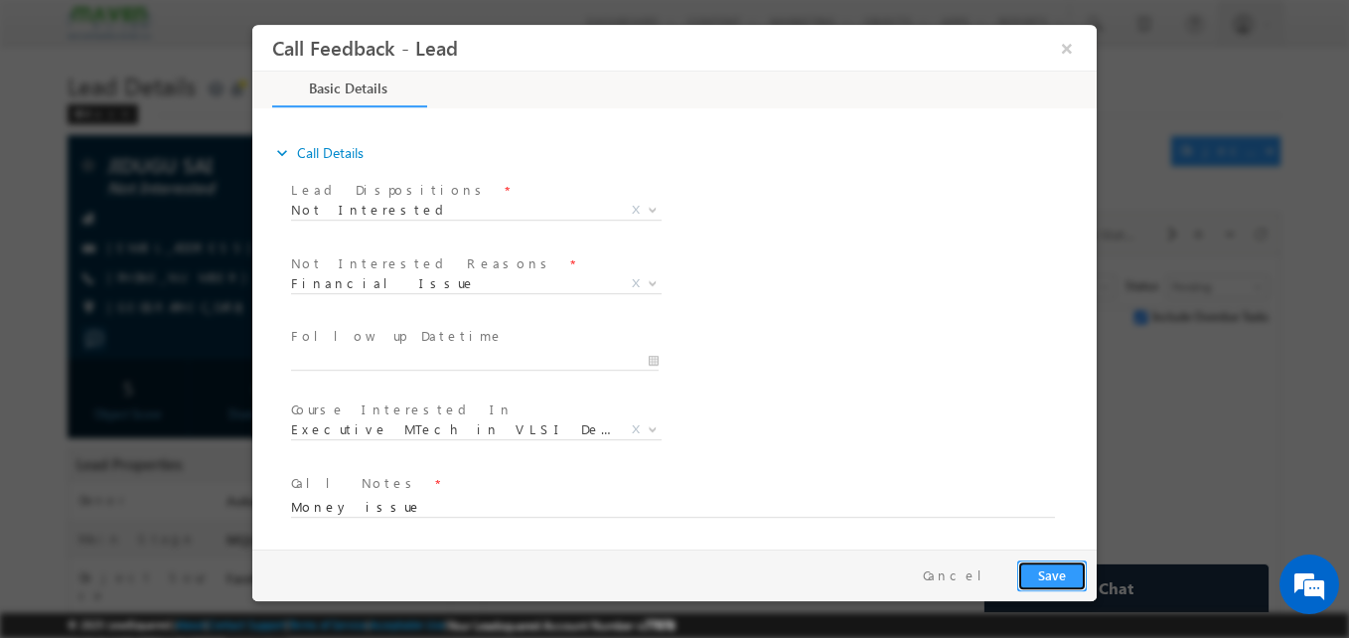
click at [1057, 584] on button "Save" at bounding box center [1053, 575] width 70 height 31
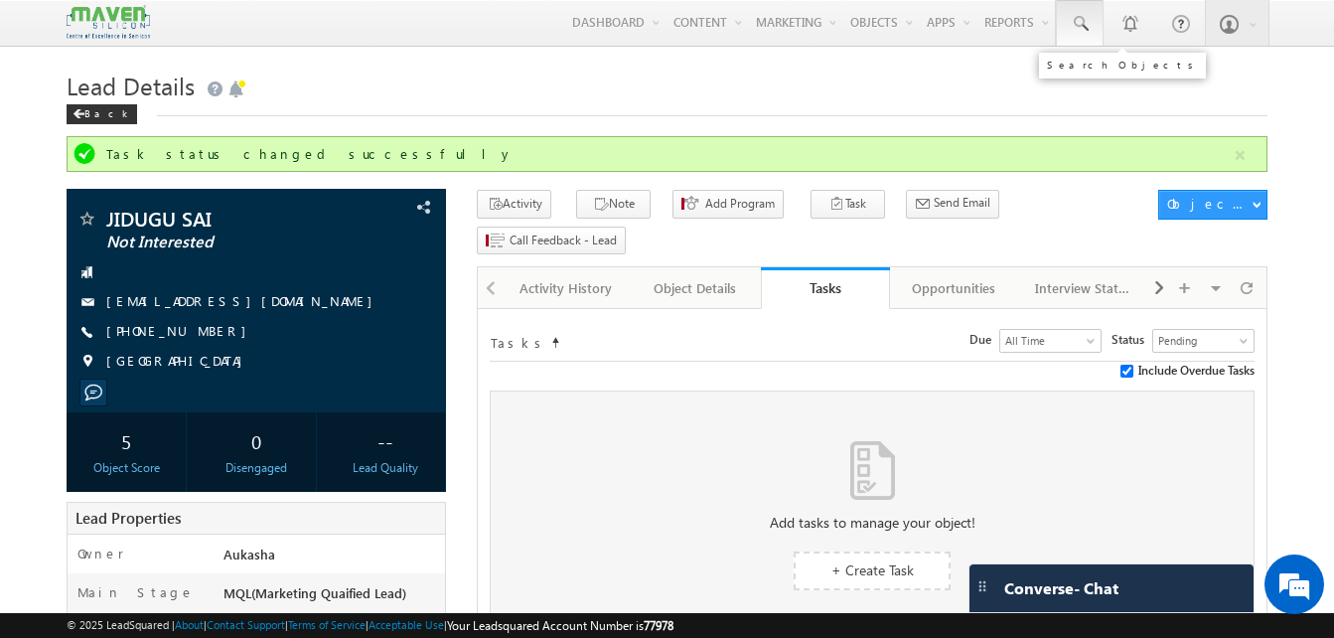
click at [1074, 31] on span at bounding box center [1080, 24] width 20 height 20
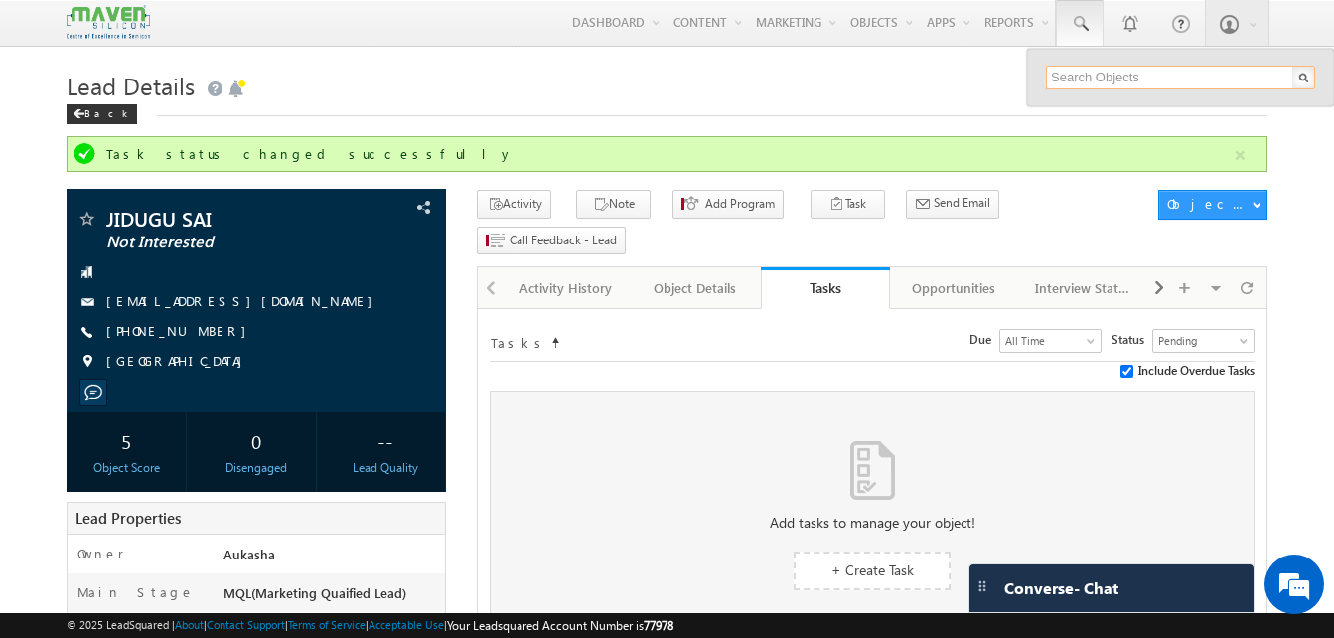
click at [1104, 78] on input "text" at bounding box center [1180, 78] width 269 height 24
paste input "9154884500"
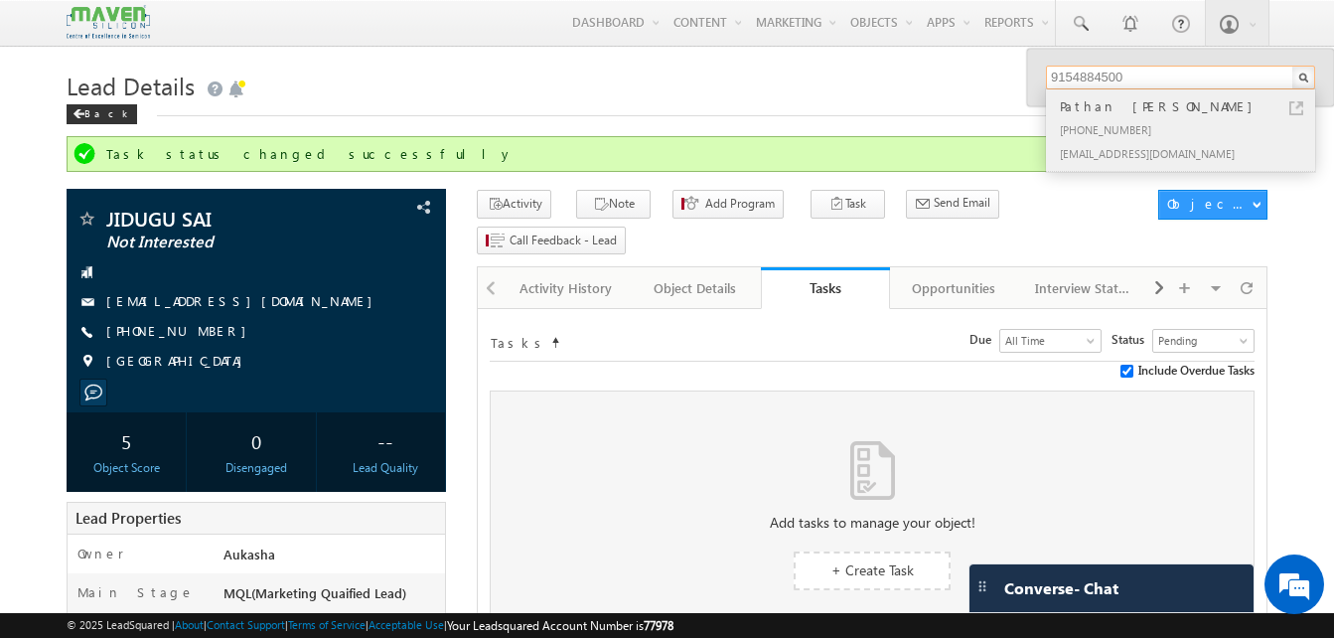
type input "9154884500"
click at [1239, 118] on div "+91-9154884500" at bounding box center [1189, 129] width 266 height 24
